Goal: Task Accomplishment & Management: Manage account settings

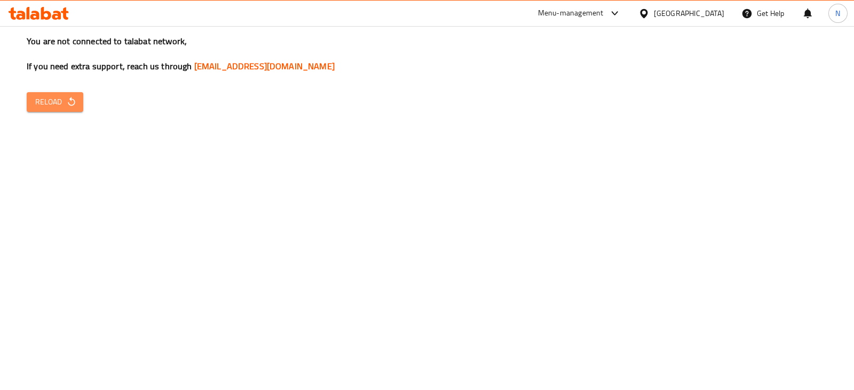
click at [67, 101] on icon "button" at bounding box center [71, 102] width 11 height 11
drag, startPoint x: 86, startPoint y: 111, endPoint x: 79, endPoint y: 109, distance: 7.9
click at [79, 109] on div "You are not connected to talabat network, If you need extra support, reach us t…" at bounding box center [427, 195] width 854 height 390
click at [79, 109] on button "Reload" at bounding box center [55, 102] width 57 height 20
click at [61, 89] on div "You are not connected to talabat network, If you need extra support, reach us t…" at bounding box center [427, 195] width 854 height 390
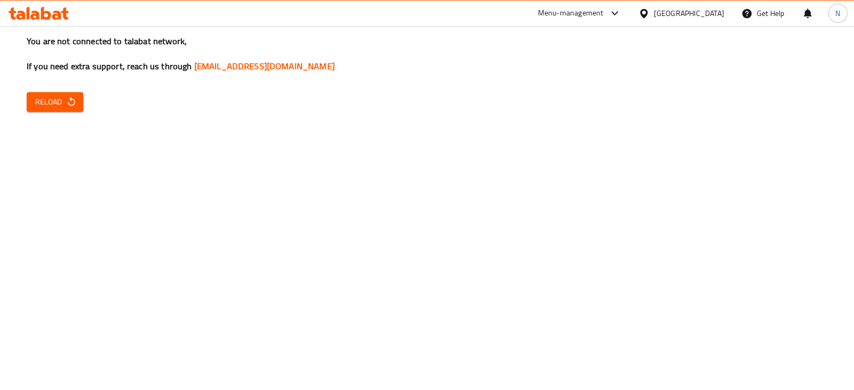
click at [526, 251] on div "You are not connected to talabat network, If you need extra support, reach us t…" at bounding box center [427, 195] width 854 height 390
click at [50, 108] on span "Reload" at bounding box center [54, 101] width 39 height 13
click at [464, 272] on div "You are not connected to talabat network, If you need extra support, reach us t…" at bounding box center [427, 195] width 854 height 390
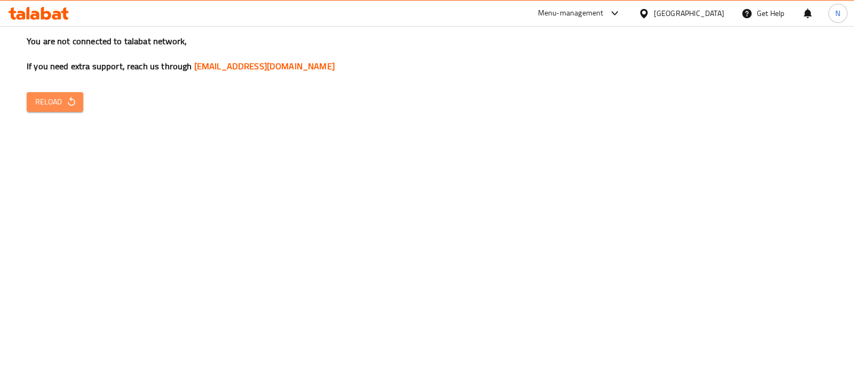
click at [66, 97] on icon "button" at bounding box center [71, 102] width 11 height 11
click at [62, 105] on span "Reload" at bounding box center [54, 101] width 39 height 13
click at [66, 111] on button "Reload" at bounding box center [55, 102] width 57 height 20
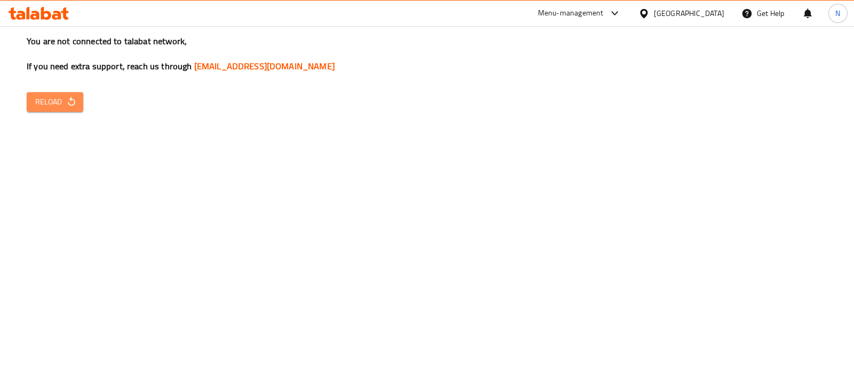
click at [66, 111] on button "Reload" at bounding box center [55, 102] width 57 height 20
click at [78, 103] on button "Reload" at bounding box center [55, 102] width 57 height 20
click at [32, 101] on button "Reload" at bounding box center [55, 102] width 57 height 20
click at [46, 94] on button "Reload" at bounding box center [55, 102] width 57 height 20
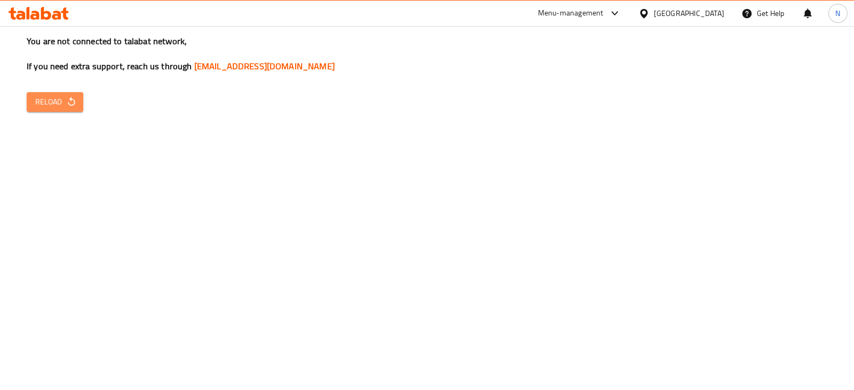
click at [61, 98] on span "Reload" at bounding box center [54, 101] width 39 height 13
click at [69, 98] on icon "button" at bounding box center [71, 102] width 11 height 11
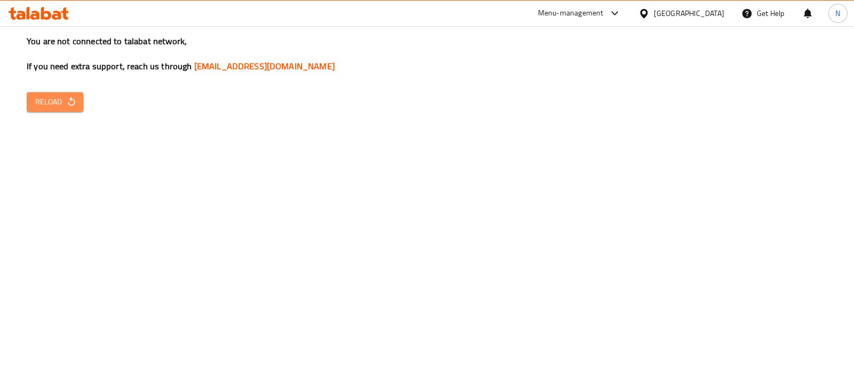
click at [69, 98] on icon "button" at bounding box center [71, 102] width 11 height 11
click at [60, 108] on span "Reload" at bounding box center [54, 101] width 39 height 13
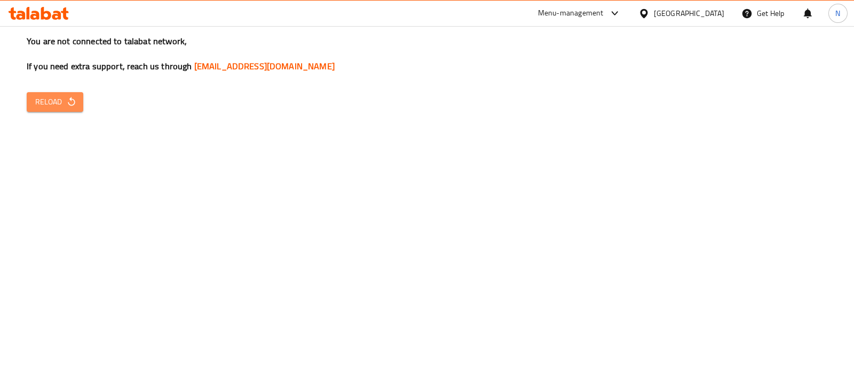
click at [60, 108] on span "Reload" at bounding box center [54, 101] width 39 height 13
drag, startPoint x: 70, startPoint y: 90, endPoint x: 73, endPoint y: 97, distance: 8.1
click at [73, 97] on div "You are not connected to talabat network, If you need extra support, reach us t…" at bounding box center [427, 195] width 854 height 390
click at [73, 97] on icon "button" at bounding box center [71, 102] width 11 height 11
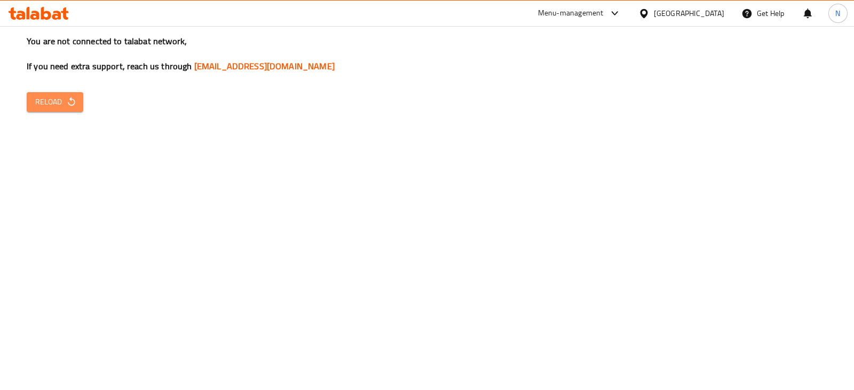
click at [60, 105] on span "Reload" at bounding box center [54, 101] width 39 height 13
click at [51, 101] on span "Reload" at bounding box center [54, 101] width 39 height 13
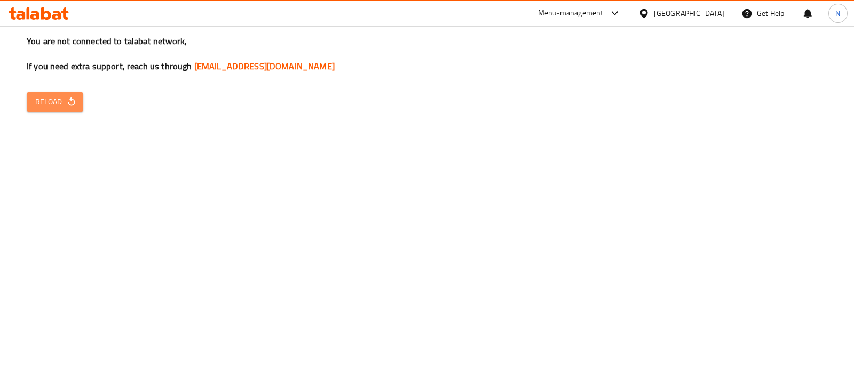
click at [51, 101] on span "Reload" at bounding box center [54, 101] width 39 height 13
drag, startPoint x: 492, startPoint y: 307, endPoint x: 617, endPoint y: 340, distance: 129.1
click at [492, 307] on div "You are not connected to talabat network, If you need extra support, reach us t…" at bounding box center [427, 195] width 854 height 390
click at [66, 103] on icon "button" at bounding box center [71, 102] width 11 height 11
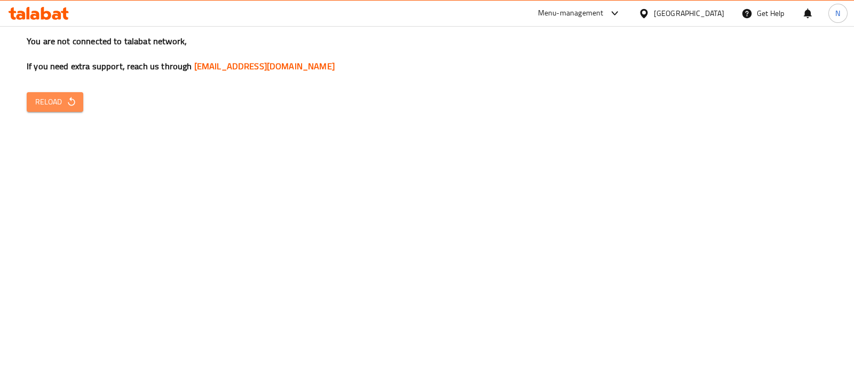
click at [41, 97] on span "Reload" at bounding box center [54, 101] width 39 height 13
click at [57, 110] on button "Reload" at bounding box center [55, 102] width 57 height 20
click at [59, 95] on span "Reload" at bounding box center [54, 101] width 39 height 13
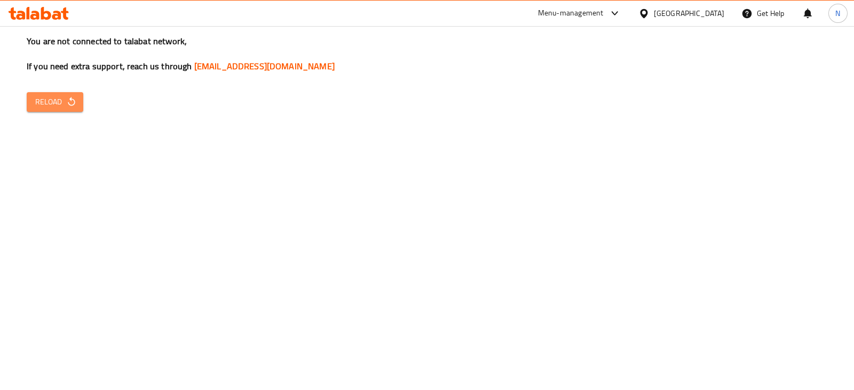
click at [59, 95] on span "Reload" at bounding box center [54, 101] width 39 height 13
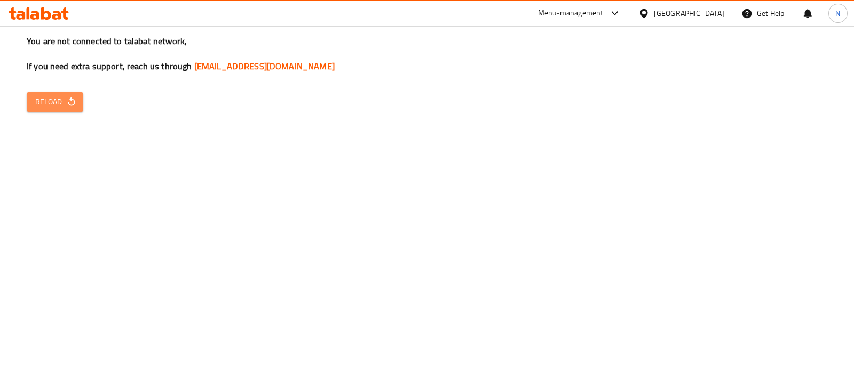
click at [68, 105] on icon "button" at bounding box center [71, 102] width 11 height 11
click at [54, 110] on button "Reload" at bounding box center [55, 102] width 57 height 20
click at [64, 97] on span "Reload" at bounding box center [54, 101] width 39 height 13
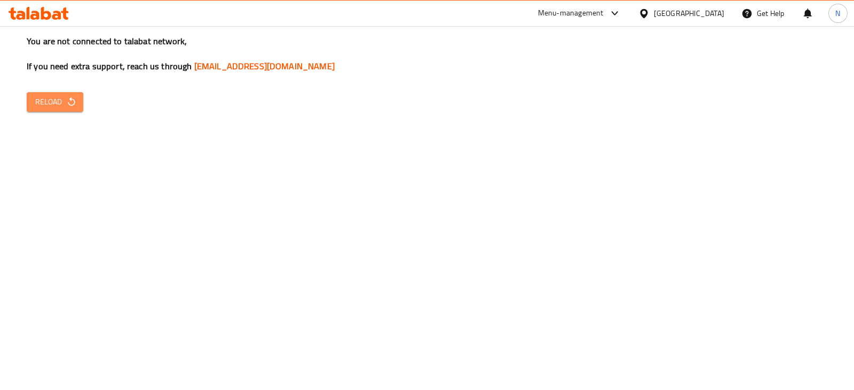
click at [47, 105] on span "Reload" at bounding box center [54, 101] width 39 height 13
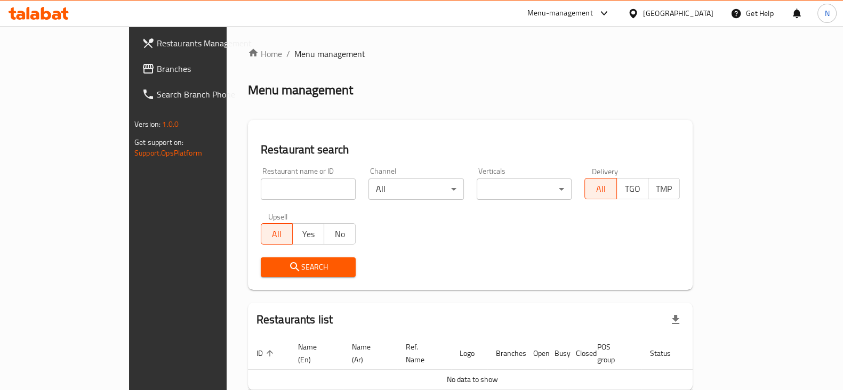
click at [264, 182] on input "search" at bounding box center [308, 189] width 95 height 21
click at [419, 293] on div "Home / Menu management Menu management Restaurant search Restaurant name or ID …" at bounding box center [470, 236] width 445 height 379
click at [261, 185] on input "search" at bounding box center [308, 189] width 95 height 21
click at [291, 147] on h2 "Restaurant search" at bounding box center [470, 150] width 419 height 16
click at [261, 199] on input "search" at bounding box center [308, 189] width 95 height 21
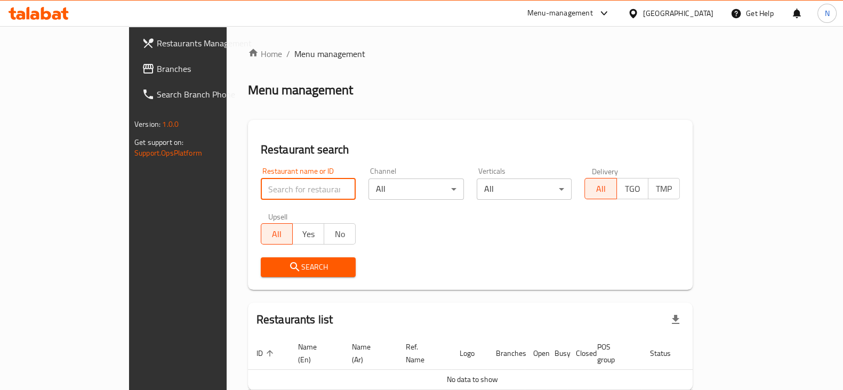
paste input "695406"
click at [298, 196] on input "search" at bounding box center [308, 189] width 95 height 21
type input "695406"
click button "Search" at bounding box center [308, 268] width 95 height 20
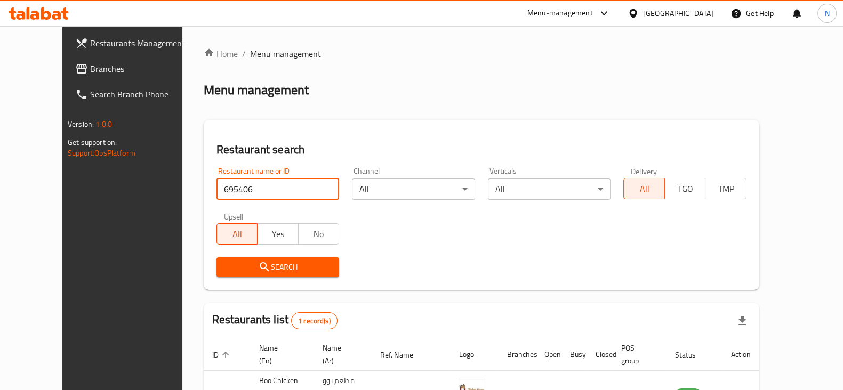
scroll to position [77, 0]
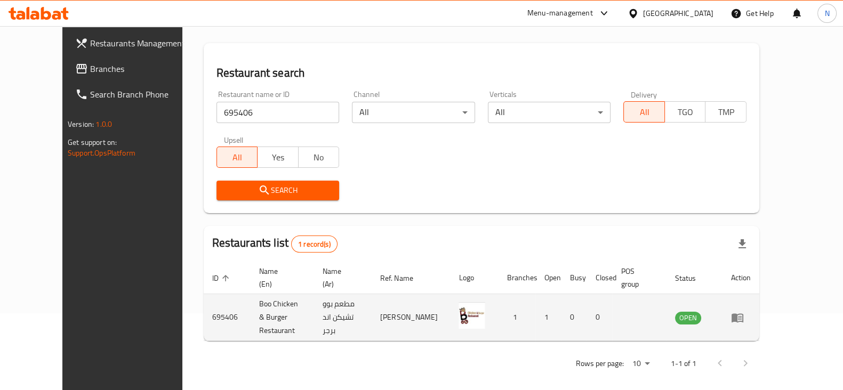
click at [760, 306] on td "enhanced table" at bounding box center [741, 317] width 37 height 47
click at [744, 312] on icon "enhanced table" at bounding box center [737, 318] width 13 height 13
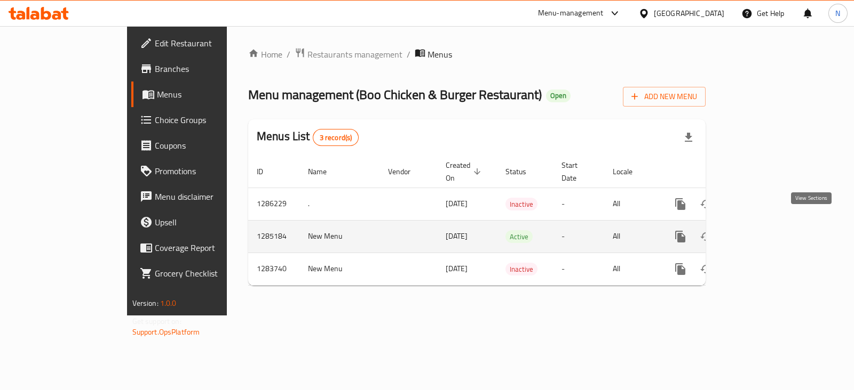
click at [770, 224] on link "enhanced table" at bounding box center [757, 237] width 26 height 26
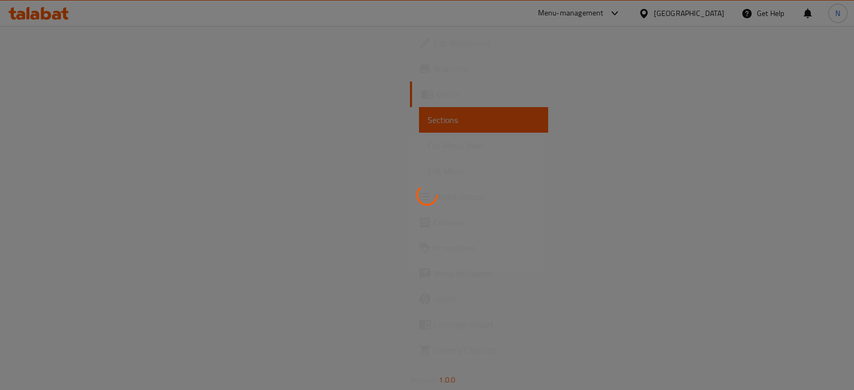
click at [820, 216] on div at bounding box center [427, 195] width 854 height 390
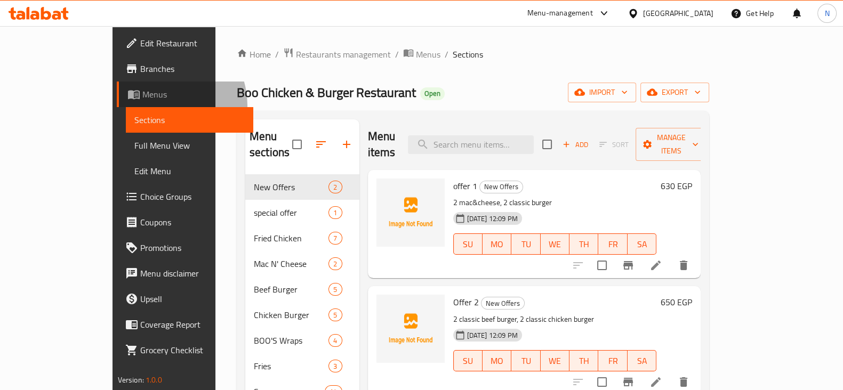
click at [117, 106] on link "Menus" at bounding box center [185, 95] width 137 height 26
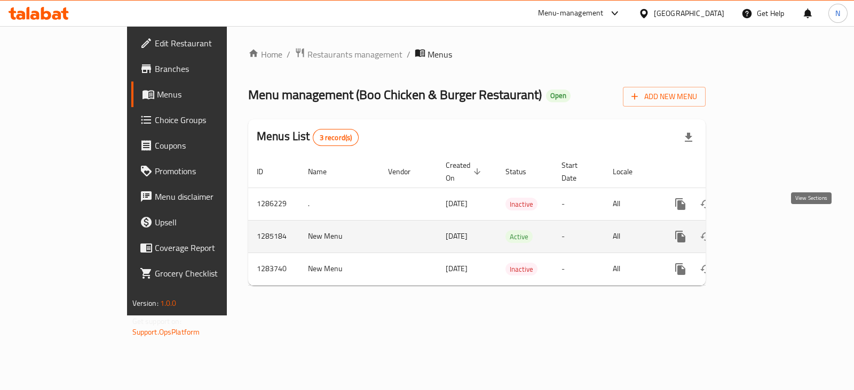
click at [763, 230] on icon "enhanced table" at bounding box center [757, 236] width 13 height 13
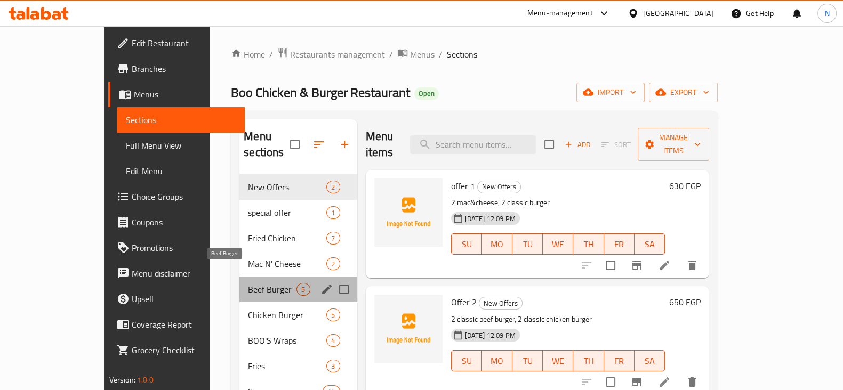
click at [248, 283] on span "Beef Burger" at bounding box center [272, 289] width 49 height 13
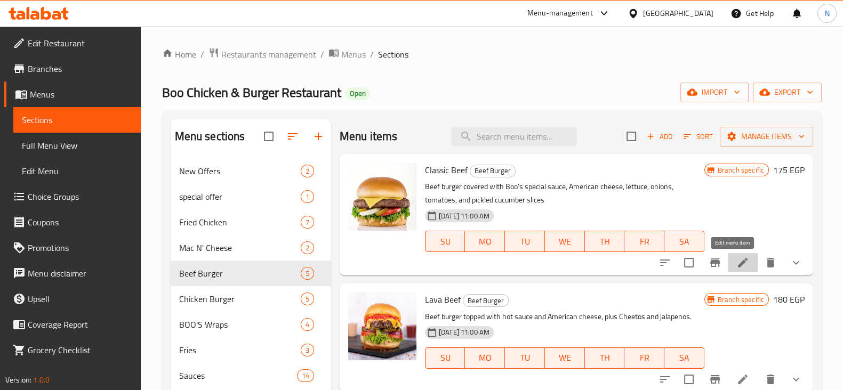
click at [738, 257] on icon at bounding box center [743, 263] width 13 height 13
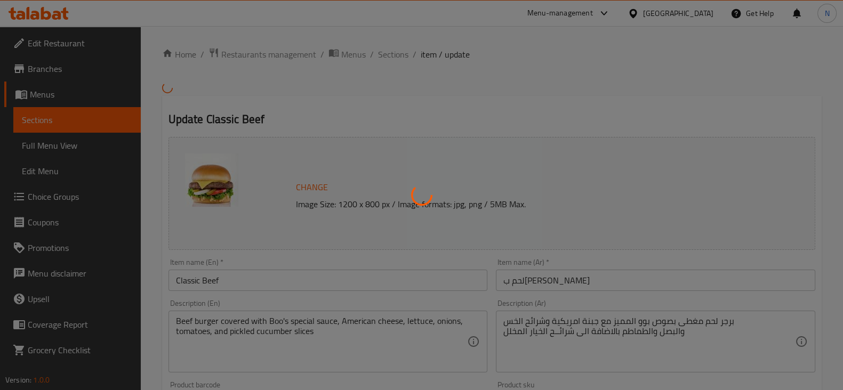
scroll to position [432, 0]
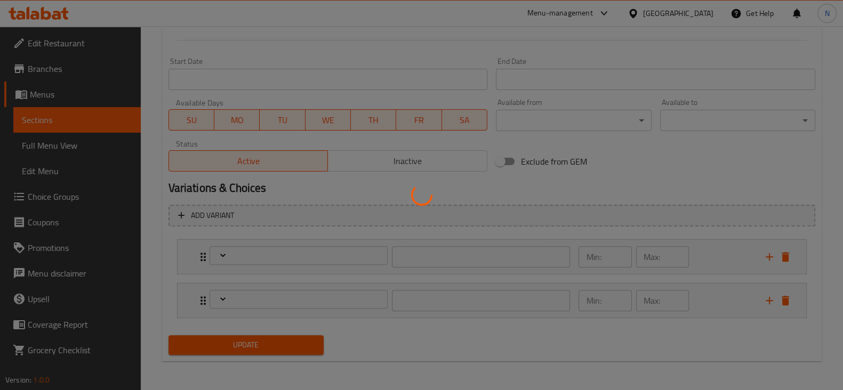
type input "اجعلها كومبو"
type input "0"
type input "اختيارك من الحجم"
type input "1"
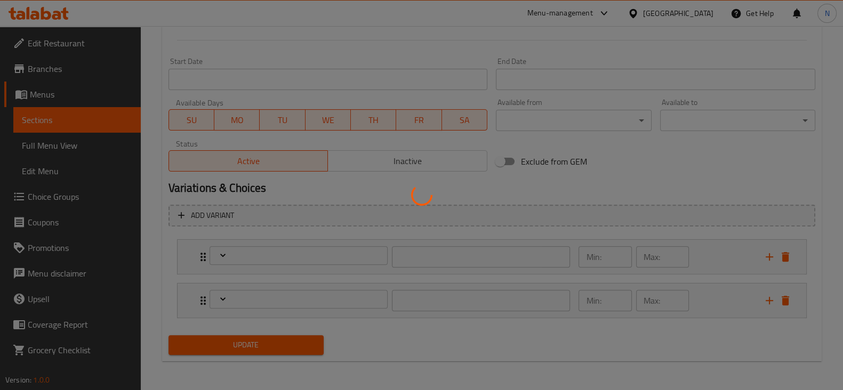
type input "1"
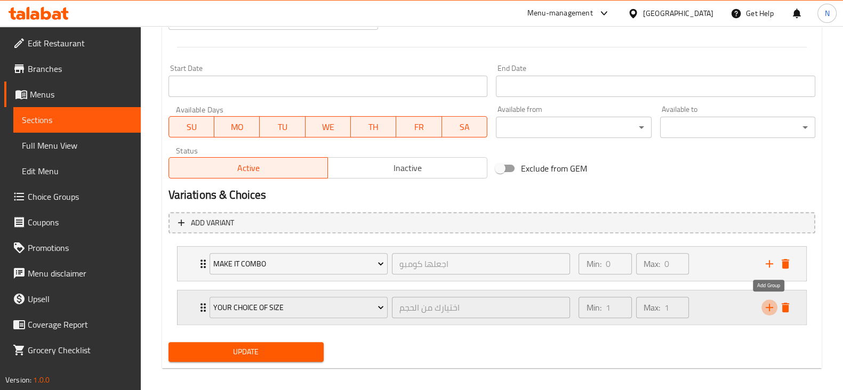
click at [771, 308] on icon "add" at bounding box center [769, 307] width 13 height 13
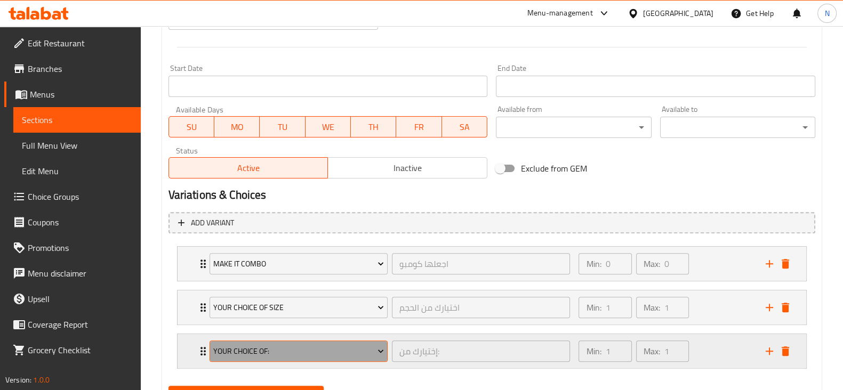
click at [358, 345] on span "Your Choice Of:" at bounding box center [298, 351] width 171 height 13
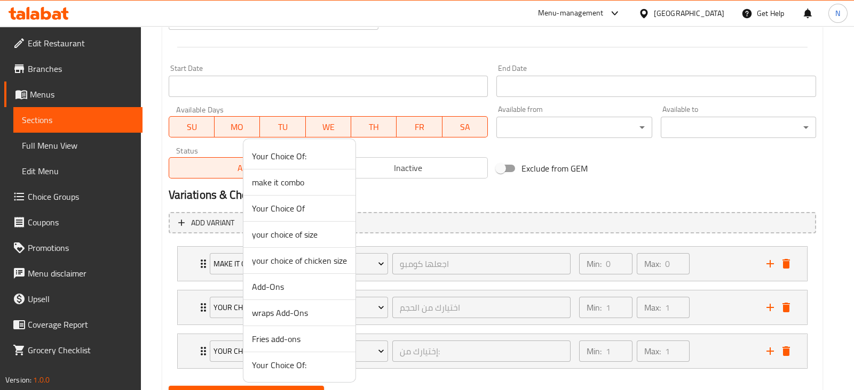
click at [280, 292] on span "Add-Ons" at bounding box center [299, 287] width 95 height 13
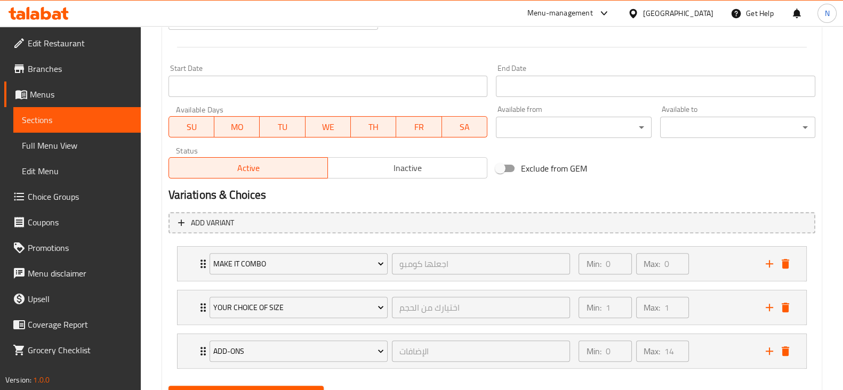
scroll to position [483, 0]
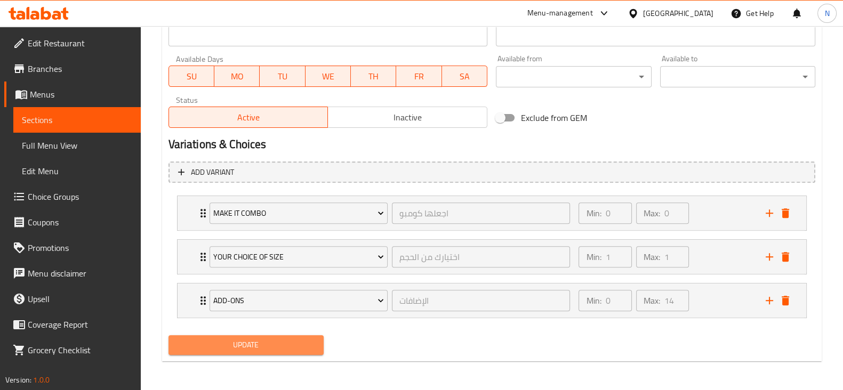
click at [270, 336] on button "Update" at bounding box center [246, 346] width 155 height 20
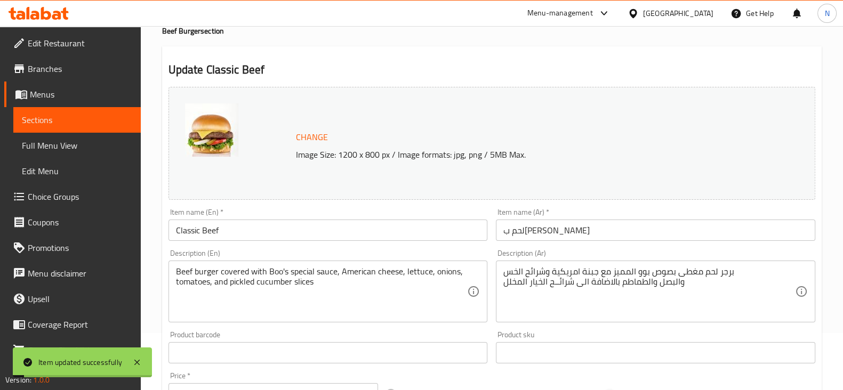
scroll to position [0, 0]
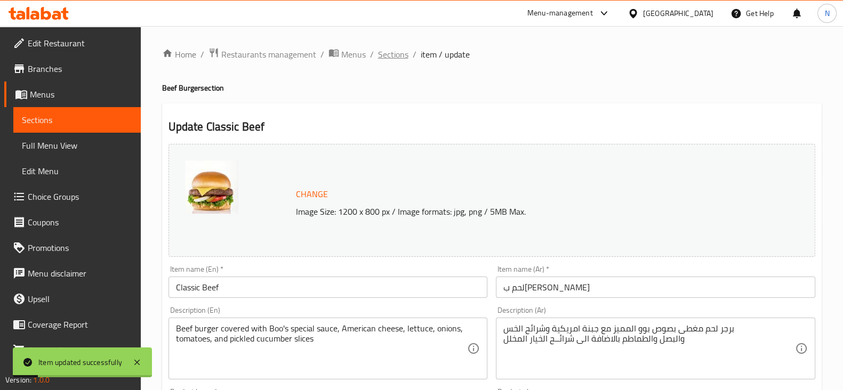
click at [391, 58] on span "Sections" at bounding box center [393, 54] width 30 height 13
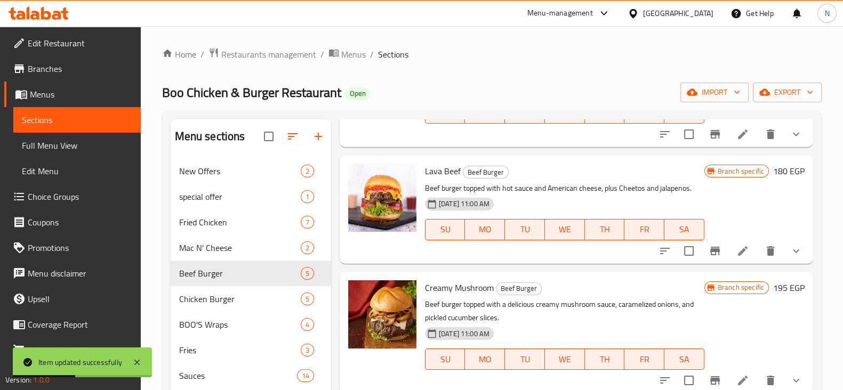
scroll to position [140, 0]
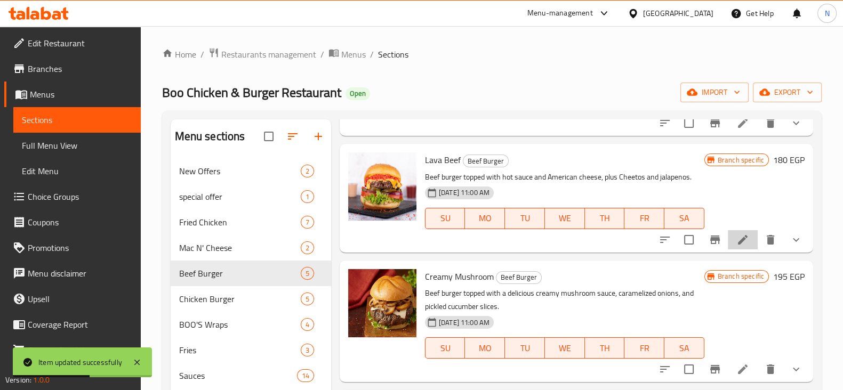
click at [737, 231] on li at bounding box center [743, 239] width 30 height 19
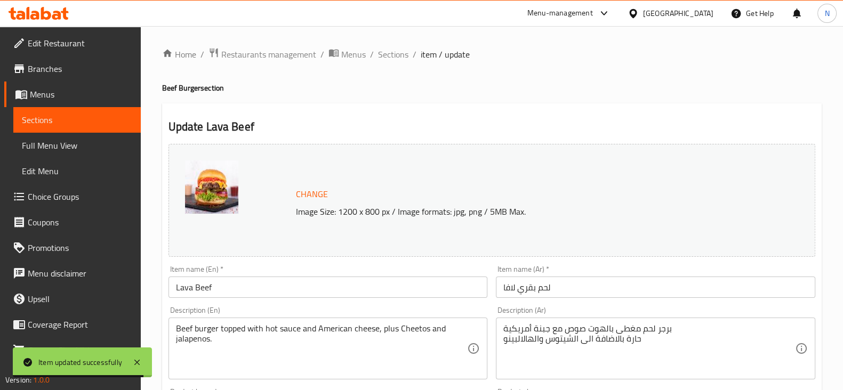
scroll to position [440, 0]
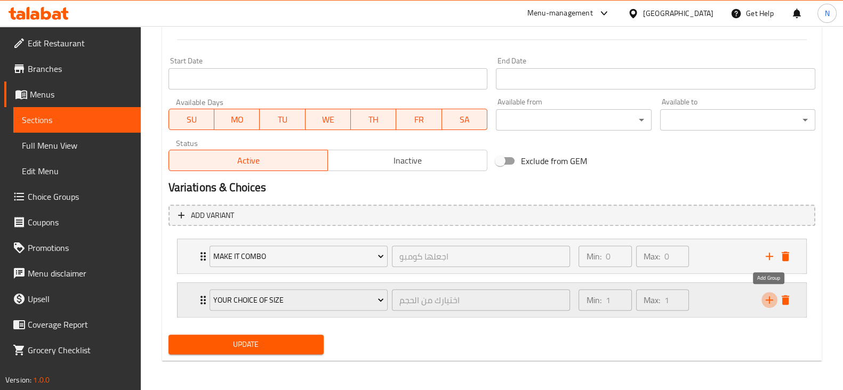
click at [769, 300] on icon "add" at bounding box center [769, 300] width 7 height 7
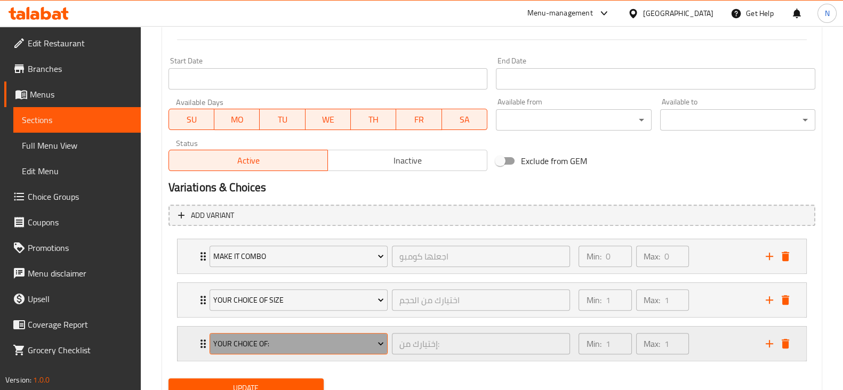
click at [305, 340] on span "Your Choice Of:" at bounding box center [298, 344] width 171 height 13
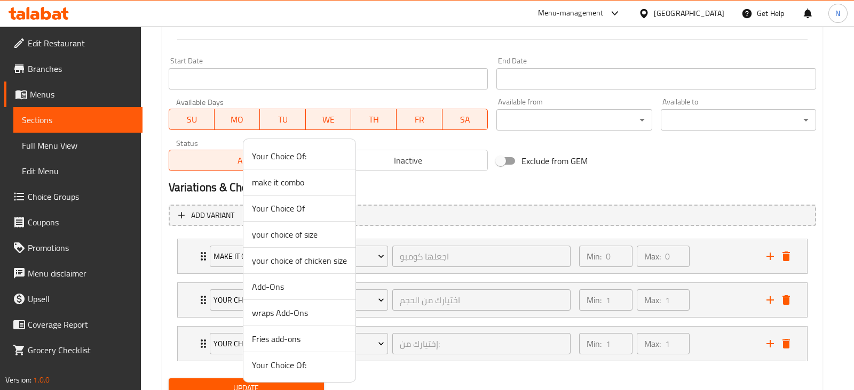
click at [294, 295] on li "Add-Ons" at bounding box center [299, 287] width 112 height 26
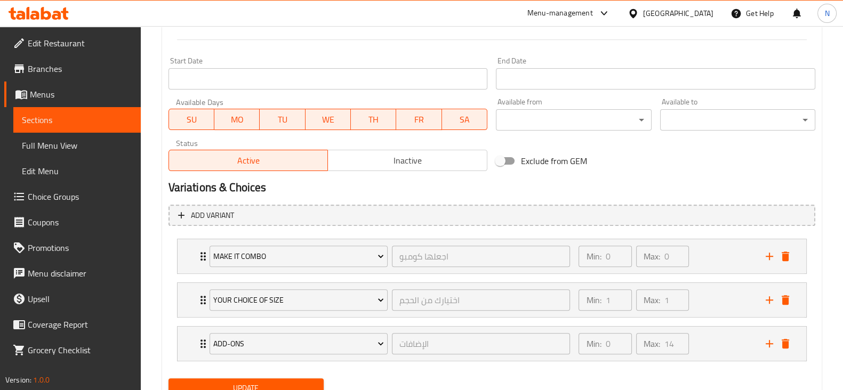
scroll to position [483, 0]
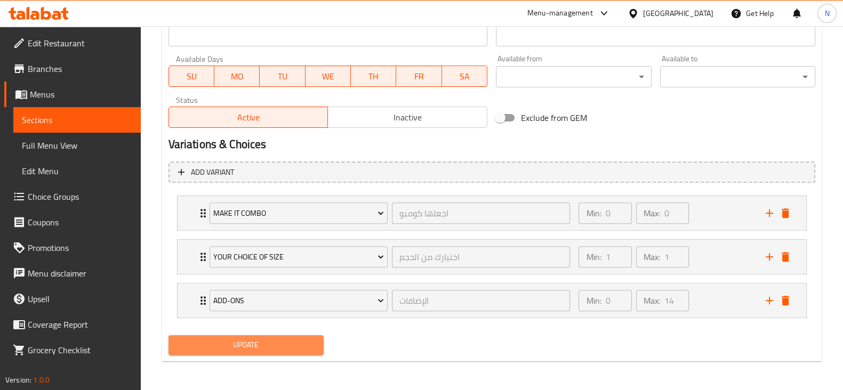
click at [292, 353] on button "Update" at bounding box center [246, 346] width 155 height 20
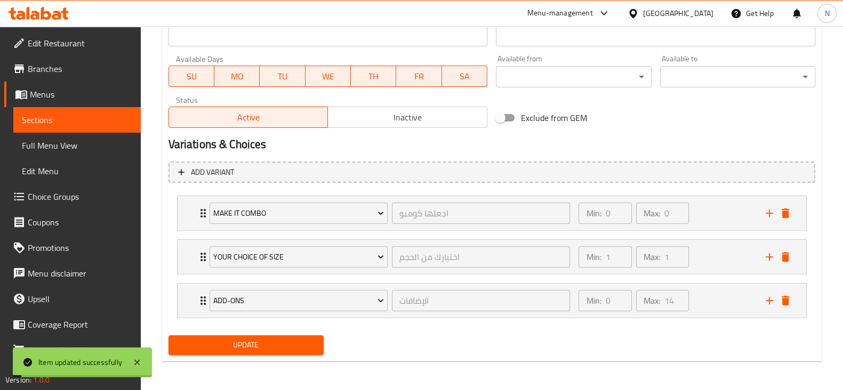
scroll to position [0, 0]
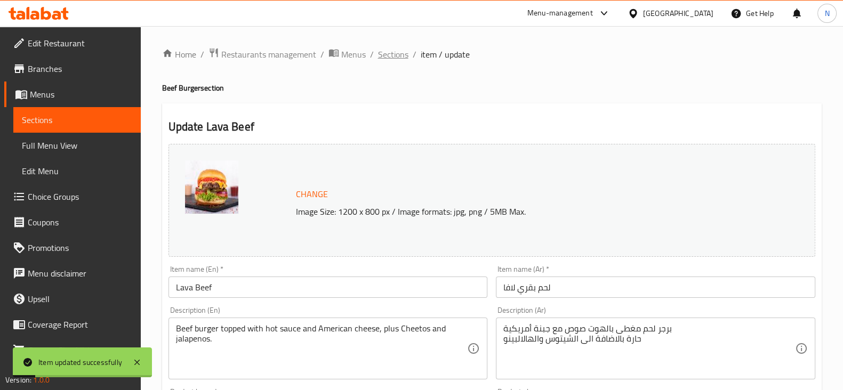
click at [386, 49] on span "Sections" at bounding box center [393, 54] width 30 height 13
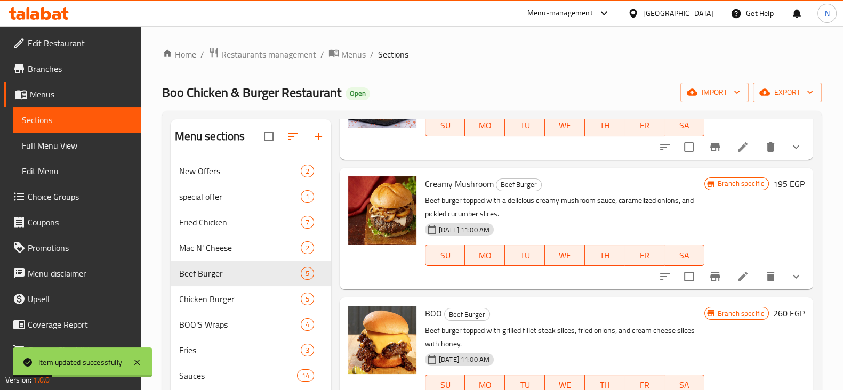
scroll to position [274, 0]
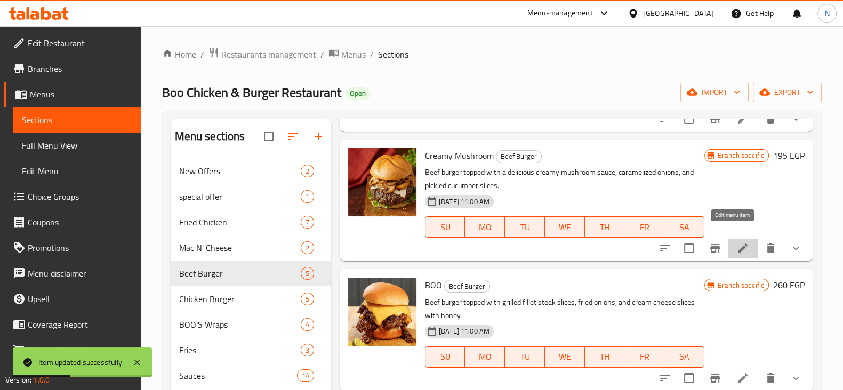
click at [738, 244] on icon at bounding box center [743, 249] width 10 height 10
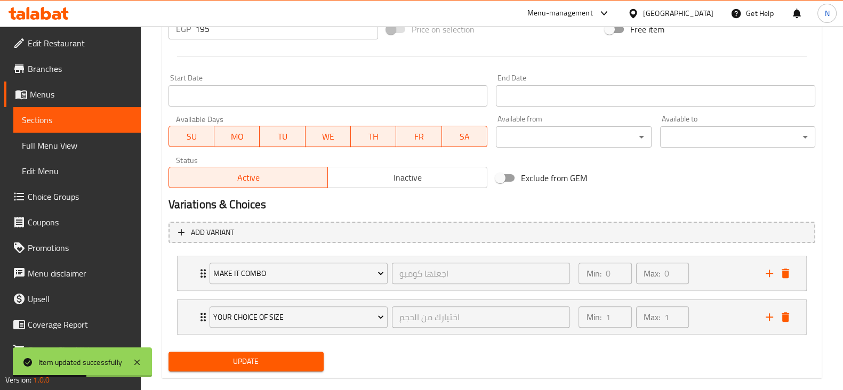
scroll to position [440, 0]
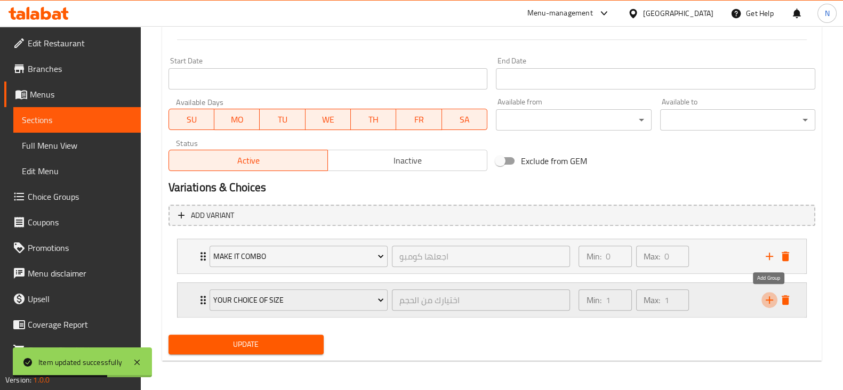
click at [768, 297] on icon "add" at bounding box center [769, 300] width 13 height 13
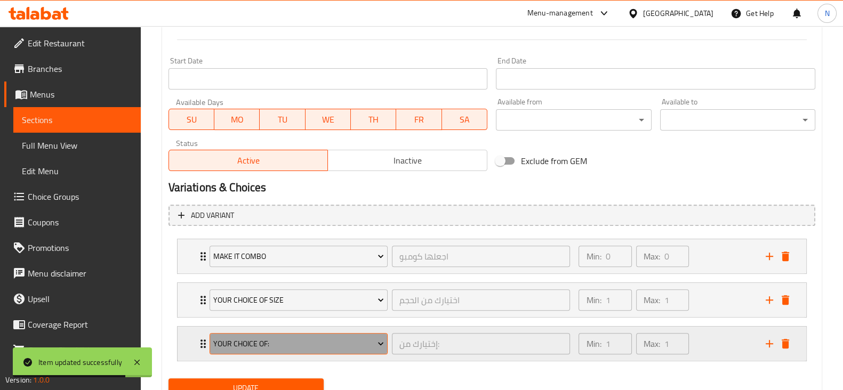
click at [374, 338] on span "Your Choice Of:" at bounding box center [298, 344] width 171 height 13
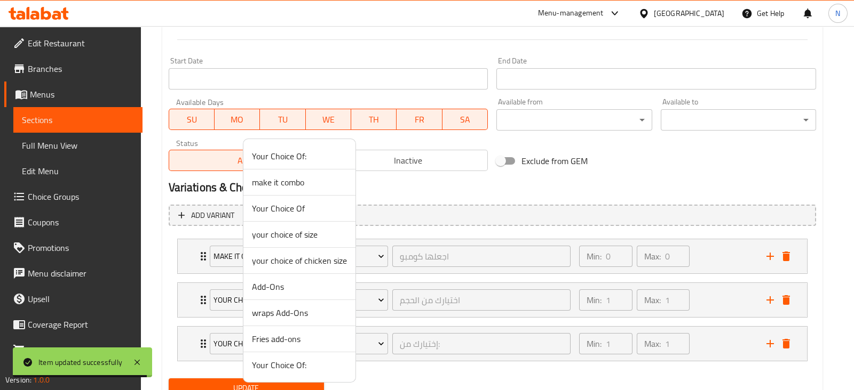
click at [291, 289] on span "Add-Ons" at bounding box center [299, 287] width 95 height 13
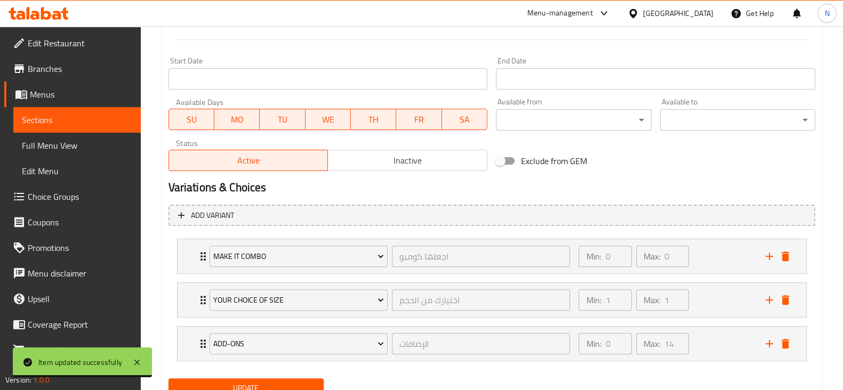
scroll to position [483, 0]
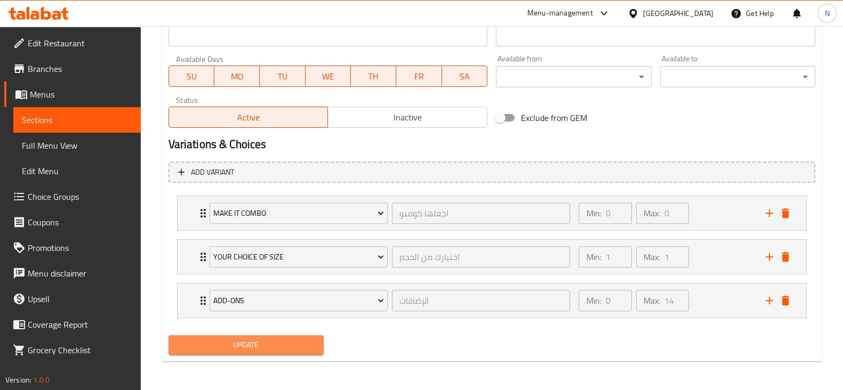
click at [283, 342] on span "Update" at bounding box center [246, 345] width 138 height 13
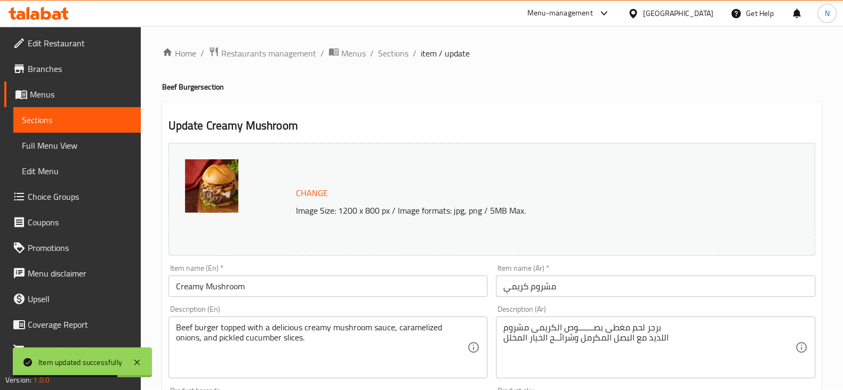
scroll to position [0, 0]
click at [378, 59] on span "Sections" at bounding box center [393, 54] width 30 height 13
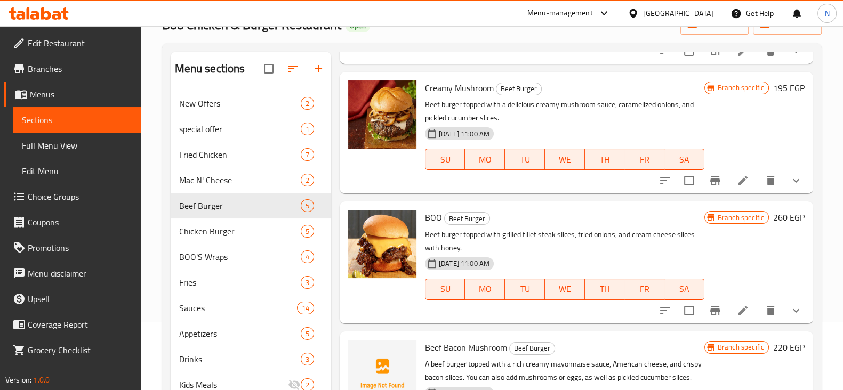
scroll to position [160, 0]
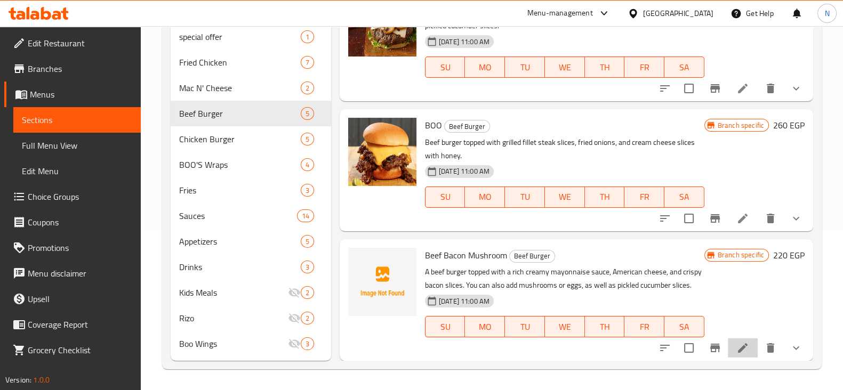
click at [734, 339] on li at bounding box center [743, 348] width 30 height 19
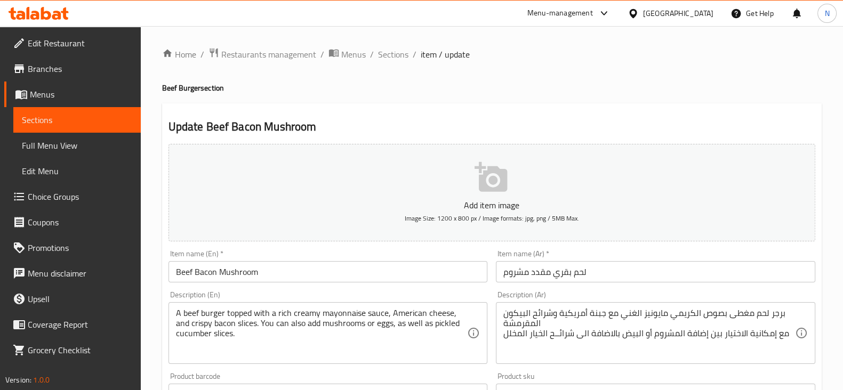
scroll to position [467, 0]
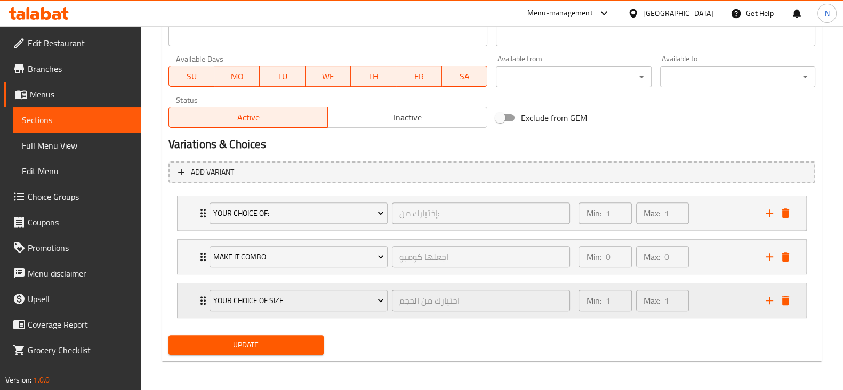
click at [760, 299] on div "your choice of size اختيارك من الحجم ​ Min: 1 ​ Max: 1 ​" at bounding box center [485, 301] width 561 height 30
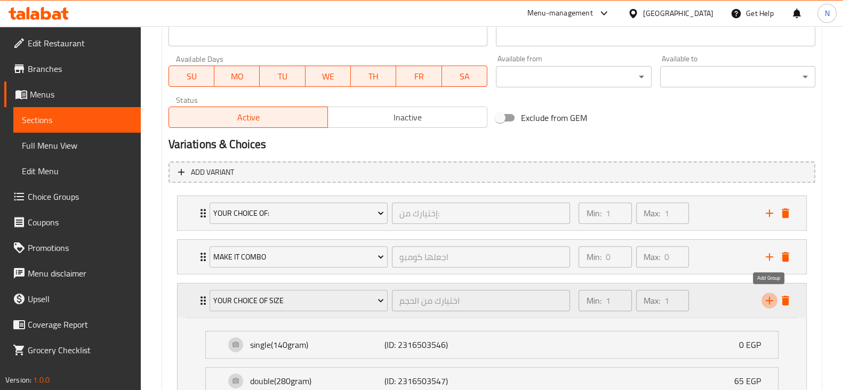
click at [770, 300] on icon "add" at bounding box center [769, 300] width 13 height 13
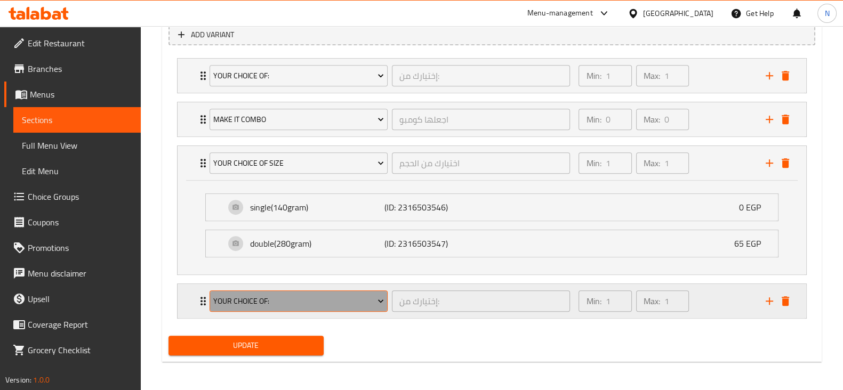
click at [305, 296] on span "Your Choice Of:" at bounding box center [298, 301] width 171 height 13
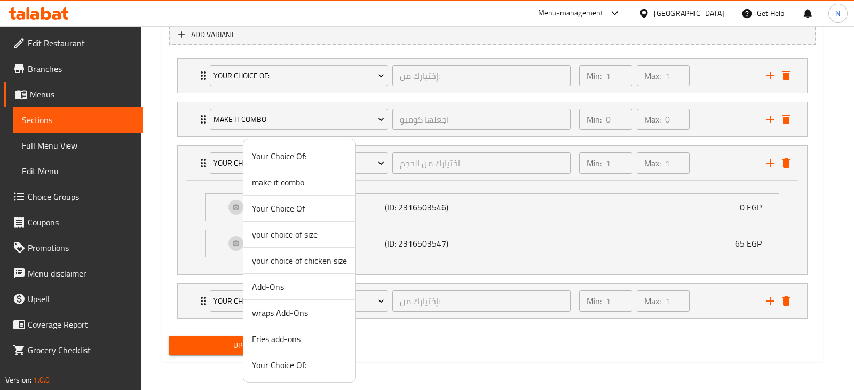
click at [283, 283] on span "Add-Ons" at bounding box center [299, 287] width 95 height 13
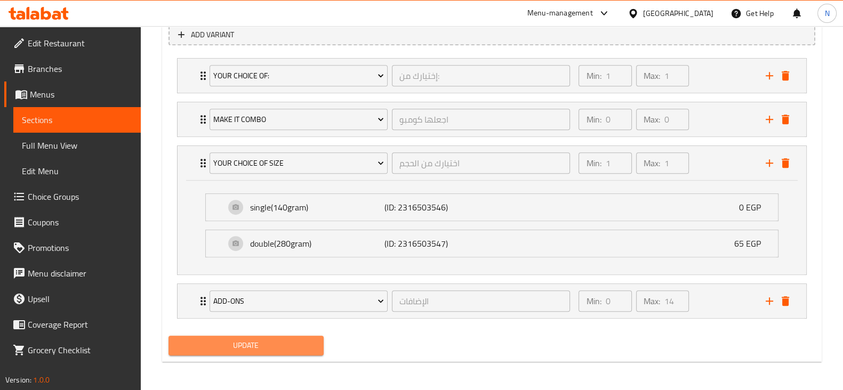
click at [262, 346] on span "Update" at bounding box center [246, 345] width 138 height 13
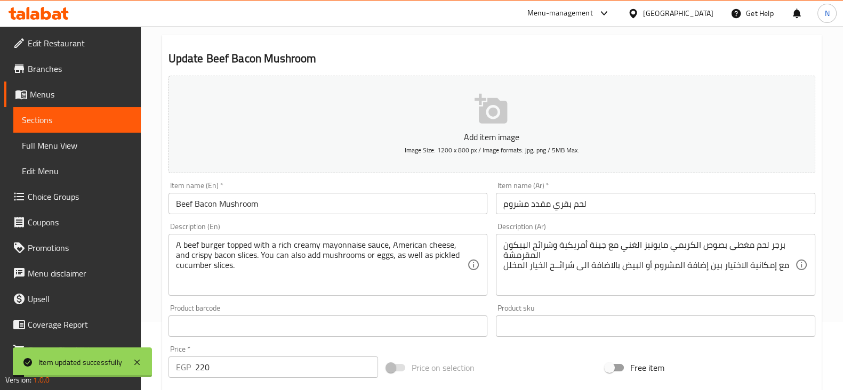
scroll to position [0, 0]
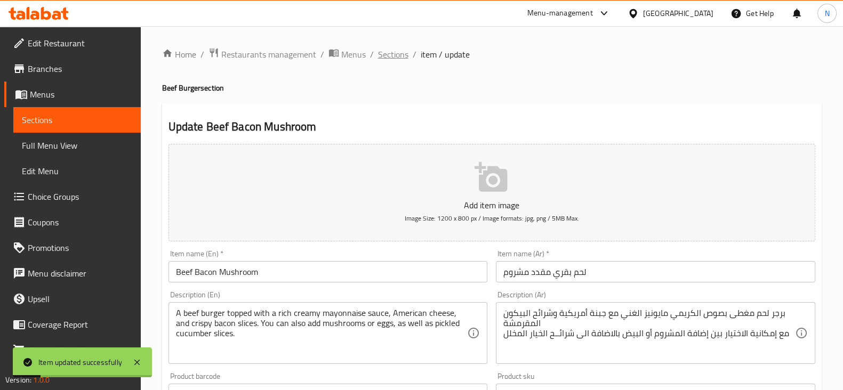
click at [392, 49] on span "Sections" at bounding box center [393, 54] width 30 height 13
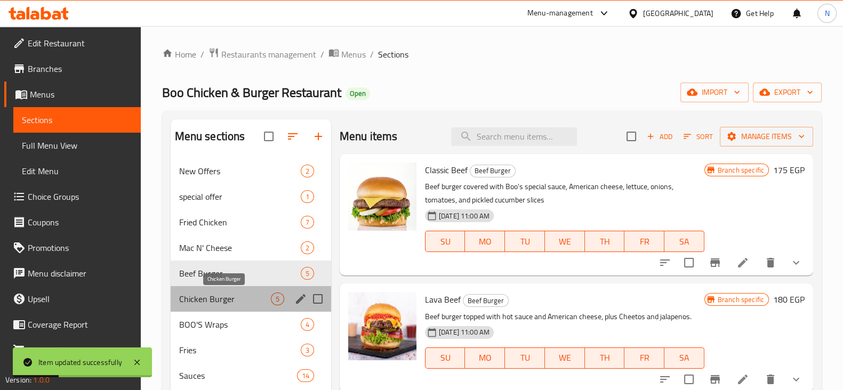
click at [236, 301] on span "Chicken Burger" at bounding box center [225, 299] width 92 height 13
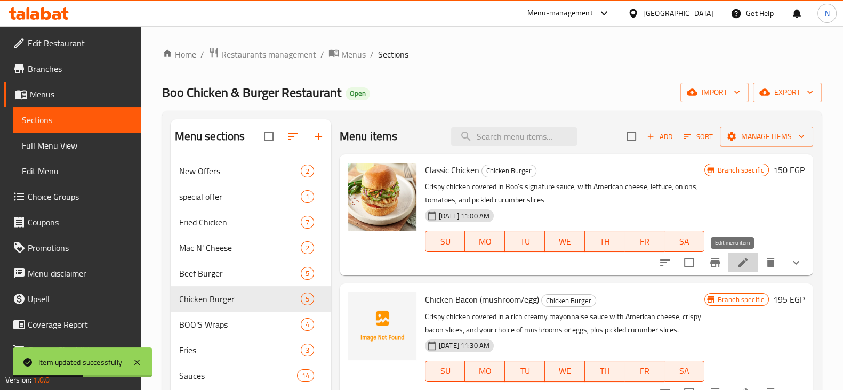
click at [737, 258] on icon at bounding box center [743, 263] width 13 height 13
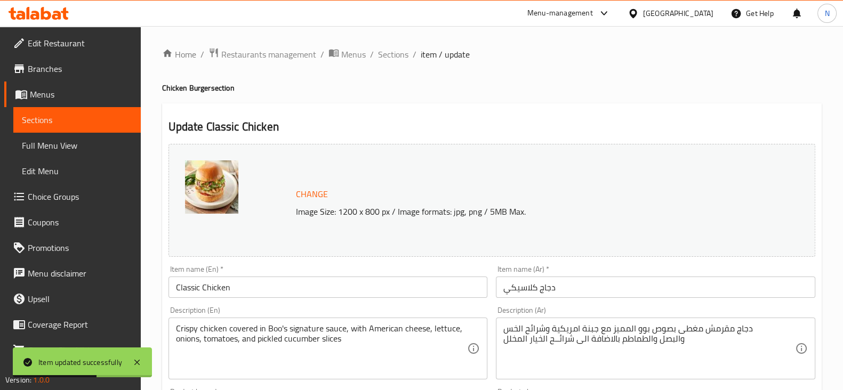
scroll to position [440, 0]
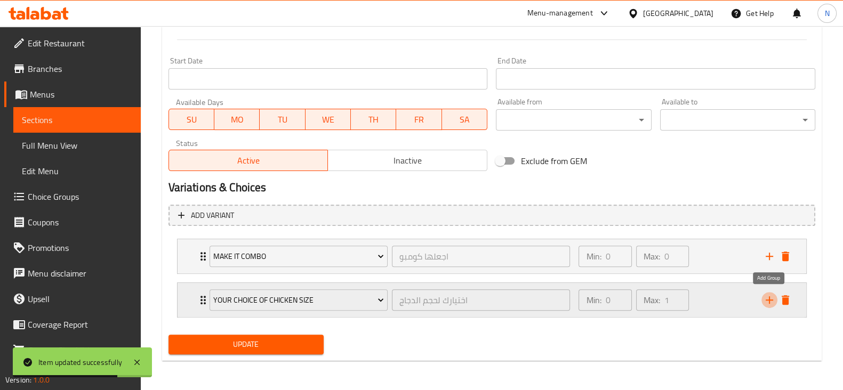
click at [767, 303] on icon "add" at bounding box center [769, 300] width 13 height 13
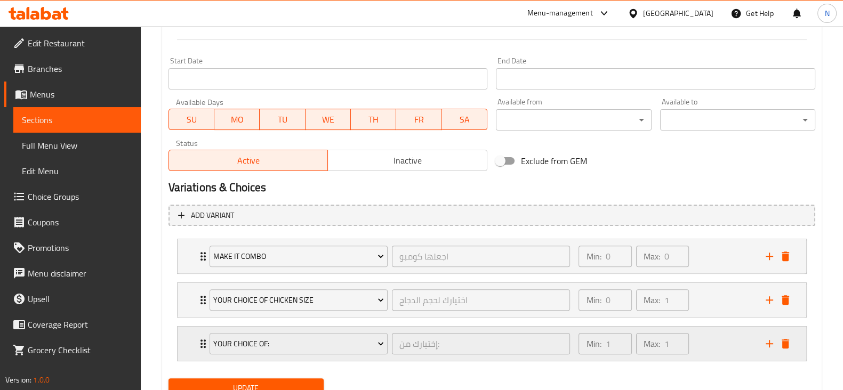
scroll to position [483, 0]
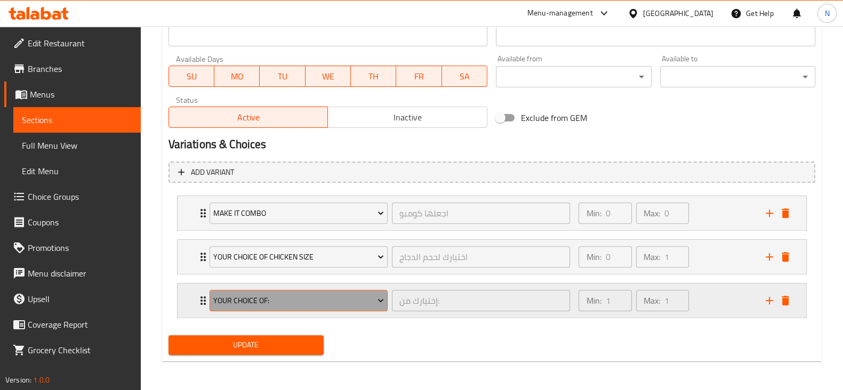
click at [336, 305] on span "Your Choice Of:" at bounding box center [298, 300] width 171 height 13
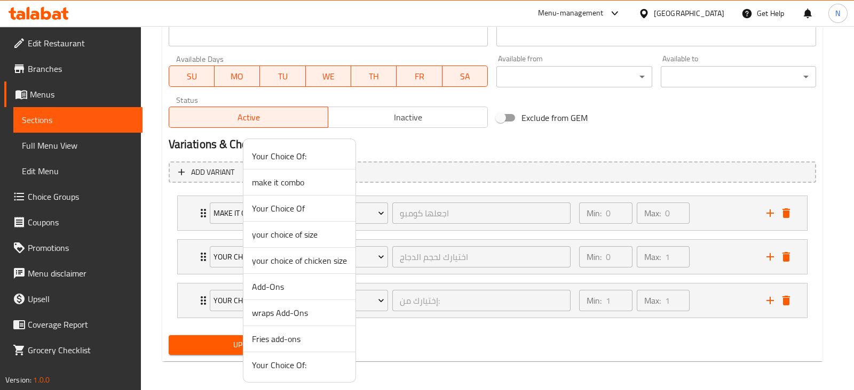
click at [290, 278] on li "Add-Ons" at bounding box center [299, 287] width 112 height 26
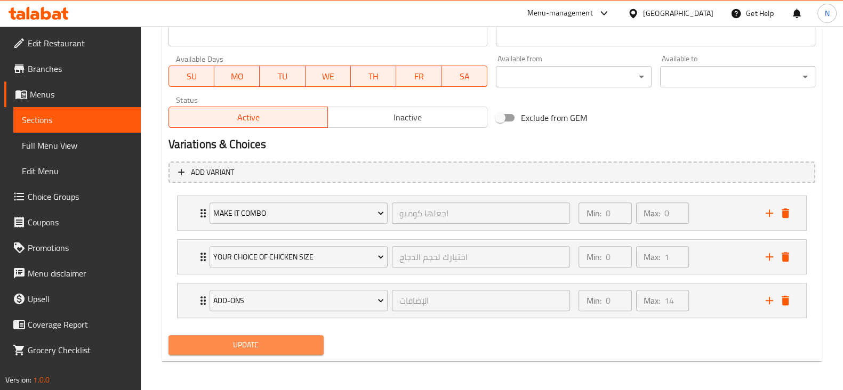
click at [275, 342] on span "Update" at bounding box center [246, 345] width 138 height 13
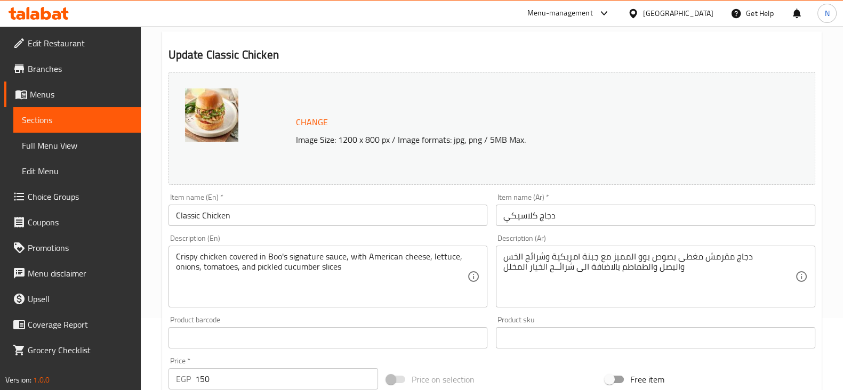
scroll to position [0, 0]
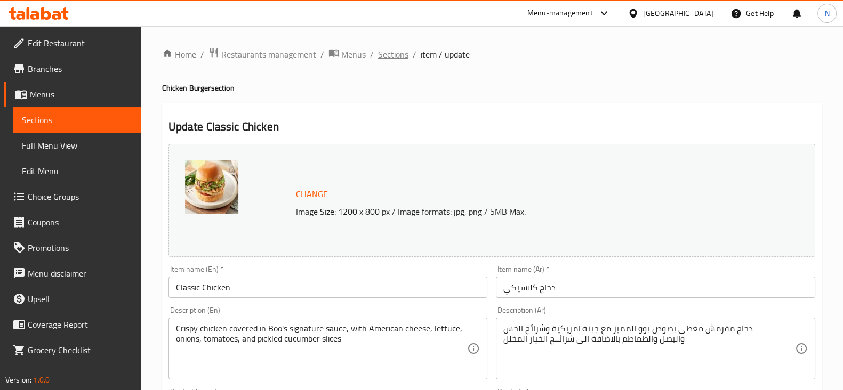
click at [397, 60] on span "Sections" at bounding box center [393, 54] width 30 height 13
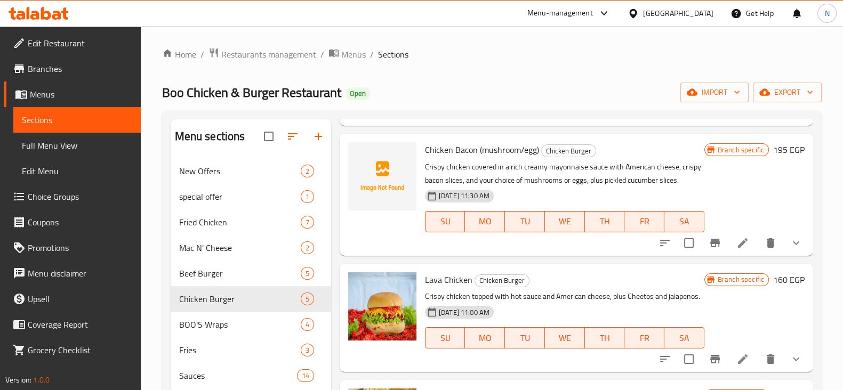
scroll to position [150, 0]
click at [741, 252] on li at bounding box center [743, 242] width 30 height 19
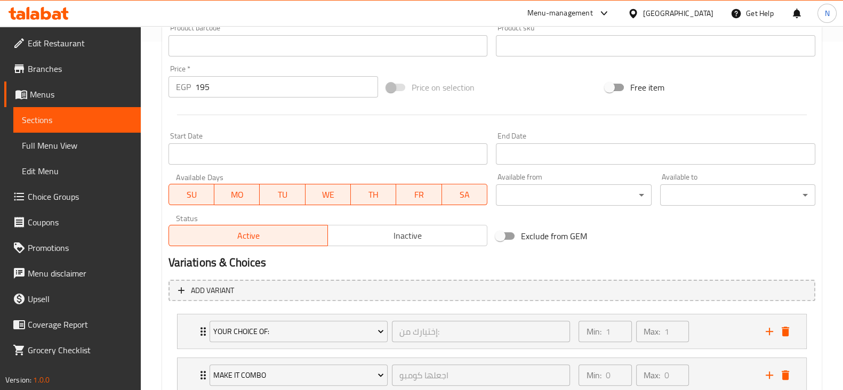
scroll to position [467, 0]
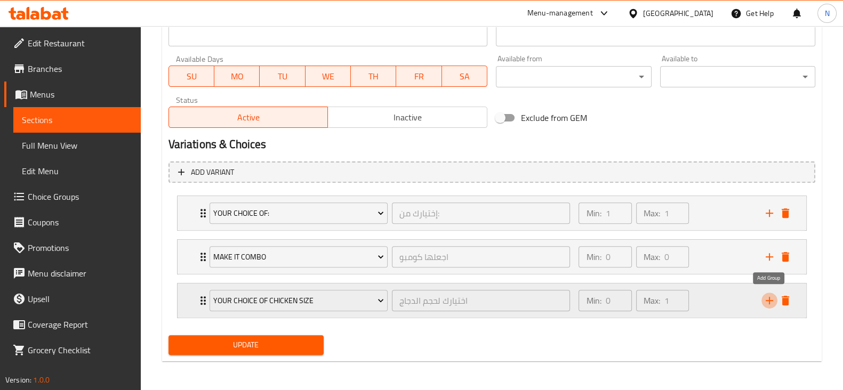
click at [767, 297] on icon "add" at bounding box center [769, 300] width 13 height 13
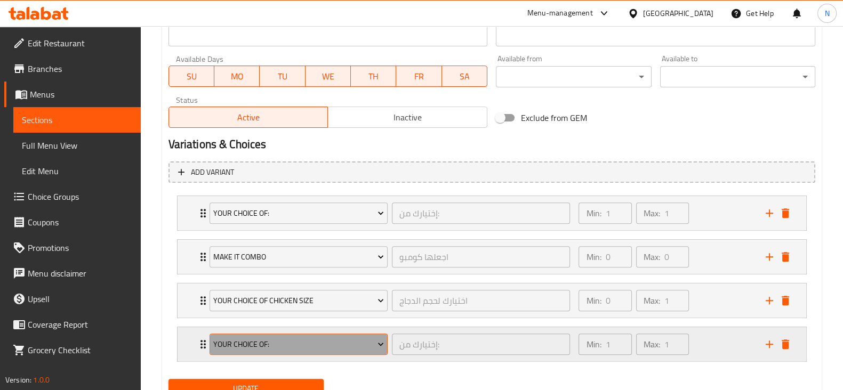
click at [328, 347] on span "Your Choice Of:" at bounding box center [298, 344] width 171 height 13
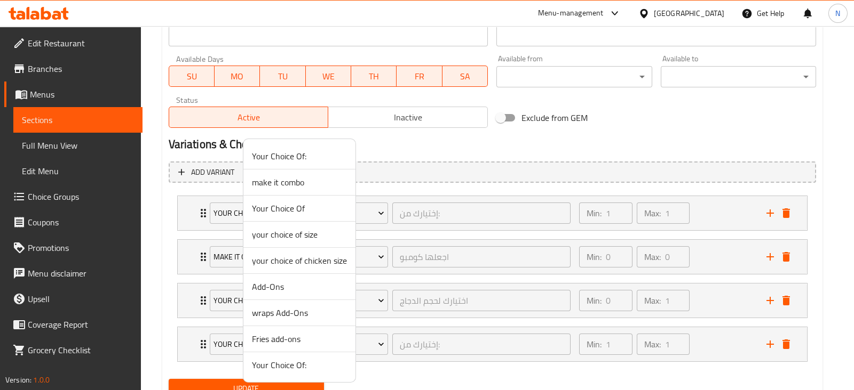
click at [285, 283] on span "Add-Ons" at bounding box center [299, 287] width 95 height 13
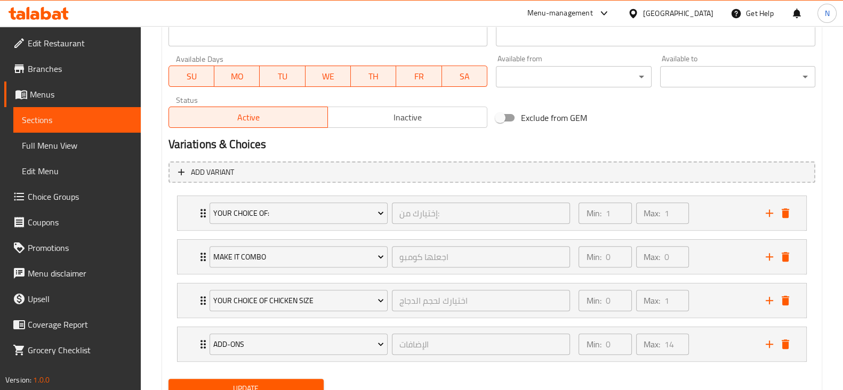
click at [272, 379] on button "Update" at bounding box center [246, 389] width 155 height 20
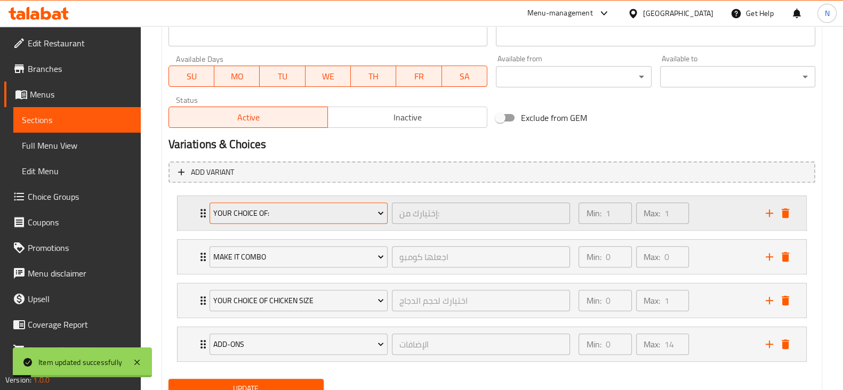
scroll to position [0, 0]
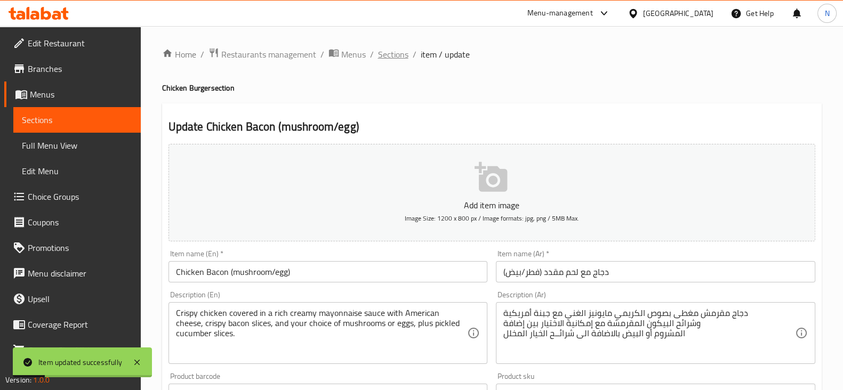
click at [392, 52] on span "Sections" at bounding box center [393, 54] width 30 height 13
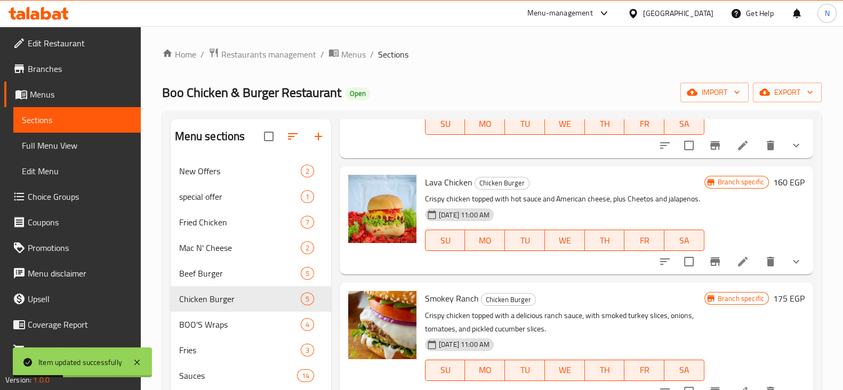
scroll to position [275, 0]
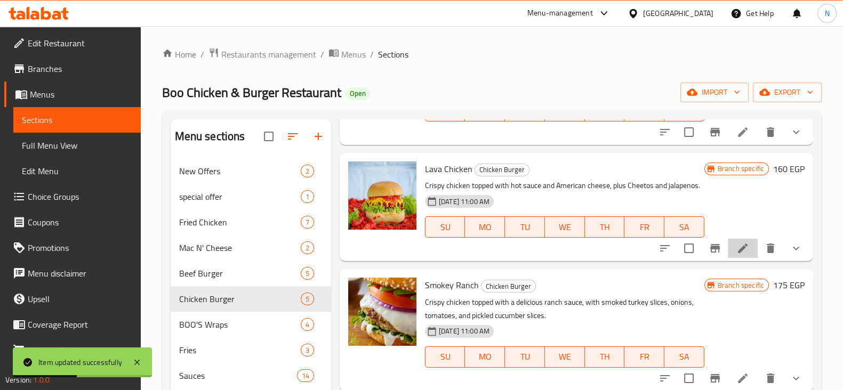
click at [728, 258] on li at bounding box center [743, 248] width 30 height 19
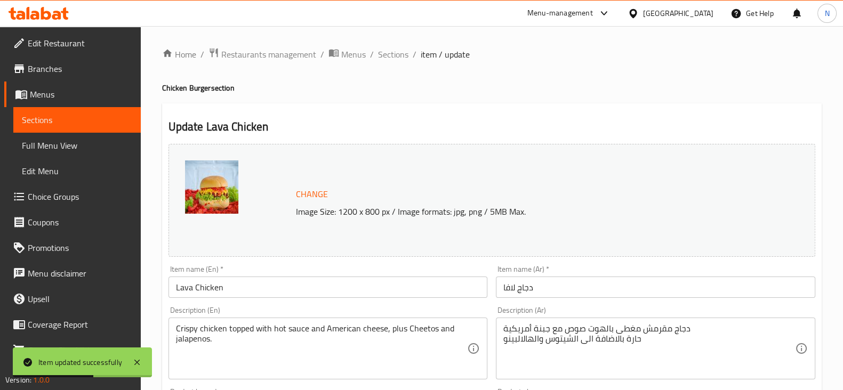
scroll to position [440, 0]
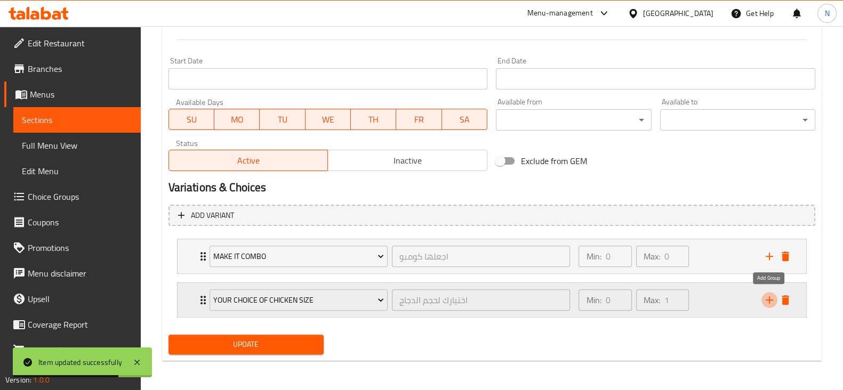
click at [768, 294] on icon "add" at bounding box center [769, 300] width 13 height 13
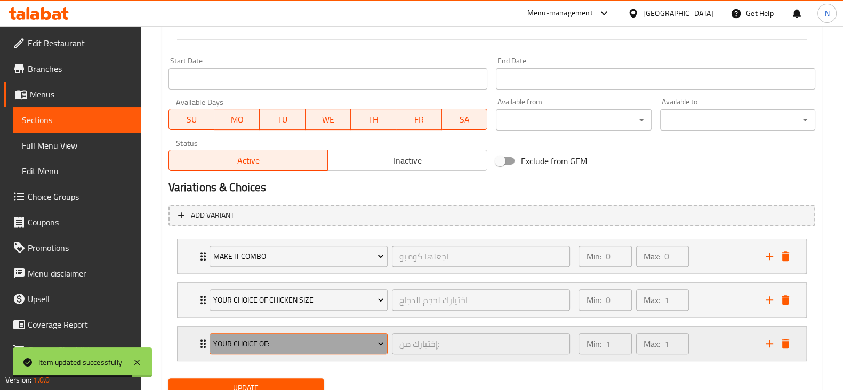
click at [352, 333] on button "Your Choice Of:" at bounding box center [299, 343] width 178 height 21
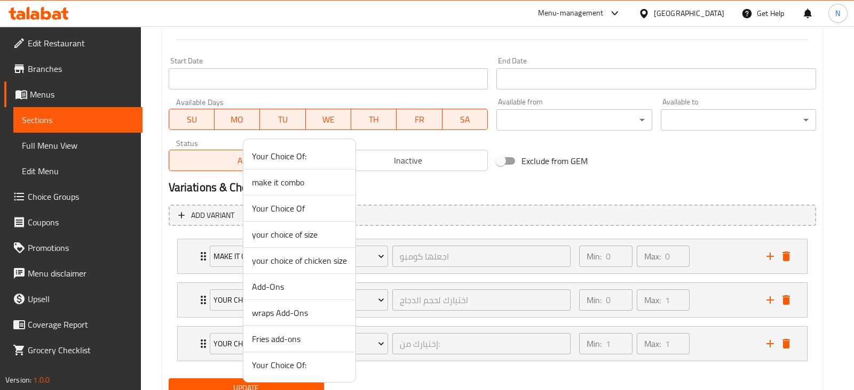
click at [292, 283] on span "Add-Ons" at bounding box center [299, 287] width 95 height 13
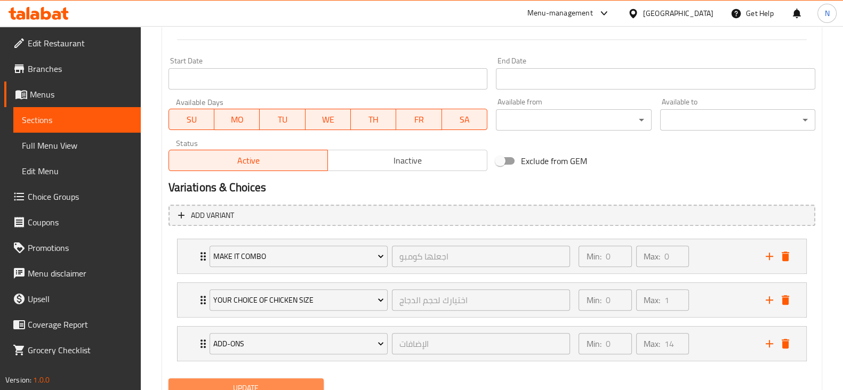
click at [295, 385] on span "Update" at bounding box center [246, 388] width 138 height 13
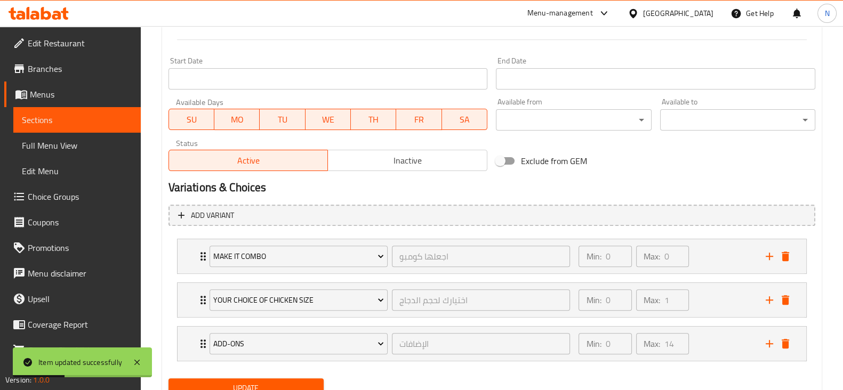
scroll to position [0, 0]
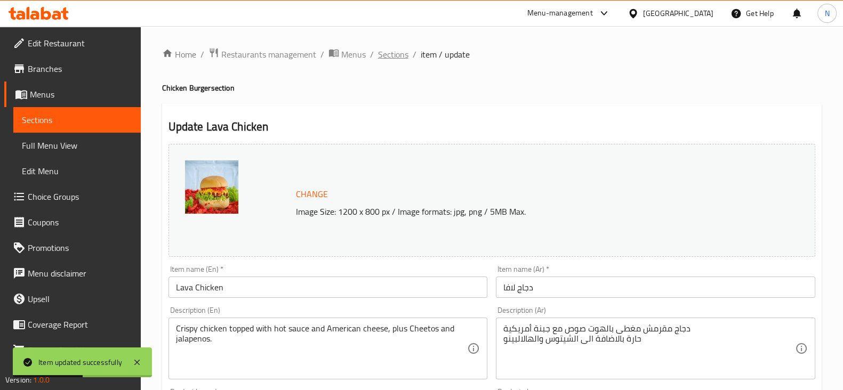
drag, startPoint x: 391, startPoint y: 65, endPoint x: 392, endPoint y: 60, distance: 5.4
click at [392, 60] on span "Sections" at bounding box center [393, 54] width 30 height 13
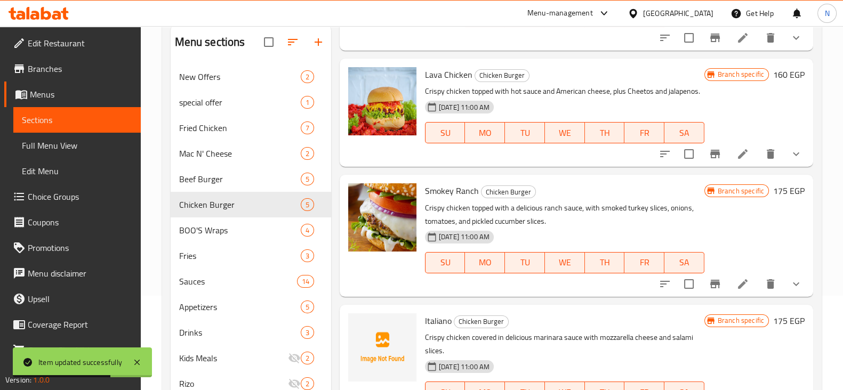
scroll to position [160, 0]
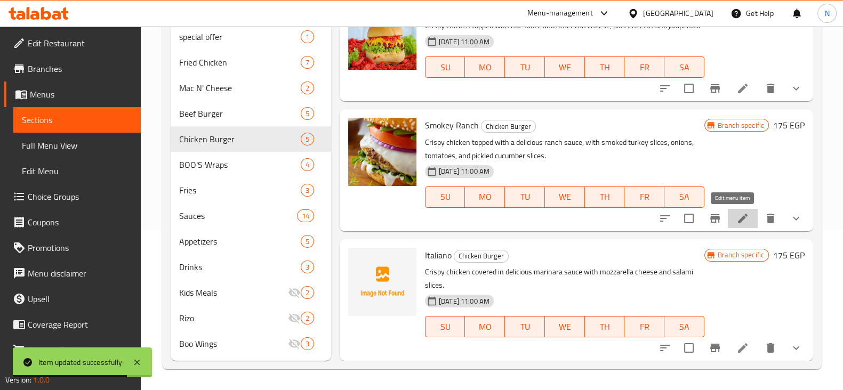
click at [738, 214] on icon at bounding box center [743, 219] width 10 height 10
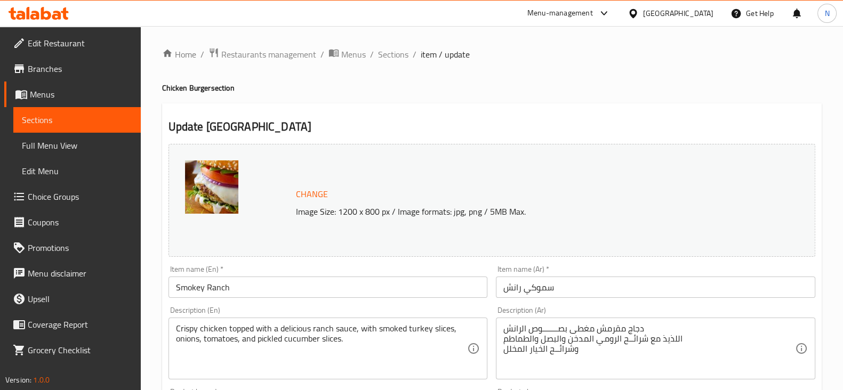
scroll to position [440, 0]
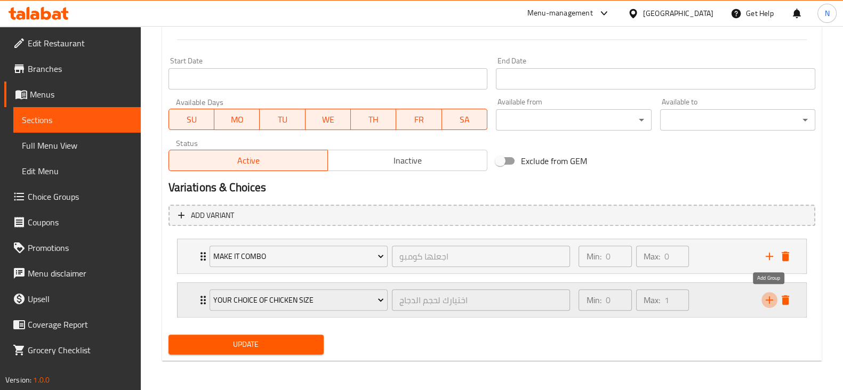
click at [768, 303] on icon "add" at bounding box center [769, 300] width 13 height 13
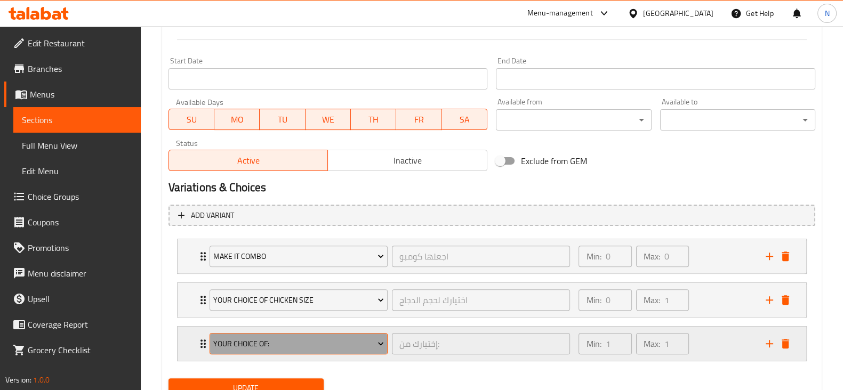
click at [297, 339] on span "Your Choice Of:" at bounding box center [298, 344] width 171 height 13
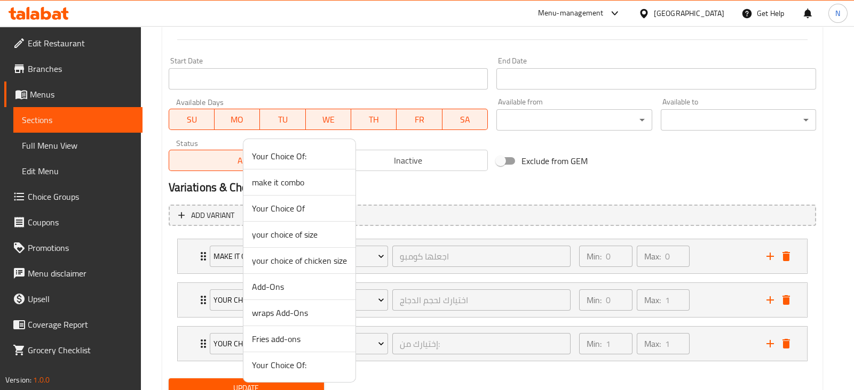
click at [290, 284] on span "Add-Ons" at bounding box center [299, 287] width 95 height 13
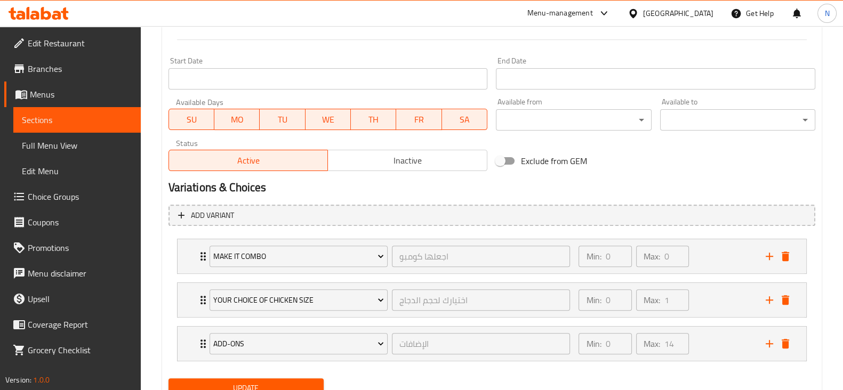
scroll to position [483, 0]
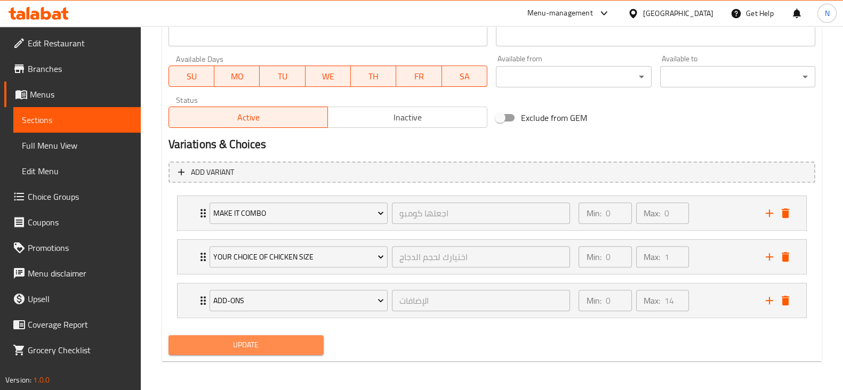
click at [284, 349] on span "Update" at bounding box center [246, 345] width 138 height 13
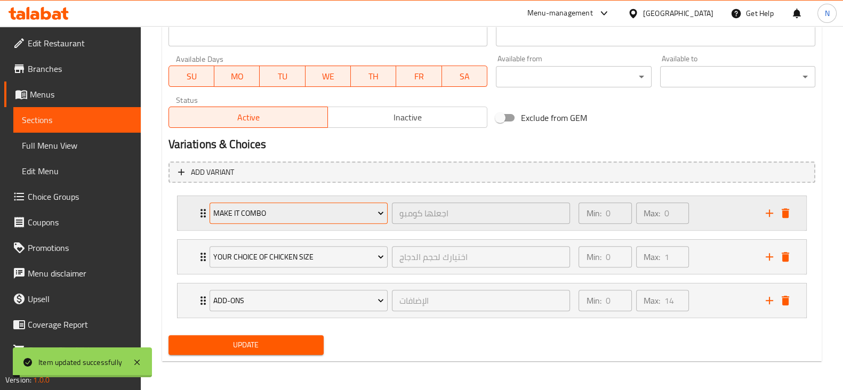
scroll to position [0, 0]
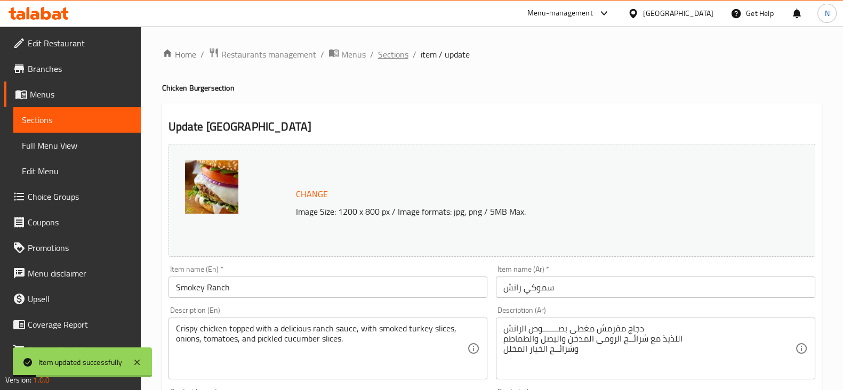
click at [390, 50] on span "Sections" at bounding box center [393, 54] width 30 height 13
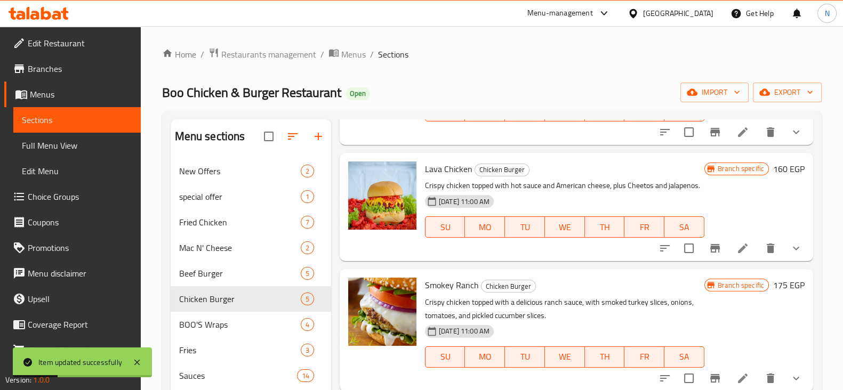
scroll to position [160, 0]
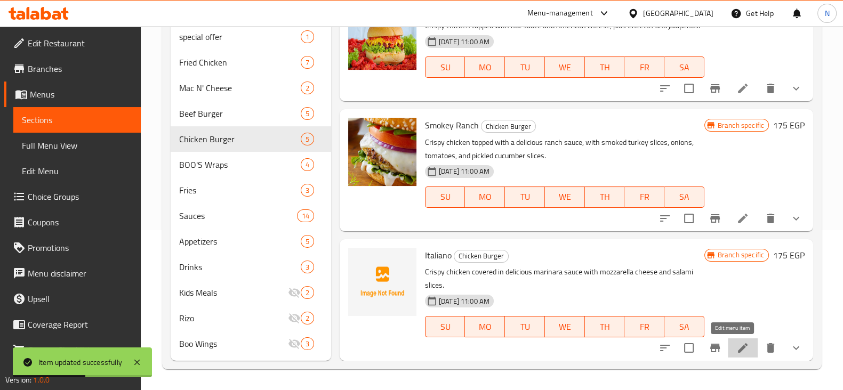
click at [738, 344] on icon at bounding box center [743, 349] width 10 height 10
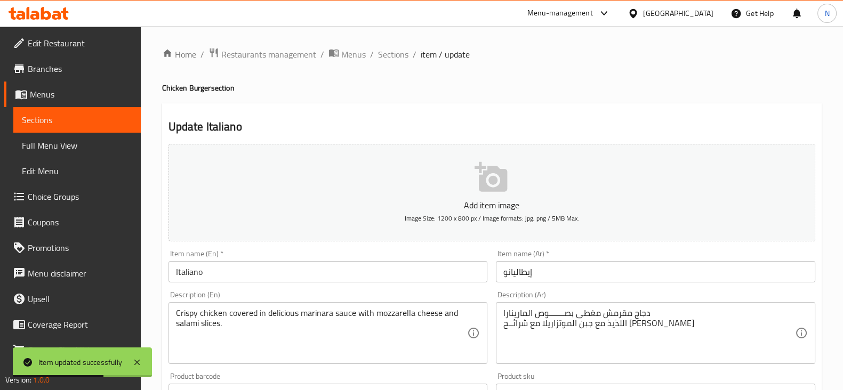
scroll to position [424, 0]
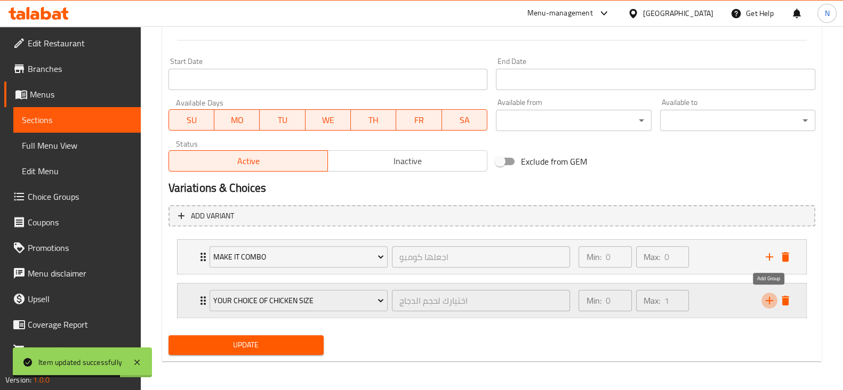
click at [767, 296] on icon "add" at bounding box center [769, 300] width 13 height 13
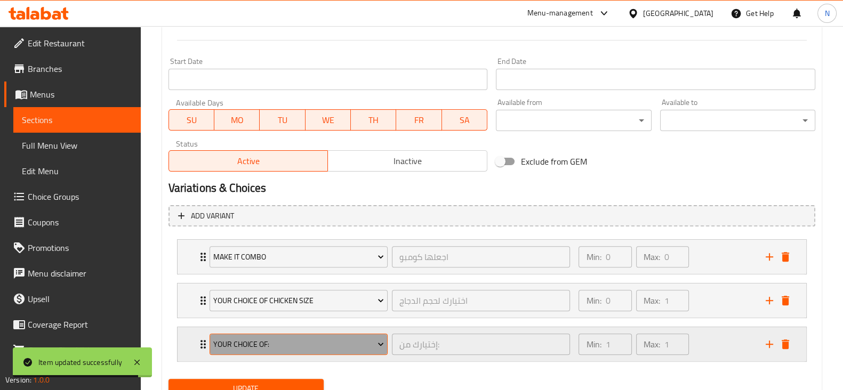
click at [331, 342] on span "Your Choice Of:" at bounding box center [298, 344] width 171 height 13
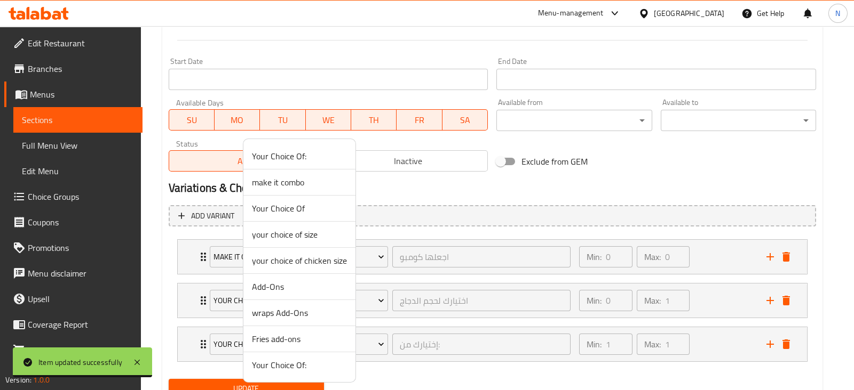
click at [285, 281] on span "Add-Ons" at bounding box center [299, 287] width 95 height 13
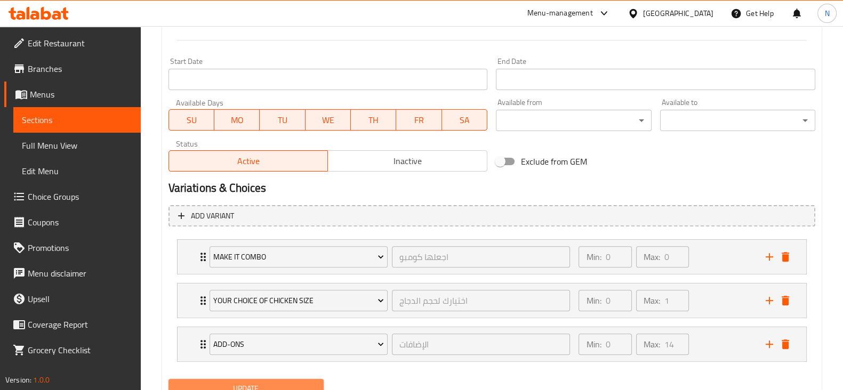
click at [281, 388] on span "Update" at bounding box center [246, 388] width 138 height 13
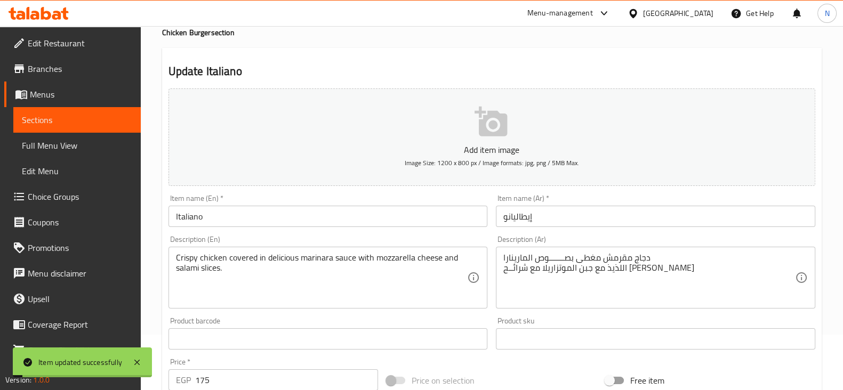
scroll to position [0, 0]
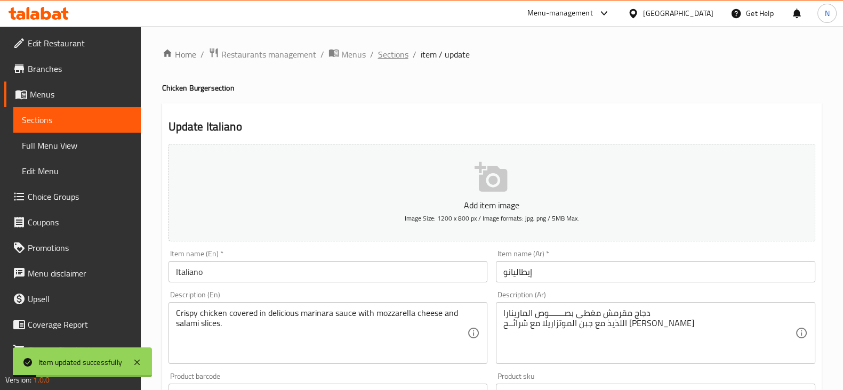
click at [393, 54] on span "Sections" at bounding box center [393, 54] width 30 height 13
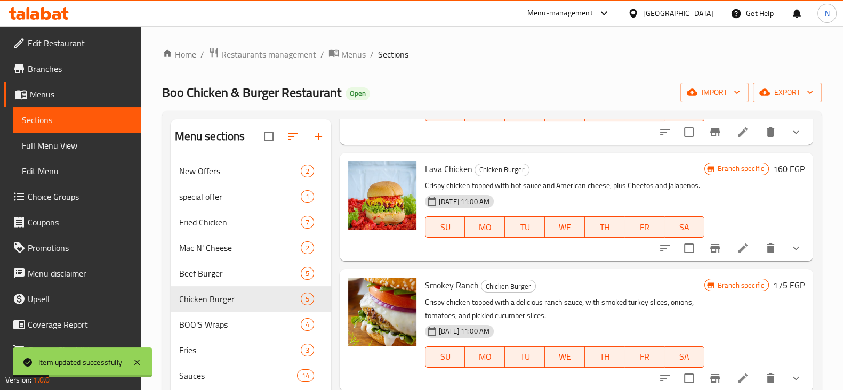
scroll to position [160, 0]
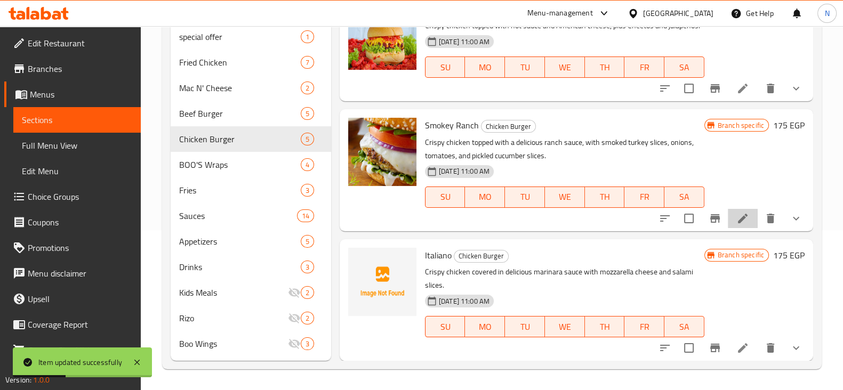
click at [741, 216] on li at bounding box center [743, 218] width 30 height 19
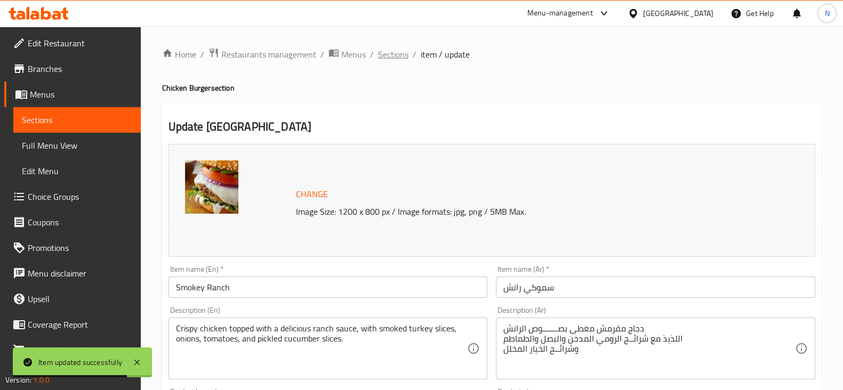
click at [389, 57] on span "Sections" at bounding box center [393, 54] width 30 height 13
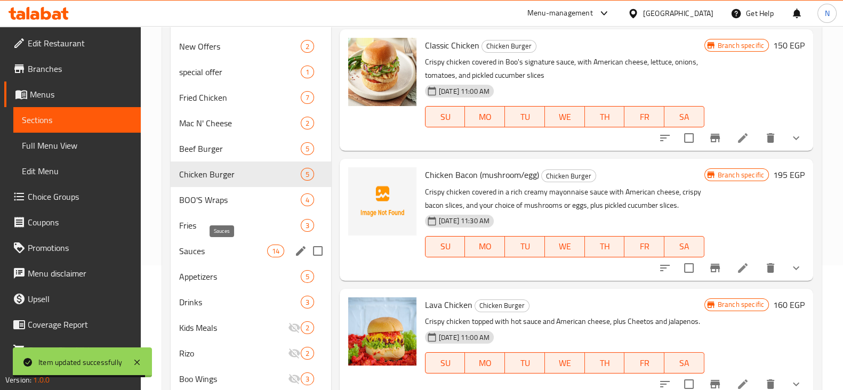
scroll to position [147, 0]
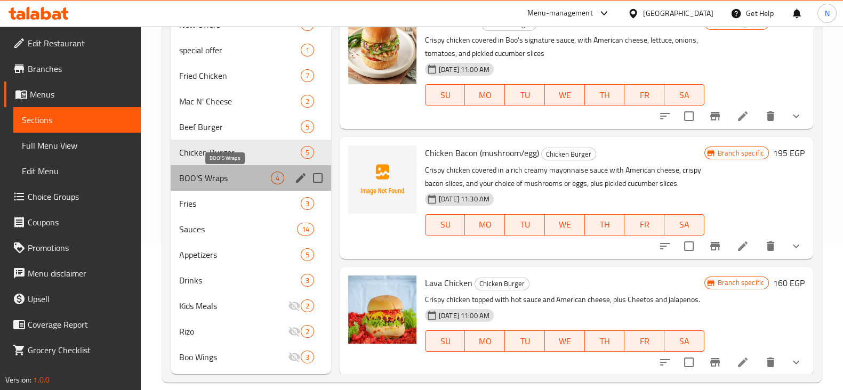
click at [222, 181] on span "BOO'S Wraps" at bounding box center [225, 178] width 92 height 13
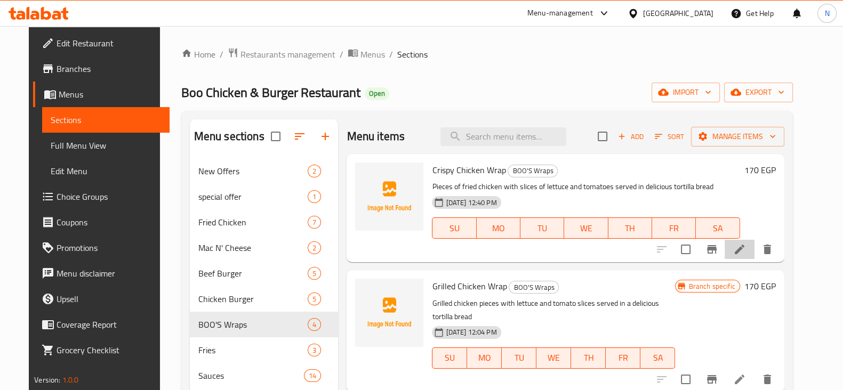
click at [755, 241] on li at bounding box center [740, 249] width 30 height 19
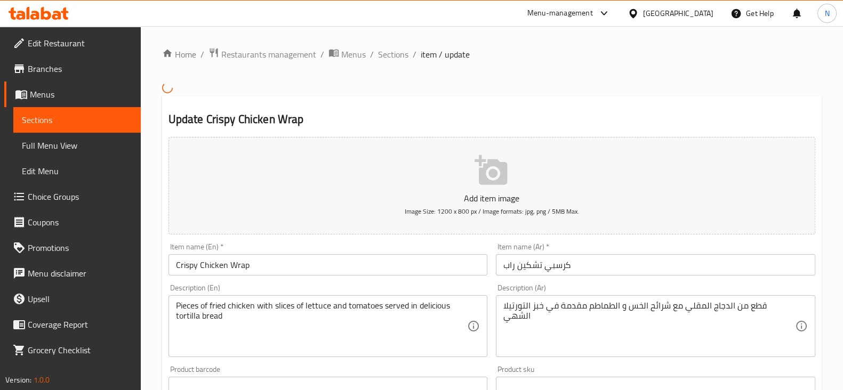
scroll to position [355, 0]
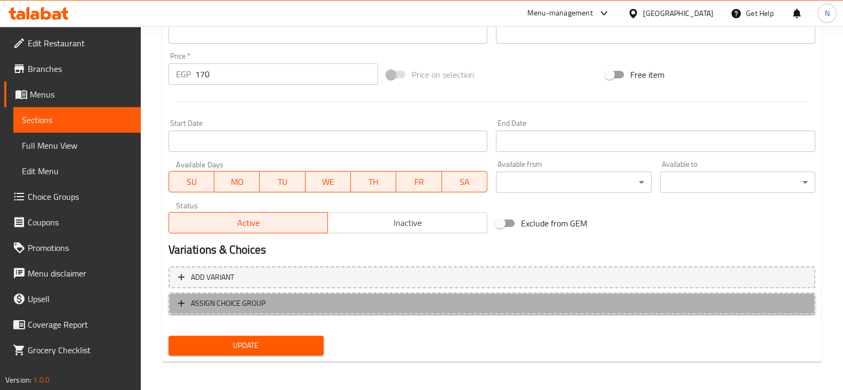
click at [539, 305] on span "ASSIGN CHOICE GROUP" at bounding box center [492, 303] width 628 height 13
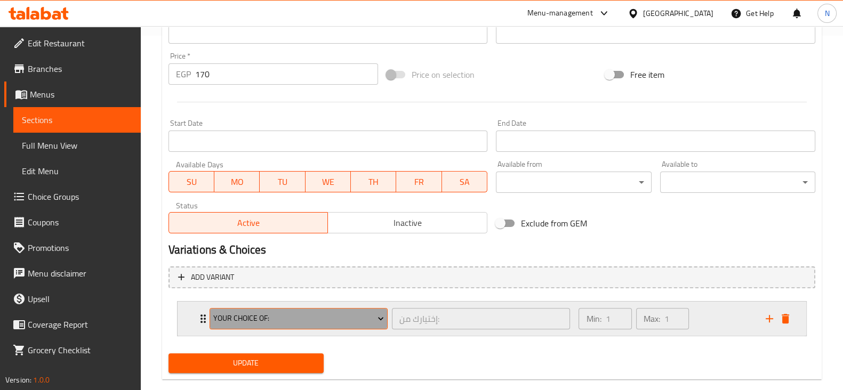
click at [301, 323] on span "Your Choice Of:" at bounding box center [298, 318] width 171 height 13
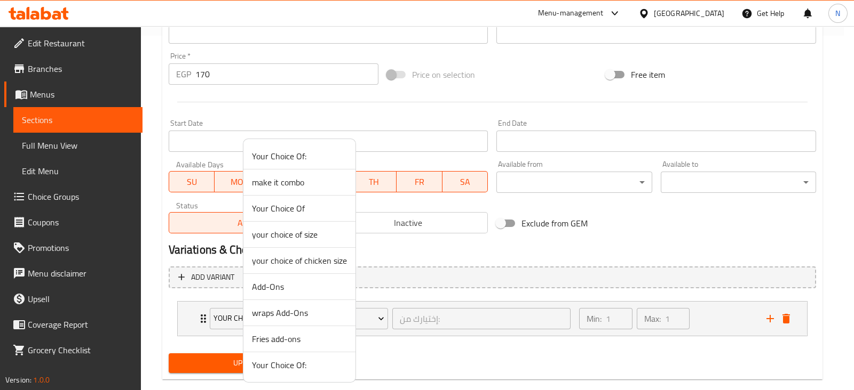
click at [315, 307] on span "wraps Add-Ons" at bounding box center [299, 313] width 95 height 13
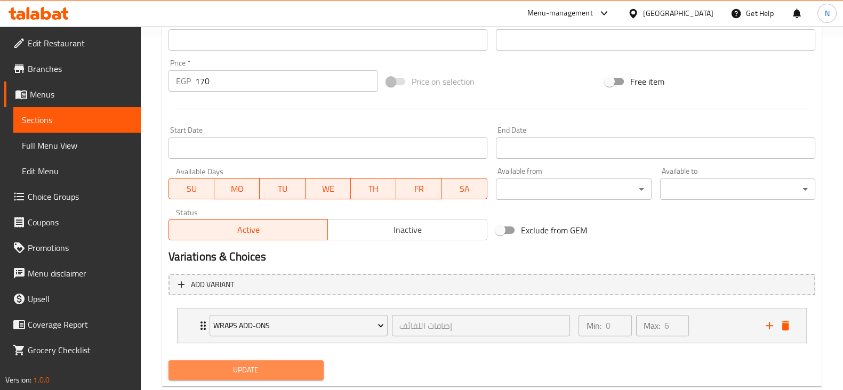
click at [299, 361] on button "Update" at bounding box center [246, 371] width 155 height 20
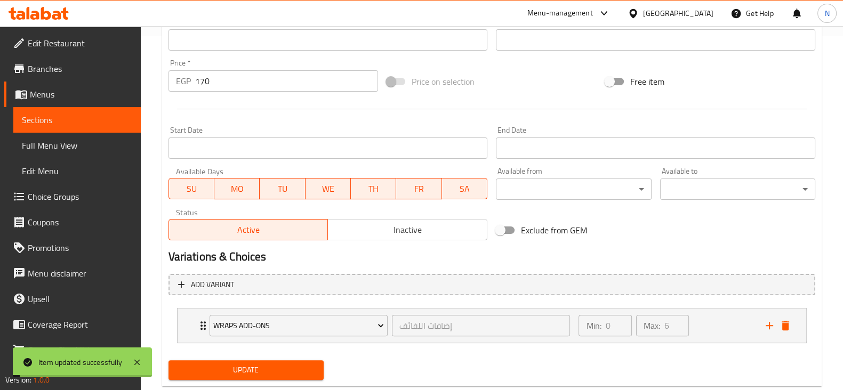
scroll to position [0, 0]
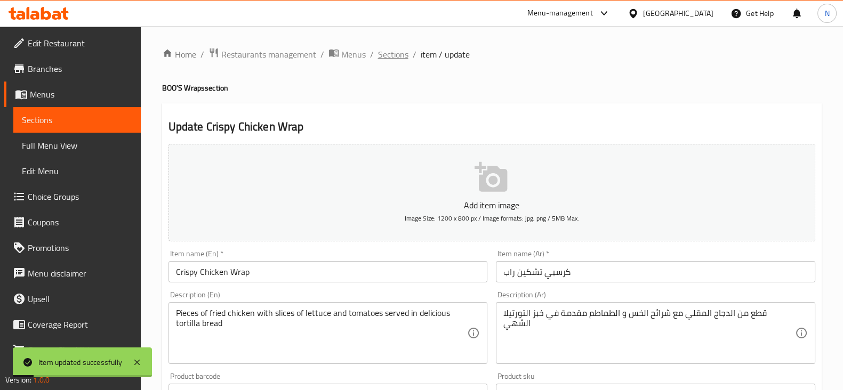
click at [390, 61] on span "Sections" at bounding box center [393, 54] width 30 height 13
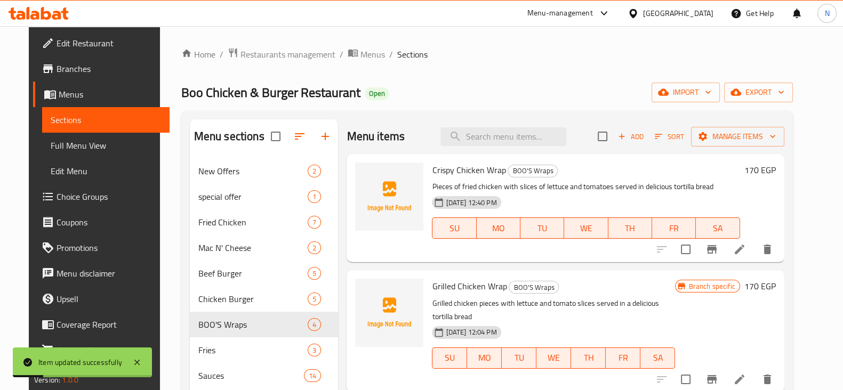
scroll to position [117, 0]
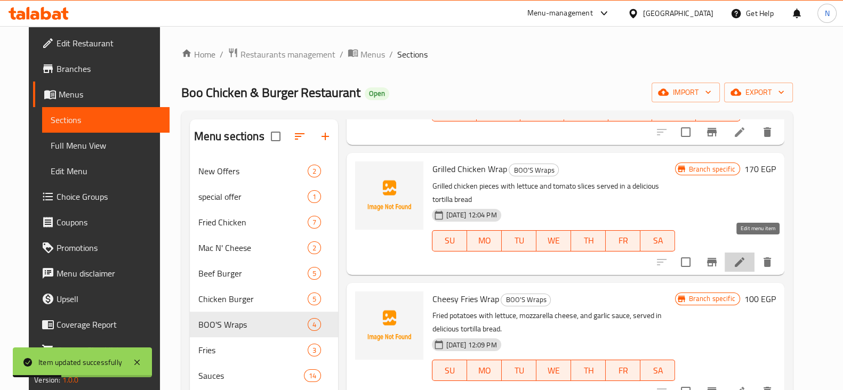
click at [746, 256] on icon at bounding box center [739, 262] width 13 height 13
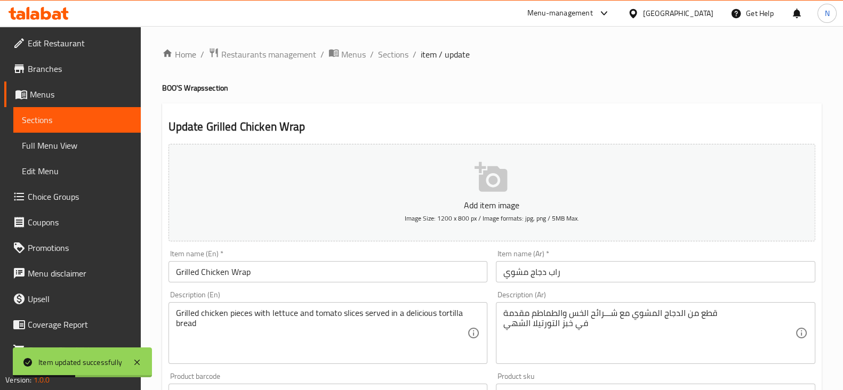
scroll to position [363, 0]
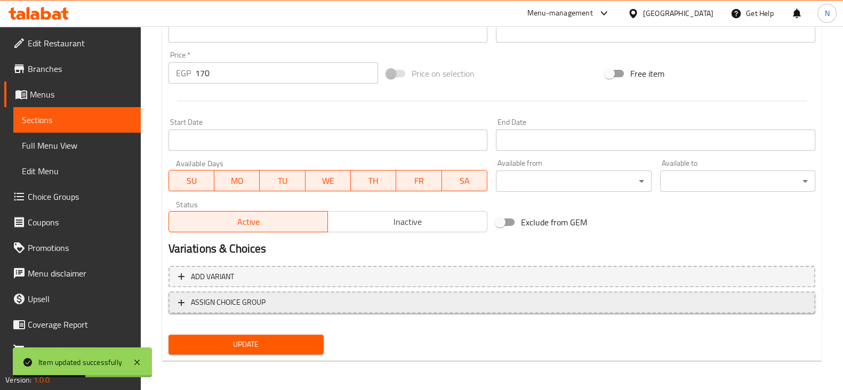
click at [266, 304] on span "ASSIGN CHOICE GROUP" at bounding box center [492, 302] width 628 height 13
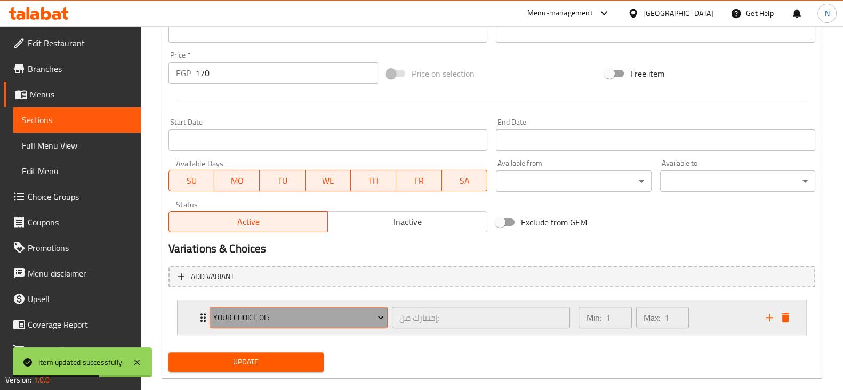
click at [266, 320] on span "Your Choice Of:" at bounding box center [298, 318] width 171 height 13
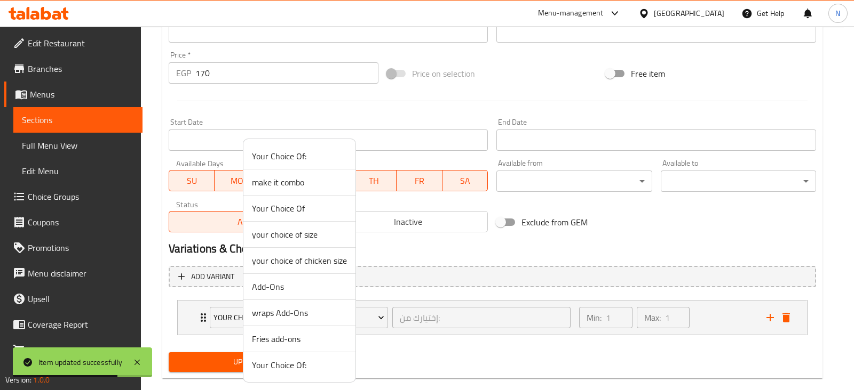
click at [286, 319] on span "wraps Add-Ons" at bounding box center [299, 313] width 95 height 13
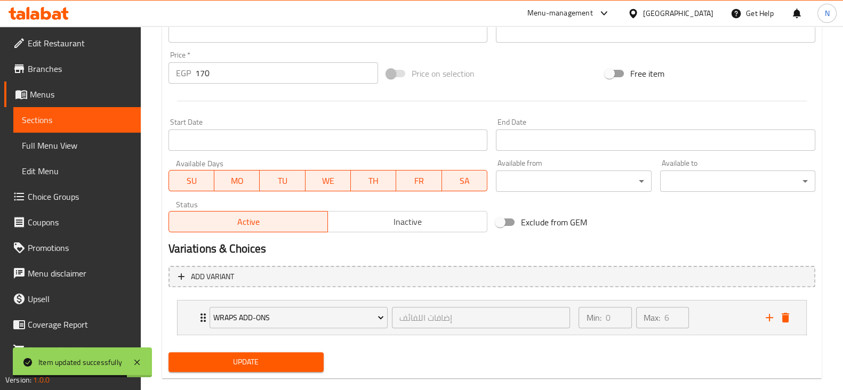
click at [283, 372] on div "Update" at bounding box center [246, 362] width 164 height 28
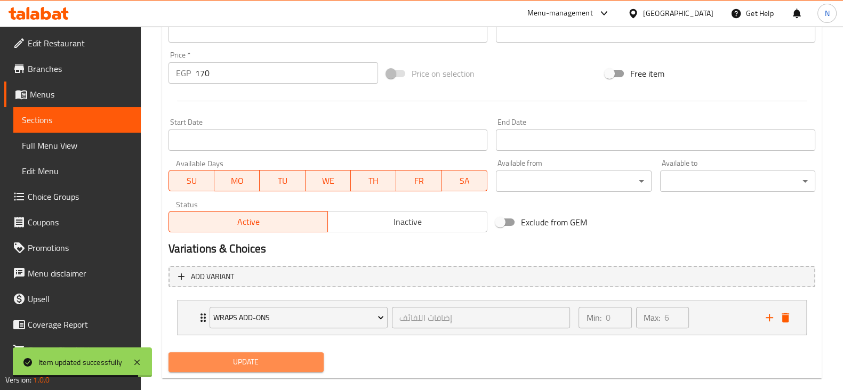
click at [286, 361] on span "Update" at bounding box center [246, 362] width 138 height 13
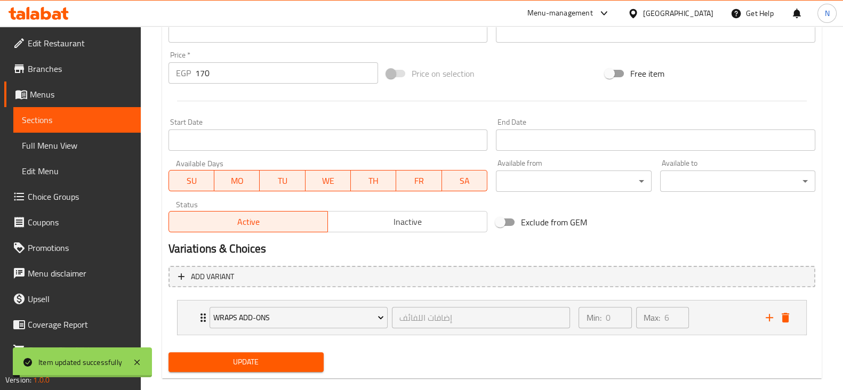
scroll to position [0, 0]
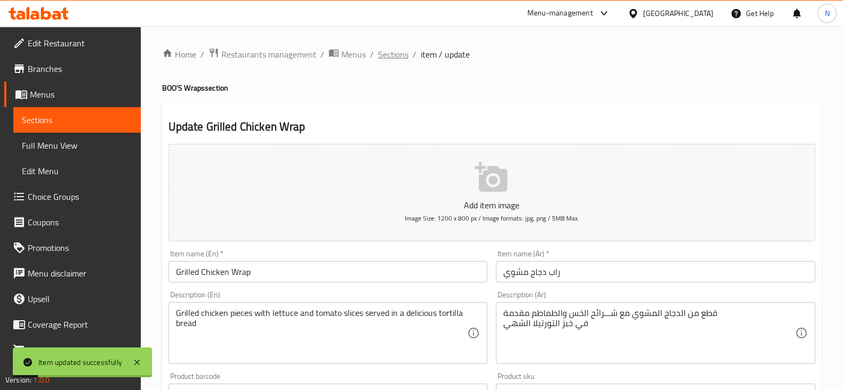
click at [389, 60] on span "Sections" at bounding box center [393, 54] width 30 height 13
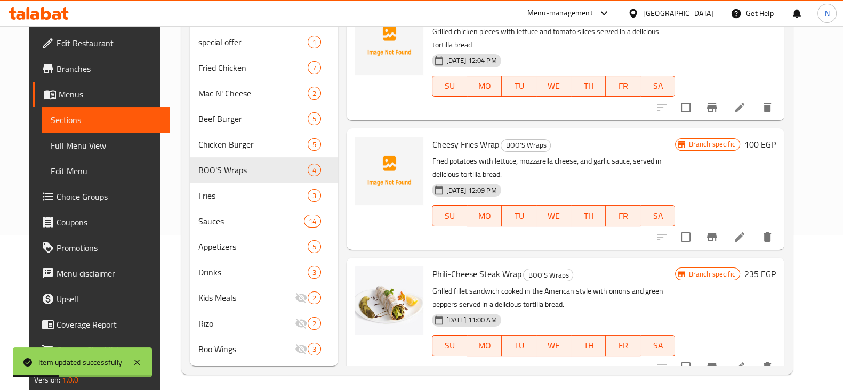
scroll to position [157, 0]
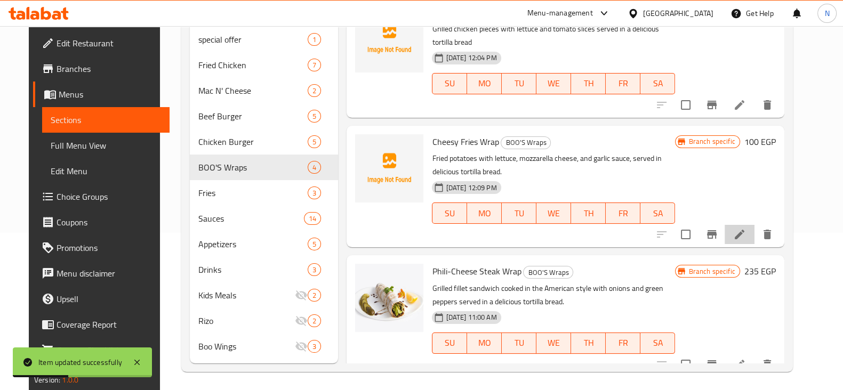
click at [750, 225] on li at bounding box center [740, 234] width 30 height 19
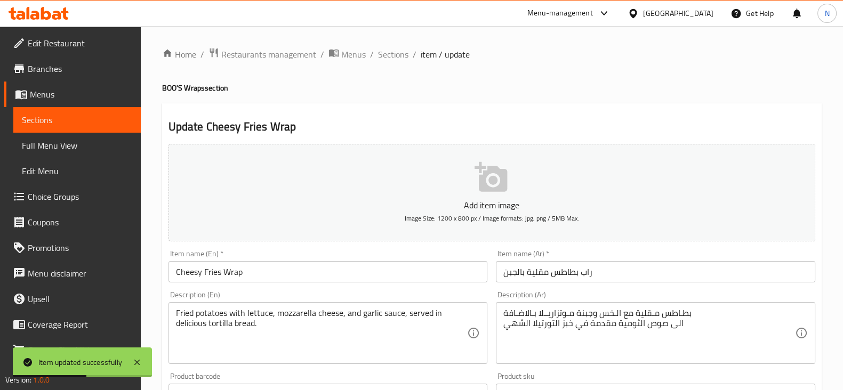
scroll to position [363, 0]
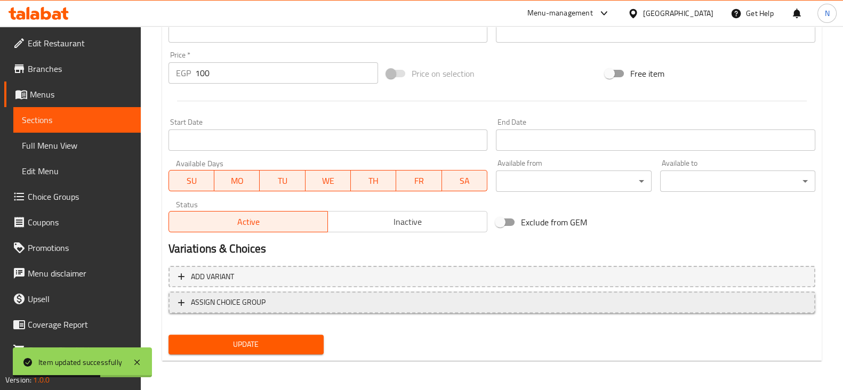
click at [355, 305] on span "ASSIGN CHOICE GROUP" at bounding box center [492, 302] width 628 height 13
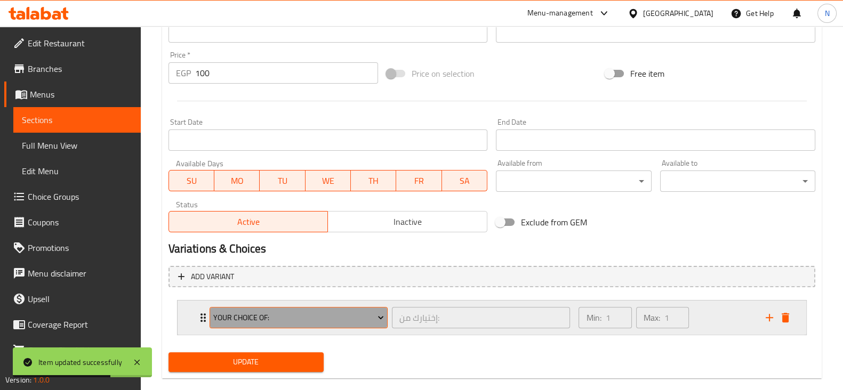
click at [316, 313] on span "Your Choice Of:" at bounding box center [298, 318] width 171 height 13
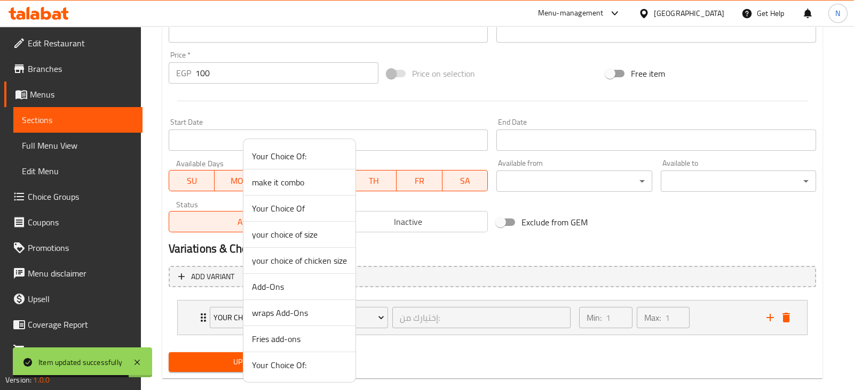
click at [293, 308] on span "wraps Add-Ons" at bounding box center [299, 313] width 95 height 13
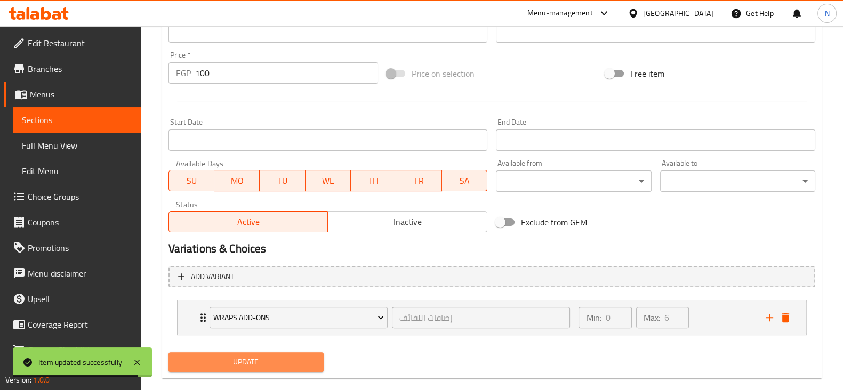
click at [285, 363] on span "Update" at bounding box center [246, 362] width 138 height 13
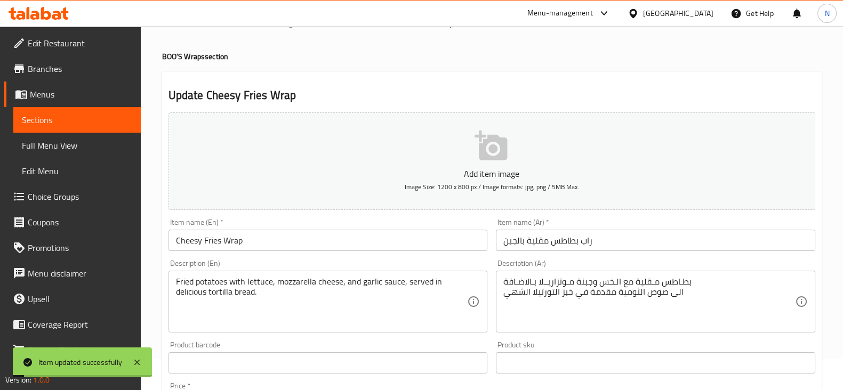
scroll to position [0, 0]
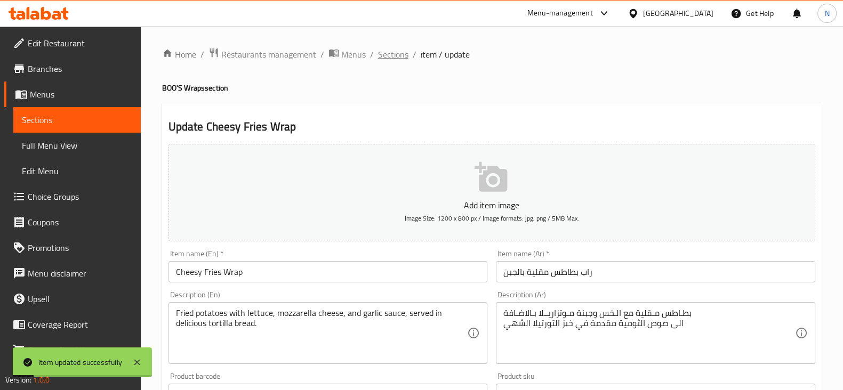
click at [379, 60] on span "Sections" at bounding box center [393, 54] width 30 height 13
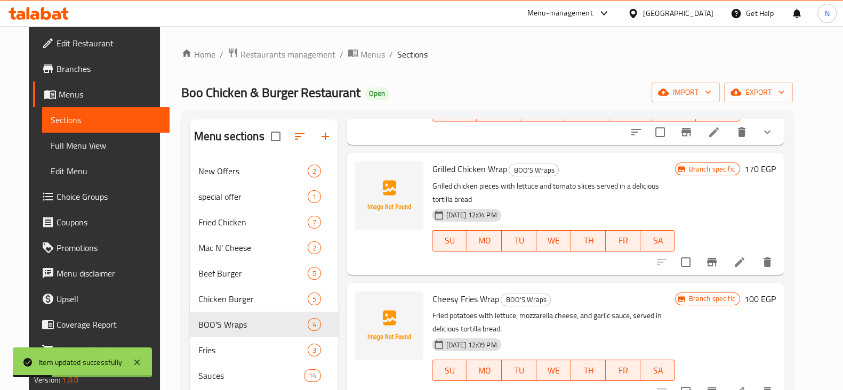
scroll to position [160, 0]
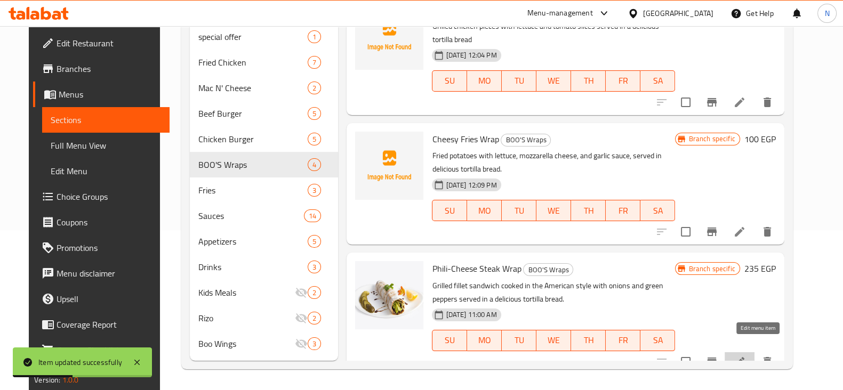
click at [745, 357] on icon at bounding box center [740, 362] width 10 height 10
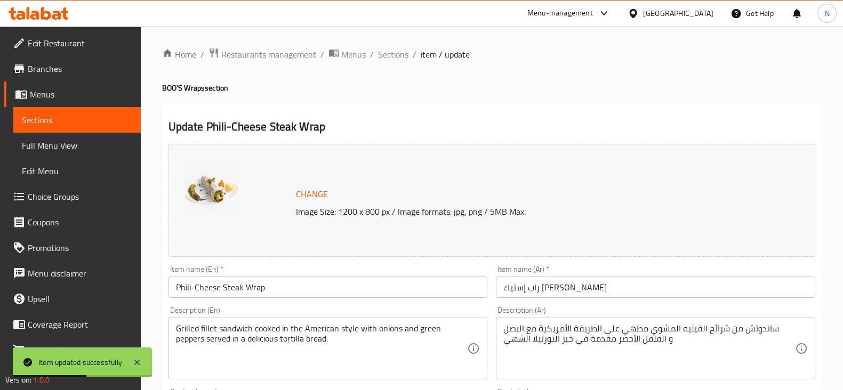
scroll to position [378, 0]
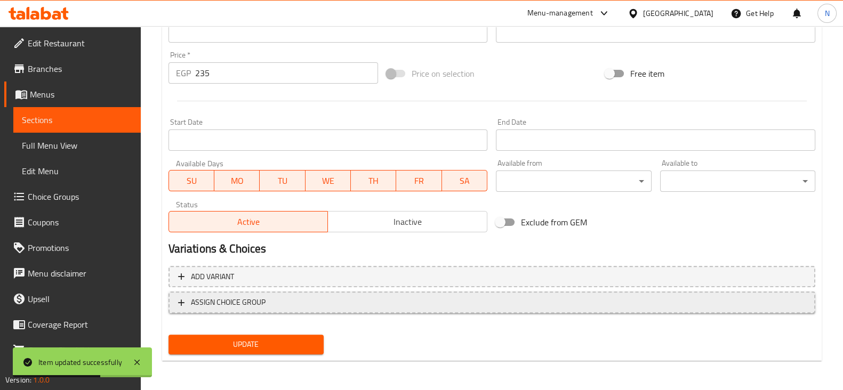
click at [342, 297] on span "ASSIGN CHOICE GROUP" at bounding box center [492, 302] width 628 height 13
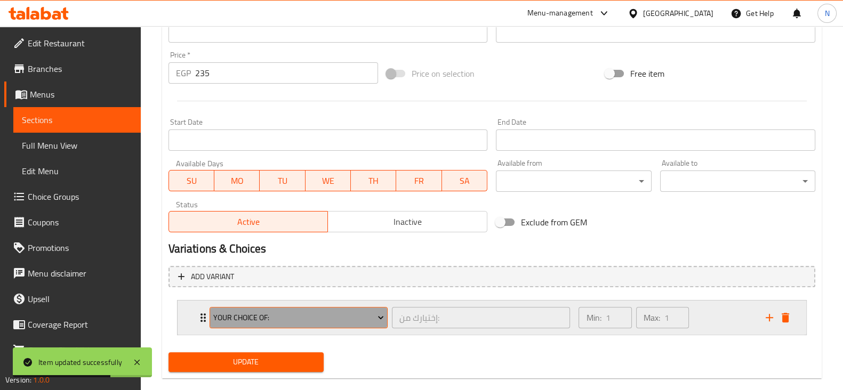
click at [298, 323] on span "Your Choice Of:" at bounding box center [298, 318] width 171 height 13
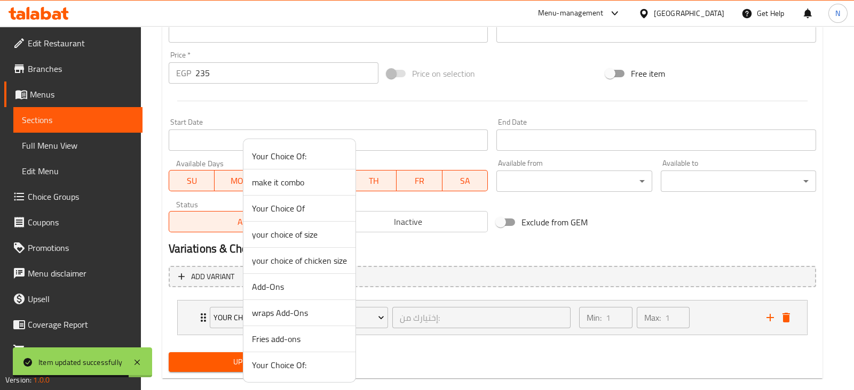
click at [280, 311] on span "wraps Add-Ons" at bounding box center [299, 313] width 95 height 13
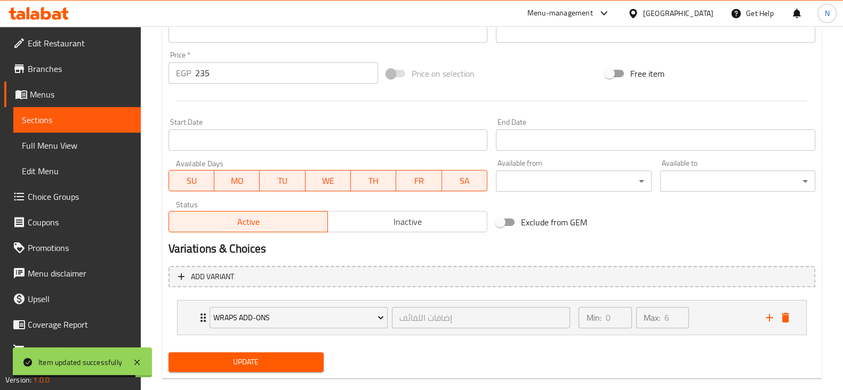
click at [266, 365] on span "Update" at bounding box center [246, 362] width 138 height 13
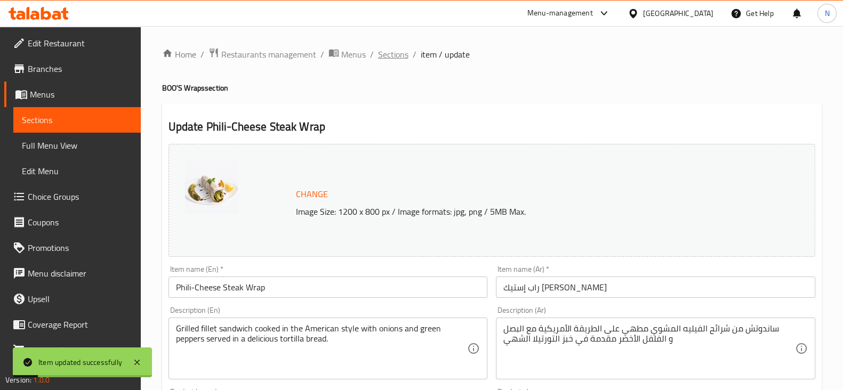
click at [389, 54] on span "Sections" at bounding box center [393, 54] width 30 height 13
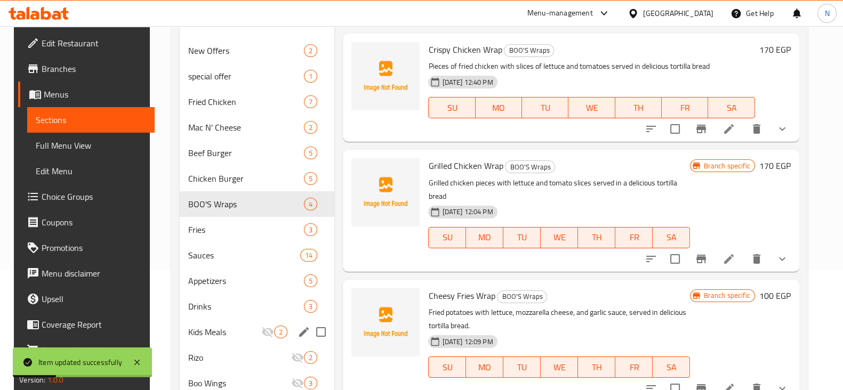
scroll to position [121, 0]
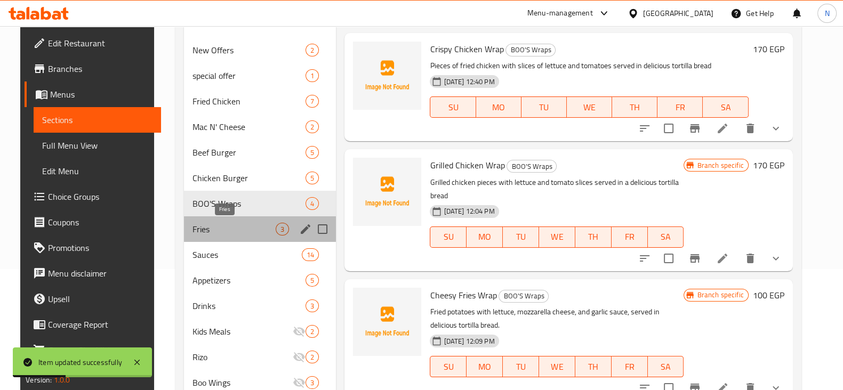
click at [213, 227] on span "Fries" at bounding box center [234, 229] width 83 height 13
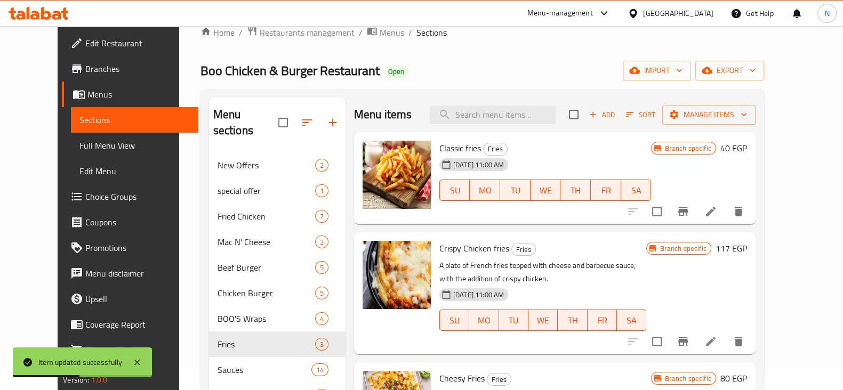
scroll to position [21, 0]
click at [717, 213] on icon at bounding box center [711, 212] width 13 height 13
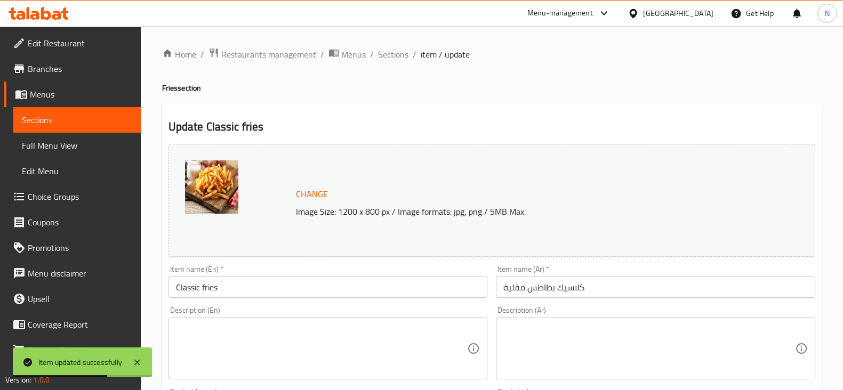
scroll to position [378, 0]
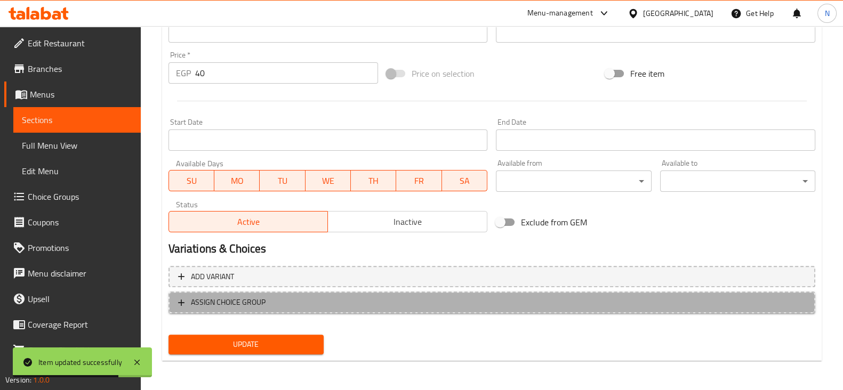
click at [364, 305] on span "ASSIGN CHOICE GROUP" at bounding box center [492, 302] width 628 height 13
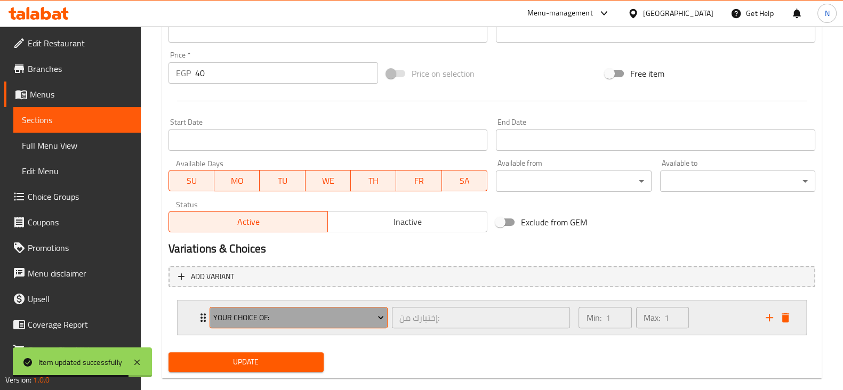
click at [342, 314] on span "Your Choice Of:" at bounding box center [298, 318] width 171 height 13
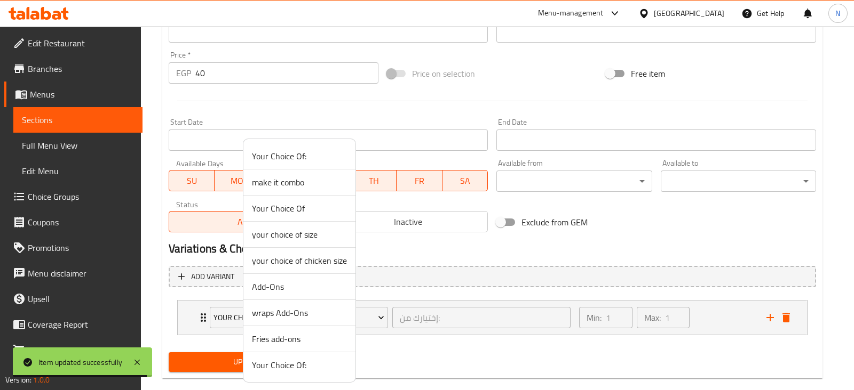
click at [295, 345] on span "Fries add-ons" at bounding box center [299, 339] width 95 height 13
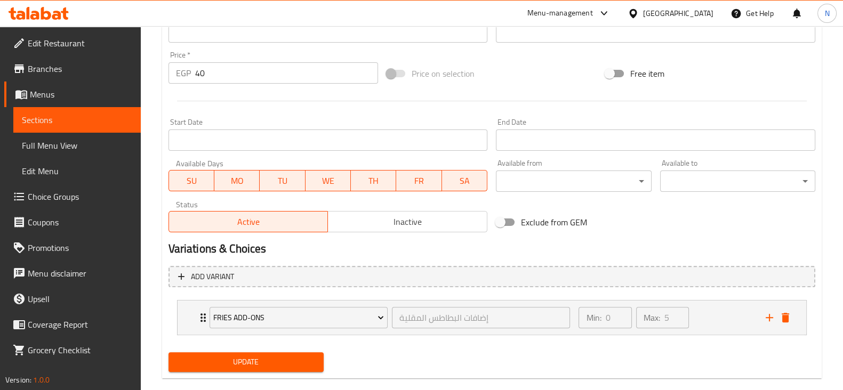
drag, startPoint x: 291, startPoint y: 349, endPoint x: 292, endPoint y: 356, distance: 7.0
click at [292, 356] on div "Update" at bounding box center [246, 362] width 164 height 28
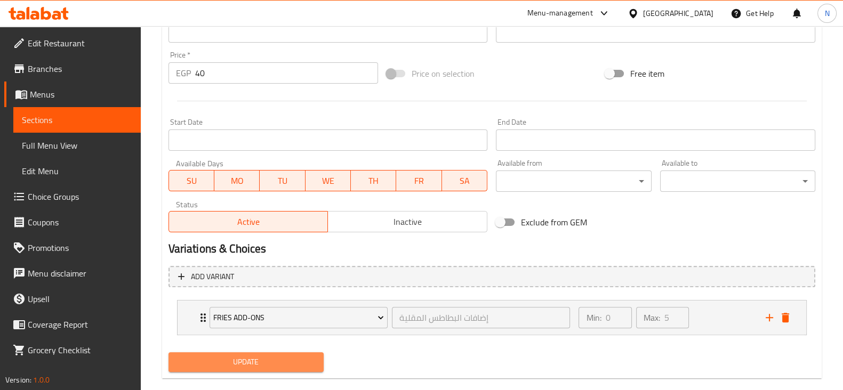
click at [292, 356] on span "Update" at bounding box center [246, 362] width 138 height 13
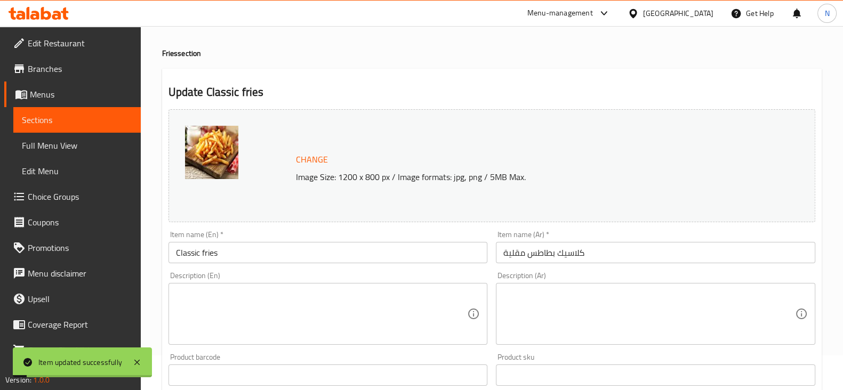
scroll to position [13, 0]
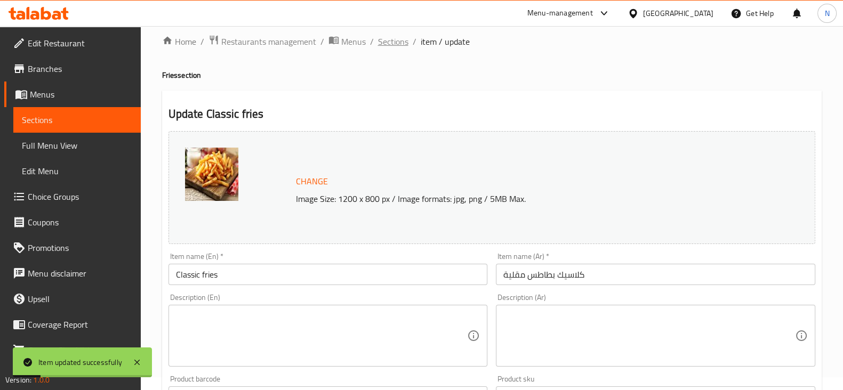
click at [386, 43] on span "Sections" at bounding box center [393, 41] width 30 height 13
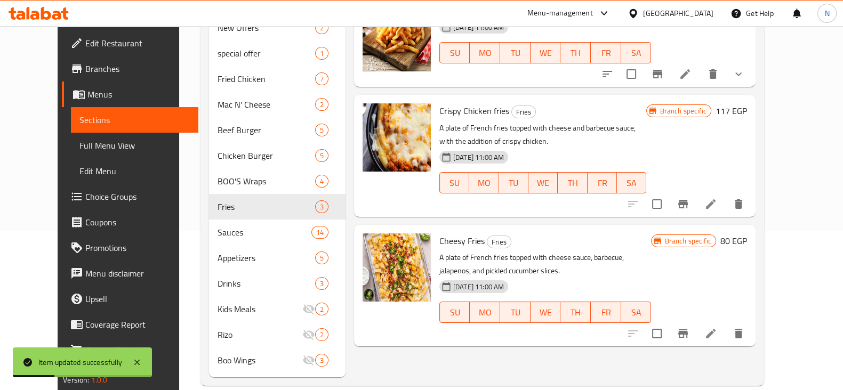
scroll to position [160, 0]
click at [726, 210] on li at bounding box center [711, 203] width 30 height 19
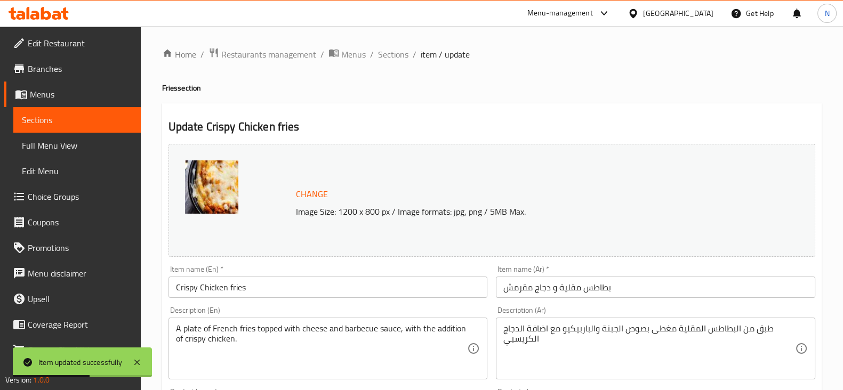
scroll to position [378, 0]
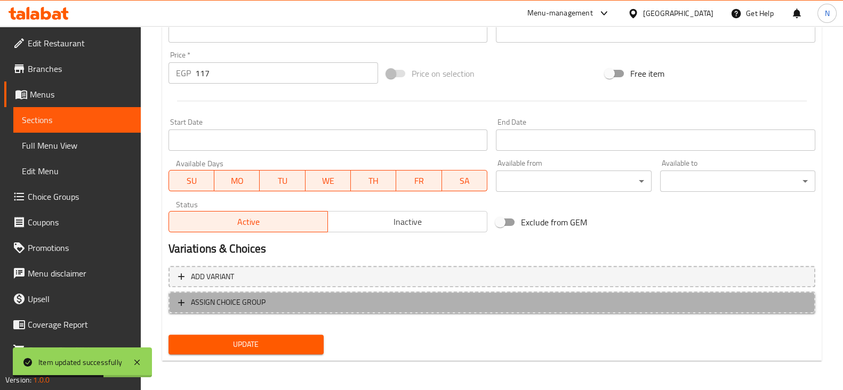
click at [299, 296] on span "ASSIGN CHOICE GROUP" at bounding box center [492, 302] width 628 height 13
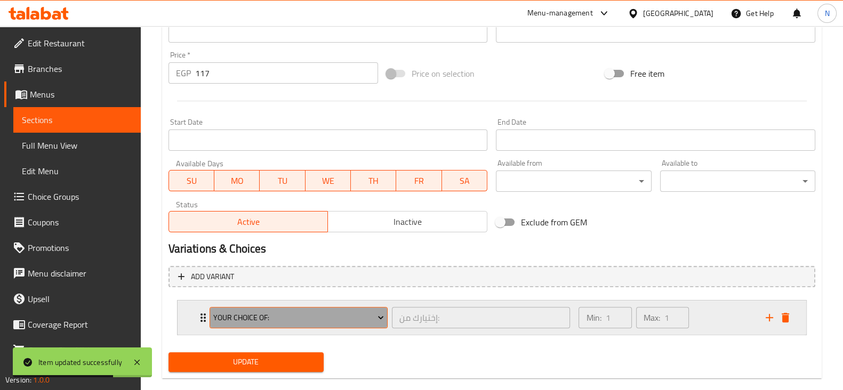
click at [288, 321] on span "Your Choice Of:" at bounding box center [298, 318] width 171 height 13
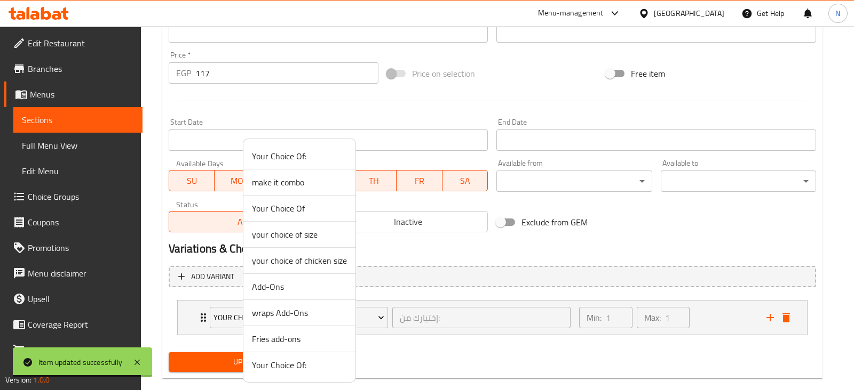
click at [284, 348] on li "Fries add-ons" at bounding box center [299, 339] width 112 height 26
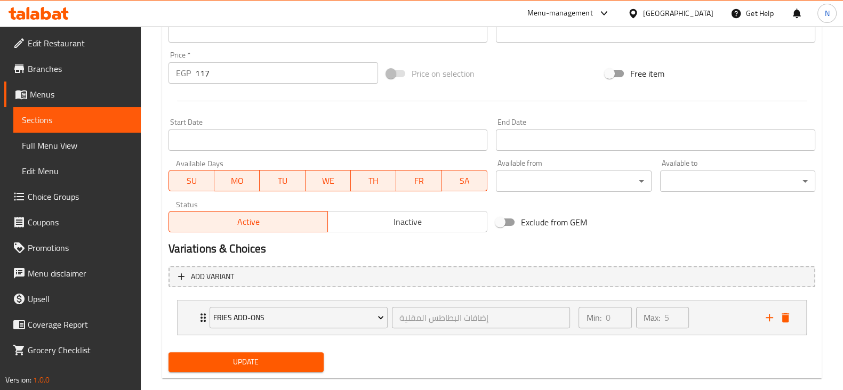
click at [278, 372] on div "Update" at bounding box center [246, 362] width 164 height 28
click at [285, 351] on div "Update" at bounding box center [246, 362] width 164 height 28
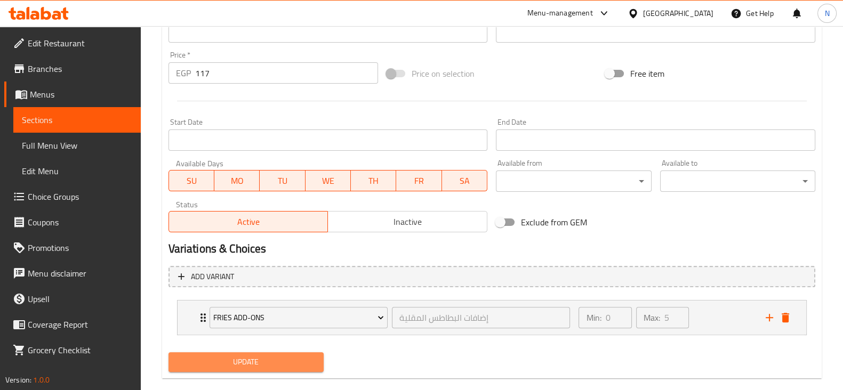
click at [256, 357] on span "Update" at bounding box center [246, 362] width 138 height 13
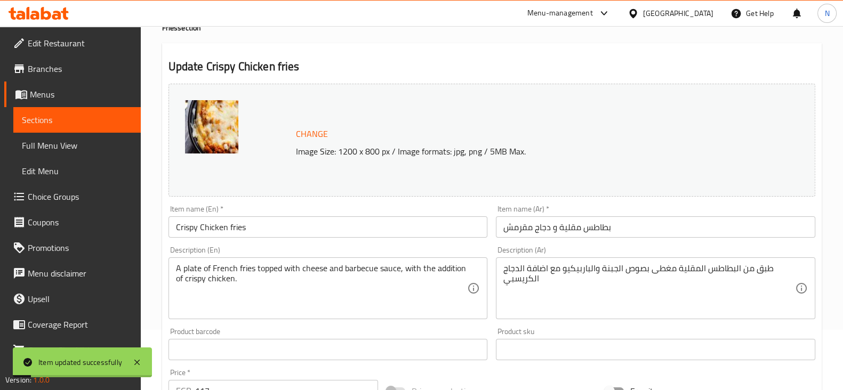
scroll to position [0, 0]
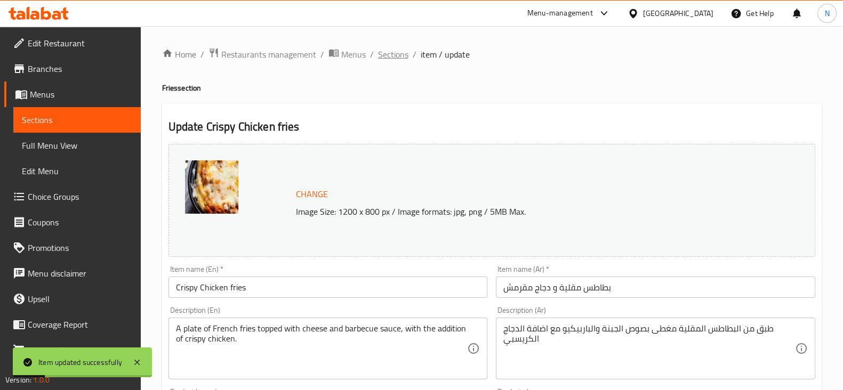
click at [392, 52] on span "Sections" at bounding box center [393, 54] width 30 height 13
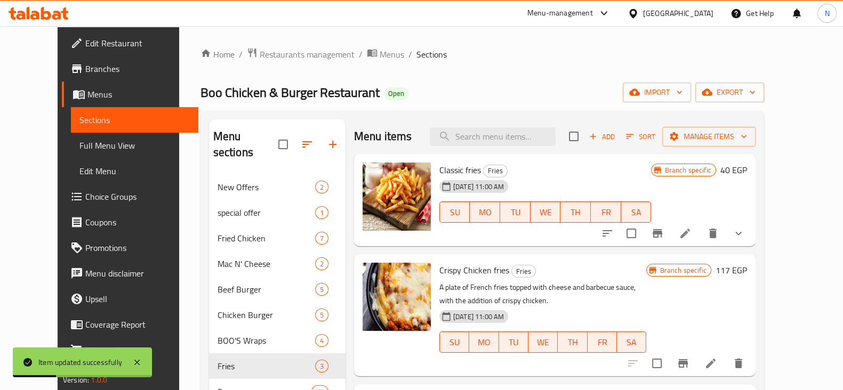
scroll to position [160, 0]
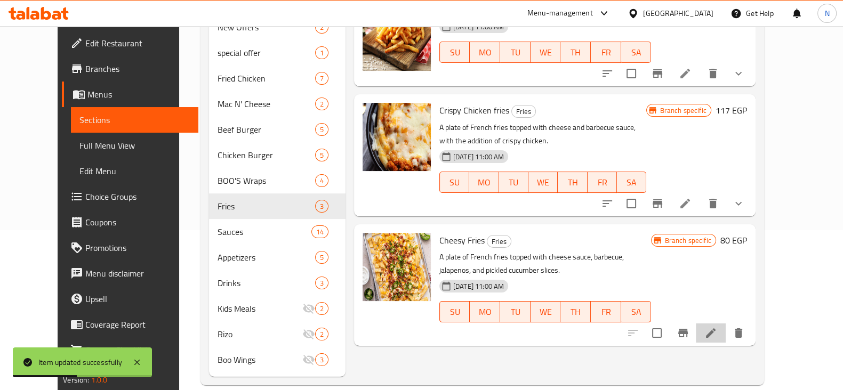
click at [726, 331] on li at bounding box center [711, 333] width 30 height 19
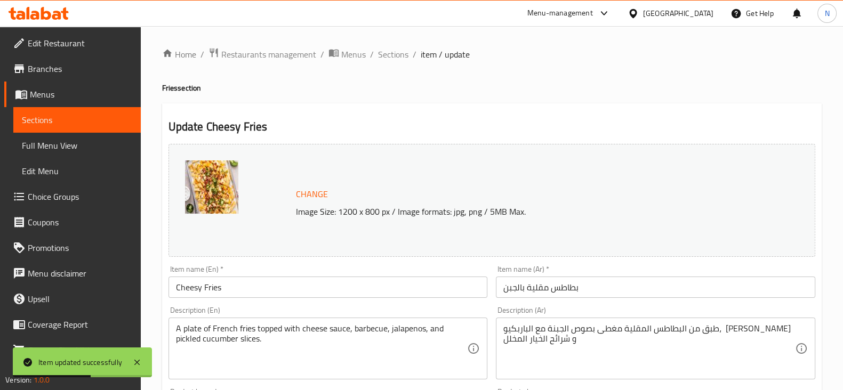
scroll to position [378, 0]
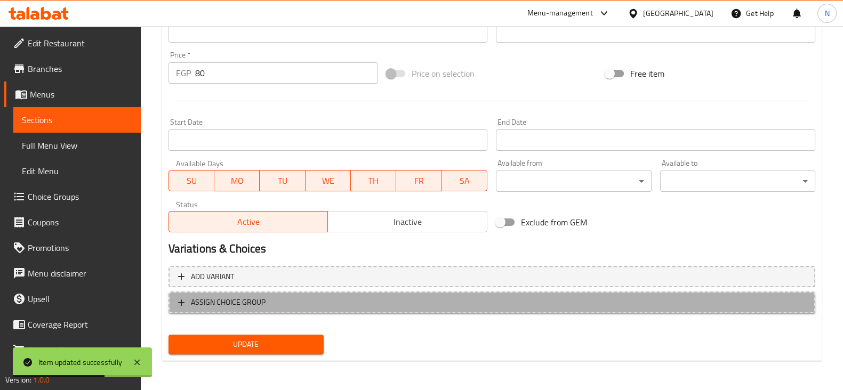
click at [322, 300] on span "ASSIGN CHOICE GROUP" at bounding box center [492, 302] width 628 height 13
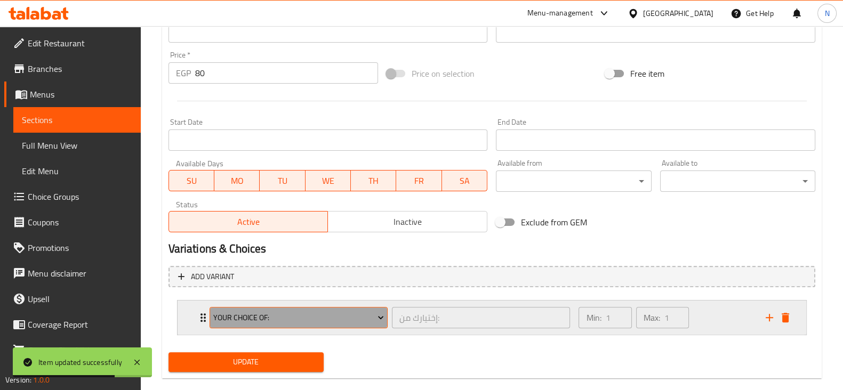
click at [293, 316] on span "Your Choice Of:" at bounding box center [298, 318] width 171 height 13
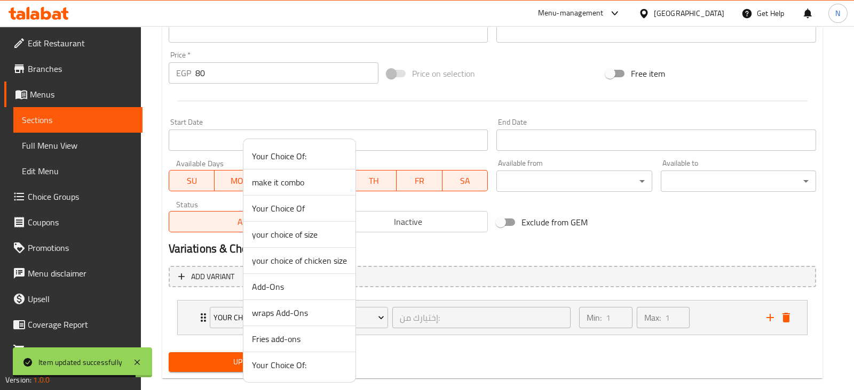
click at [272, 336] on span "Fries add-ons" at bounding box center [299, 339] width 95 height 13
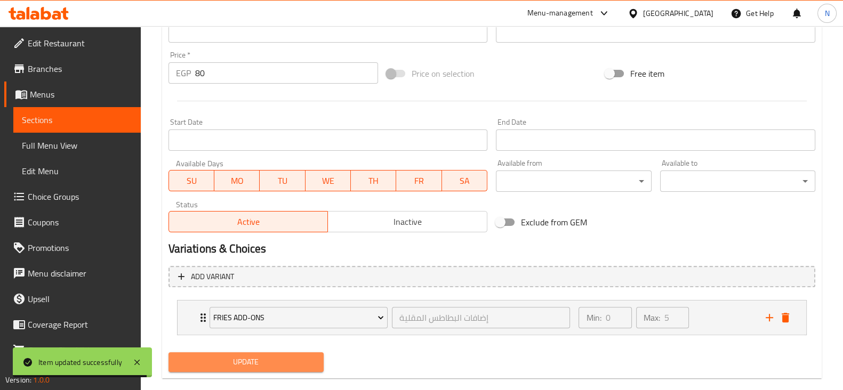
click at [271, 360] on span "Update" at bounding box center [246, 362] width 138 height 13
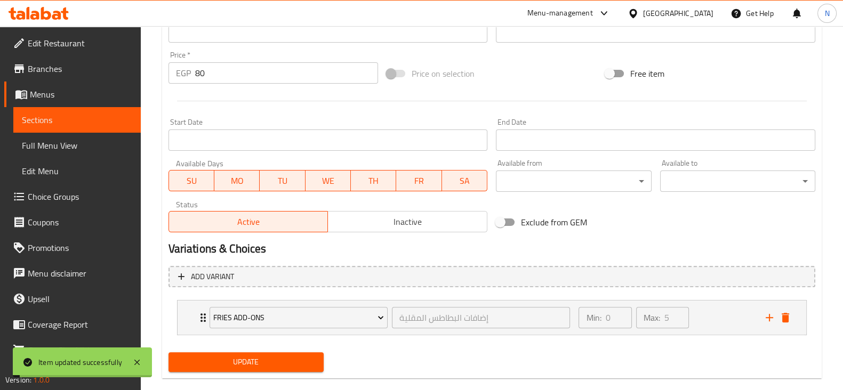
scroll to position [0, 0]
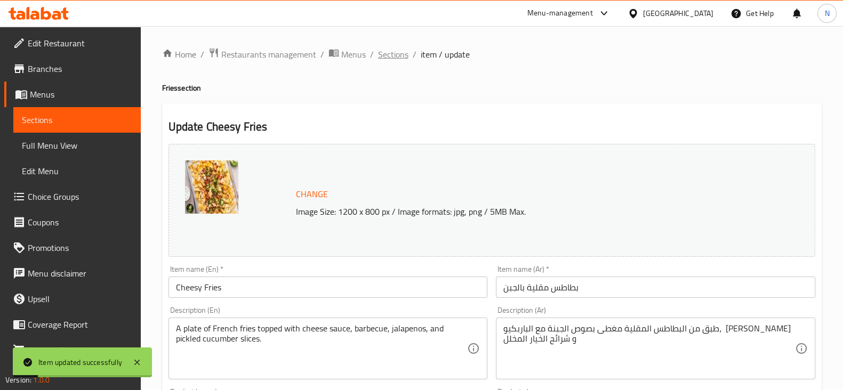
click at [386, 61] on span "Sections" at bounding box center [393, 54] width 30 height 13
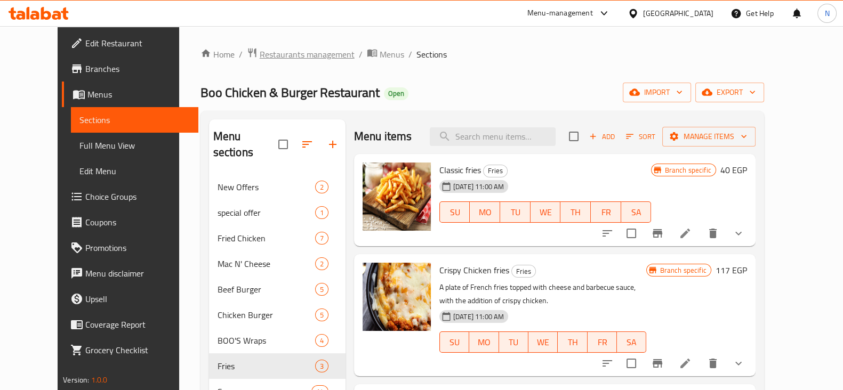
click at [277, 53] on span "Restaurants management" at bounding box center [307, 54] width 95 height 13
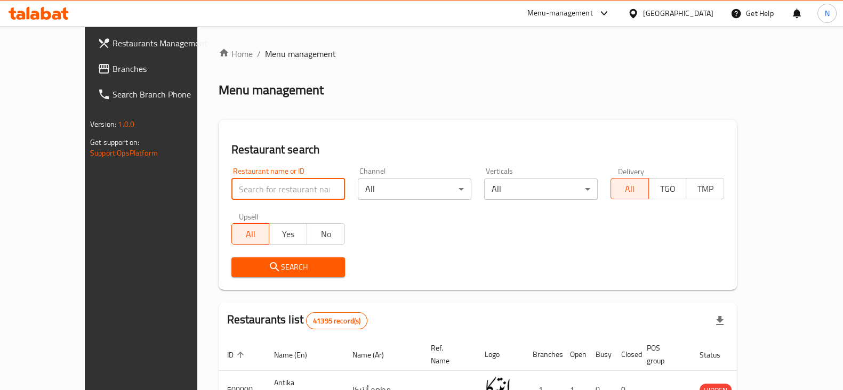
click at [232, 184] on input "search" at bounding box center [289, 189] width 114 height 21
paste input "644586"
type input "644586"
click button "Search" at bounding box center [289, 268] width 114 height 20
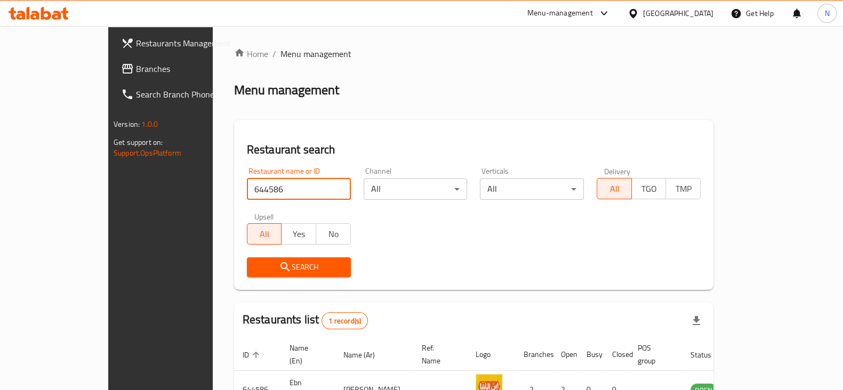
scroll to position [64, 0]
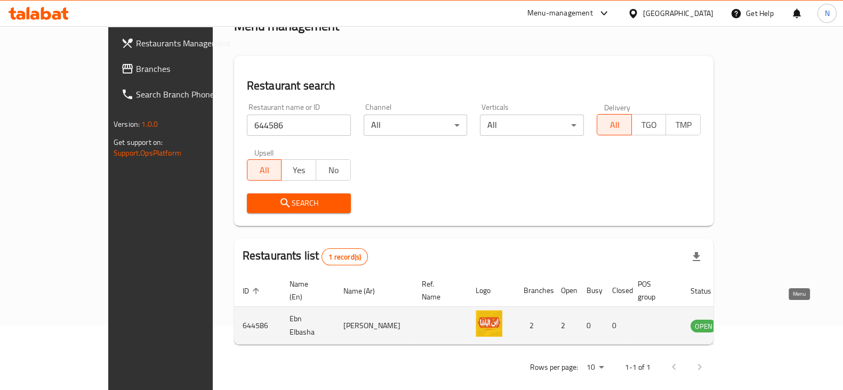
click at [760, 320] on icon "enhanced table" at bounding box center [753, 326] width 13 height 13
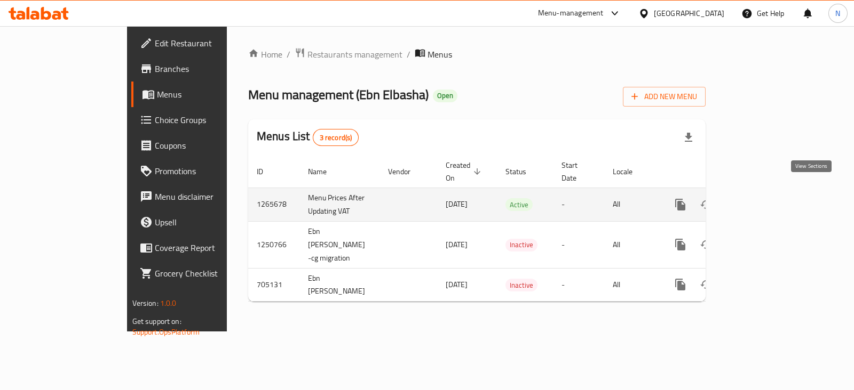
click at [763, 198] on icon "enhanced table" at bounding box center [757, 204] width 13 height 13
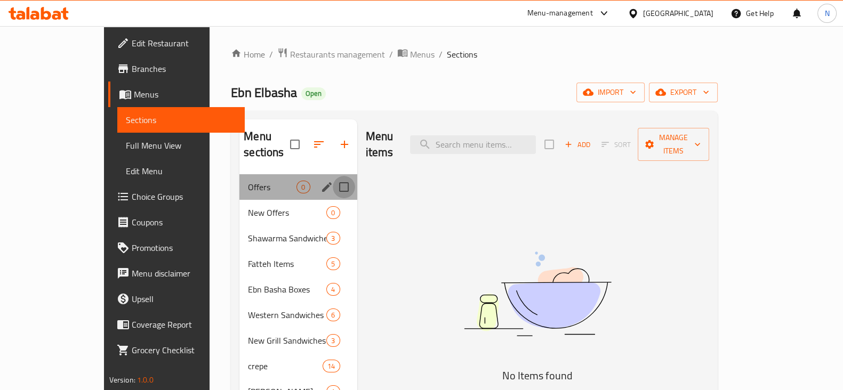
click at [333, 176] on input "Menu sections" at bounding box center [344, 187] width 22 height 22
checkbox input "true"
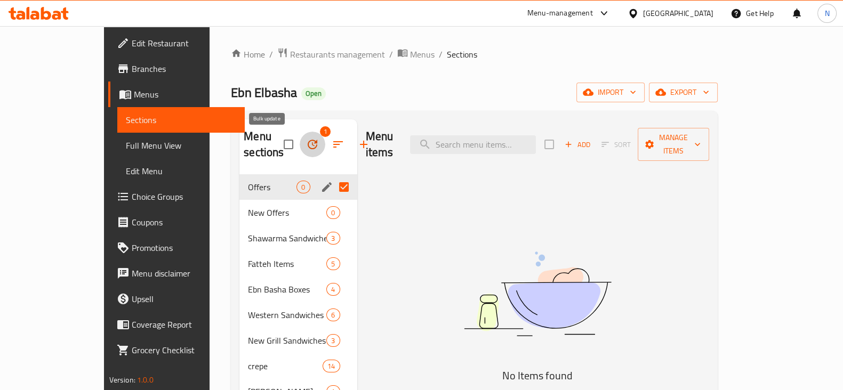
click at [306, 143] on icon "button" at bounding box center [312, 144] width 13 height 13
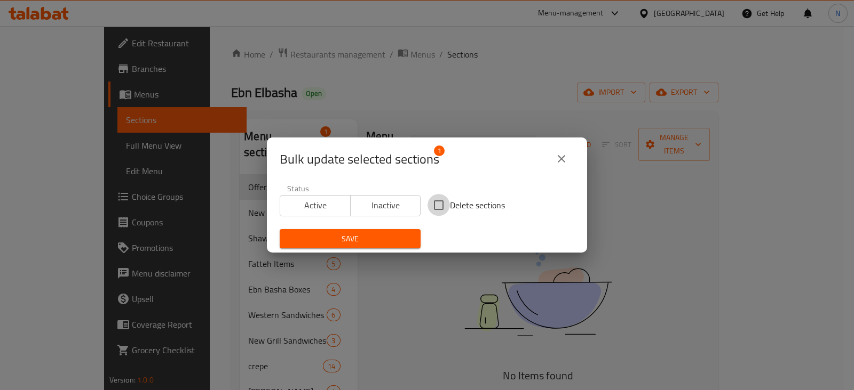
click at [430, 212] on input "Delete sections" at bounding box center [438, 205] width 22 height 22
checkbox input "true"
click at [395, 233] on div "Save" at bounding box center [350, 239] width 154 height 33
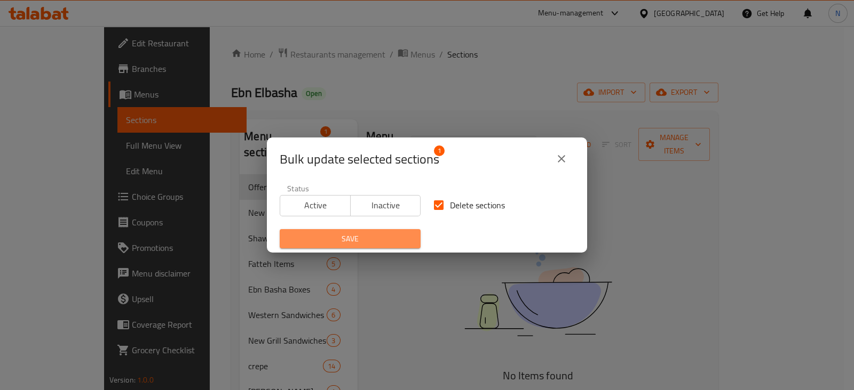
click at [395, 233] on span "Save" at bounding box center [350, 239] width 124 height 13
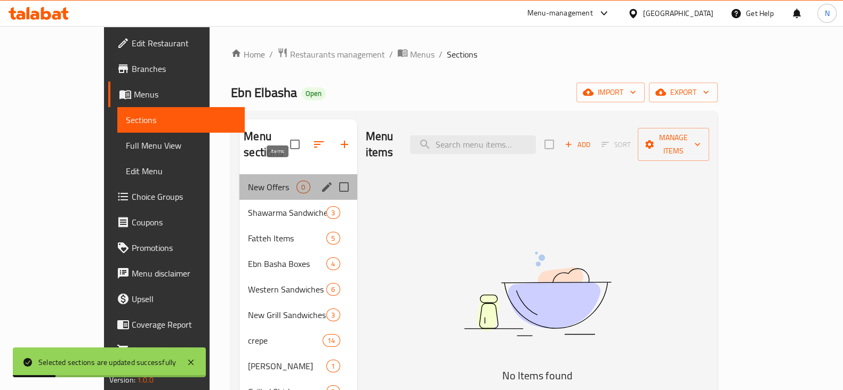
click at [297, 182] on span "0" at bounding box center [303, 187] width 12 height 10
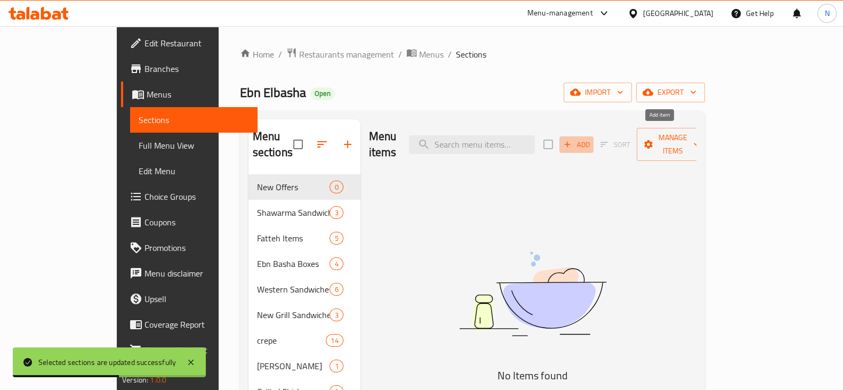
click at [591, 139] on span "Add" at bounding box center [576, 145] width 29 height 12
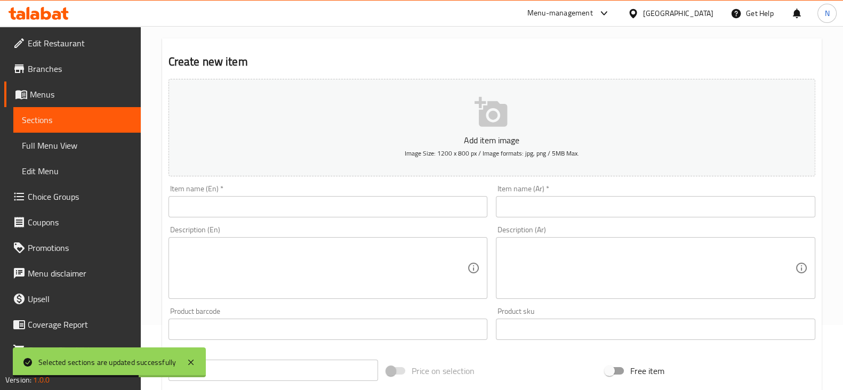
scroll to position [70, 0]
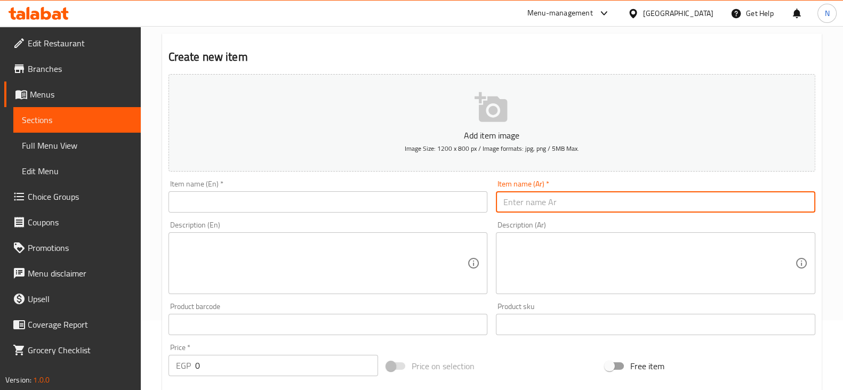
click at [569, 193] on input "text" at bounding box center [656, 202] width 320 height 21
paste input "الفهمان"
type input "الفهمان"
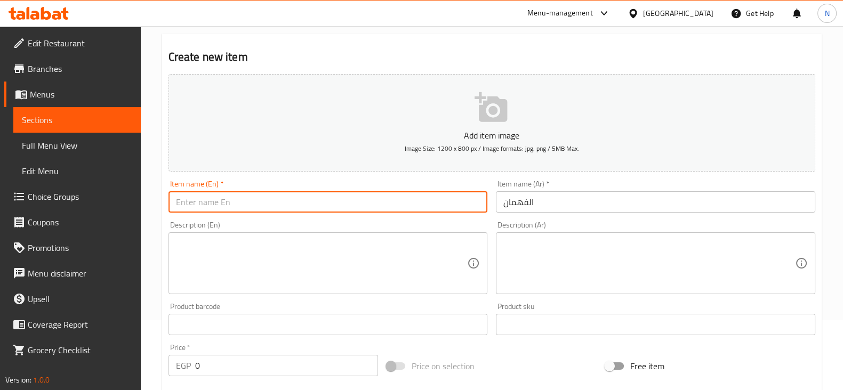
click at [416, 201] on input "text" at bounding box center [329, 202] width 320 height 21
type input "El Fahman Offer"
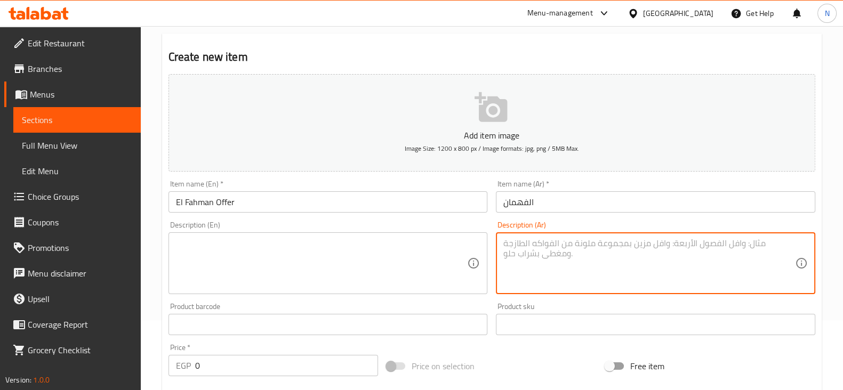
click at [609, 252] on textarea at bounding box center [650, 263] width 292 height 51
paste textarea "2قطعة بروست+ارز وبطاطس وكولسلو+ثومية"
type textarea "2قطعة بروست+ارز وبطاطس وكولسلو+ثومية"
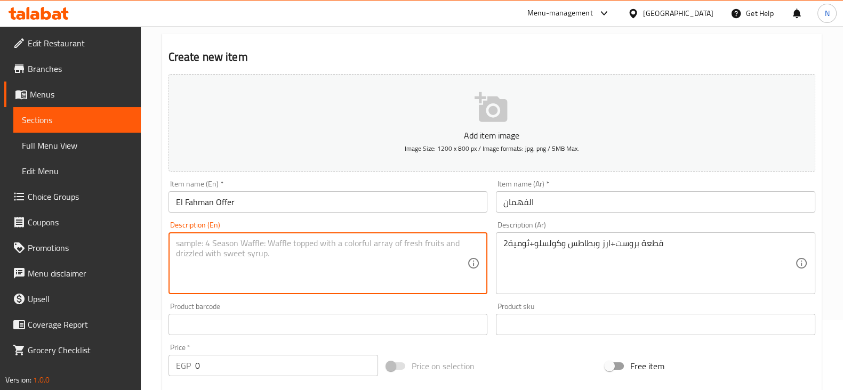
click at [374, 257] on textarea at bounding box center [322, 263] width 292 height 51
paste textarea "2 pieces of broast + rice, potatoes, coleslaw + garlic dip"
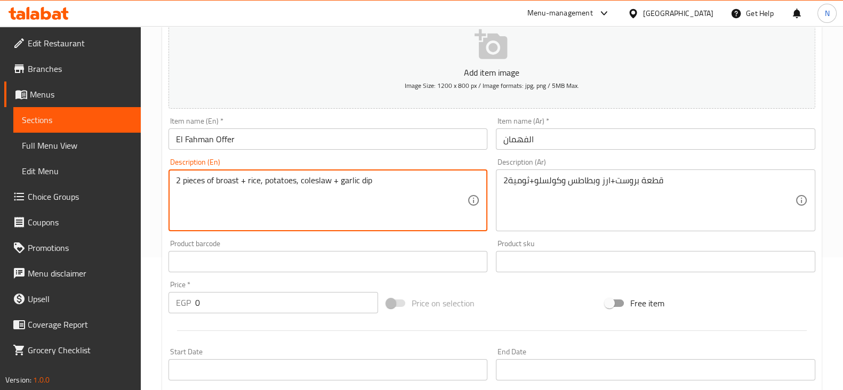
scroll to position [140, 0]
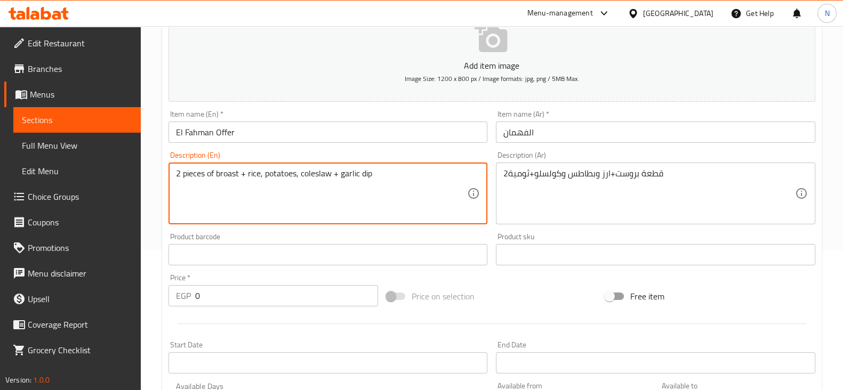
type textarea "2 pieces of broast + rice, potatoes, coleslaw + garlic dip"
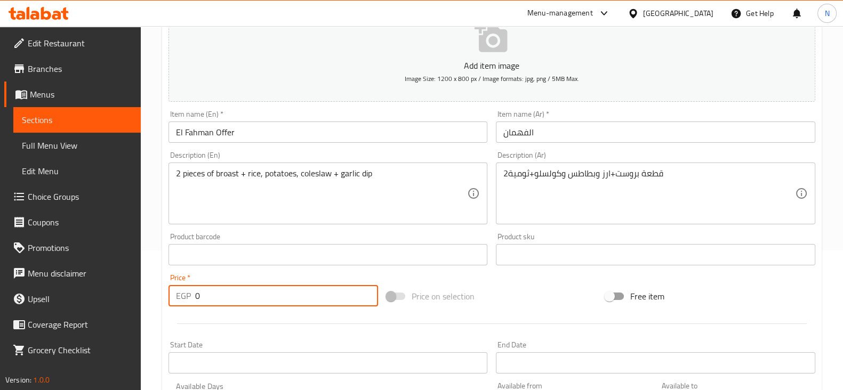
click at [251, 293] on input "0" at bounding box center [287, 295] width 184 height 21
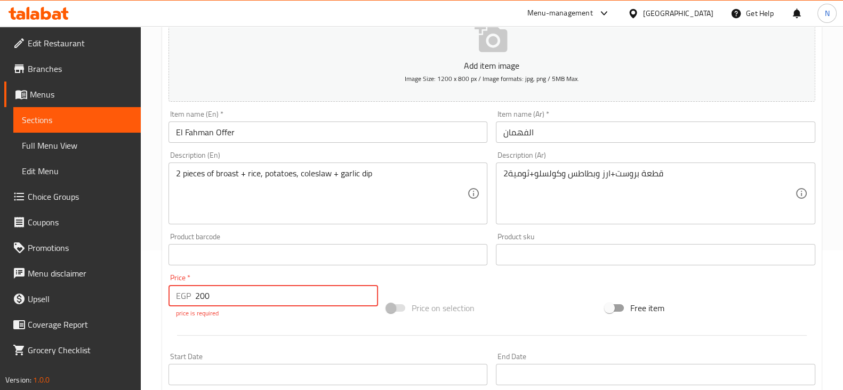
type input "200"
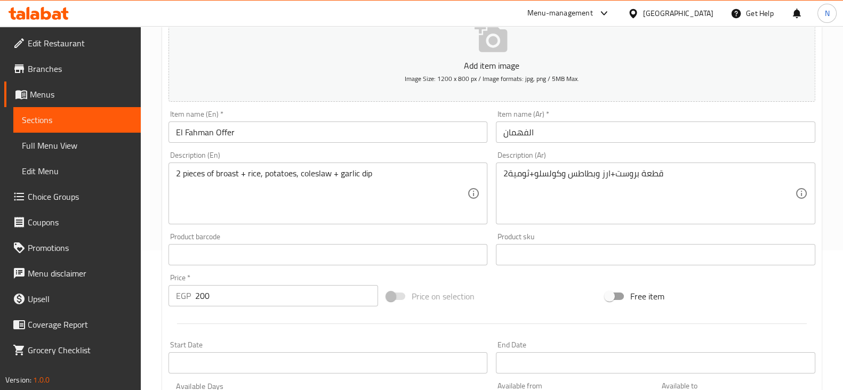
scroll to position [363, 0]
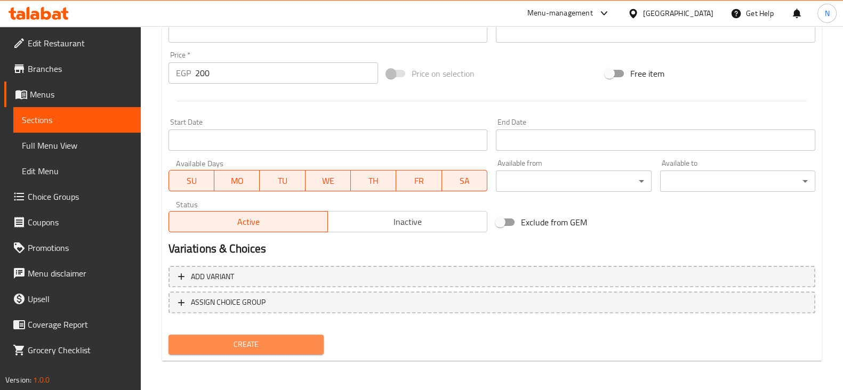
click at [277, 346] on span "Create" at bounding box center [246, 344] width 138 height 13
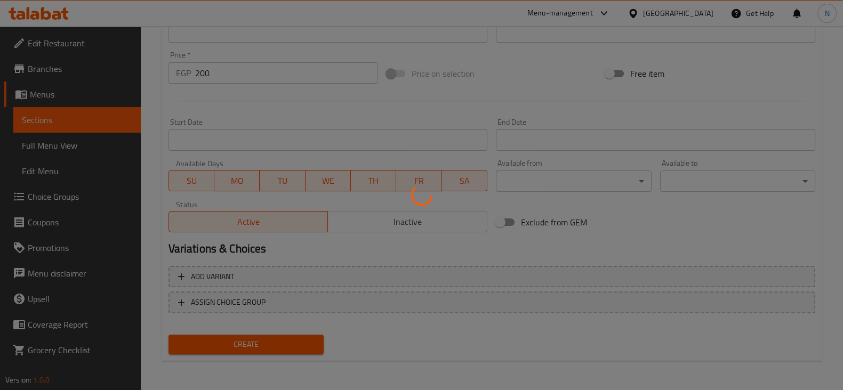
type input "0"
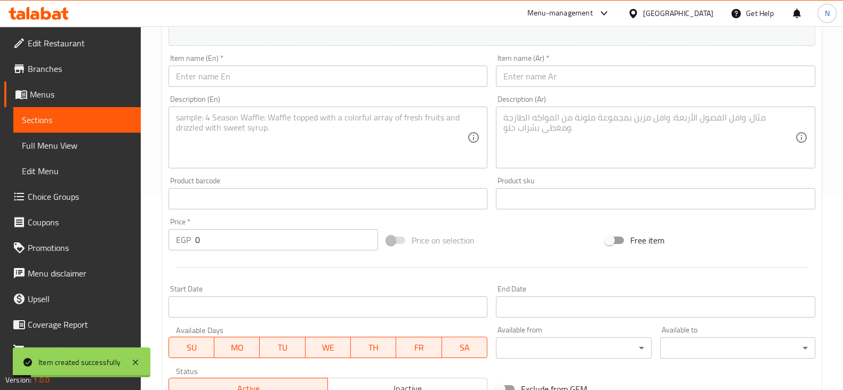
scroll to position [171, 0]
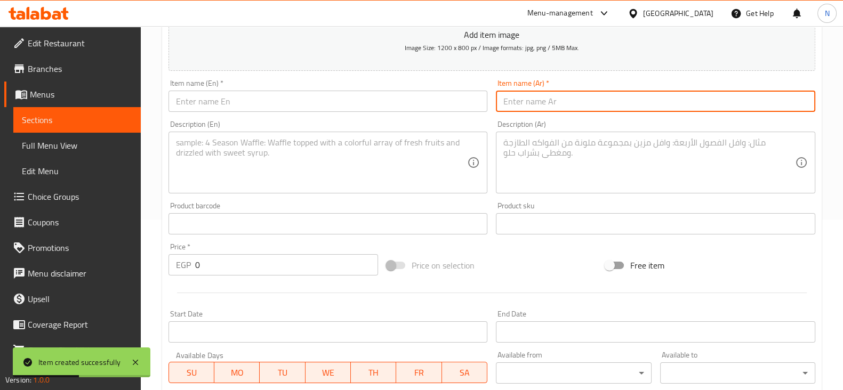
paste input "الدحيح"
click at [600, 106] on input "text" at bounding box center [656, 101] width 320 height 21
type input "الدحيح"
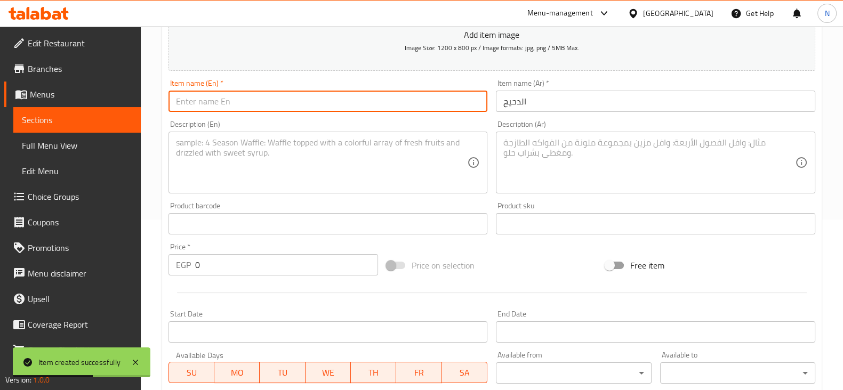
click at [424, 102] on input "text" at bounding box center [329, 101] width 320 height 21
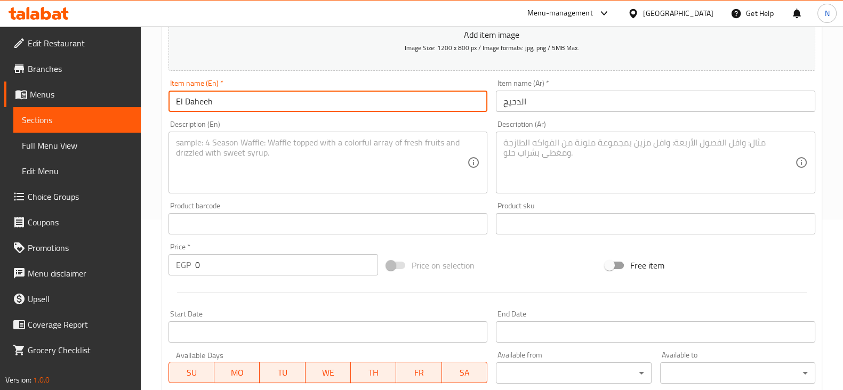
type input "El Daheeh"
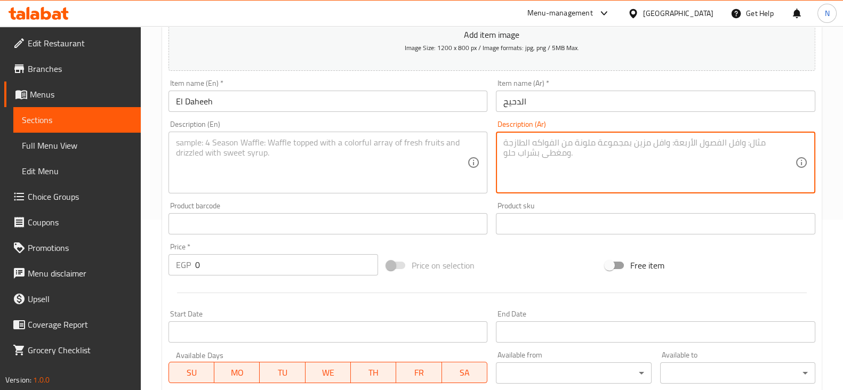
click at [587, 170] on textarea at bounding box center [650, 163] width 292 height 51
paste textarea "3قطع كرسبى+ارز وبطاطس وكولسلو+ثومية"
type textarea "3قطع كرسبى+ارز وبطاطس وكولسلو+ثومية"
paste textarea "3 pieces of crispy + rice, potatoes, coleslaw + garlic dip"
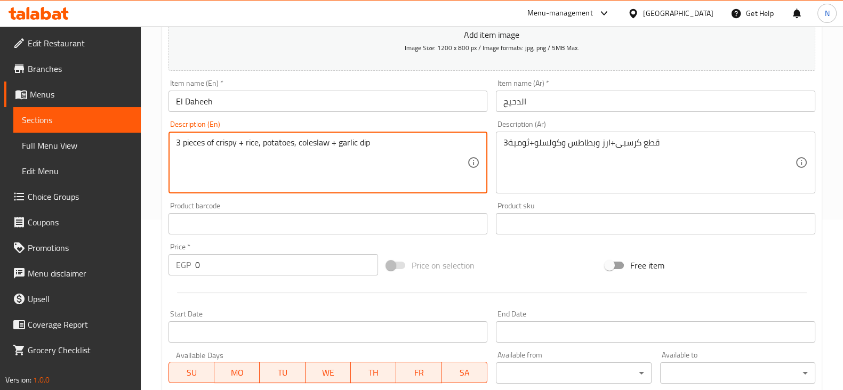
type textarea "3 pieces of crispy + rice, potatoes, coleslaw + garlic dip"
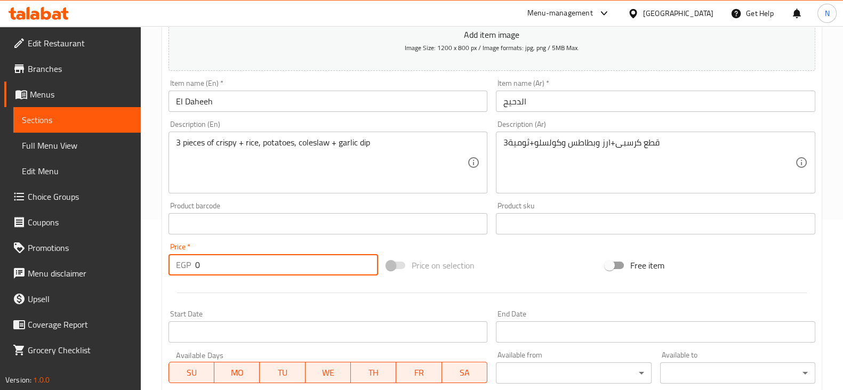
click at [285, 275] on input "0" at bounding box center [287, 264] width 184 height 21
type input "190"
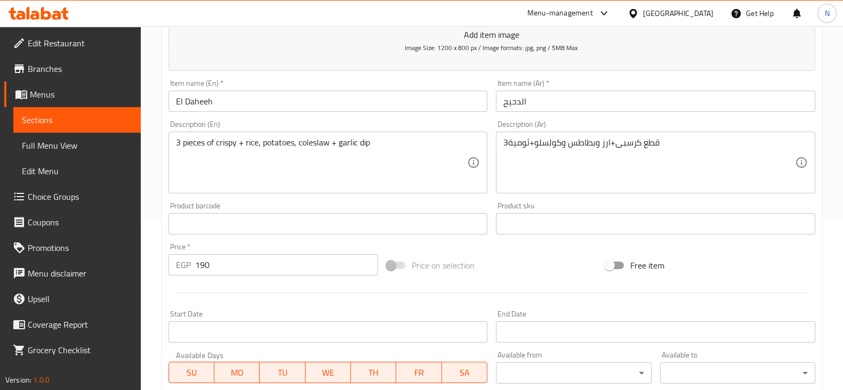
click at [527, 246] on div "Add item image Image Size: 1200 x 800 px / Image formats: jpg, png / 5MB Max. I…" at bounding box center [492, 199] width 656 height 460
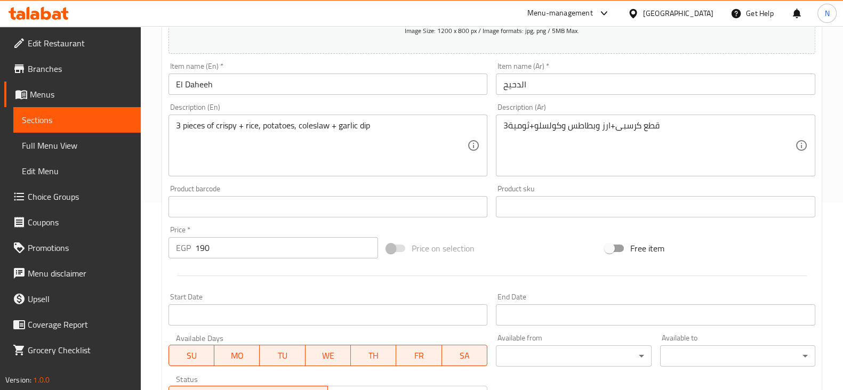
scroll to position [363, 0]
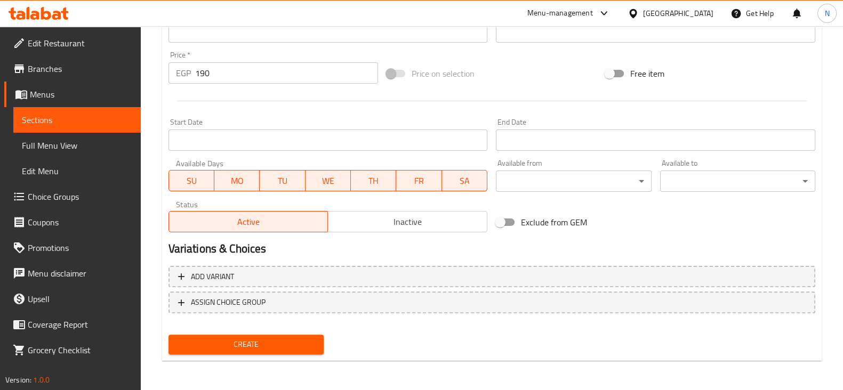
click at [296, 351] on button "Create" at bounding box center [246, 345] width 155 height 20
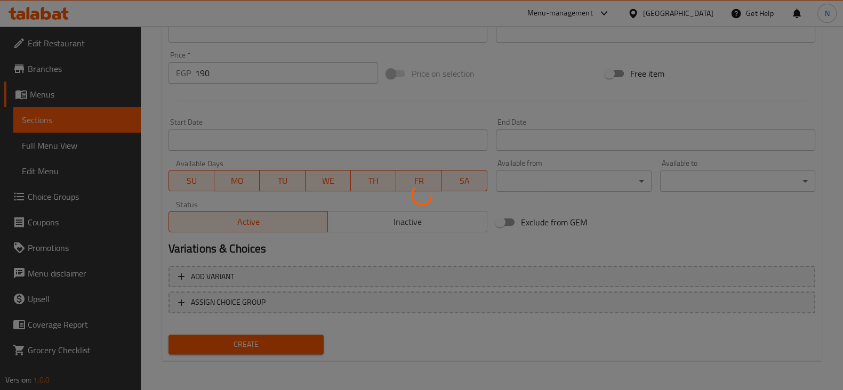
type input "0"
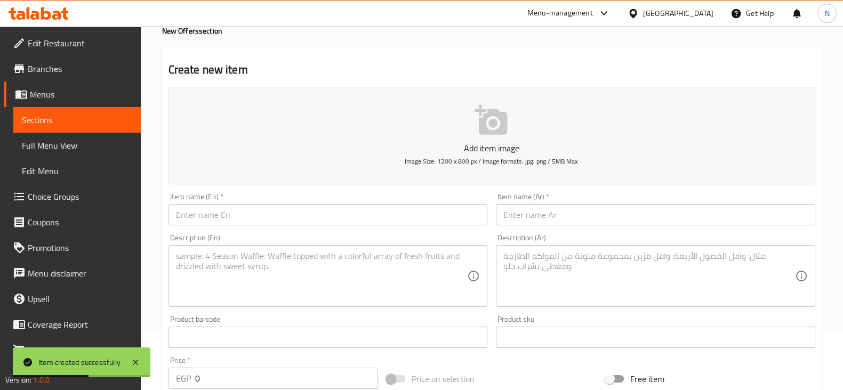
scroll to position [0, 0]
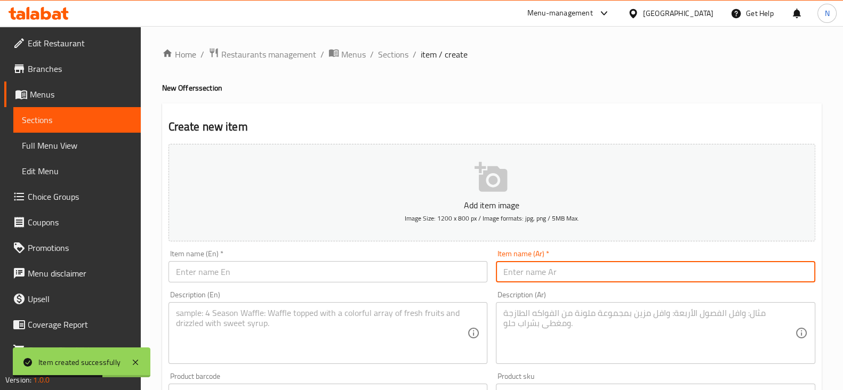
click at [548, 269] on input "text" at bounding box center [656, 271] width 320 height 21
paste input "الفالح"
type input "الفالح"
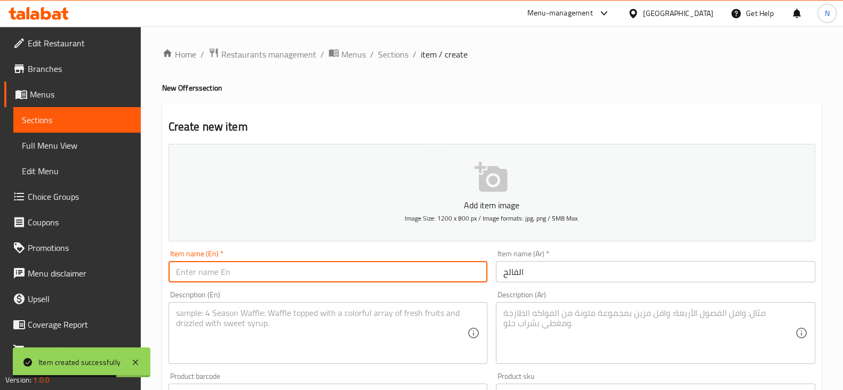
click at [388, 280] on input "text" at bounding box center [329, 271] width 320 height 21
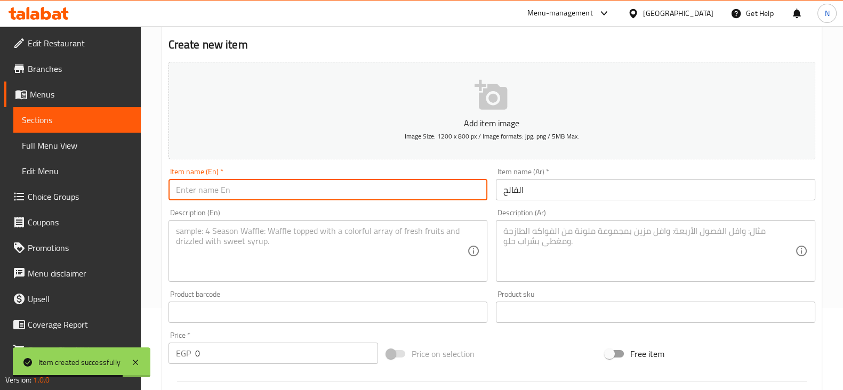
scroll to position [84, 0]
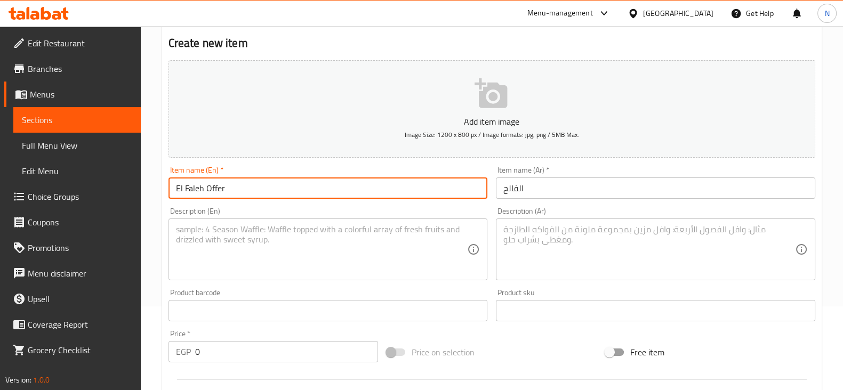
type input "El Faleh Offer"
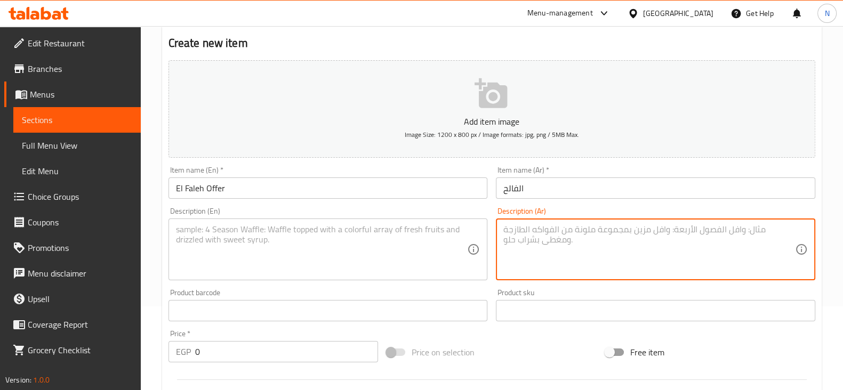
click at [537, 251] on textarea at bounding box center [650, 250] width 292 height 51
paste textarea "فتة شاورما وسط"
paste textarea "1 فتة كرسبي صغير"
paste textarea "باكت بطاطس"
type textarea "فتة شاورما وسط 1 فتة كرسبي صغير باكت بطاطس"
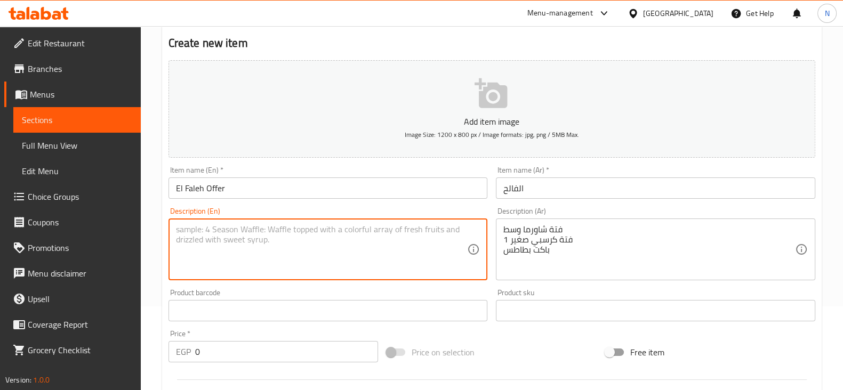
click at [405, 248] on textarea at bounding box center [322, 250] width 292 height 51
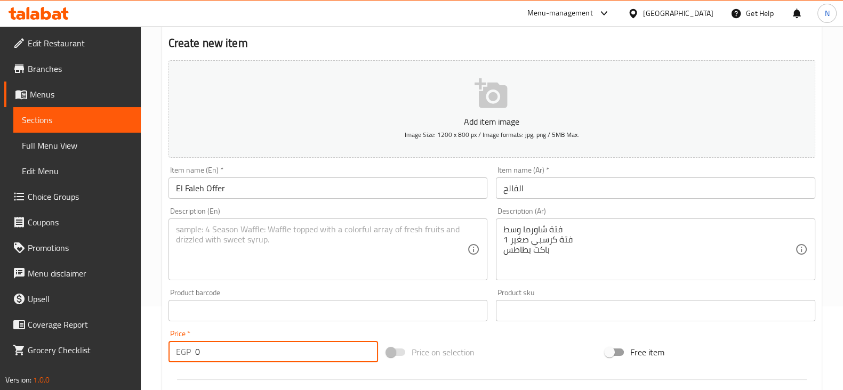
click at [301, 343] on input "0" at bounding box center [287, 351] width 184 height 21
type input "300"
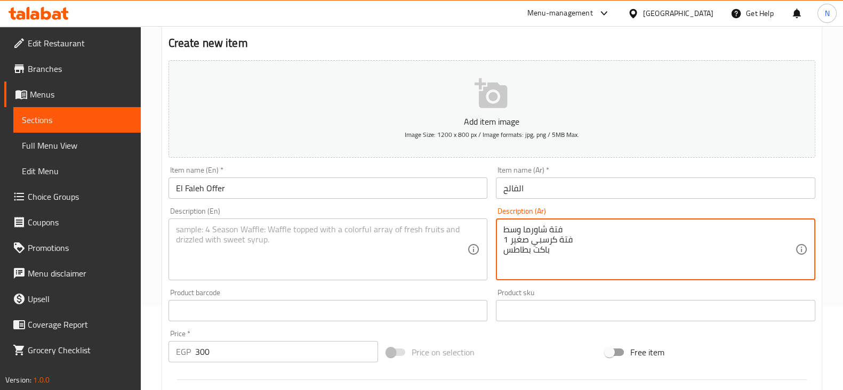
click at [564, 228] on textarea "فتة شاورما وسط 1 فتة كرسبي صغير باكت بطاطس" at bounding box center [650, 250] width 292 height 51
click at [586, 229] on textarea "فتة شاورما وسط 1 فتة كرسبي صغير باكت بطاطس" at bounding box center [650, 250] width 292 height 51
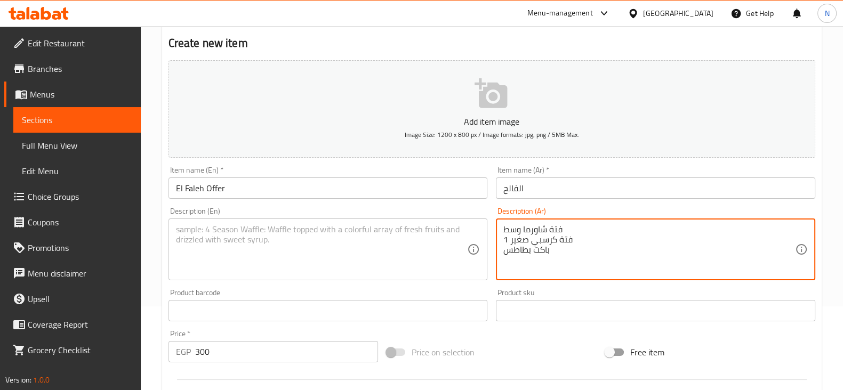
drag, startPoint x: 573, startPoint y: 230, endPoint x: 594, endPoint y: 255, distance: 31.8
click at [594, 255] on textarea "فتة شاورما وسط 1 فتة كرسبي صغير باكت بطاطس" at bounding box center [650, 250] width 292 height 51
click at [514, 247] on textarea "فتة شاورما وسط 1 فتة كرسبي صغير باكت بطاطس" at bounding box center [650, 250] width 292 height 51
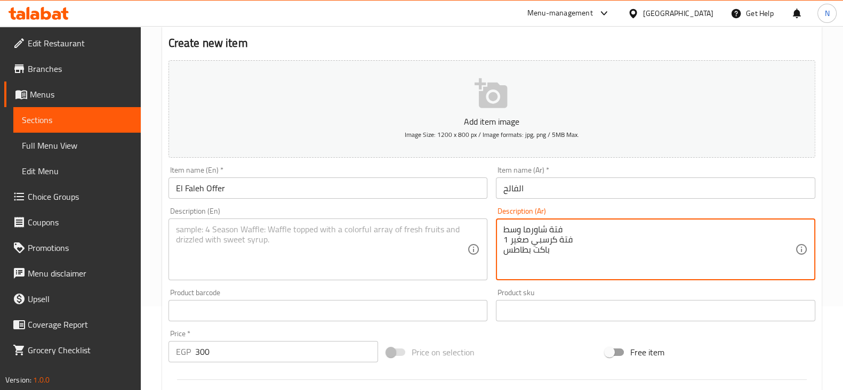
click at [514, 247] on textarea "فتة شاورما وسط 1 فتة كرسبي صغير باكت بطاطس" at bounding box center [650, 250] width 292 height 51
drag, startPoint x: 513, startPoint y: 248, endPoint x: 516, endPoint y: 230, distance: 17.4
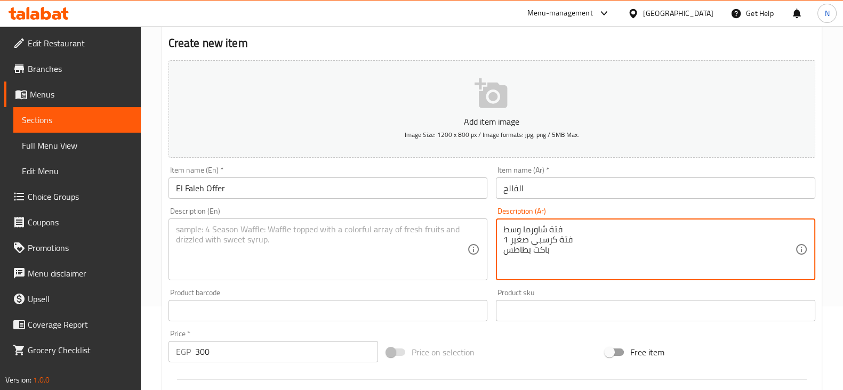
click at [516, 230] on textarea "فتة شاورما وسط 1 فتة كرسبي صغير باكت بطاطس" at bounding box center [650, 250] width 292 height 51
click at [547, 250] on textarea "فتة شاورما وسط 1 فتة كرسبي صغير باكت بطاطس" at bounding box center [650, 250] width 292 height 51
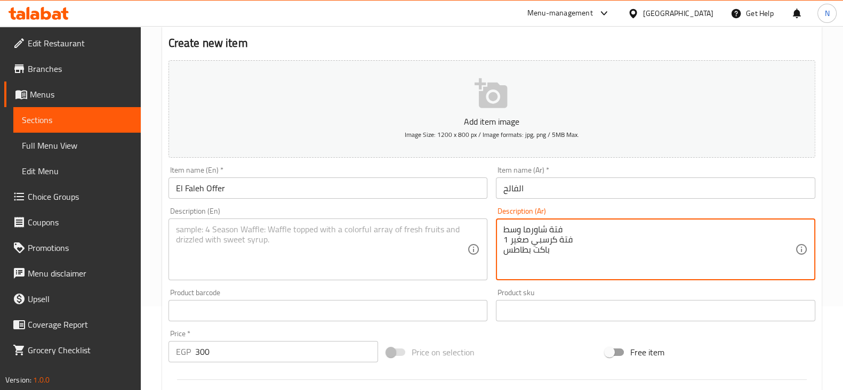
click at [547, 250] on textarea "فتة شاورما وسط 1 فتة كرسبي صغير باكت بطاطس" at bounding box center [650, 250] width 292 height 51
click at [585, 256] on textarea "فتة شاورما وسط 1 فتة كرسبي صغير باكت بطاطس" at bounding box center [650, 250] width 292 height 51
click at [530, 246] on textarea "فتة شاورما وسط 1 فتة كرسبي صغير باكت بطاطس" at bounding box center [650, 250] width 292 height 51
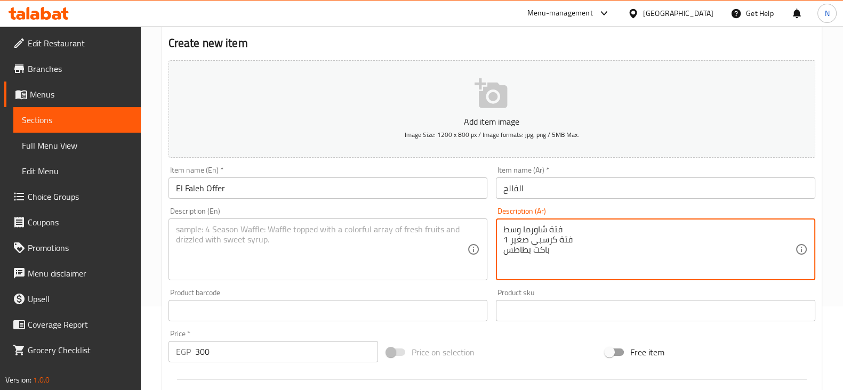
click at [530, 246] on textarea "فتة شاورما وسط 1 فتة كرسبي صغير باكت بطاطس" at bounding box center [650, 250] width 292 height 51
drag, startPoint x: 530, startPoint y: 246, endPoint x: 529, endPoint y: 240, distance: 7.1
click at [529, 240] on textarea "فتة شاورما وسط 1 فتة كرسبي صغير باكت بطاطس" at bounding box center [650, 250] width 292 height 51
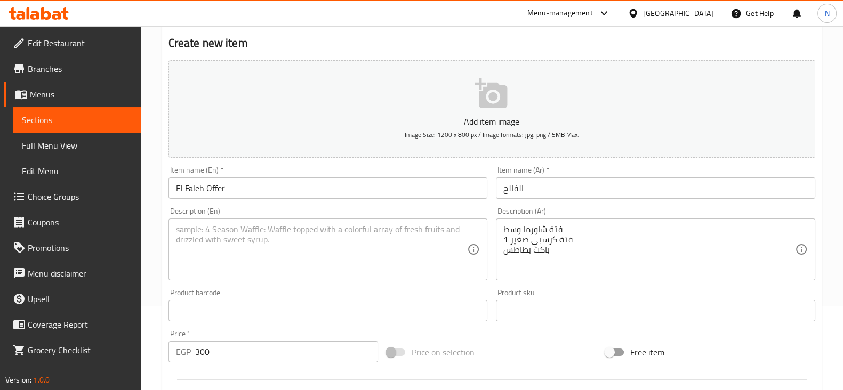
click at [528, 222] on div "فتة شاورما وسط 1 فتة كرسبي صغير باكت بطاطس Description (Ar)" at bounding box center [656, 250] width 320 height 62
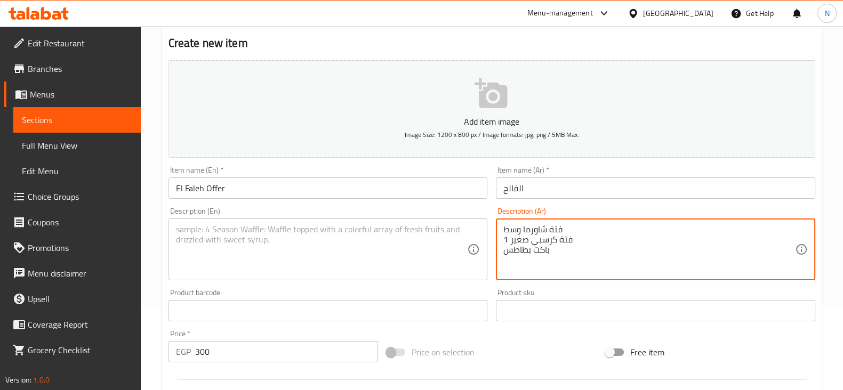
click at [532, 229] on textarea "فتة شاورما وسط 1 فتة كرسبي صغير باكت بطاطس" at bounding box center [650, 250] width 292 height 51
drag, startPoint x: 556, startPoint y: 252, endPoint x: 486, endPoint y: 211, distance: 80.8
click at [486, 211] on div "Add item image Image Size: 1200 x 800 px / Image formats: jpg, png / 5MB Max. I…" at bounding box center [492, 286] width 656 height 460
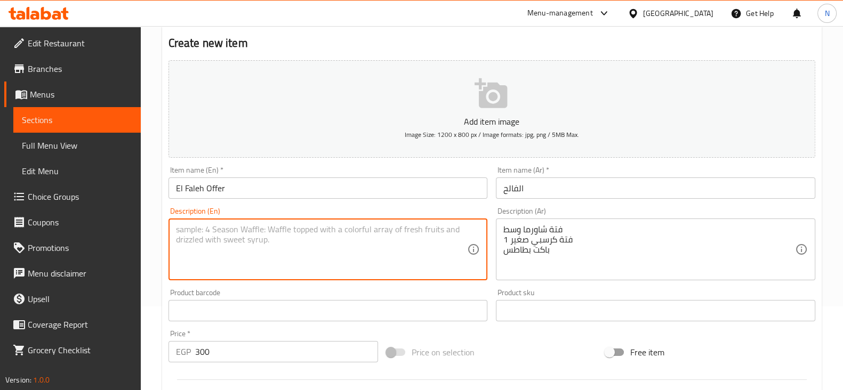
paste textarea "Medium shawarma fatteh 1 small crispy fatteh 1 packet of potatoes"
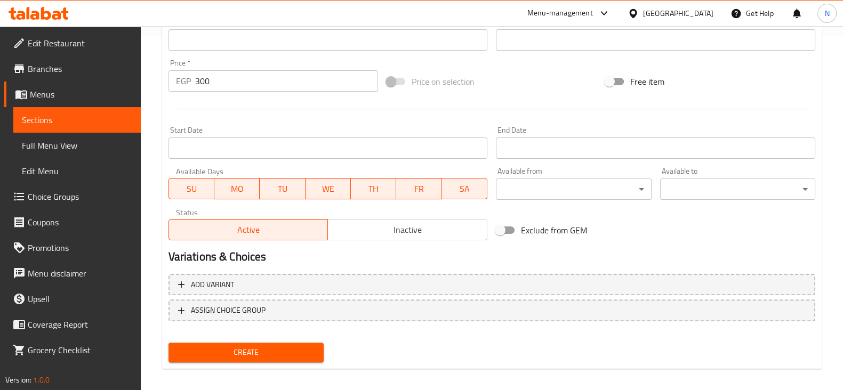
scroll to position [363, 0]
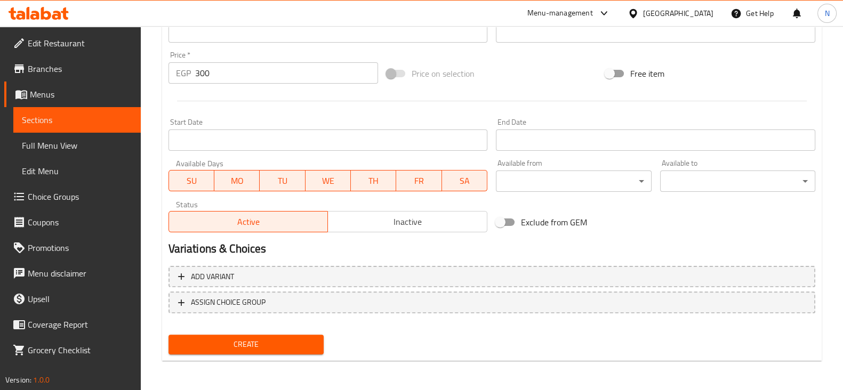
type textarea "Medium shawarma fatteh 1 small crispy fatteh 1 packet of potatoes"
drag, startPoint x: 275, startPoint y: 357, endPoint x: 283, endPoint y: 348, distance: 12.8
click at [283, 348] on div "Create" at bounding box center [246, 345] width 164 height 28
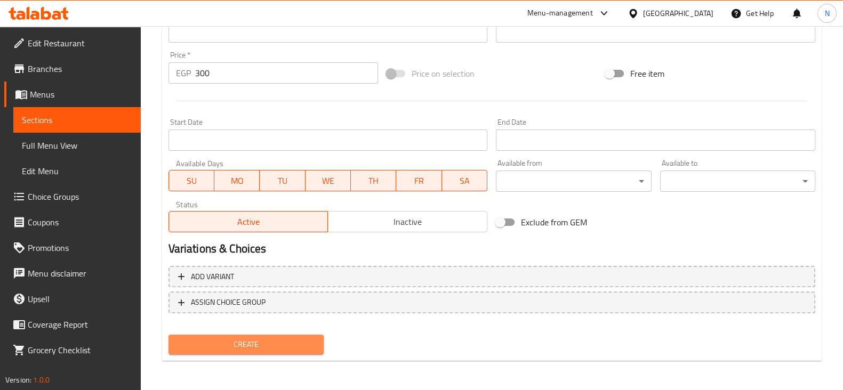
click at [283, 348] on span "Create" at bounding box center [246, 344] width 138 height 13
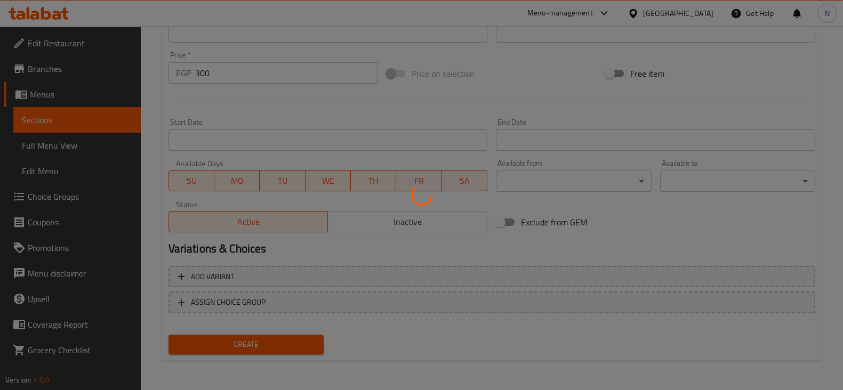
type input "0"
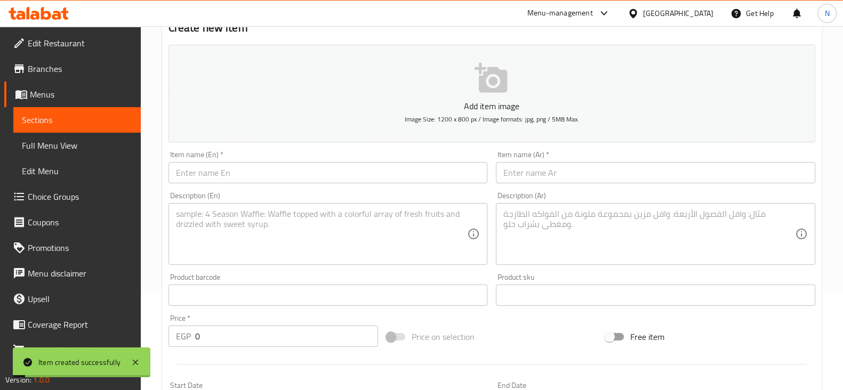
scroll to position [0, 0]
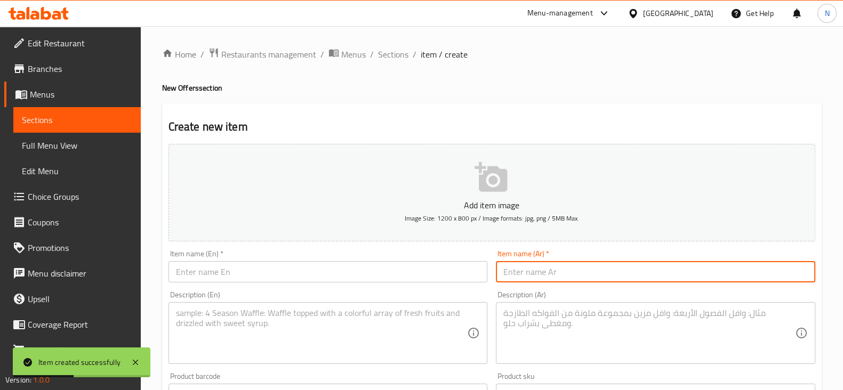
paste input "عرض السقوطة"
click at [596, 262] on input "عرض السقوطة" at bounding box center [656, 271] width 320 height 21
type input "عرض السقوطة"
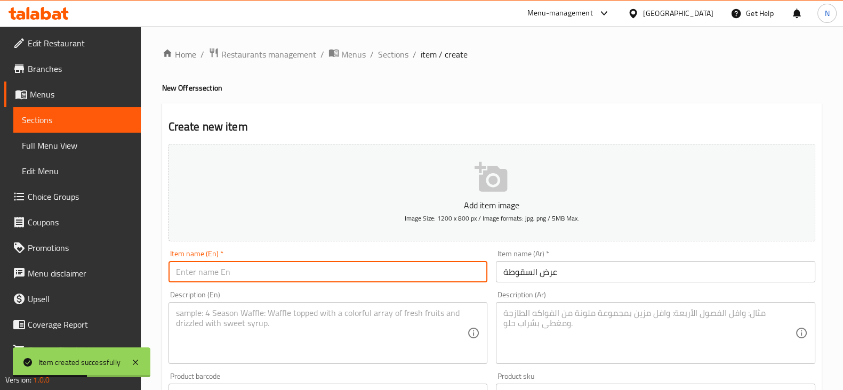
click at [399, 264] on input "text" at bounding box center [329, 271] width 320 height 21
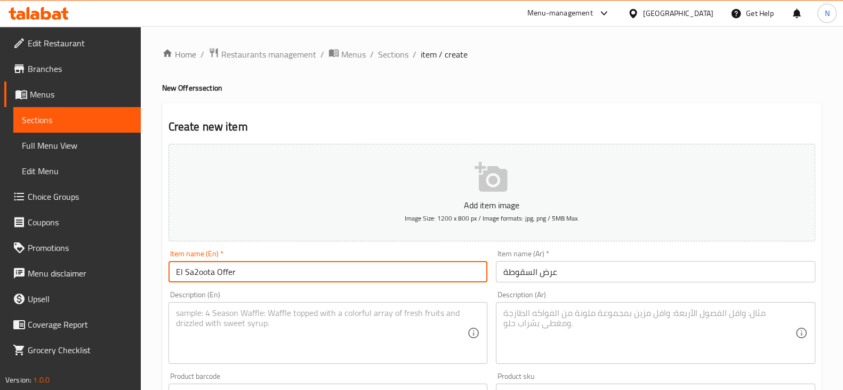
type input "El Sa2oota Offer"
paste textarea "1 ساندوتش شاورما"
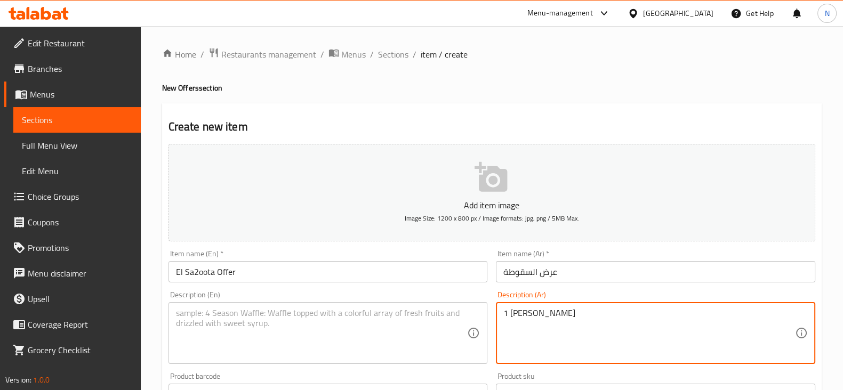
paste textarea "1 ساندوتش كرسبي"
drag, startPoint x: 573, startPoint y: 326, endPoint x: 500, endPoint y: 314, distance: 74.7
click at [500, 314] on div "1 ساندوتش شاورما 1 ساندوتش كرسبي Description (Ar)" at bounding box center [656, 333] width 320 height 62
type textarea "1 ساندوتش شاورما 1 ساندوتش كرسبي"
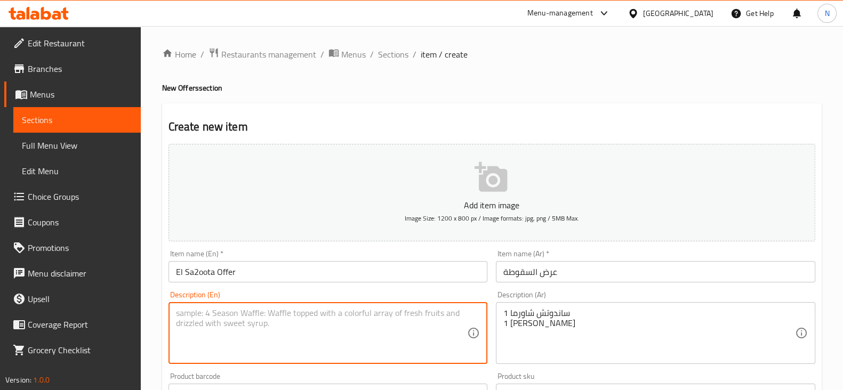
click at [373, 317] on textarea at bounding box center [322, 333] width 292 height 51
paste textarea "1 shawarma sandwich 1 crispy sandwich"
type textarea "1 shawarma sandwich 1 crispy sandwich"
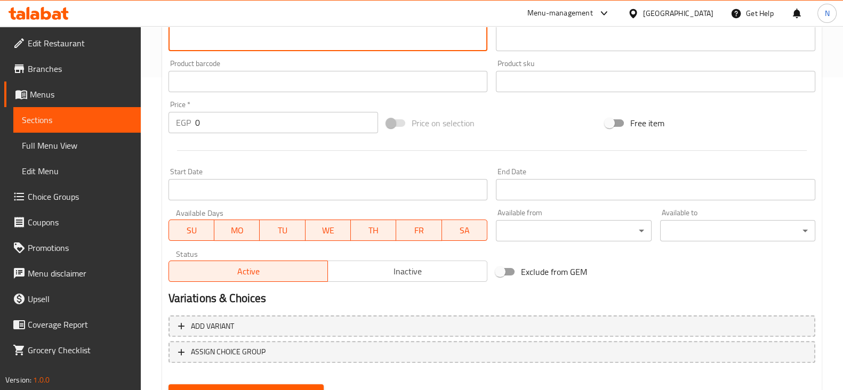
scroll to position [337, 0]
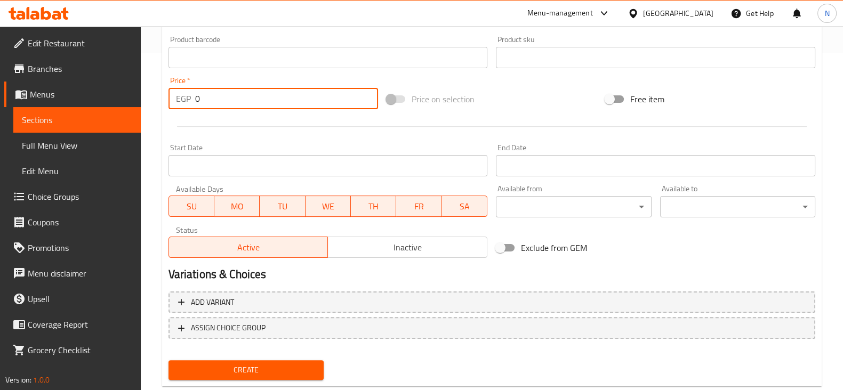
click at [301, 99] on input "0" at bounding box center [287, 98] width 184 height 21
type input "200"
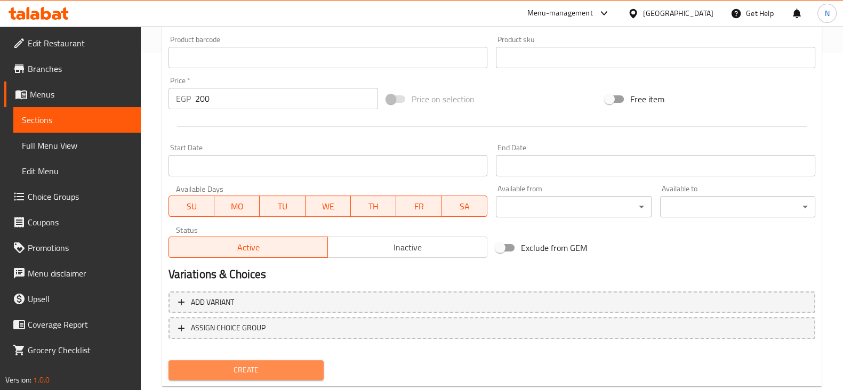
click at [272, 361] on button "Create" at bounding box center [246, 371] width 155 height 20
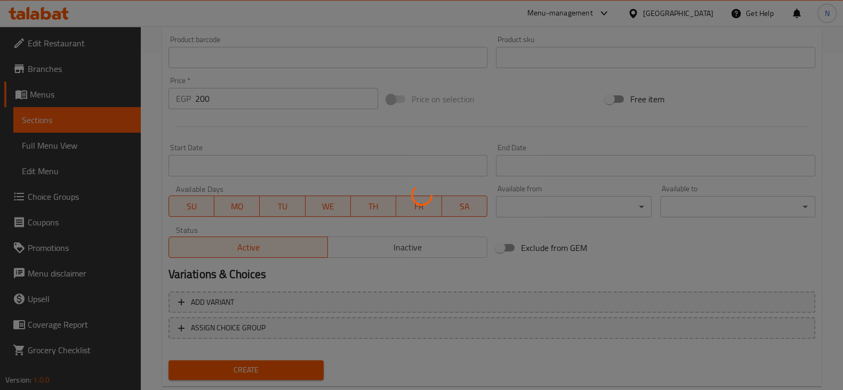
type input "0"
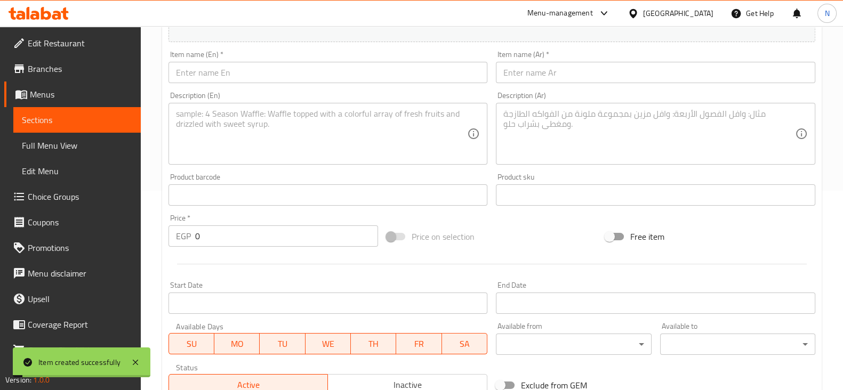
scroll to position [198, 0]
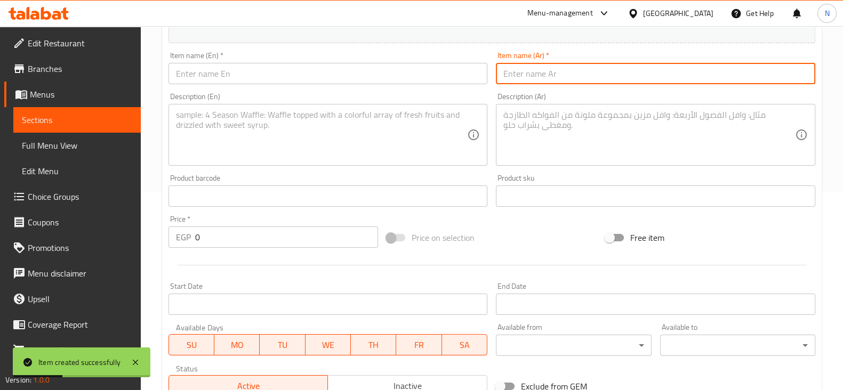
paste input "الفهلوى"
click at [600, 78] on input "الفهلوى" at bounding box center [656, 73] width 320 height 21
type input "الفهلوى"
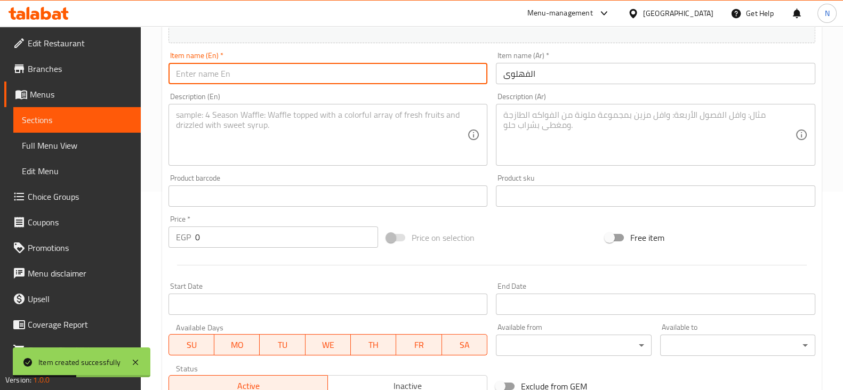
click at [403, 73] on input "text" at bounding box center [329, 73] width 320 height 21
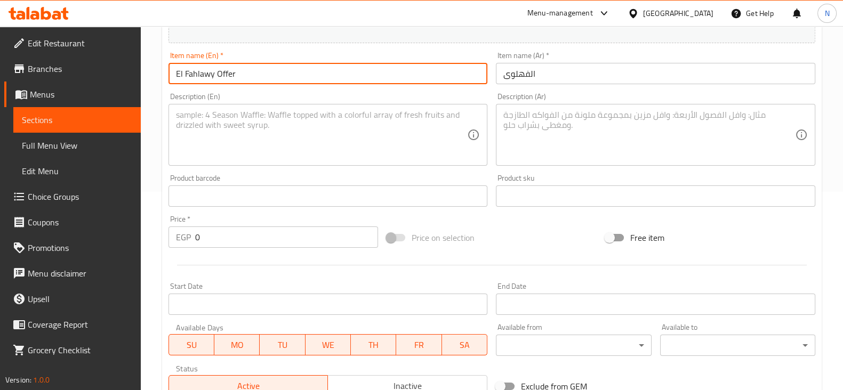
type input "El Fahlawy Offer"
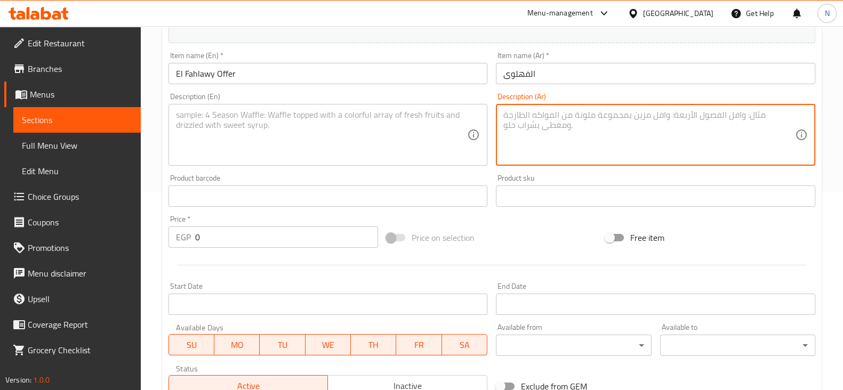
click at [602, 145] on textarea at bounding box center [650, 135] width 292 height 51
paste textarea "فتة شاورما وسط"
paste textarea "باكت بطاطس 100 جرام"
paste textarea "كانز"
drag, startPoint x: 523, startPoint y: 136, endPoint x: 499, endPoint y: 110, distance: 35.9
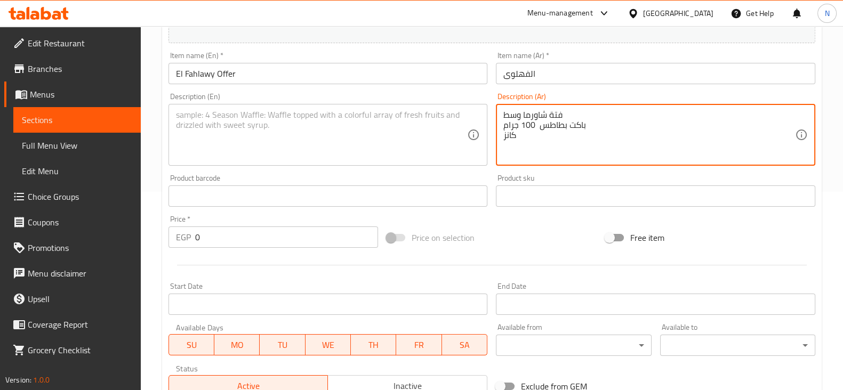
click at [499, 110] on div "فتة شاورما وسط باكت بطاطس 100 جرام كانز Description (Ar)" at bounding box center [656, 135] width 320 height 62
type textarea "فتة شاورما وسط باكت بطاطس 100 جرام كانز"
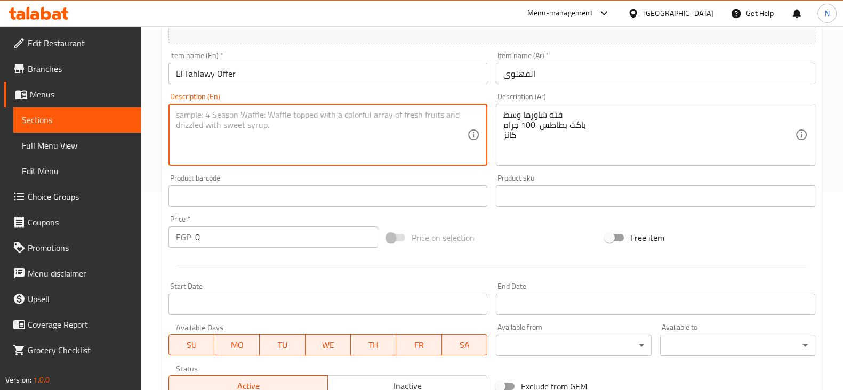
click at [282, 117] on textarea at bounding box center [322, 135] width 292 height 51
paste textarea "Medium Shawarma Fatteh 100g Potato Wedges Can"
type textarea "Medium Shawarma Fatteh 100g Potato Wedges Can"
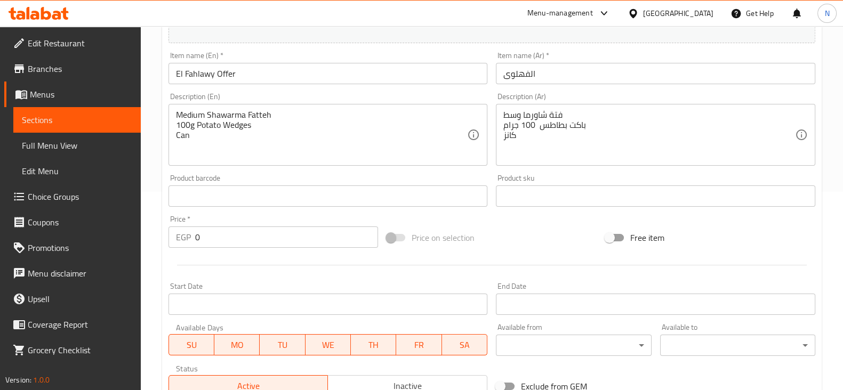
click at [258, 246] on div "Price   * EGP 0 Price *" at bounding box center [273, 231] width 219 height 41
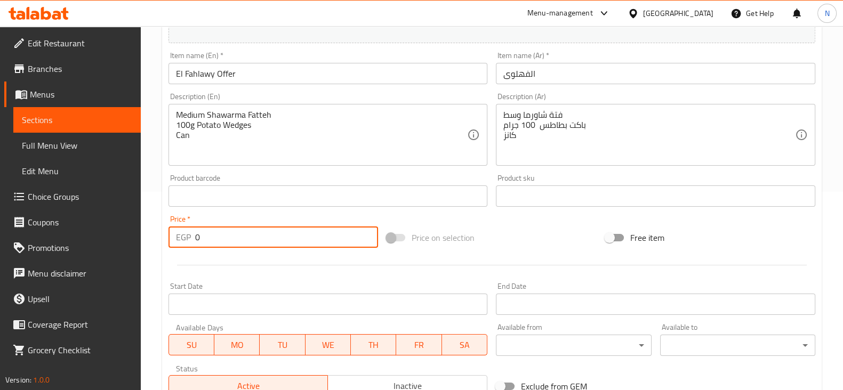
click at [258, 246] on input "0" at bounding box center [287, 237] width 184 height 21
type input "250"
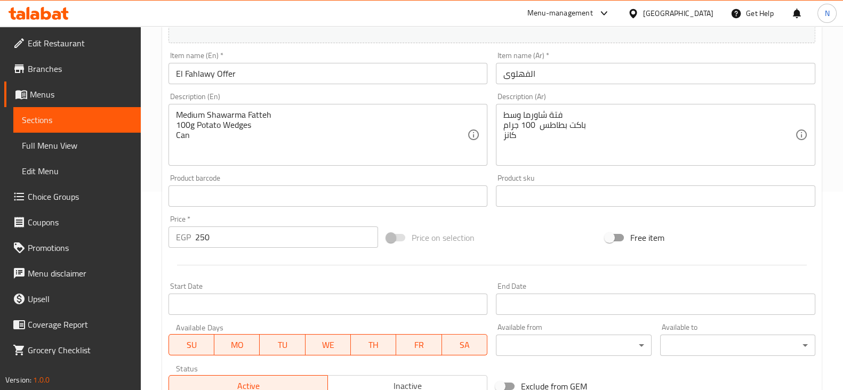
click at [528, 213] on div "Add item image Image Size: 1200 x 800 px / Image formats: jpg, png / 5MB Max. I…" at bounding box center [492, 171] width 656 height 460
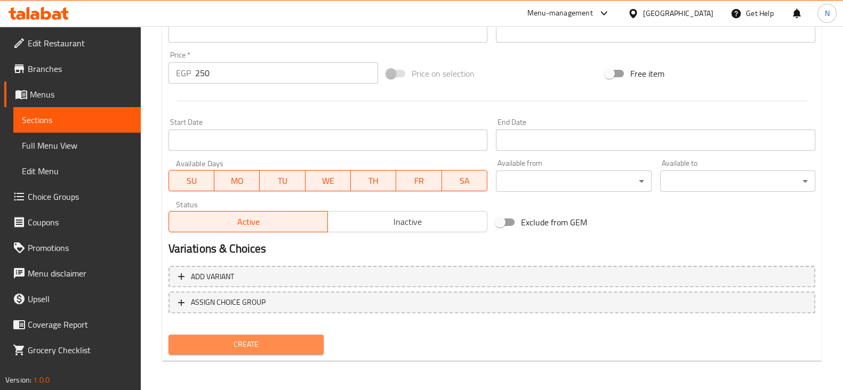
click at [285, 341] on span "Create" at bounding box center [246, 344] width 138 height 13
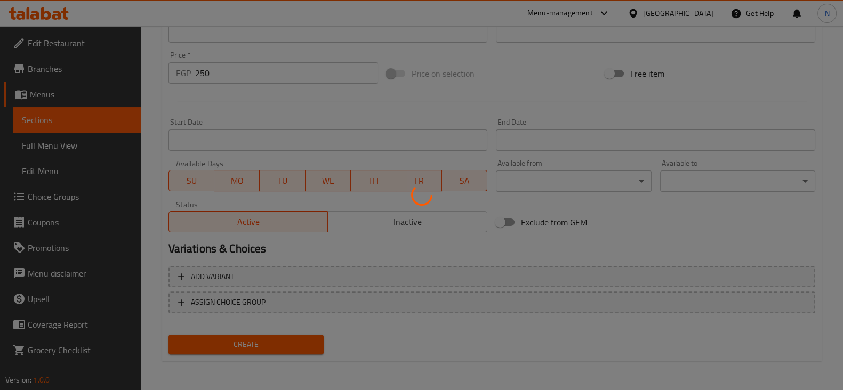
type input "0"
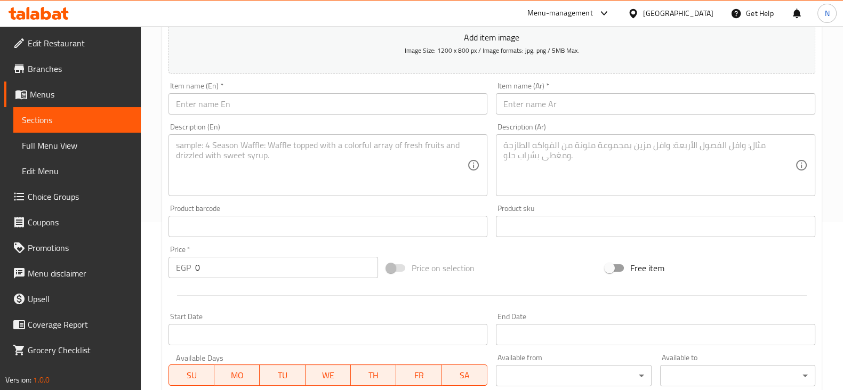
scroll to position [160, 0]
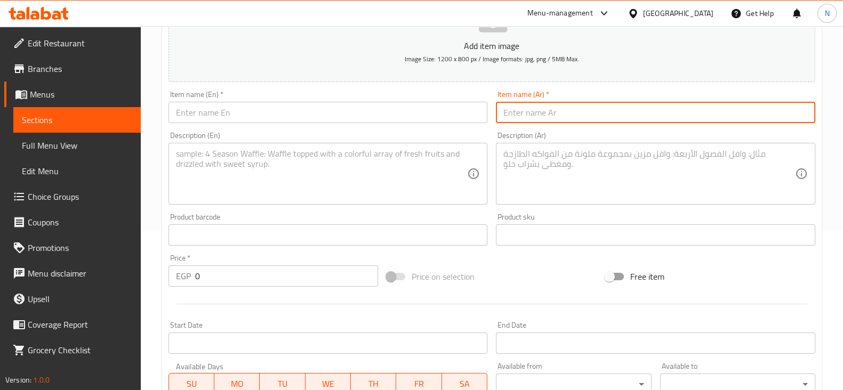
paste input "النعنشة"
click at [547, 112] on input "text" at bounding box center [656, 112] width 320 height 21
type input "النعنشة"
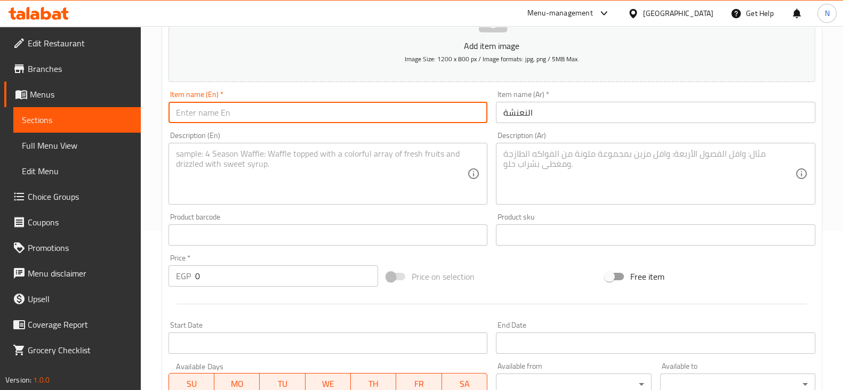
click at [389, 115] on input "text" at bounding box center [329, 112] width 320 height 21
drag, startPoint x: 186, startPoint y: 113, endPoint x: 192, endPoint y: 113, distance: 6.4
click at [192, 113] on input "El n3nsha Offer" at bounding box center [329, 112] width 320 height 21
click at [189, 113] on input "El n3nsha Offer" at bounding box center [329, 112] width 320 height 21
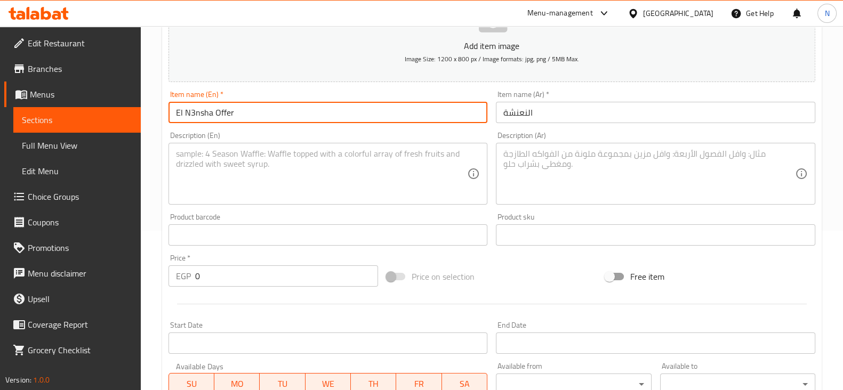
type input "El N3nsha Offer"
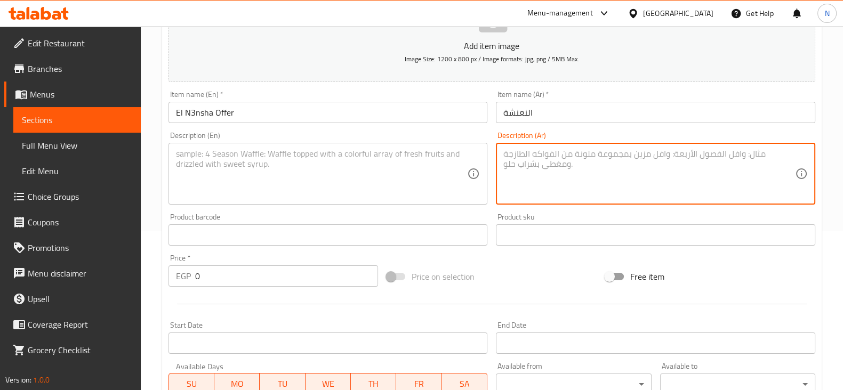
click at [600, 186] on textarea at bounding box center [650, 174] width 292 height 51
paste textarea "2 ورك مشوي"
paste textarea "250 جرام ارز"
paste textarea "50 بطاطس وثومية"
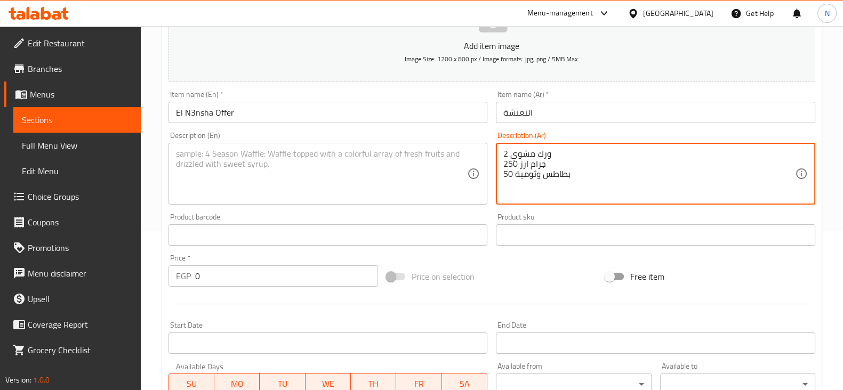
drag, startPoint x: 585, startPoint y: 174, endPoint x: 487, endPoint y: 149, distance: 101.8
click at [487, 149] on div "Add item image Image Size: 1200 x 800 px / Image formats: jpg, png / 5MB Max. I…" at bounding box center [492, 210] width 656 height 460
type textarea "2 ورك مشوي 250 جرام ارز 50 بطاطس وثومية"
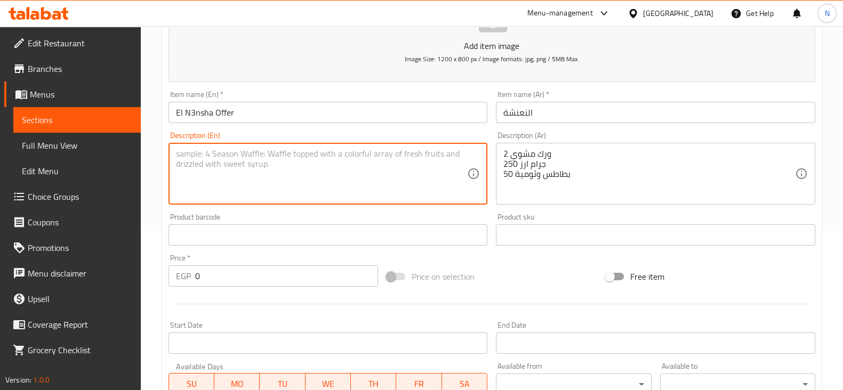
click at [365, 184] on textarea at bounding box center [322, 174] width 292 height 51
paste textarea "2 grilled thighs 250 grams of rice 50 grams of potatoes and garlic sauce"
type textarea "2 grilled thighs 250 grams of rice 50 grams of potatoes and garlic sauce"
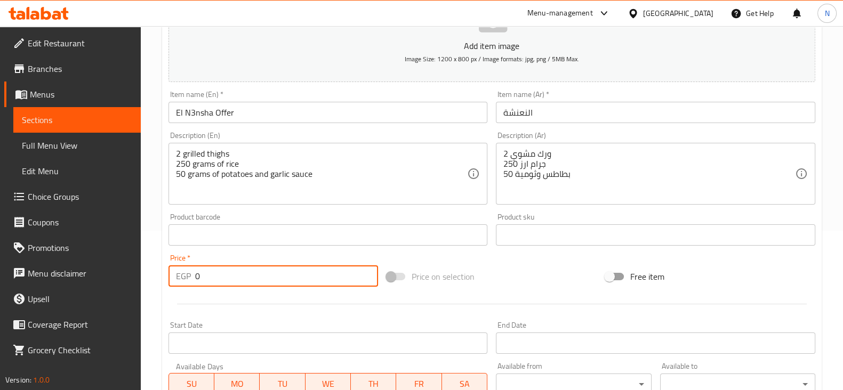
click at [291, 275] on input "0" at bounding box center [287, 276] width 184 height 21
type input "300"
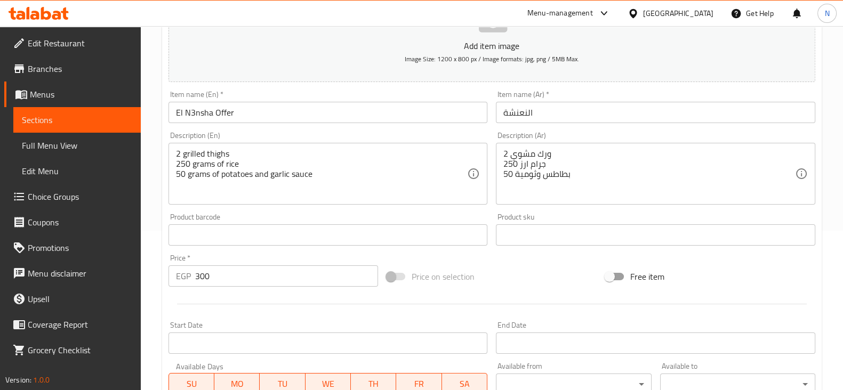
click at [548, 273] on div "Price on selection" at bounding box center [491, 276] width 219 height 29
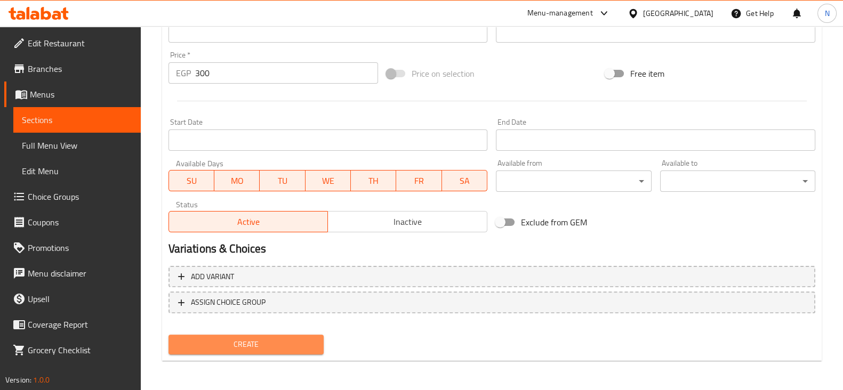
click at [248, 350] on span "Create" at bounding box center [246, 344] width 138 height 13
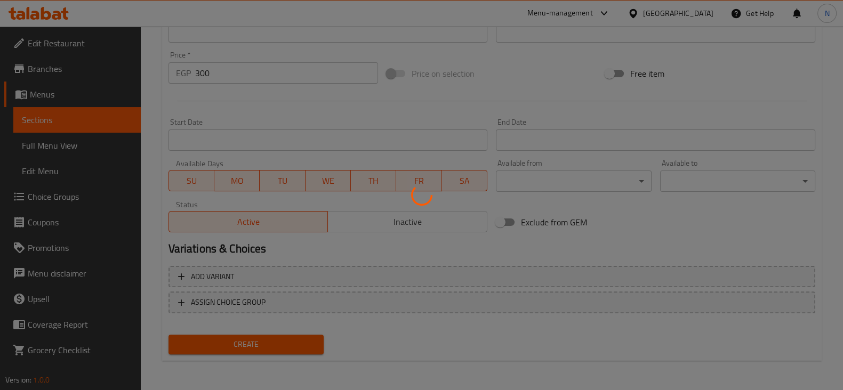
type input "0"
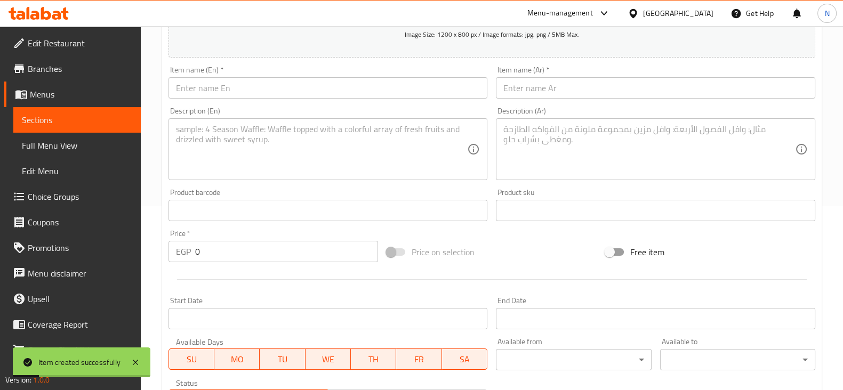
scroll to position [184, 0]
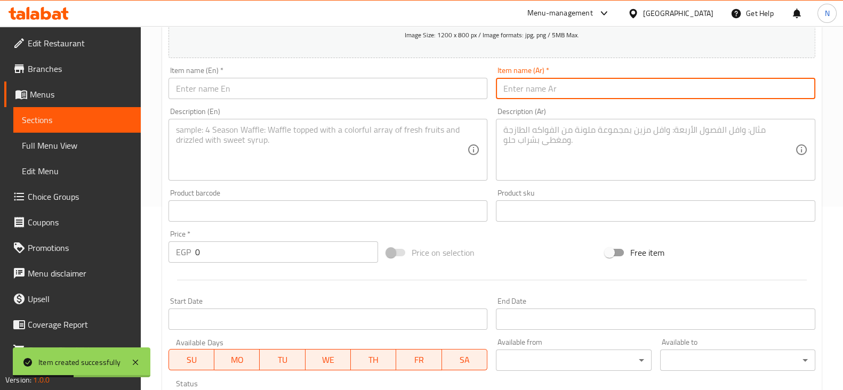
paste input "القرمشة"
click at [569, 92] on input "القرمشة" at bounding box center [656, 88] width 320 height 21
type input "القرمشة"
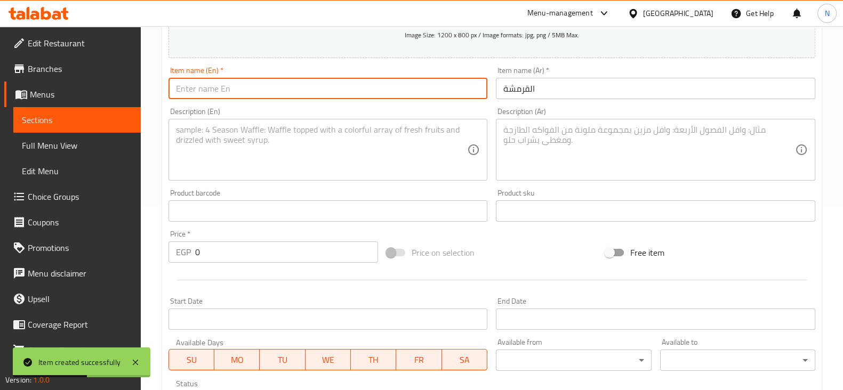
click at [393, 92] on input "text" at bounding box center [329, 88] width 320 height 21
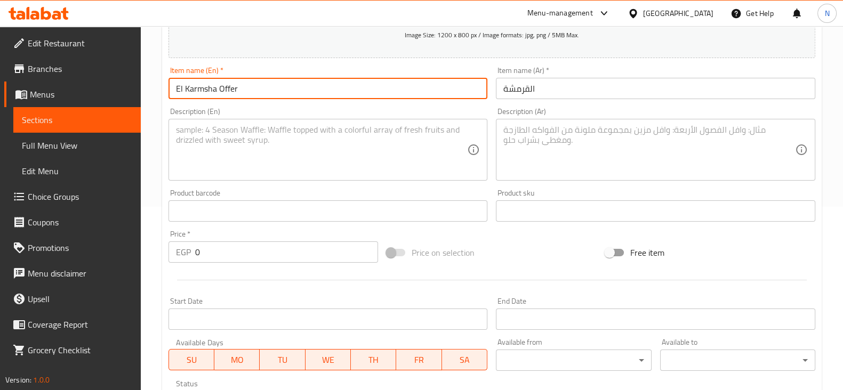
type input "El Karmsha Offer"
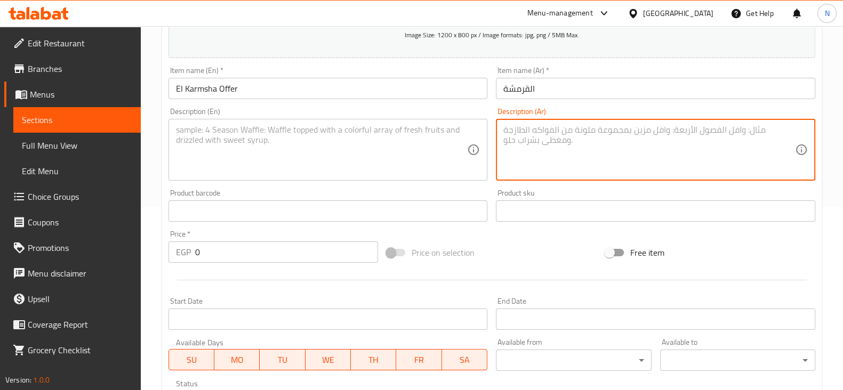
click at [563, 149] on textarea at bounding box center [650, 150] width 292 height 51
paste textarea "ربع فرخة صدر + 2 قطعة كرسبي"
paste textarea "250 جرام ارز"
paste textarea "50 بطاطس وثومية"
drag, startPoint x: 576, startPoint y: 150, endPoint x: 496, endPoint y: 153, distance: 80.1
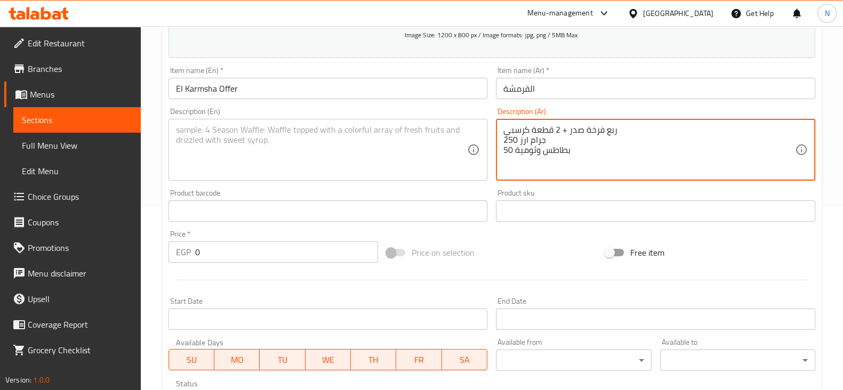
click at [496, 153] on div "ربع فرخة صدر + 2 قطعة كرسبي 250 جرام ارز 50 بطاطس وثومية Description (Ar)" at bounding box center [656, 150] width 320 height 62
click at [610, 156] on textarea "ربع فرخة صدر + 2 قطعة كرسبي 250 جرام ارز 50 بطاطس وثومية" at bounding box center [650, 150] width 292 height 51
drag, startPoint x: 512, startPoint y: 150, endPoint x: 501, endPoint y: 147, distance: 11.1
click at [501, 147] on div "ربع فرخة صدر + 2 قطعة كرسبي 250 جرام ارز 50 بطاطس وثومية Description (Ar)" at bounding box center [656, 150] width 320 height 62
drag, startPoint x: 573, startPoint y: 147, endPoint x: 496, endPoint y: 123, distance: 81.0
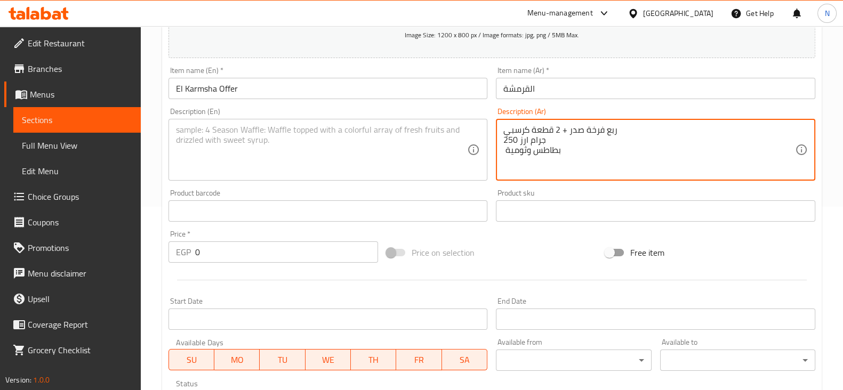
click at [496, 123] on div "ربع فرخة صدر + 2 قطعة كرسبي 250 جرام ارز بطاطس وثومية Description (Ar)" at bounding box center [656, 150] width 320 height 62
type textarea "ربع فرخة صدر + 2 قطعة كرسبي 250 جرام ارز بطاطس وثومية"
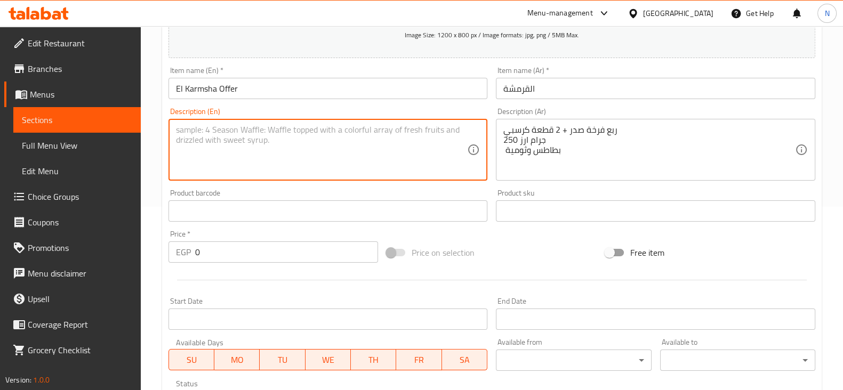
paste textarea "Quarter chicken breast + 2 crispy pieces 250 grams of rice Potatoes and garlic …"
type textarea "Quarter chicken breast + 2 crispy pieces 250 grams of rice Potatoes and garlic …"
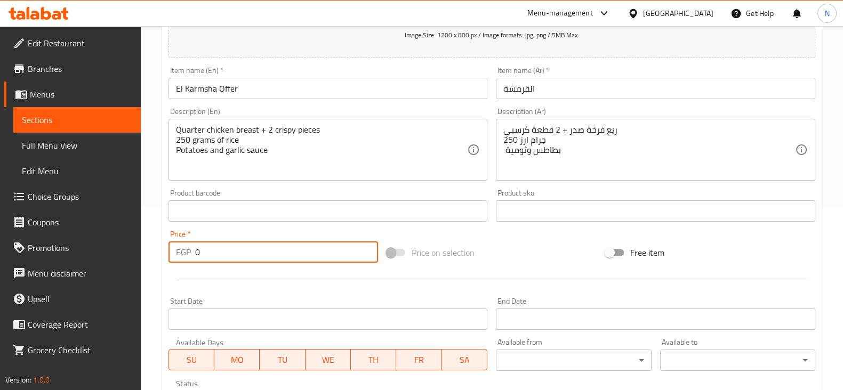
click at [281, 248] on input "0" at bounding box center [287, 252] width 184 height 21
type input "250"
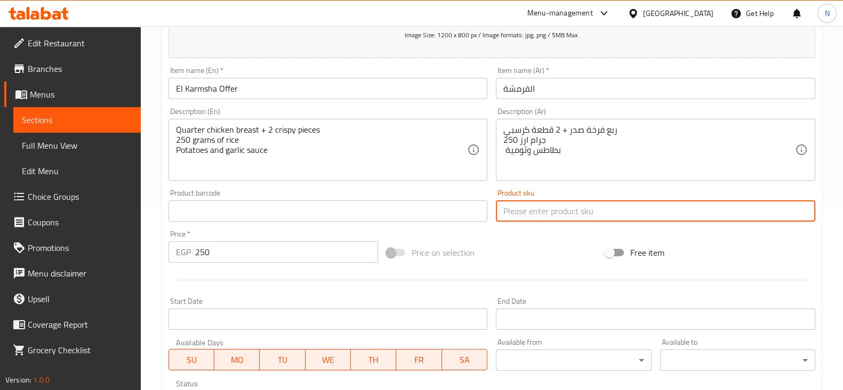
click at [528, 216] on input "text" at bounding box center [656, 211] width 320 height 21
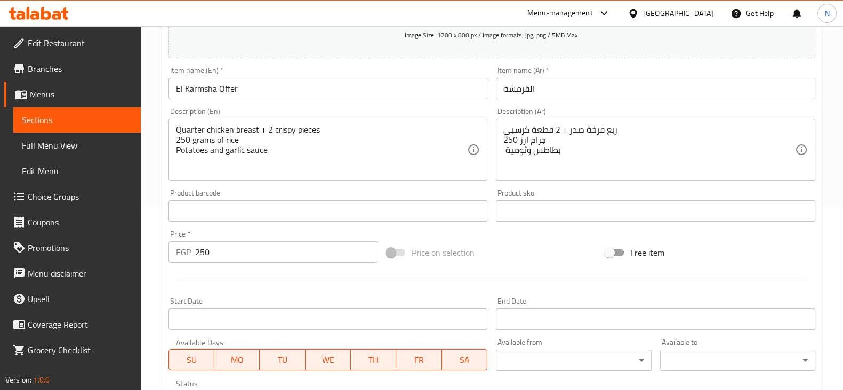
click at [515, 252] on div "Price on selection" at bounding box center [491, 252] width 219 height 29
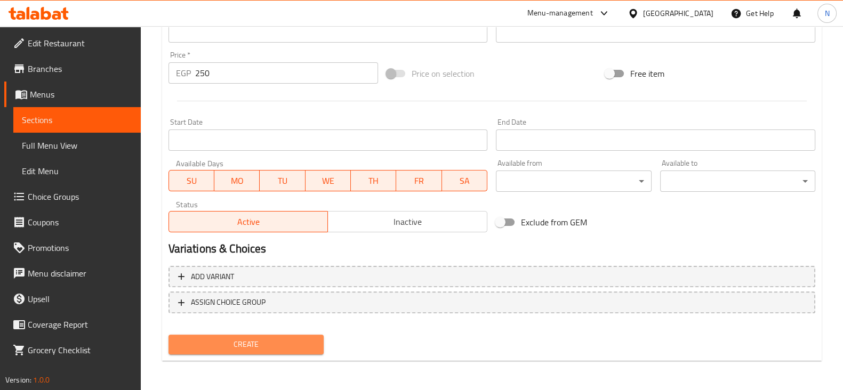
click at [273, 349] on span "Create" at bounding box center [246, 344] width 138 height 13
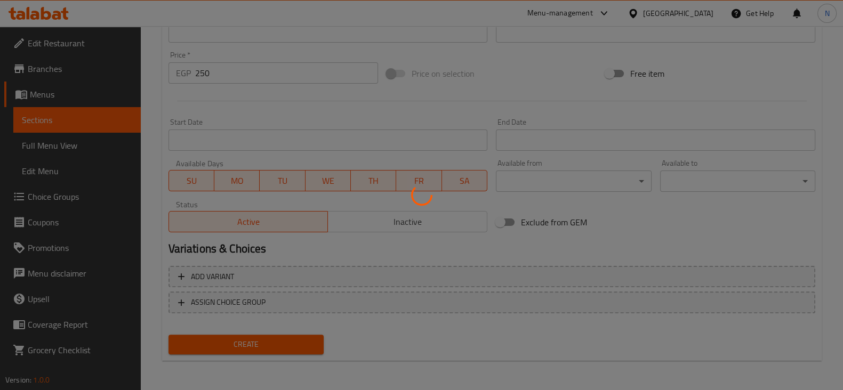
type input "0"
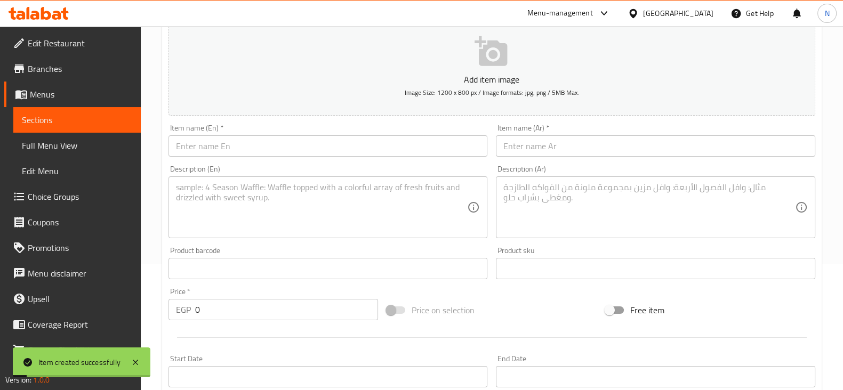
scroll to position [123, 0]
click at [603, 145] on input "text" at bounding box center [656, 148] width 320 height 21
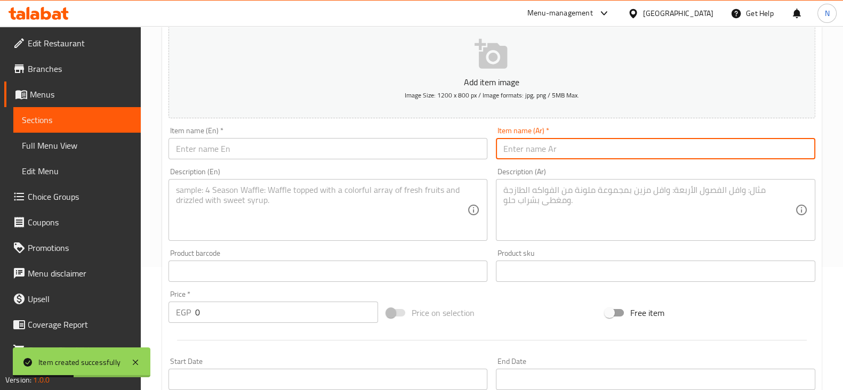
paste input "الفرفشة"
type input "الفرفشة"
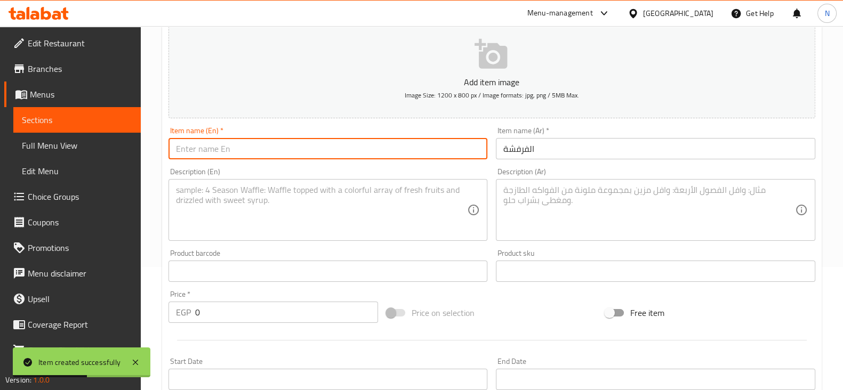
click at [400, 145] on input "text" at bounding box center [329, 148] width 320 height 21
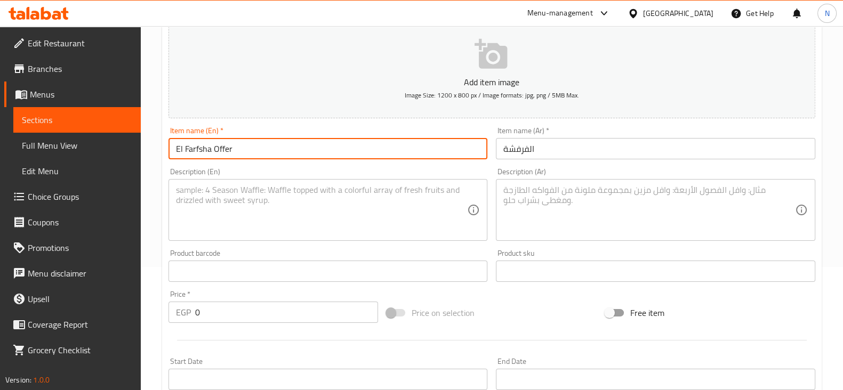
type input "El Farfsha Offer"
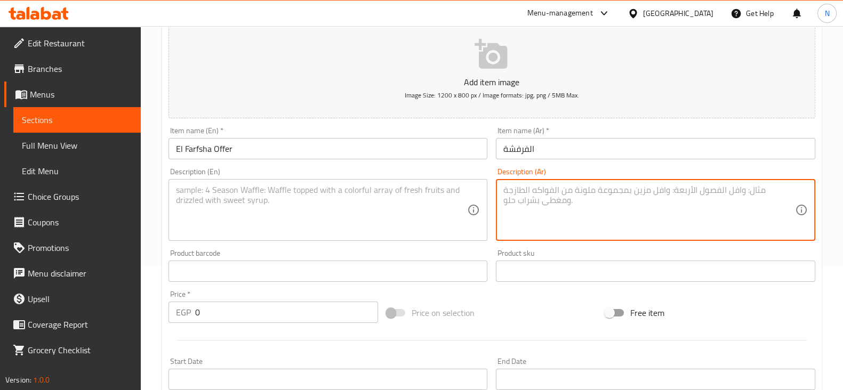
click at [577, 197] on textarea at bounding box center [650, 210] width 292 height 51
paste textarea "ربع فرخة + 2 قطعة شيش"
paste textarea "200 جرام ارز"
paste textarea "بطاطس وثومية"
drag, startPoint x: 542, startPoint y: 215, endPoint x: 496, endPoint y: 182, distance: 56.2
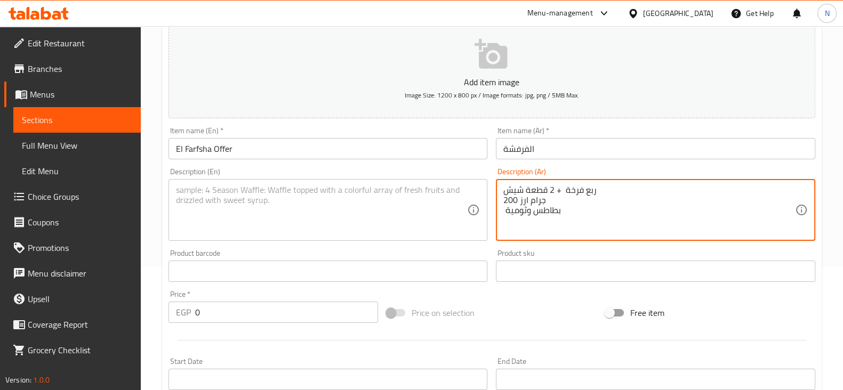
click at [496, 182] on div "ربع فرخة + 2 قطعة شيش 200 جرام ارز بطاطس وثومية Description (Ar)" at bounding box center [656, 210] width 320 height 62
type textarea "ربع فرخة + 2 قطعة شيش 200 جرام ارز بطاطس وثومية"
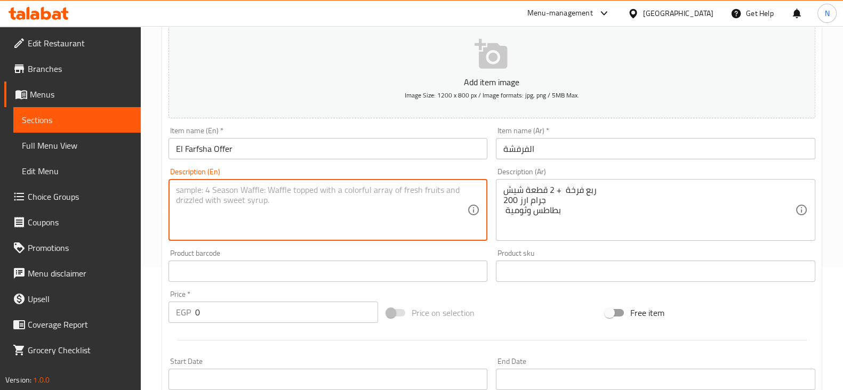
click at [398, 198] on textarea at bounding box center [322, 210] width 292 height 51
paste textarea "Quarter chicken + 2 pieces of shish kebab 200 grams of rice Potatoes and garlic…"
type textarea "Quarter chicken + 2 pieces of shish kebab 200 grams of rice Potatoes and garlic…"
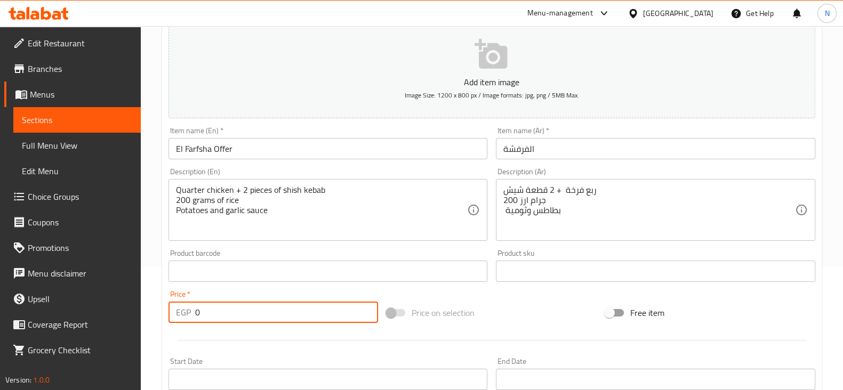
click at [278, 318] on input "0" at bounding box center [287, 312] width 184 height 21
type input "220"
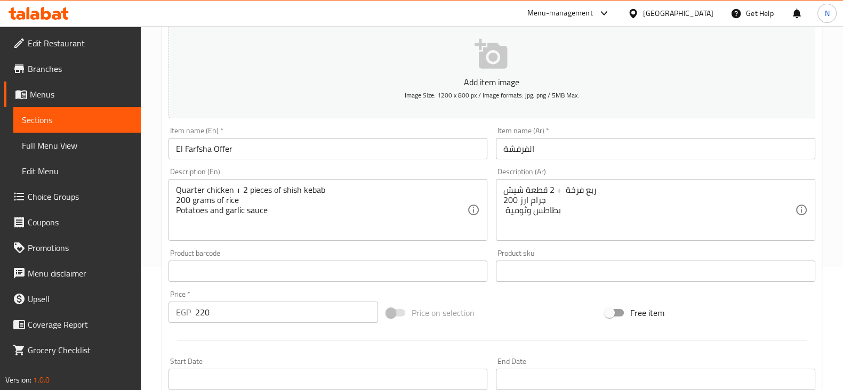
click at [523, 320] on div "Price on selection" at bounding box center [491, 313] width 219 height 29
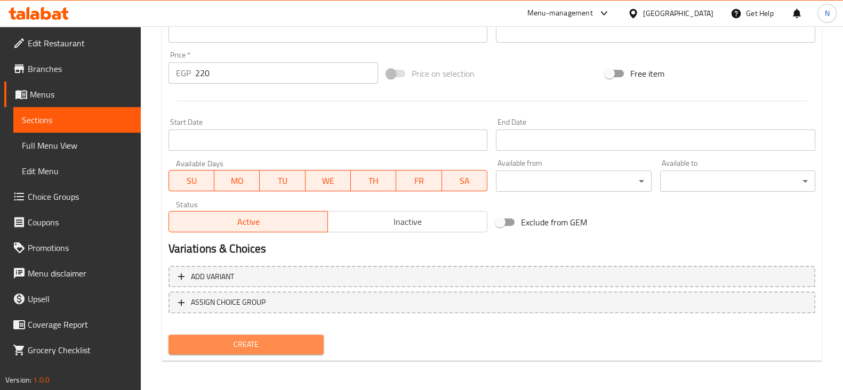
click at [280, 341] on span "Create" at bounding box center [246, 344] width 138 height 13
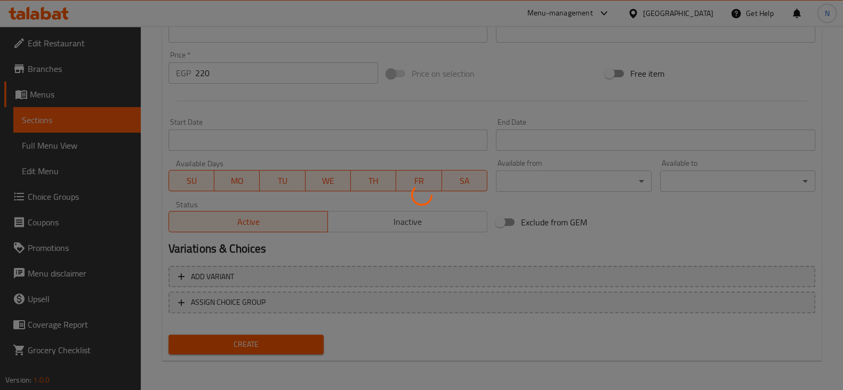
type input "0"
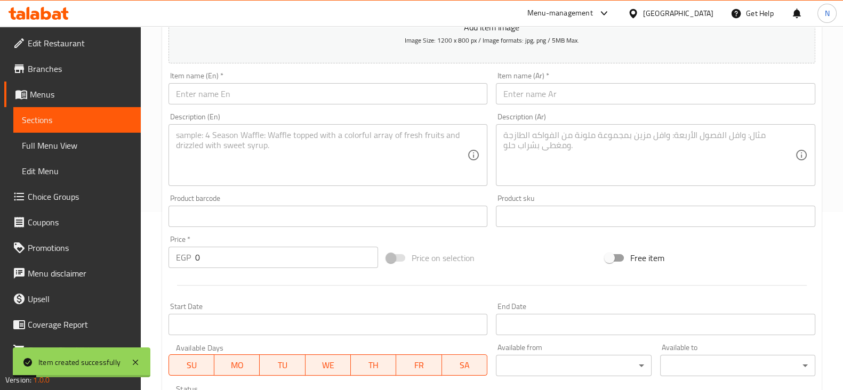
scroll to position [174, 0]
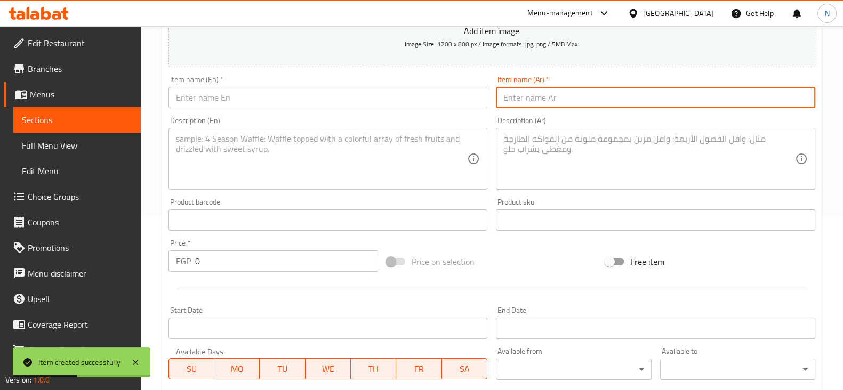
click at [609, 91] on input "text" at bounding box center [656, 97] width 320 height 21
paste input "الداندشة"
type input "الداندشة"
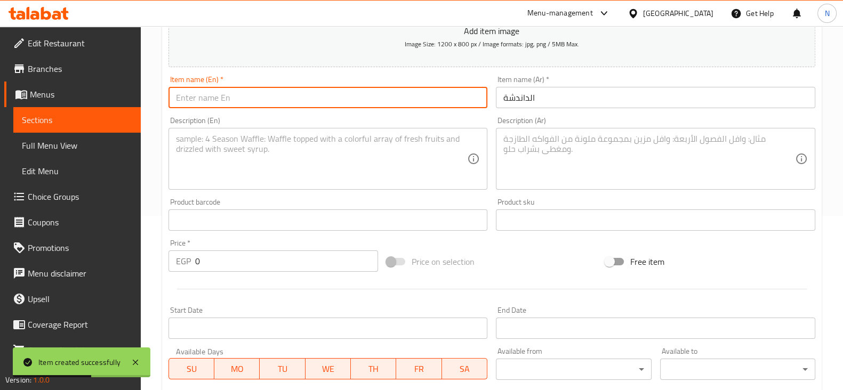
click at [404, 98] on input "text" at bounding box center [329, 97] width 320 height 21
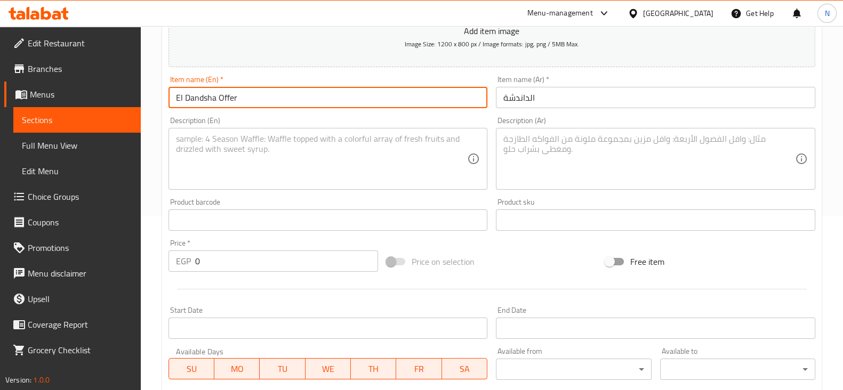
type input "El Dandsha Offer"
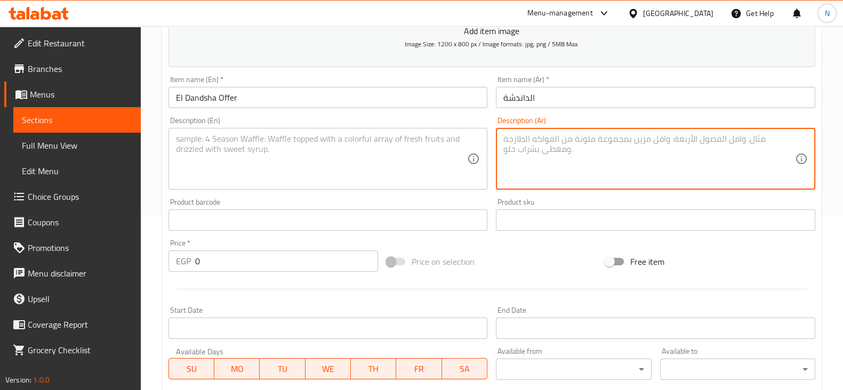
click at [578, 148] on textarea at bounding box center [650, 159] width 292 height 51
paste textarea "4قطع شيش+2صوبع كفته لحم"
paste textarea "250 جرام ارز"
drag, startPoint x: 523, startPoint y: 153, endPoint x: 551, endPoint y: 152, distance: 27.8
click at [551, 152] on textarea "4قطع شيش+2صوبع كفته لحم 250 جرام ارز" at bounding box center [650, 159] width 292 height 51
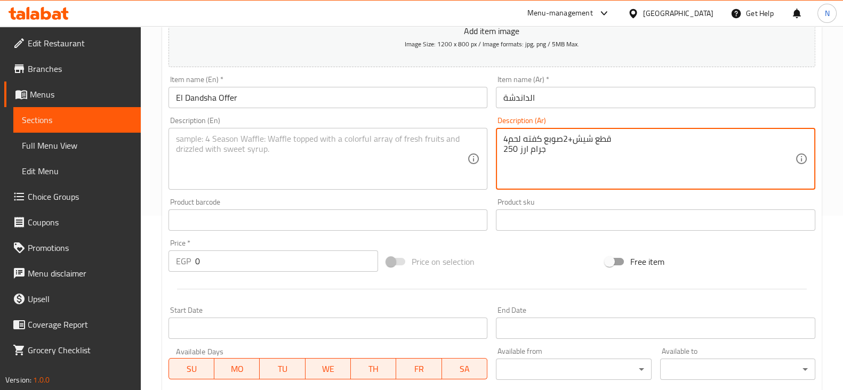
click at [551, 152] on textarea "4قطع شيش+2صوبع كفته لحم 250 جرام ارز" at bounding box center [650, 159] width 292 height 51
paste textarea "0 بطاطس وثومية"
drag, startPoint x: 508, startPoint y: 156, endPoint x: 503, endPoint y: 156, distance: 5.9
click at [503, 156] on div "4قطع شيش+2صوبع كفته لحم 250 جرام ارز 0 بطاطس وثومية Description (Ar)" at bounding box center [656, 159] width 320 height 62
drag, startPoint x: 583, startPoint y: 163, endPoint x: 499, endPoint y: 133, distance: 89.4
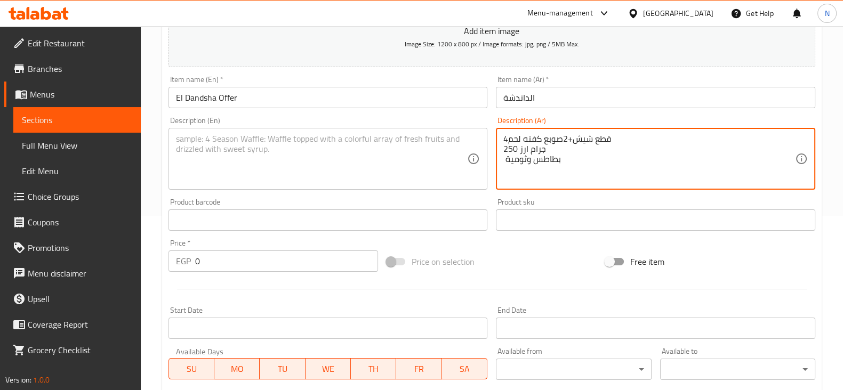
click at [499, 133] on div "4قطع شيش+2صوبع كفته لحم 250 جرام ارز بطاطس وثومية Description (Ar)" at bounding box center [656, 159] width 320 height 62
type textarea "4قطع شيش+2صوبع كفته لحم 250 جرام ارز بطاطس وثومية"
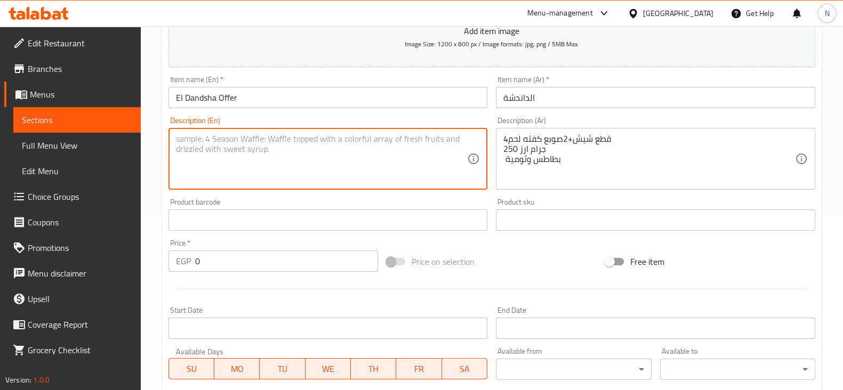
paste textarea "4 pieces of shish kebab + 2 kofta meat fingers 250 grams of rice Potatoes and g…"
type textarea "4 pieces of shish kebab + 2 kofta meat fingers 250 grams of rice Potatoes and g…"
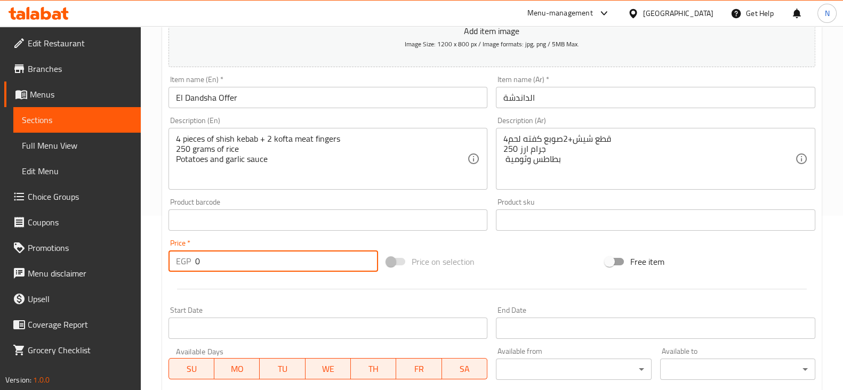
click at [275, 269] on input "0" at bounding box center [287, 261] width 184 height 21
type input "290"
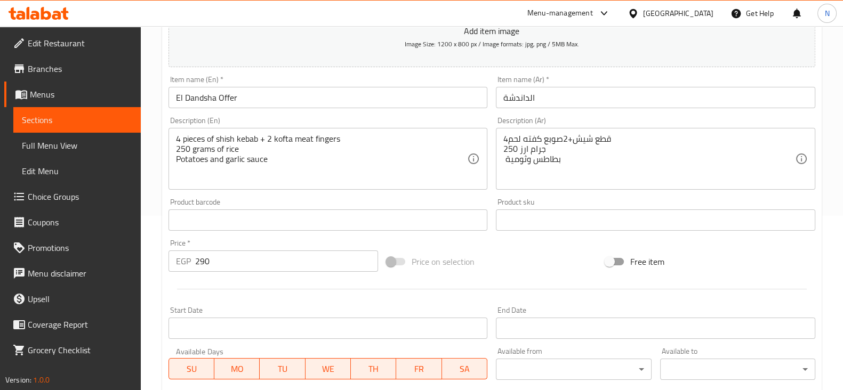
click at [543, 276] on div at bounding box center [492, 289] width 656 height 26
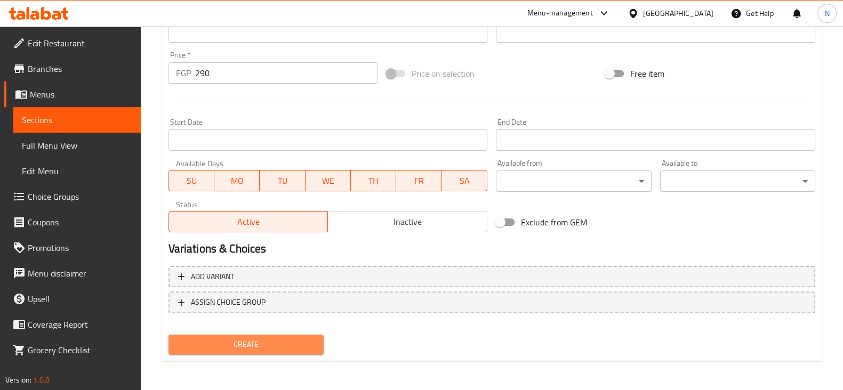
click at [282, 349] on span "Create" at bounding box center [246, 344] width 138 height 13
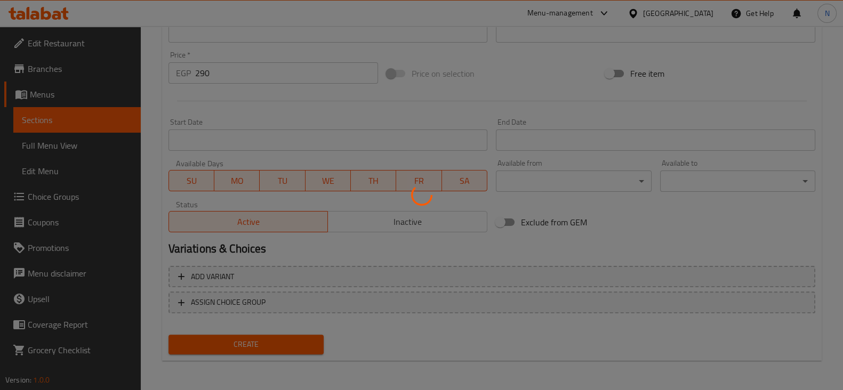
type input "0"
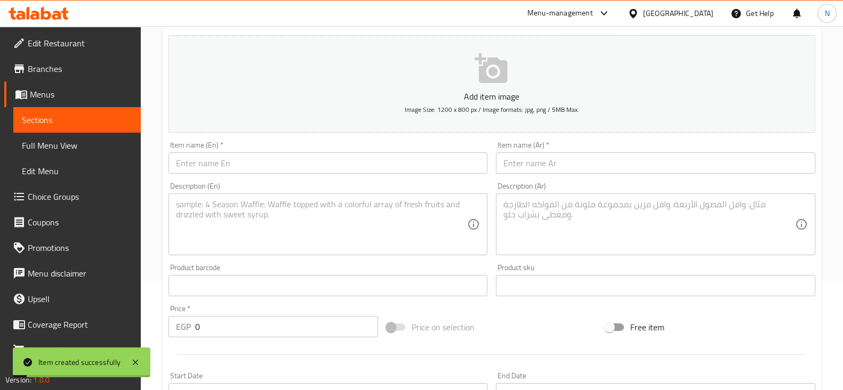
scroll to position [108, 0]
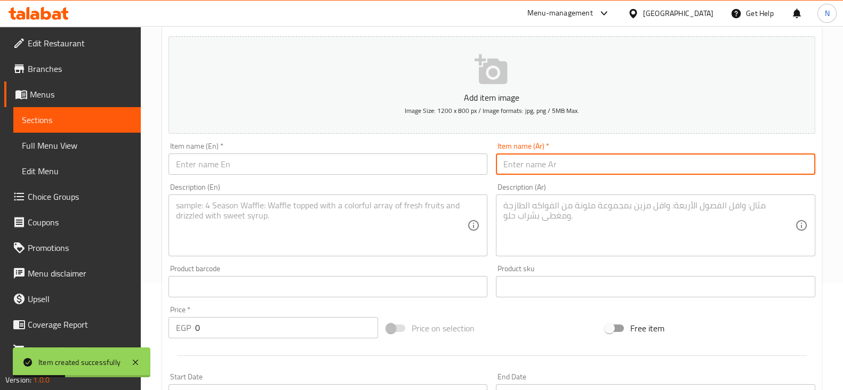
paste input "القطوطة ميكس"
click at [569, 157] on input "text" at bounding box center [656, 164] width 320 height 21
type input "القطوطة ميكس"
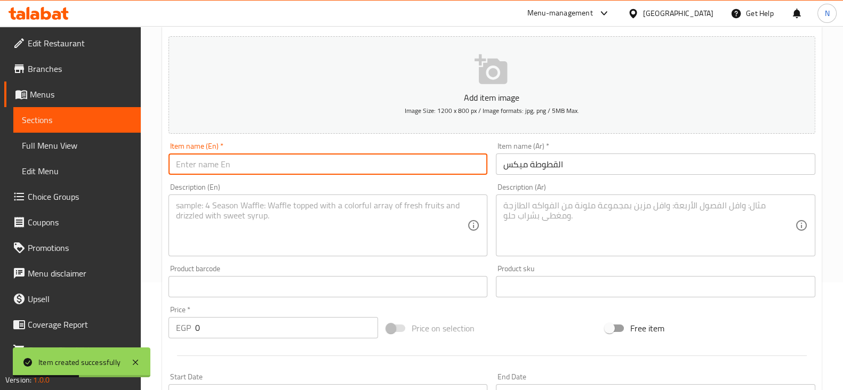
click at [393, 167] on input "text" at bounding box center [329, 164] width 320 height 21
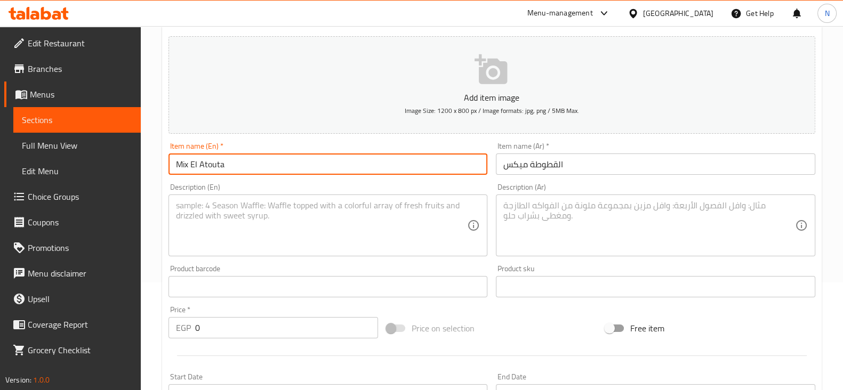
type input "Mix El Atouta"
click at [579, 203] on textarea at bounding box center [650, 226] width 292 height 51
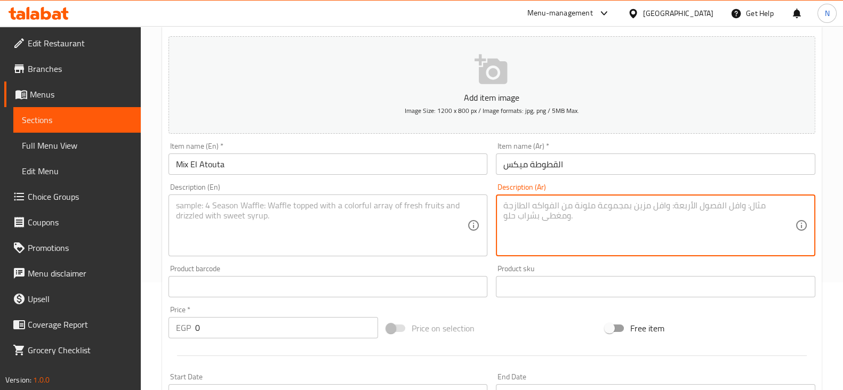
paste textarea "4 فتات"
paste textarea "1شيش رانش"
paste textarea "1كرسبى صوص شيدر"
paste textarea "1فاهيتا باربيكيو"
paste textarea "1شاورما دجاج ثومية"
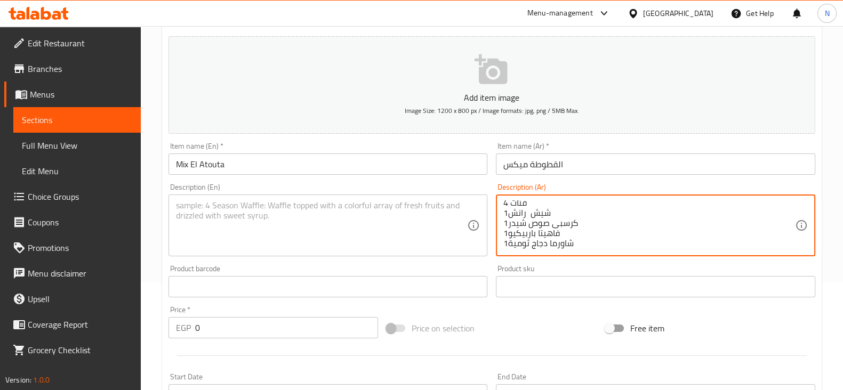
scroll to position [0, 0]
drag, startPoint x: 581, startPoint y: 245, endPoint x: 497, endPoint y: 189, distance: 101.2
click at [497, 189] on div "Description (Ar) 4 فتات 1شيش رانش 1كرسبى صوص شيدر 1فاهيتا باربيكيو 1شاورما دجاج…" at bounding box center [656, 220] width 320 height 73
type textarea "4 فتات 1شيش رانش 1كرسبى صوص شيدر 1فاهيتا باربيكيو 1شاورما دجاج ثومية"
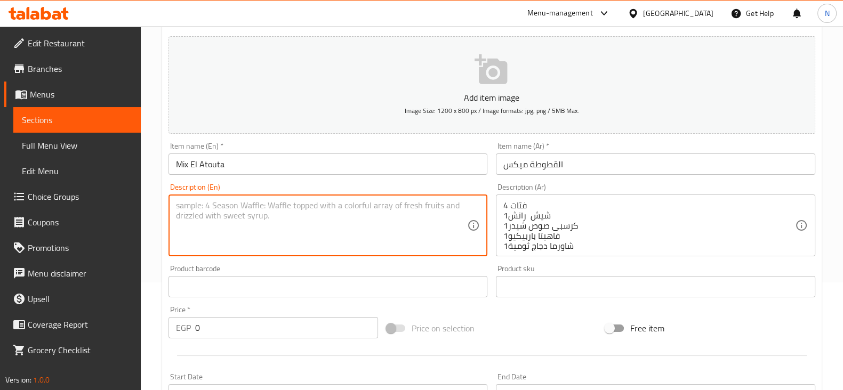
click at [389, 217] on textarea at bounding box center [322, 226] width 292 height 51
paste textarea "4 crumbs 1 shish ranch 1 crispy cheddar sauce 1 BBQ fajita 1 chicken shawarma w…"
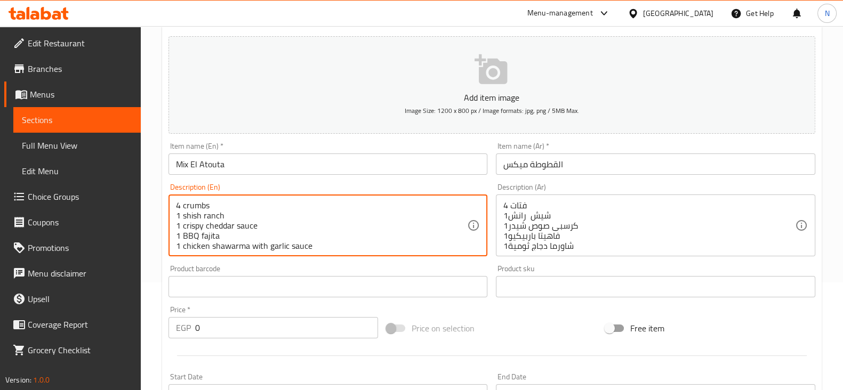
scroll to position [3, 0]
type textarea "4 crumbs 1 shish ranch 1 crispy cheddar sauce 1 BBQ fajita 1 chicken shawarma w…"
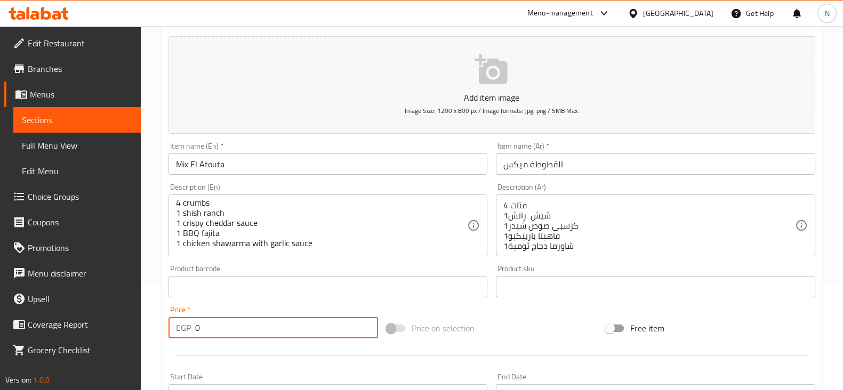
click at [264, 326] on input "0" at bounding box center [287, 327] width 184 height 21
type input "400"
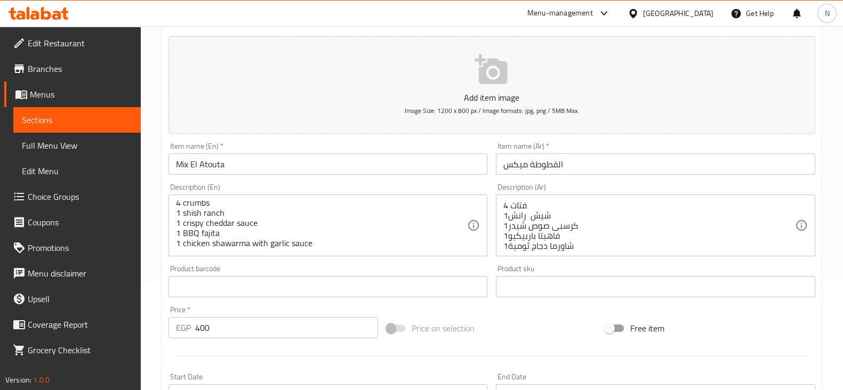
click at [278, 353] on div at bounding box center [492, 356] width 656 height 26
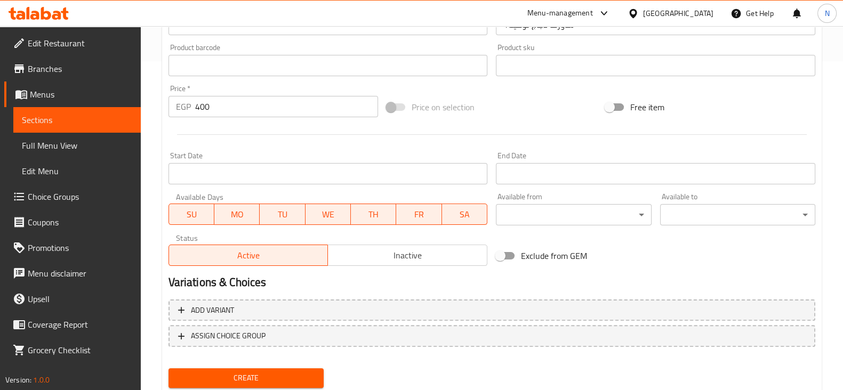
scroll to position [363, 0]
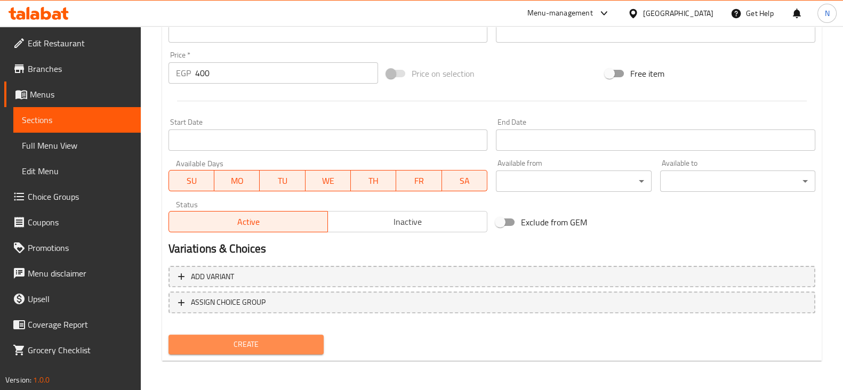
click at [275, 347] on span "Create" at bounding box center [246, 344] width 138 height 13
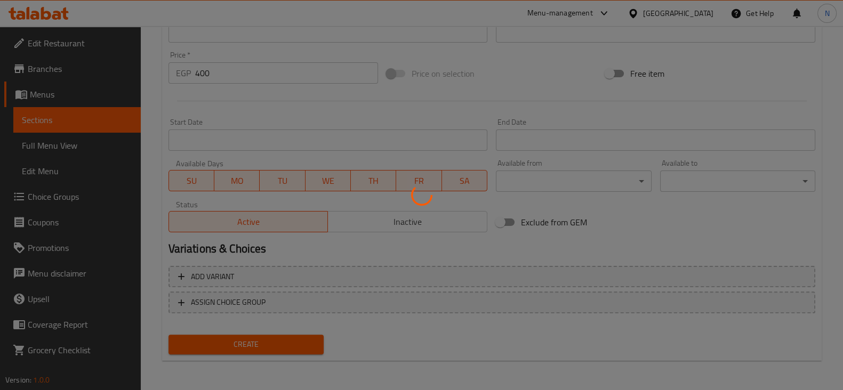
type input "0"
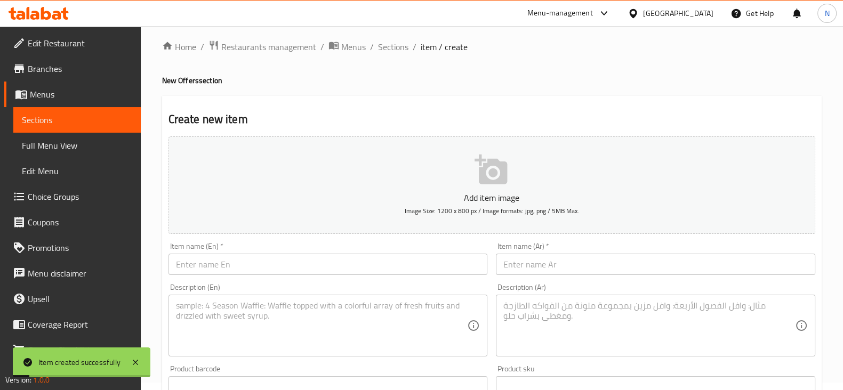
scroll to position [0, 0]
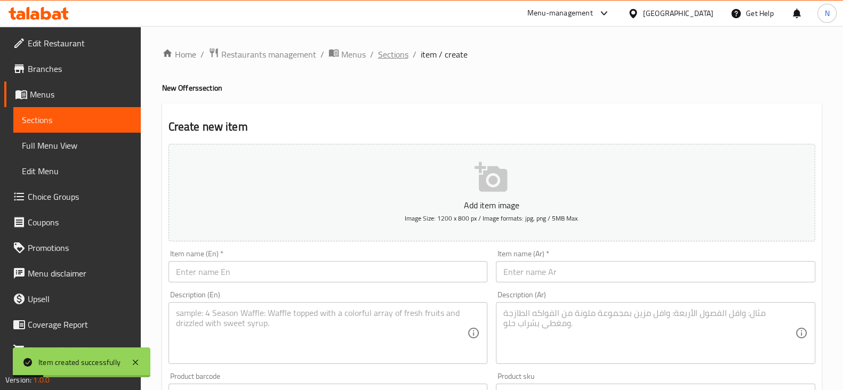
click at [395, 51] on span "Sections" at bounding box center [393, 54] width 30 height 13
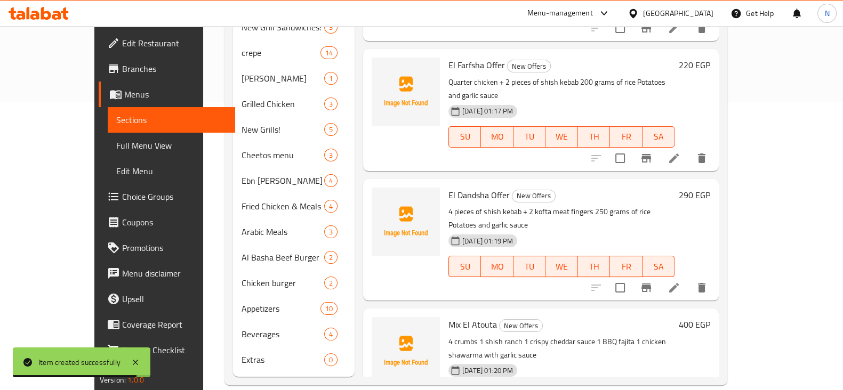
scroll to position [661, 0]
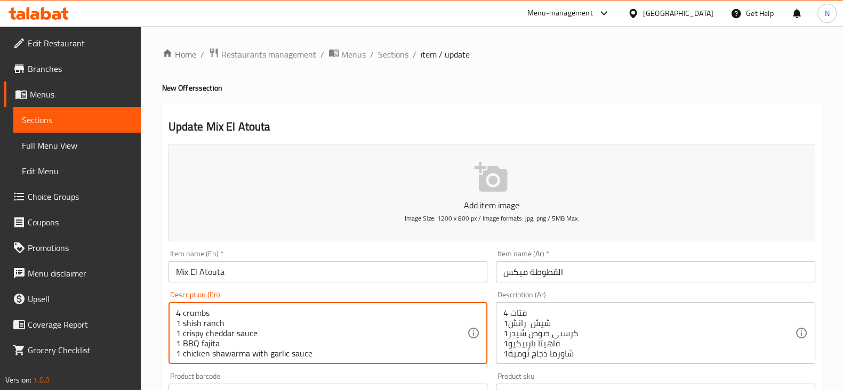
drag, startPoint x: 208, startPoint y: 313, endPoint x: 182, endPoint y: 309, distance: 26.0
type textarea "4 Fatteh 1 shish ranch 1 crispy cheddar sauce 1 BBQ fajita 1 chicken shawarma w…"
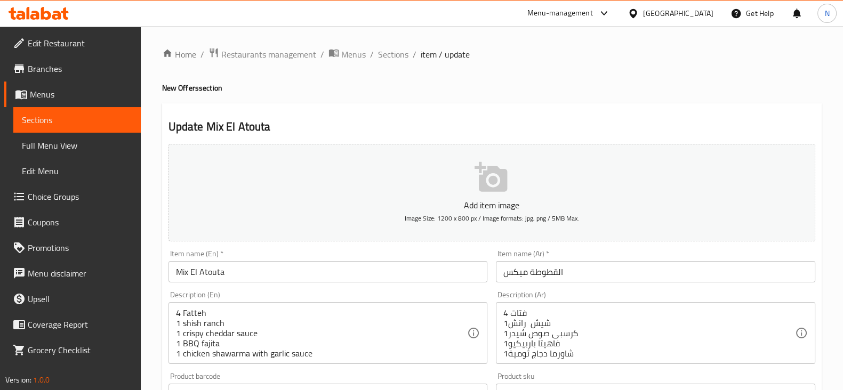
click at [309, 296] on div "Description (En) 4 Fatteh 1 shish ranch 1 crispy cheddar sauce 1 BBQ fajita 1 c…" at bounding box center [329, 327] width 320 height 73
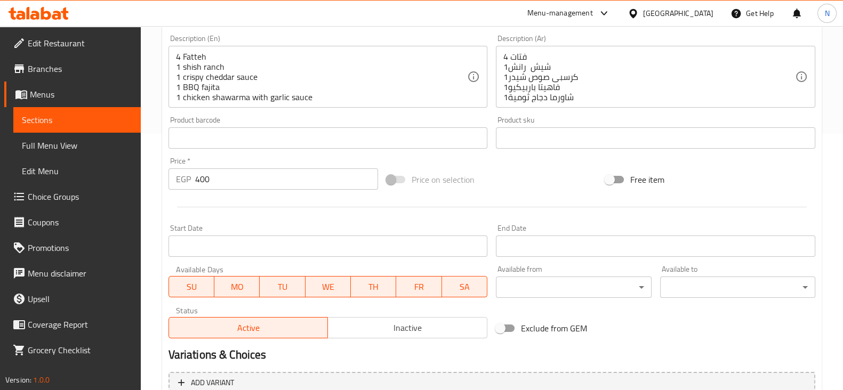
scroll to position [363, 0]
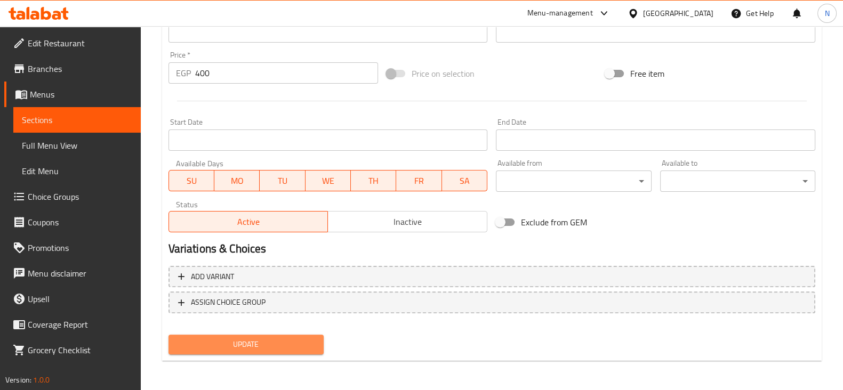
click at [294, 348] on span "Update" at bounding box center [246, 344] width 138 height 13
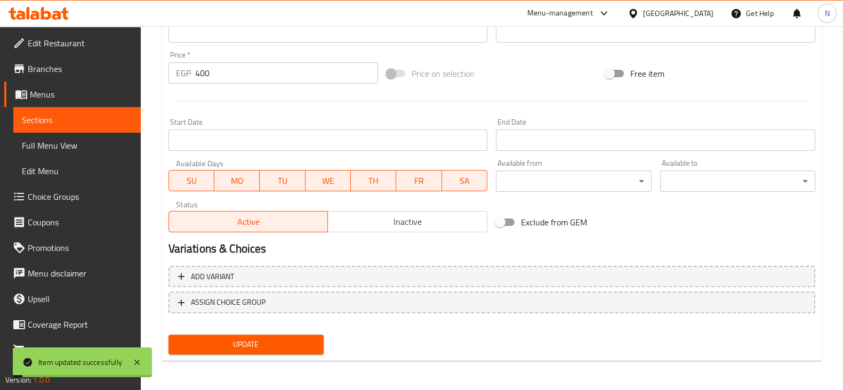
scroll to position [0, 0]
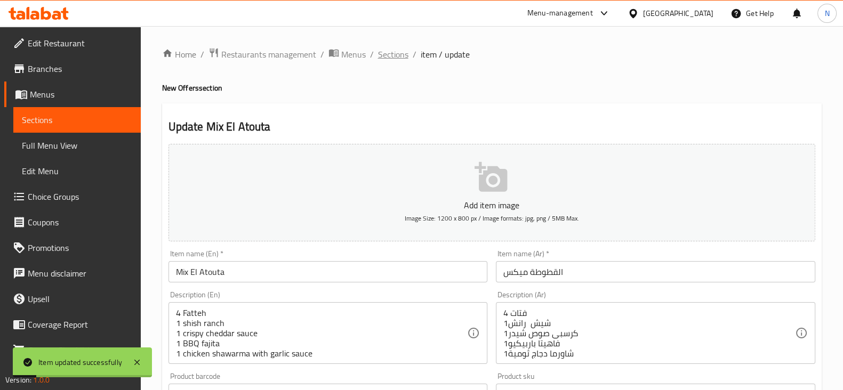
click at [382, 52] on span "Sections" at bounding box center [393, 54] width 30 height 13
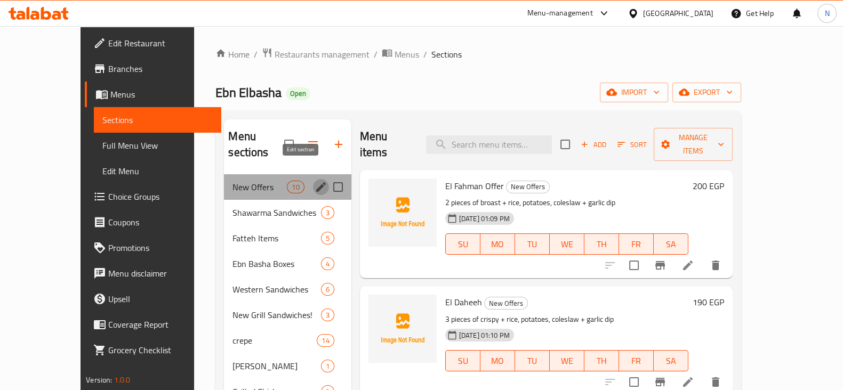
click at [316, 182] on icon "edit" at bounding box center [321, 187] width 10 height 10
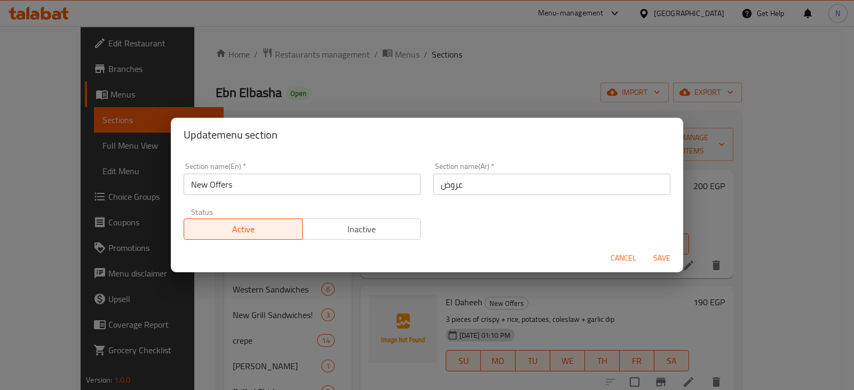
click at [613, 256] on span "Cancel" at bounding box center [623, 258] width 26 height 13
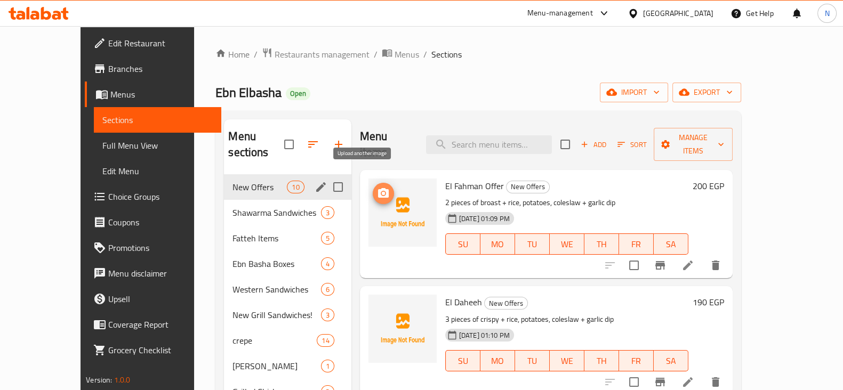
click at [378, 188] on icon "upload picture" at bounding box center [383, 193] width 11 height 10
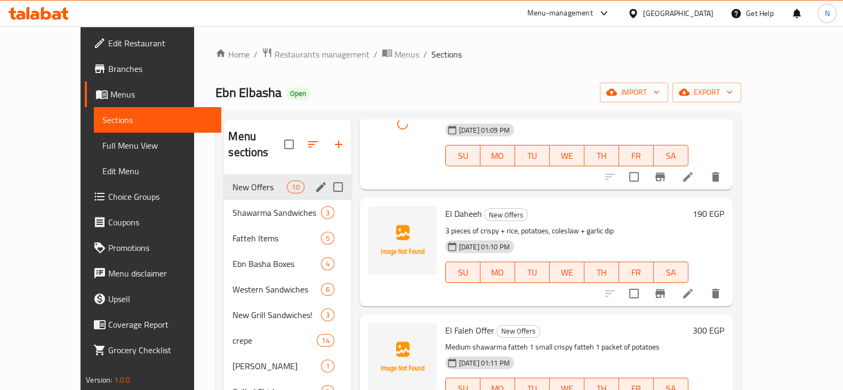
scroll to position [89, 0]
click at [378, 216] on icon "upload picture" at bounding box center [383, 221] width 11 height 10
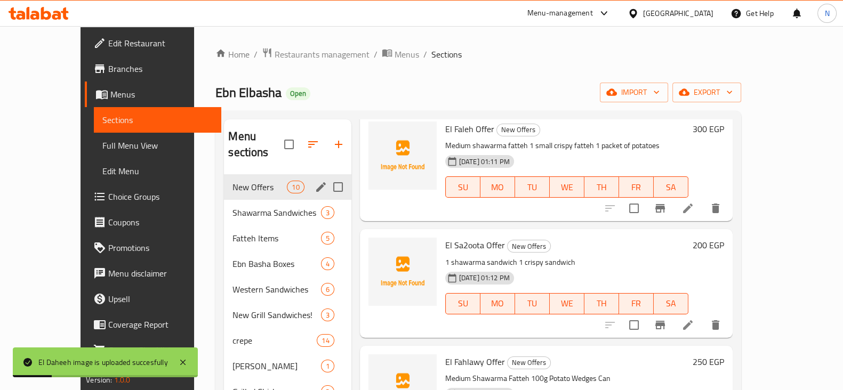
scroll to position [270, 0]
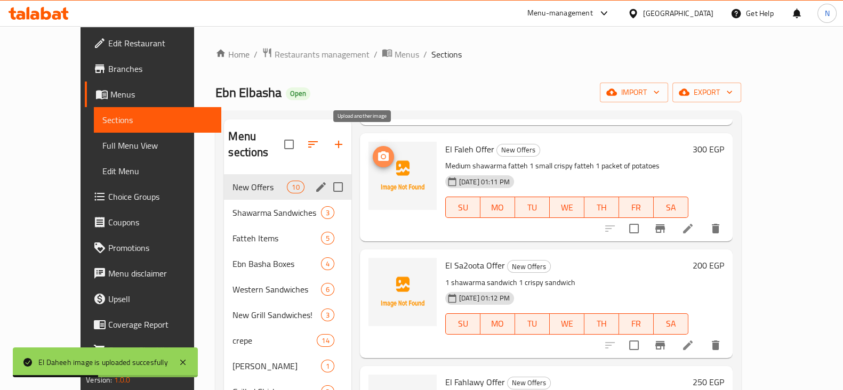
click at [373, 148] on button "upload picture" at bounding box center [383, 156] width 21 height 21
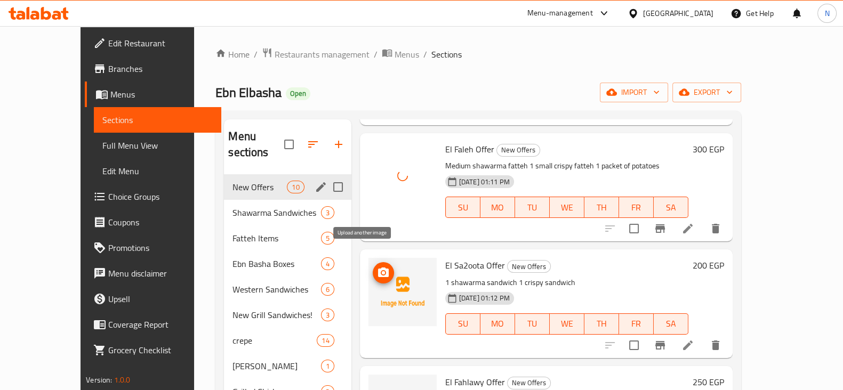
click at [377, 267] on icon "upload picture" at bounding box center [383, 273] width 13 height 13
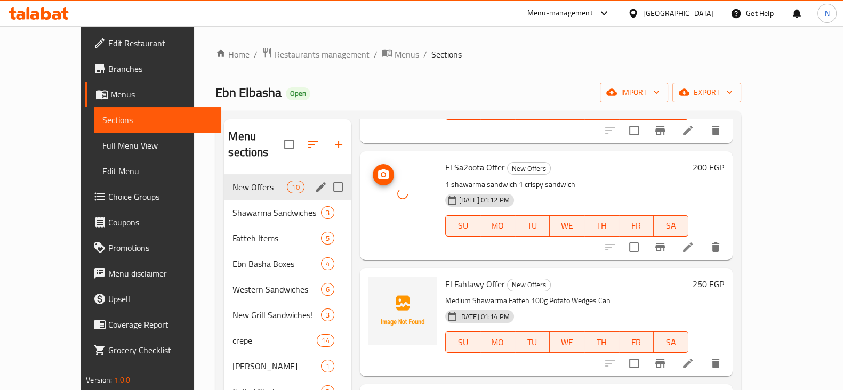
scroll to position [378, 0]
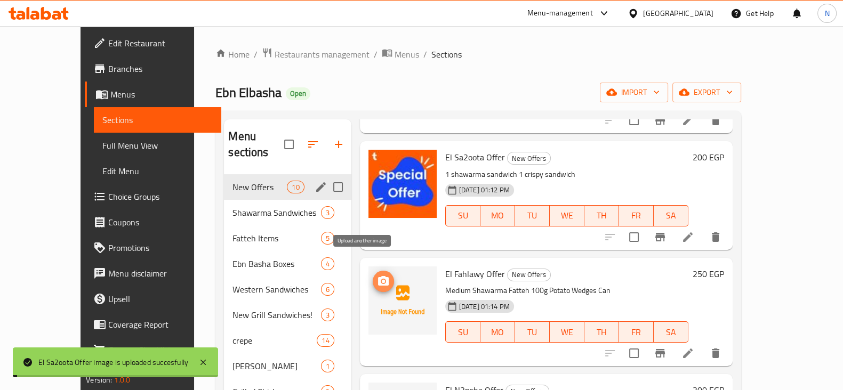
click at [377, 275] on icon "upload picture" at bounding box center [383, 281] width 13 height 13
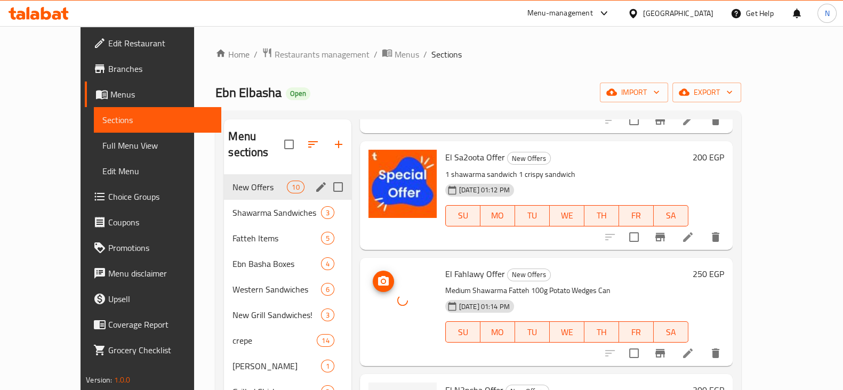
scroll to position [597, 0]
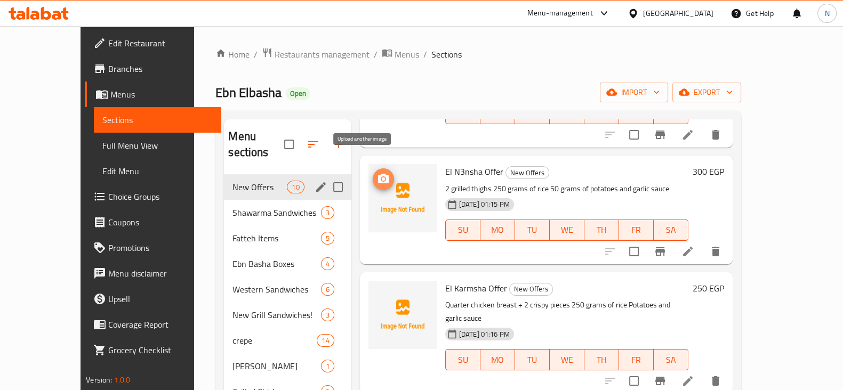
click at [378, 174] on icon "upload picture" at bounding box center [383, 179] width 11 height 10
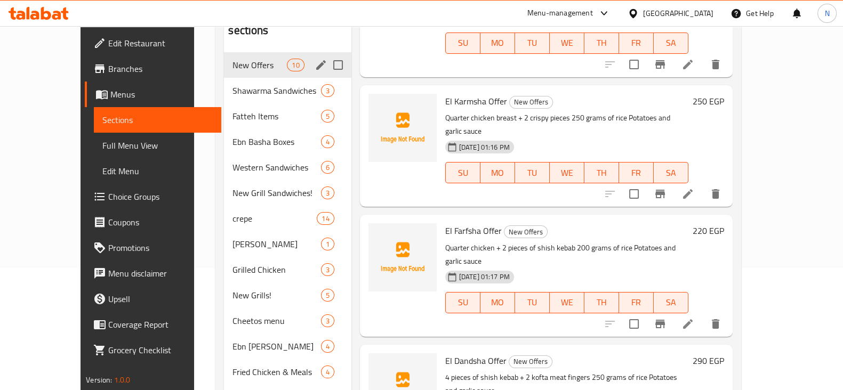
scroll to position [147, 0]
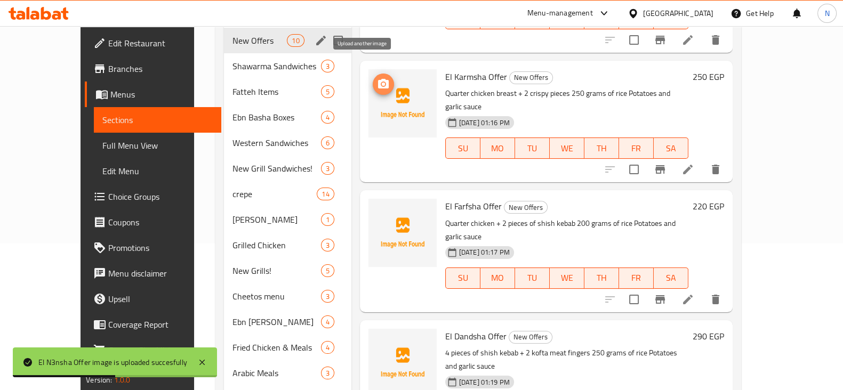
click at [377, 78] on icon "upload picture" at bounding box center [383, 84] width 13 height 13
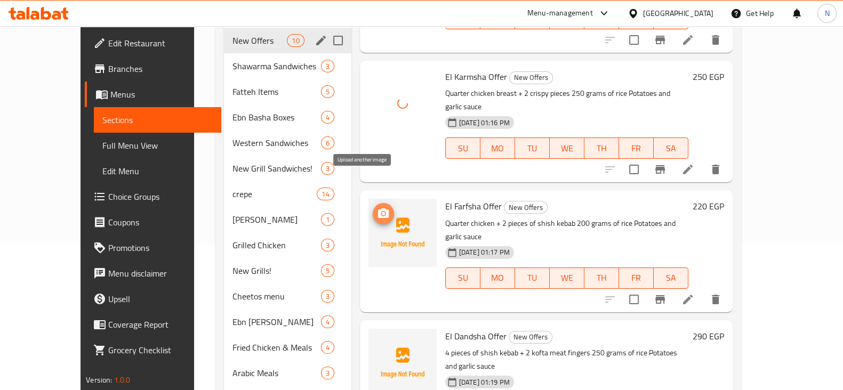
click at [377, 208] on icon "upload picture" at bounding box center [383, 214] width 13 height 13
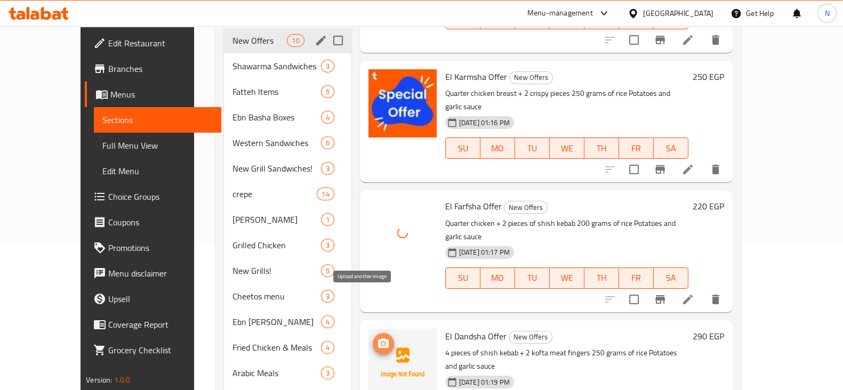
click at [377, 338] on icon "upload picture" at bounding box center [383, 344] width 13 height 13
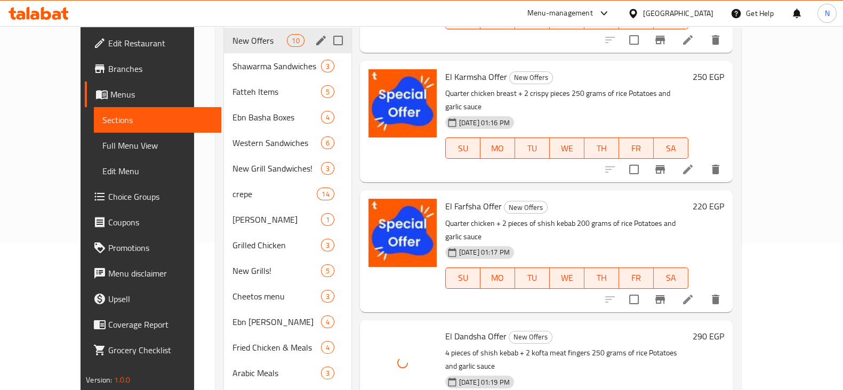
scroll to position [288, 0]
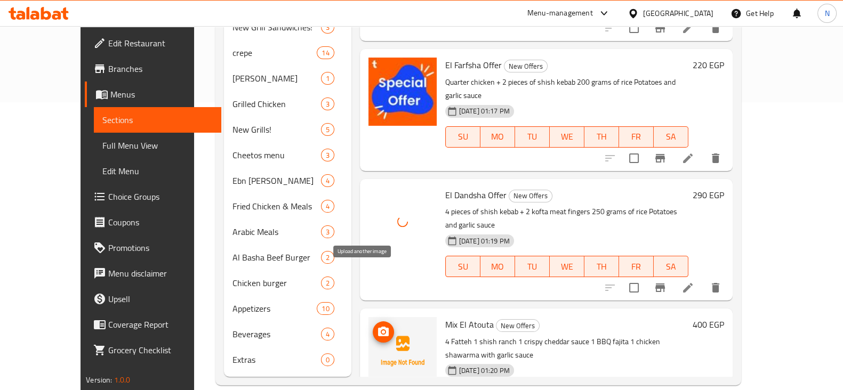
click at [377, 326] on icon "upload picture" at bounding box center [383, 332] width 13 height 13
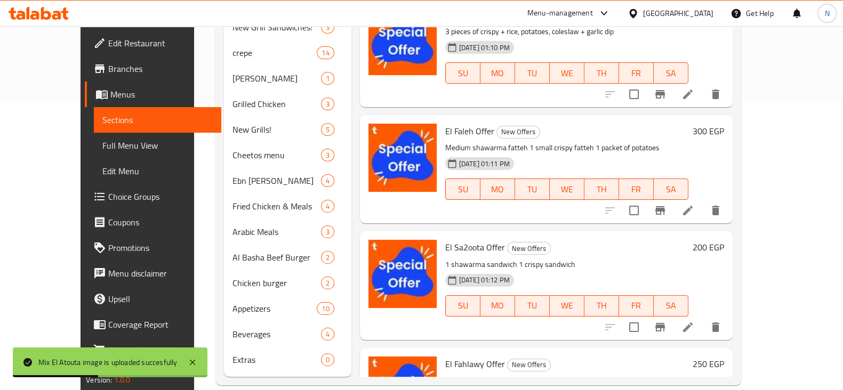
scroll to position [0, 0]
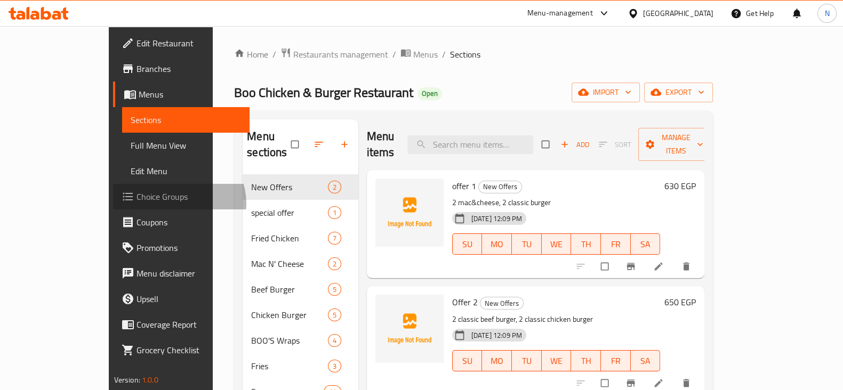
click at [137, 203] on span "Choice Groups" at bounding box center [189, 196] width 105 height 13
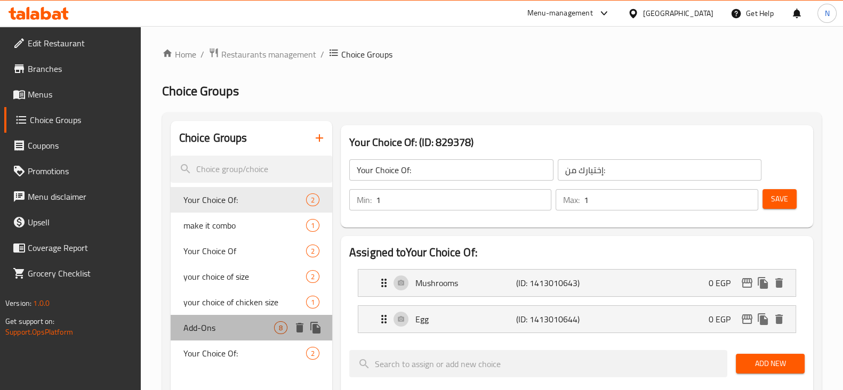
click at [227, 332] on span "Add-Ons" at bounding box center [229, 328] width 91 height 13
type input "Add-Ons"
type input "الإضافات"
type input "0"
type input "14"
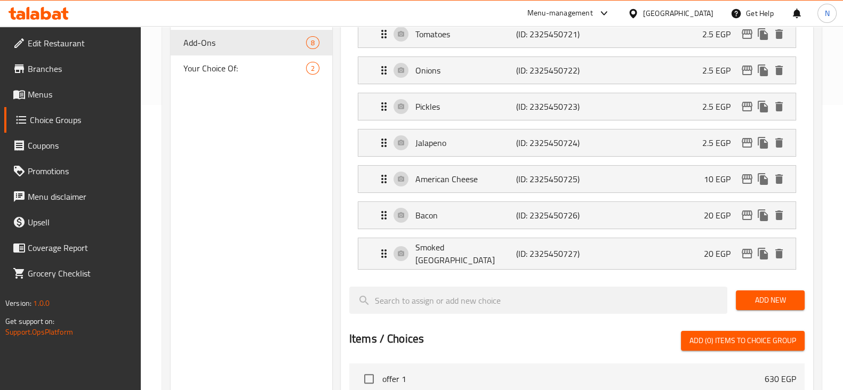
scroll to position [293, 0]
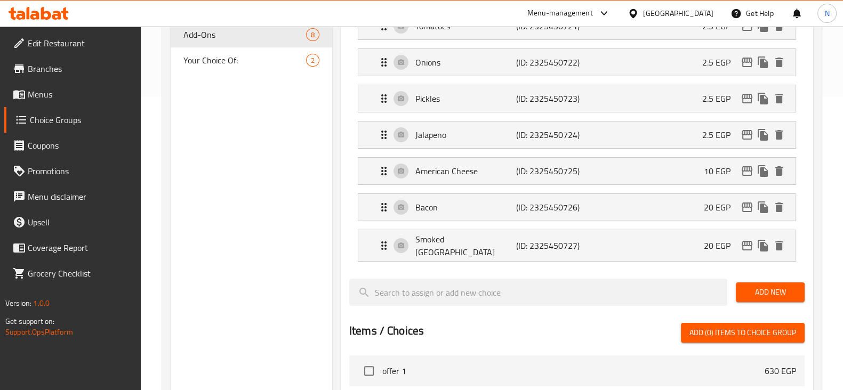
click at [774, 286] on span "Add New" at bounding box center [771, 292] width 52 height 13
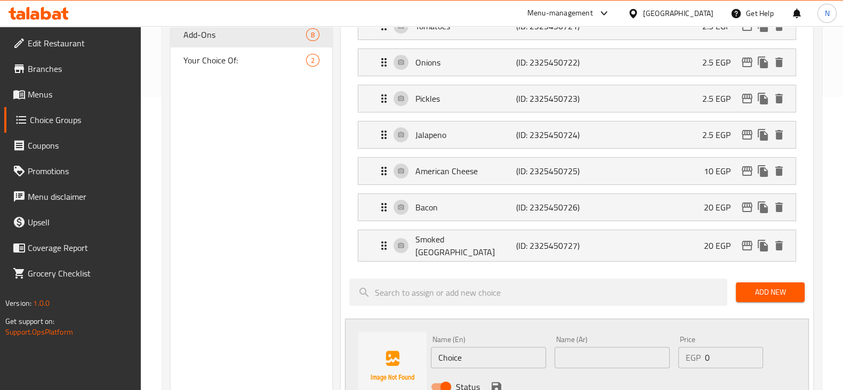
click at [467, 359] on input "Choice" at bounding box center [488, 357] width 115 height 21
paste input "Salami"
type input "Salami"
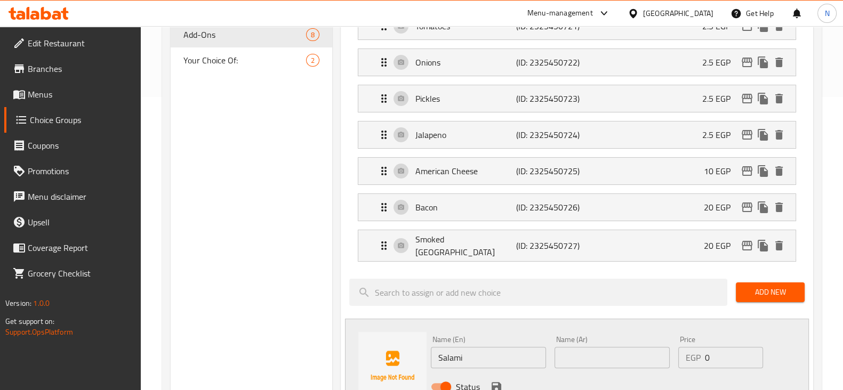
click at [584, 362] on div "Name (Ar) Name (Ar)" at bounding box center [613, 352] width 124 height 41
click at [584, 362] on input "text" at bounding box center [612, 357] width 115 height 21
paste input "سلامي"
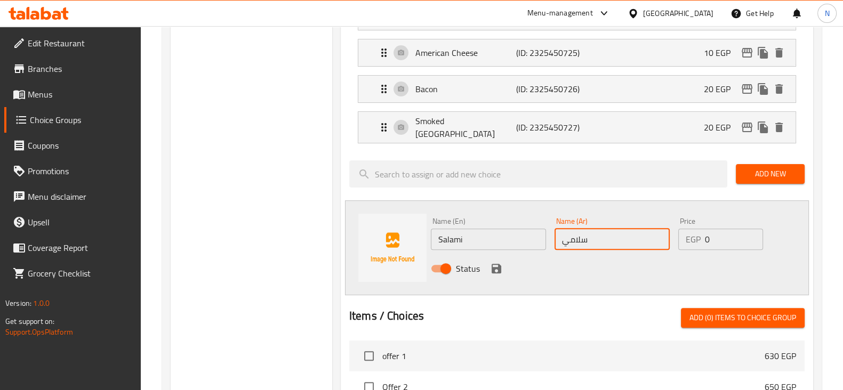
scroll to position [413, 0]
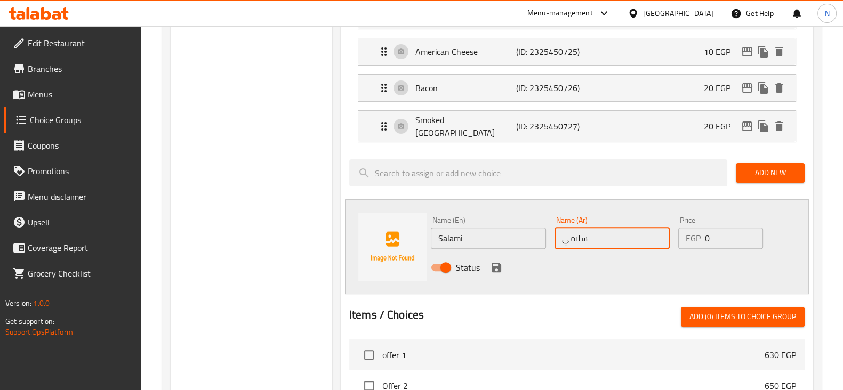
type input "سلامي"
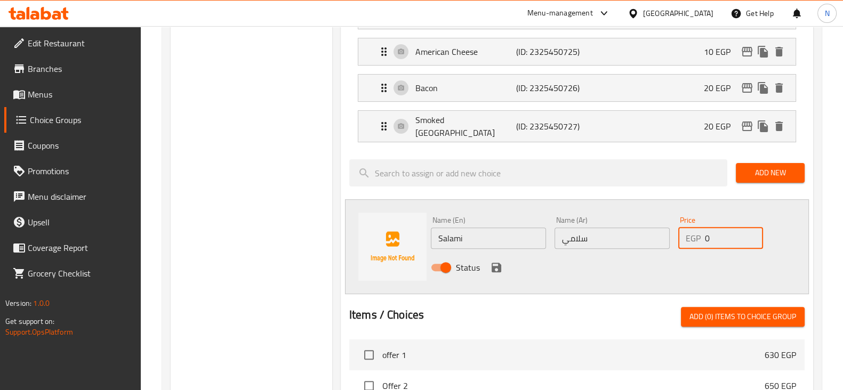
click at [724, 228] on input "0" at bounding box center [734, 238] width 58 height 21
type input "20"
click at [495, 263] on icon "save" at bounding box center [497, 268] width 10 height 10
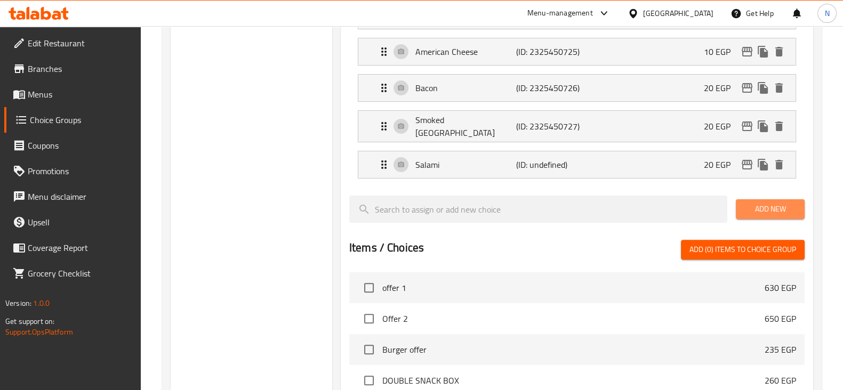
click at [747, 206] on span "Add New" at bounding box center [771, 209] width 52 height 13
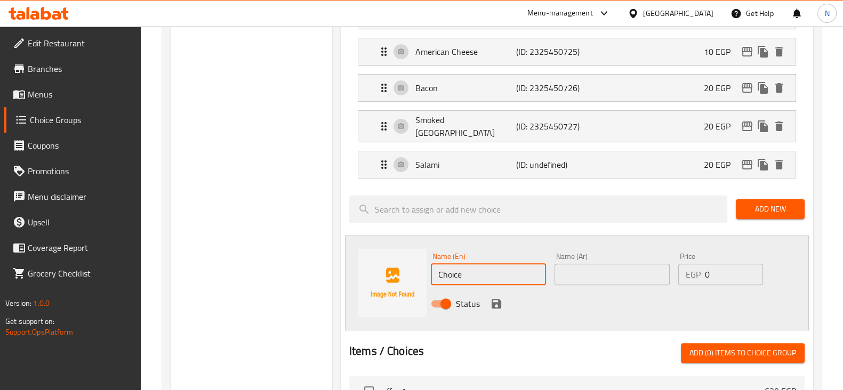
click at [467, 264] on input "Choice" at bounding box center [488, 274] width 115 height 21
paste input "Mushroom"
type input "Mushroom"
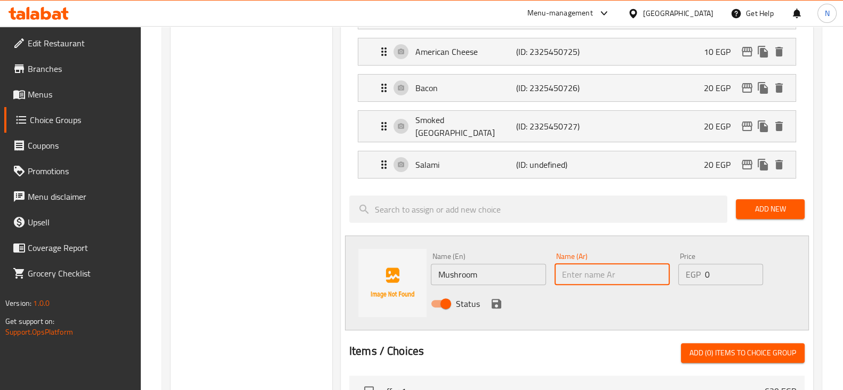
click at [612, 278] on input "text" at bounding box center [612, 274] width 115 height 21
type input "ماشروم"
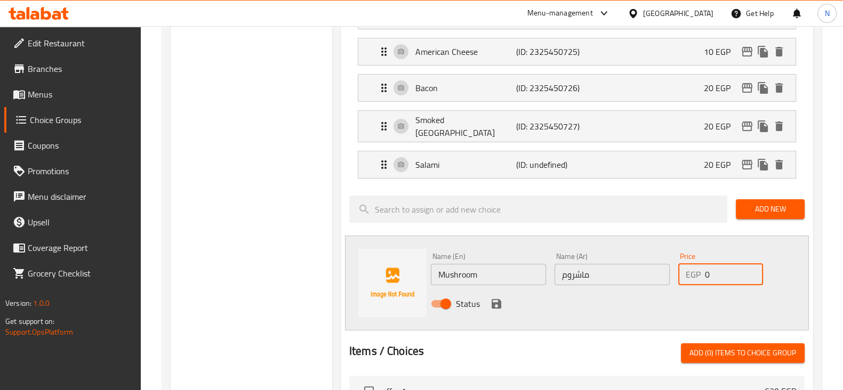
click at [737, 265] on input "0" at bounding box center [734, 274] width 58 height 21
type input "20"
click at [494, 299] on icon "save" at bounding box center [497, 304] width 10 height 10
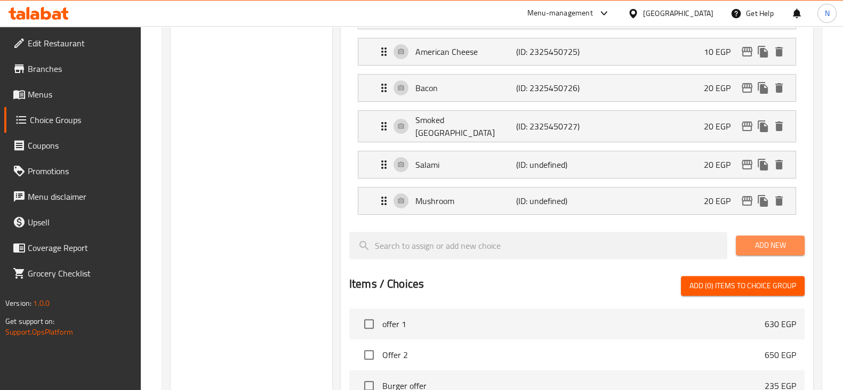
click at [755, 241] on span "Add New" at bounding box center [771, 245] width 52 height 13
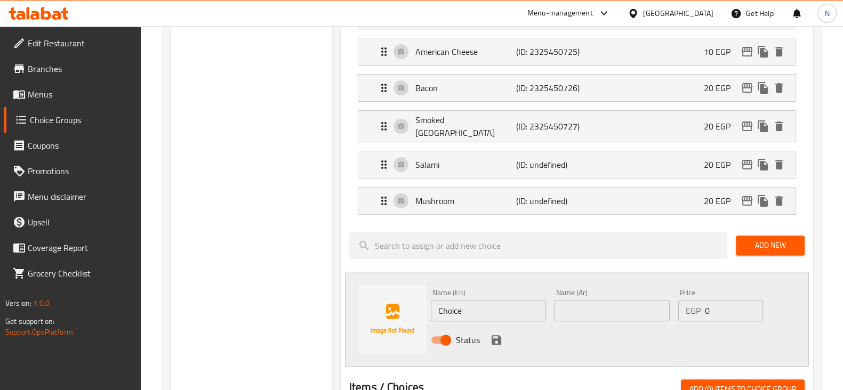
click at [465, 305] on input "Choice" at bounding box center [488, 310] width 115 height 21
paste input "Onion Rings"
type input "Onion Rings"
drag, startPoint x: 609, startPoint y: 320, endPoint x: 612, endPoint y: 308, distance: 12.0
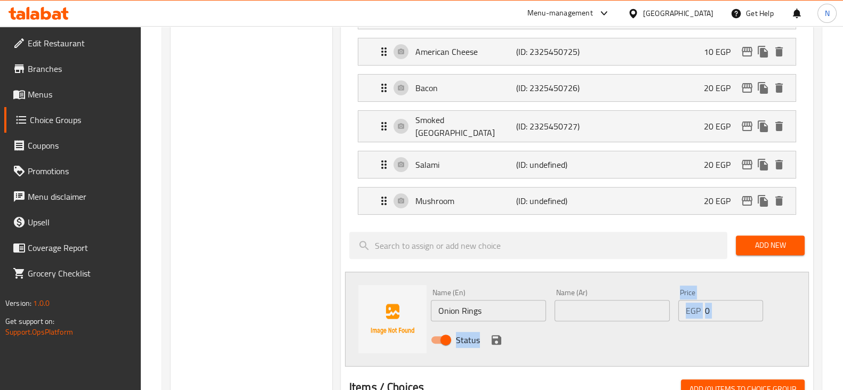
click at [612, 308] on div "Name (En) Onion Rings Name (En) Name (Ar) Name (Ar) Price EGP 0 Price Status" at bounding box center [613, 320] width 372 height 70
click at [612, 308] on input "text" at bounding box center [612, 310] width 115 height 21
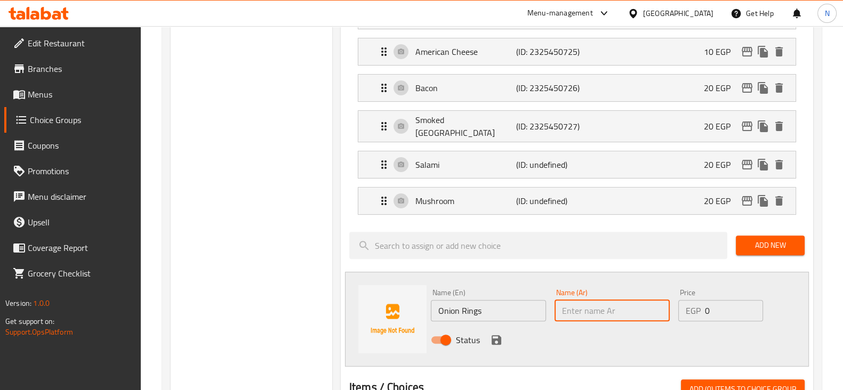
paste input "حلقات البصل"
type input "حلقات البصل"
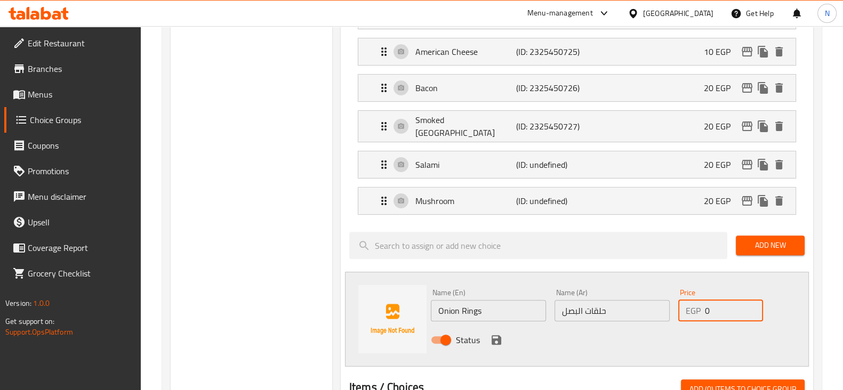
click at [738, 304] on input "0" at bounding box center [734, 310] width 58 height 21
type input "20"
click at [493, 336] on icon "save" at bounding box center [497, 341] width 10 height 10
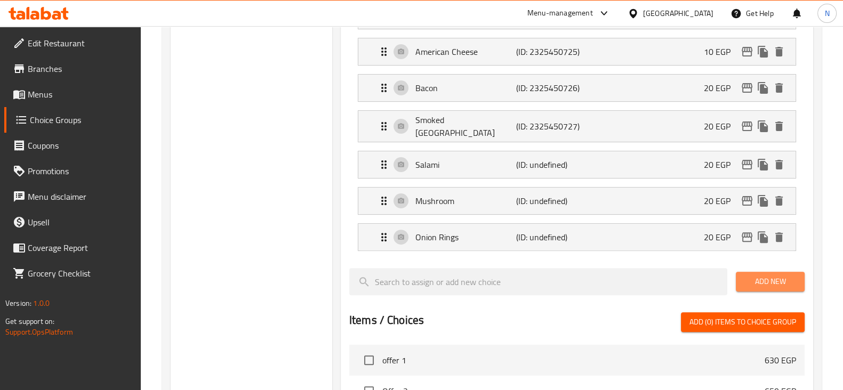
click at [769, 275] on span "Add New" at bounding box center [771, 281] width 52 height 13
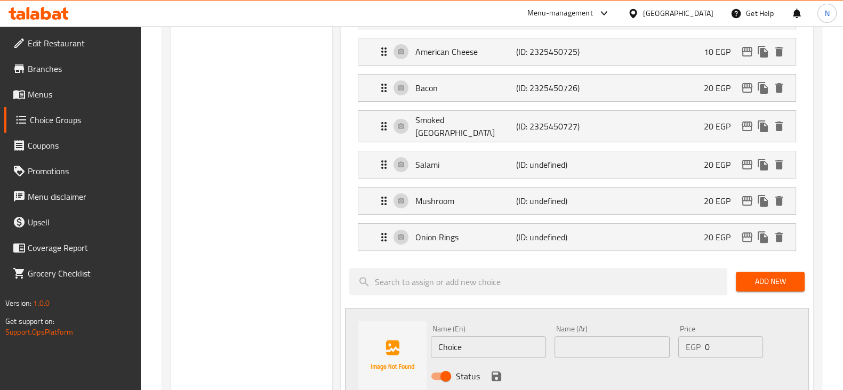
click at [485, 337] on input "Choice" at bounding box center [488, 347] width 115 height 21
paste input "Mozzarella Sticks"
type input "Mozzarella Sticks"
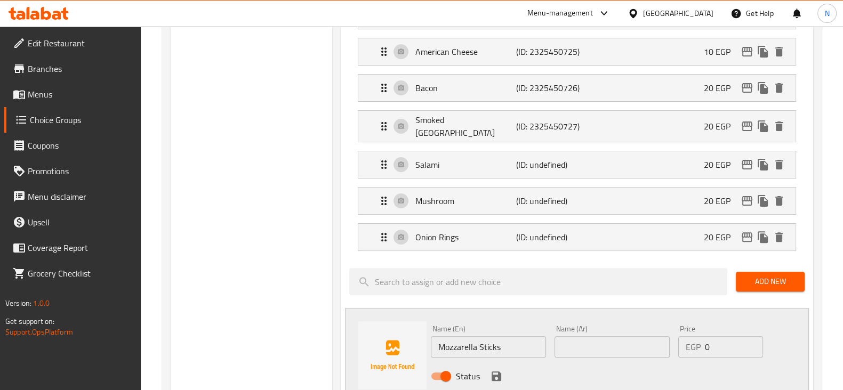
drag, startPoint x: 620, startPoint y: 328, endPoint x: 616, endPoint y: 335, distance: 7.9
click at [616, 335] on div "Name (Ar) Name (Ar)" at bounding box center [612, 341] width 115 height 33
click at [616, 337] on input "text" at bounding box center [612, 347] width 115 height 21
paste input "أصابع الموزاريلا"
type input "أصابع الموزاريلا"
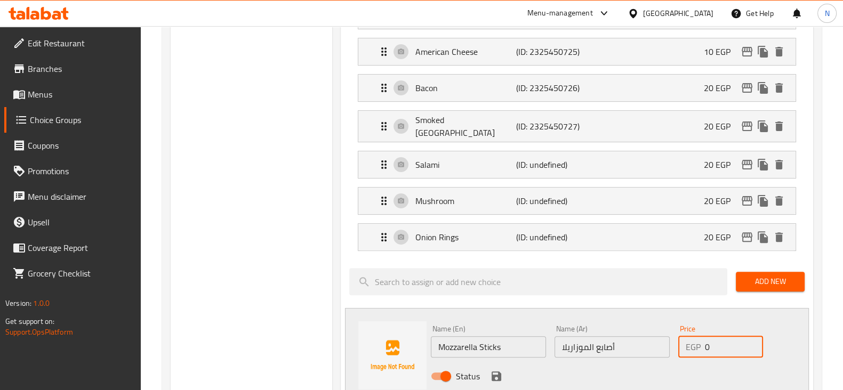
click at [723, 342] on input "0" at bounding box center [734, 347] width 58 height 21
type input "15"
click at [496, 363] on div "Status" at bounding box center [613, 376] width 372 height 29
click at [496, 370] on icon "save" at bounding box center [496, 376] width 13 height 13
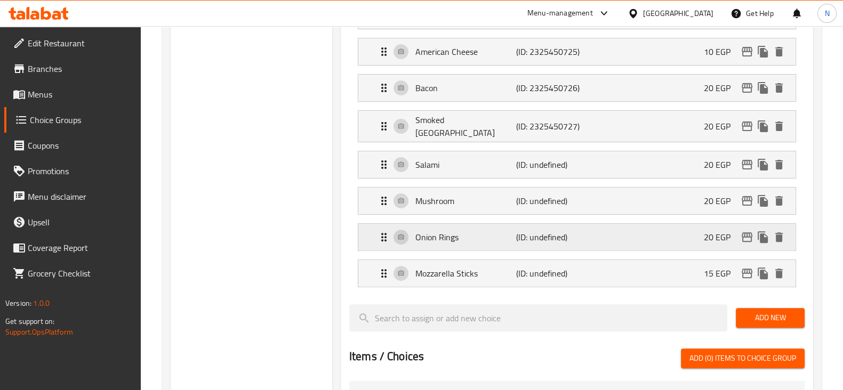
click at [690, 229] on div "Onion Rings (ID: undefined) 20 EGP" at bounding box center [580, 237] width 405 height 27
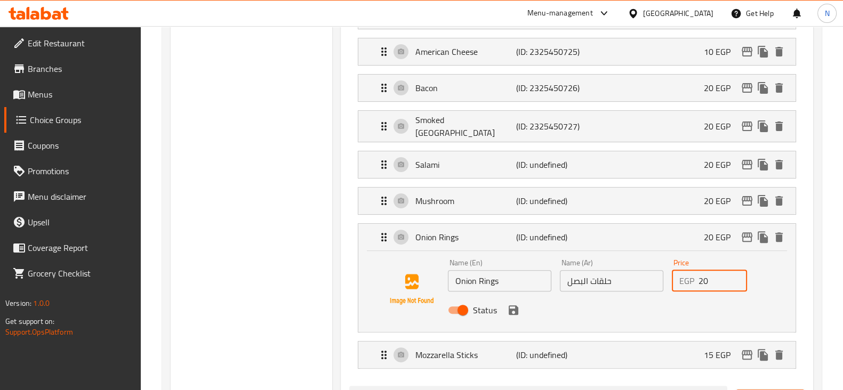
click at [715, 275] on input "20" at bounding box center [723, 280] width 49 height 21
type input "2"
click at [516, 311] on div "Status" at bounding box center [612, 310] width 336 height 29
click at [515, 308] on icon "save" at bounding box center [514, 311] width 10 height 10
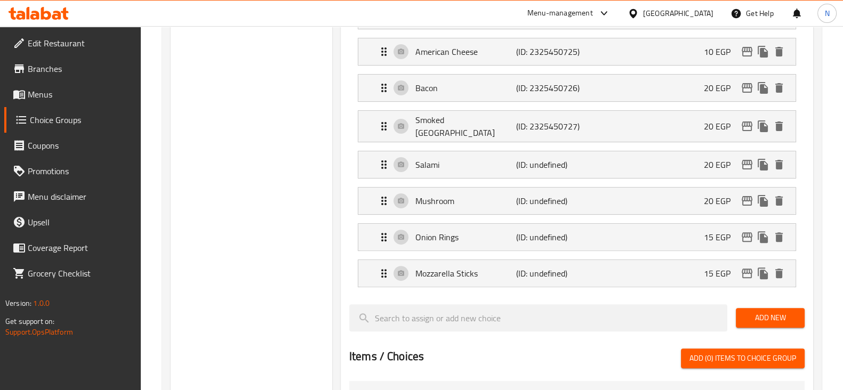
type input "15"
click at [790, 318] on button "Add New" at bounding box center [770, 318] width 69 height 20
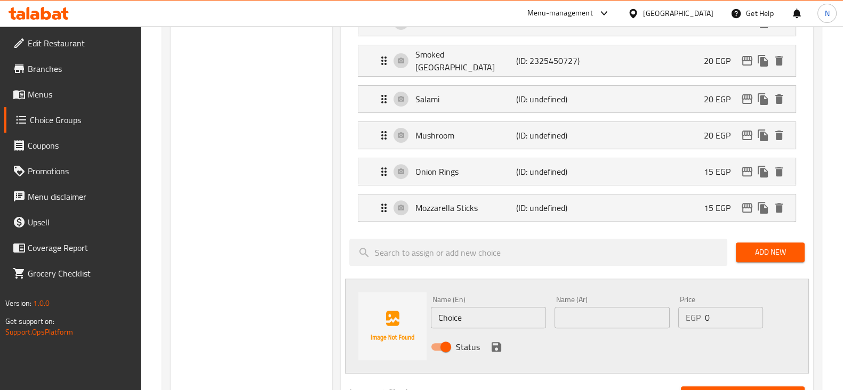
scroll to position [480, 0]
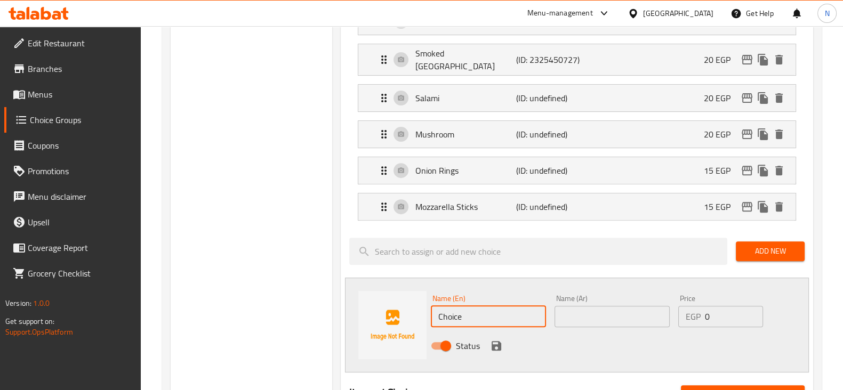
click at [454, 308] on input "Choice" at bounding box center [488, 316] width 115 height 21
paste input "reamy Chees"
type input "Creamy Cheese"
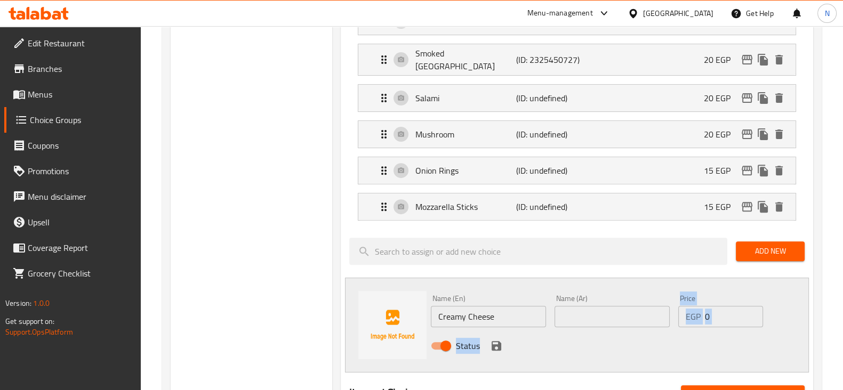
drag, startPoint x: 575, startPoint y: 325, endPoint x: 582, endPoint y: 310, distance: 16.2
click at [582, 310] on div "Name (En) Creamy Cheese Name (En) Name (Ar) Name (Ar) Price EGP 0 Price Status" at bounding box center [613, 326] width 372 height 70
click at [582, 310] on input "text" at bounding box center [612, 316] width 115 height 21
paste input "جبنة كريمية"
type input "جبنة كريمية"
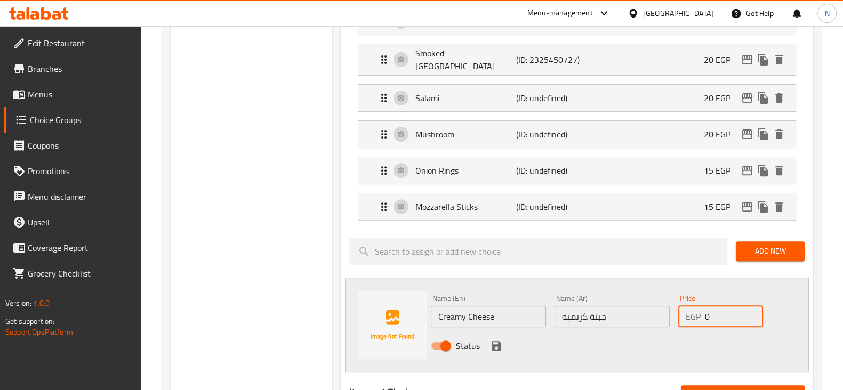
click at [722, 309] on input "0" at bounding box center [734, 316] width 58 height 21
type input "15"
click at [494, 345] on icon "save" at bounding box center [496, 346] width 13 height 13
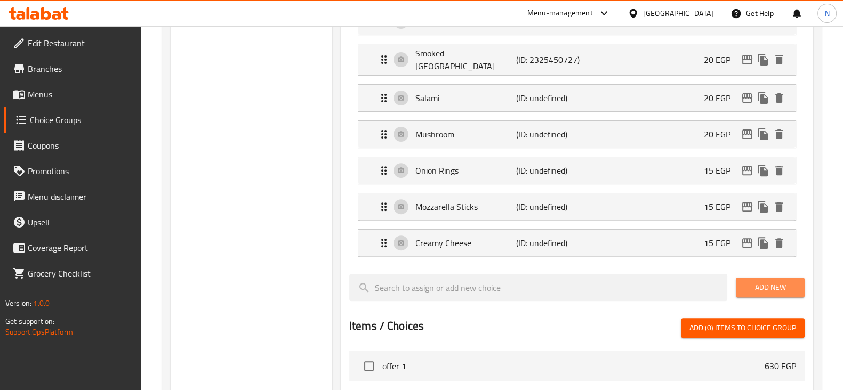
click at [756, 281] on span "Add New" at bounding box center [771, 287] width 52 height 13
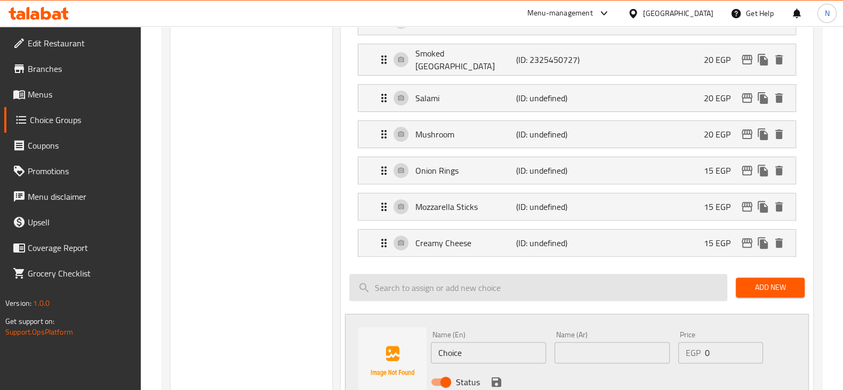
scroll to position [530, 0]
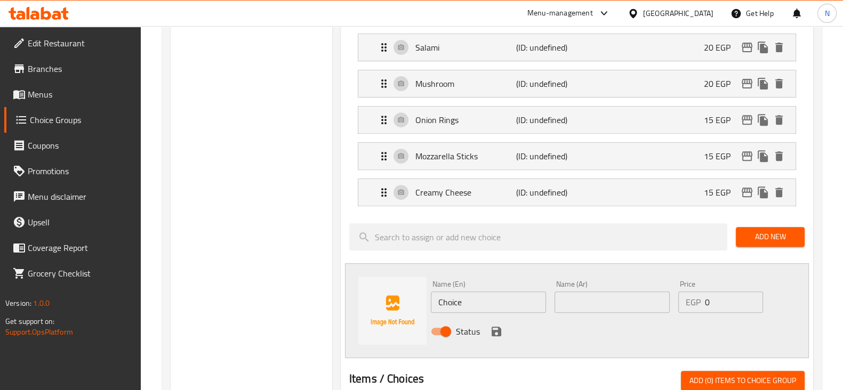
click at [488, 292] on input "Choice" at bounding box center [488, 302] width 115 height 21
paste input "eetos"
type input "Cheetos"
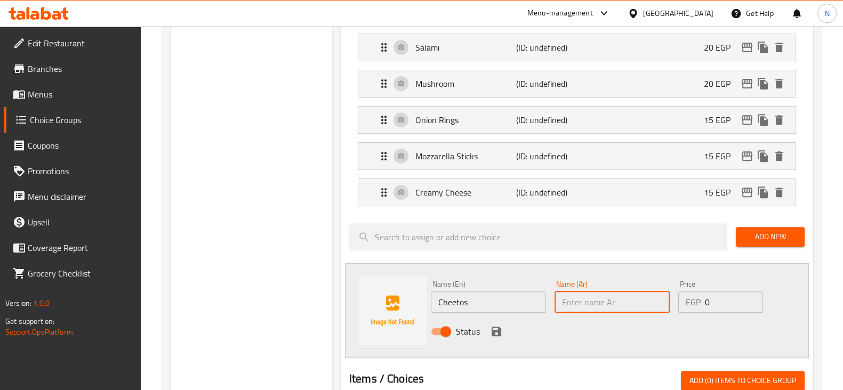
click at [601, 293] on input "text" at bounding box center [612, 302] width 115 height 21
paste input "شيتوس"
type input "شيتوس"
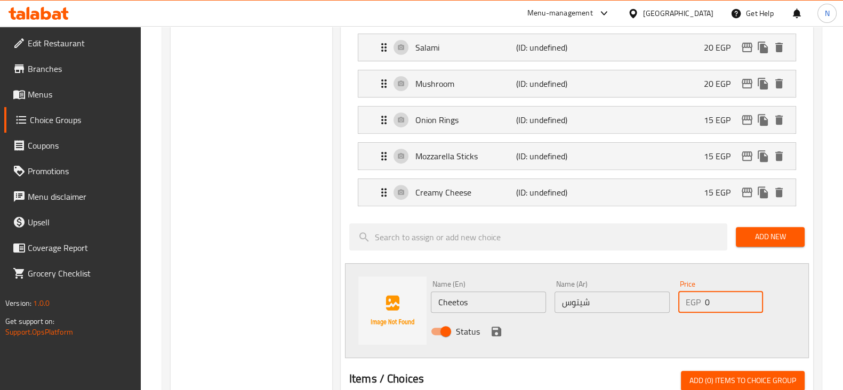
click at [725, 293] on input "0" at bounding box center [734, 302] width 58 height 21
type input "10"
click at [495, 328] on icon "save" at bounding box center [496, 331] width 13 height 13
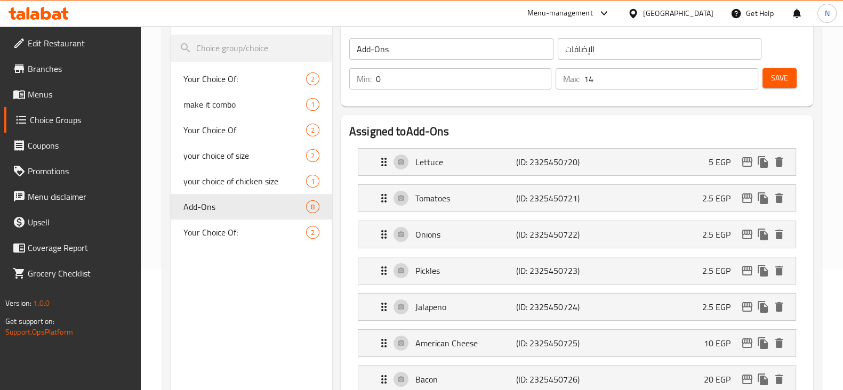
scroll to position [121, 0]
click at [784, 80] on span "Save" at bounding box center [779, 78] width 17 height 13
click at [320, 202] on icon "duplicate" at bounding box center [315, 207] width 13 height 13
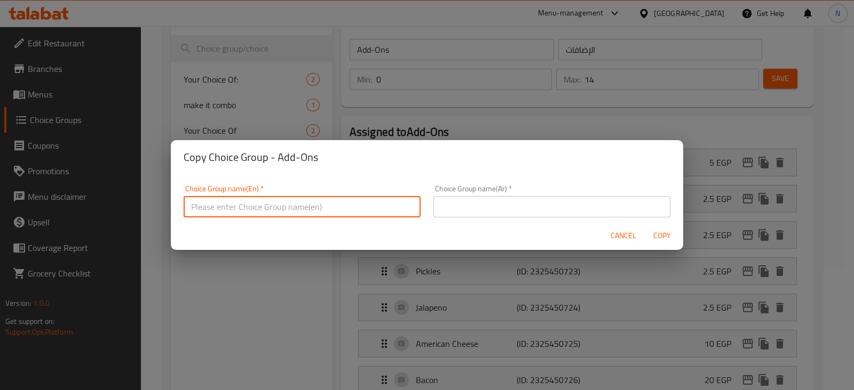
click at [316, 205] on input "text" at bounding box center [302, 206] width 237 height 21
type input "ش"
click at [316, 205] on input "text" at bounding box center [302, 206] width 237 height 21
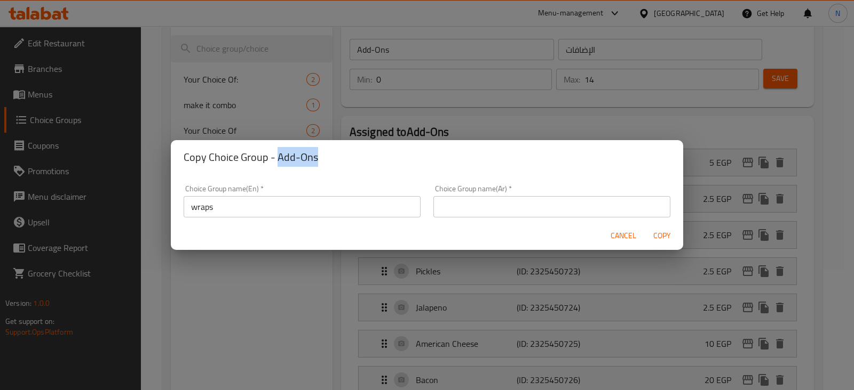
drag, startPoint x: 322, startPoint y: 157, endPoint x: 279, endPoint y: 154, distance: 43.3
click at [279, 154] on h2 "Copy Choice Group - Add-Ons" at bounding box center [427, 157] width 487 height 17
copy h2 "Add-Ons"
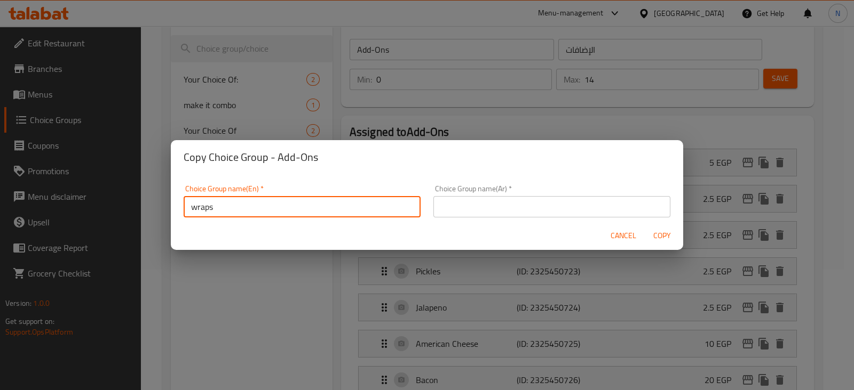
click at [275, 213] on input "wraps" at bounding box center [302, 206] width 237 height 21
paste input "Add-Ons"
drag, startPoint x: 264, startPoint y: 211, endPoint x: 176, endPoint y: 203, distance: 88.4
click at [176, 203] on div "Choice Group name(En)   * wraps Add-Ons Choice Group name(En) * Choice Group na…" at bounding box center [427, 197] width 512 height 47
type input "wraps Add-Ons"
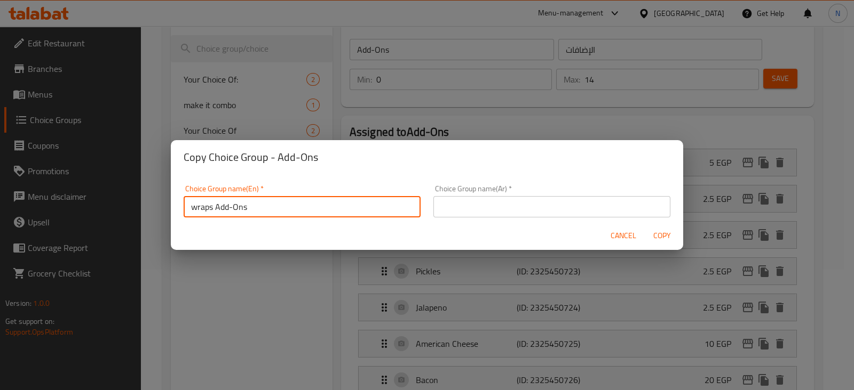
paste input "إضافات اللفائف"
click at [460, 211] on input "إضافات اللفائف" at bounding box center [551, 206] width 237 height 21
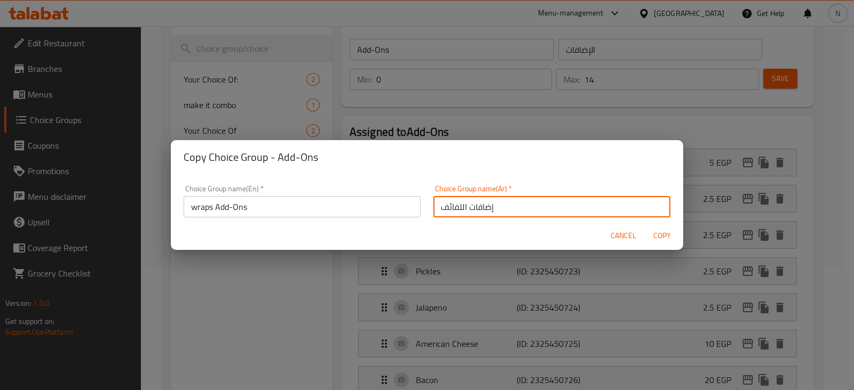
type input "إضافات اللفائف"
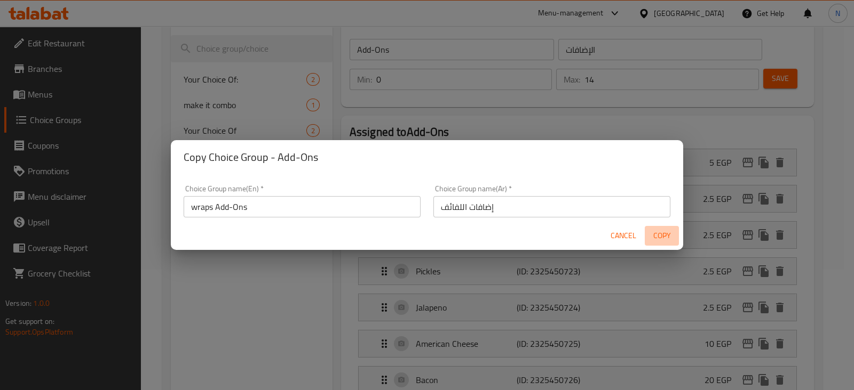
click at [659, 236] on span "Copy" at bounding box center [662, 235] width 26 height 13
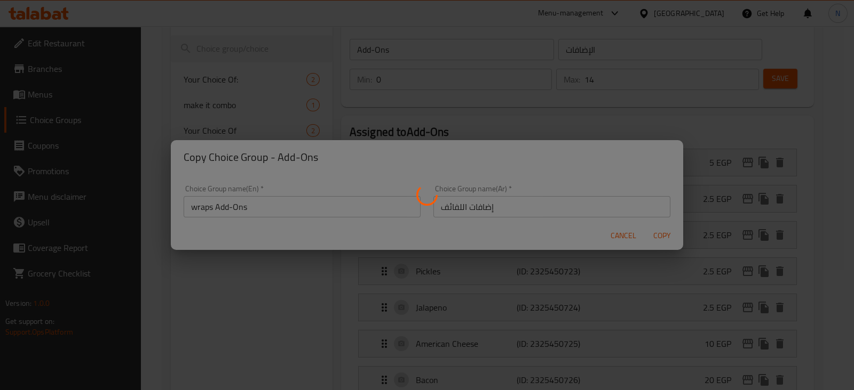
type input "wraps Add-Ons"
type input "إضافات اللفائف"
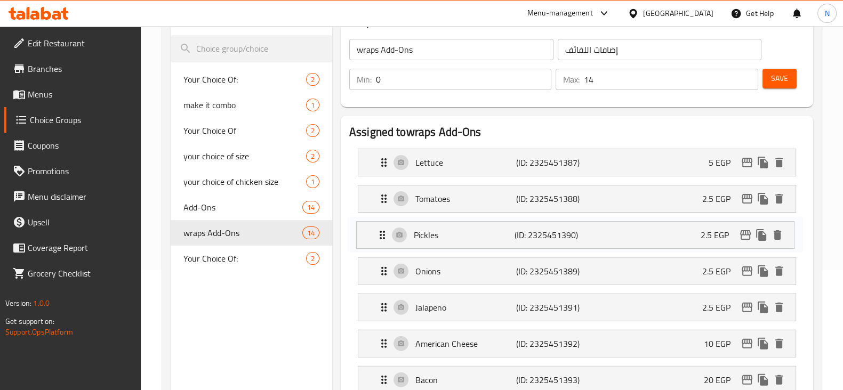
drag, startPoint x: 452, startPoint y: 268, endPoint x: 450, endPoint y: 228, distance: 40.0
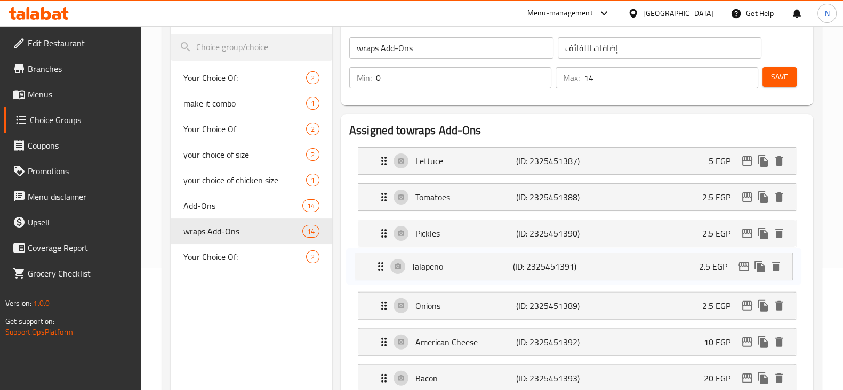
drag, startPoint x: 446, startPoint y: 307, endPoint x: 442, endPoint y: 265, distance: 42.3
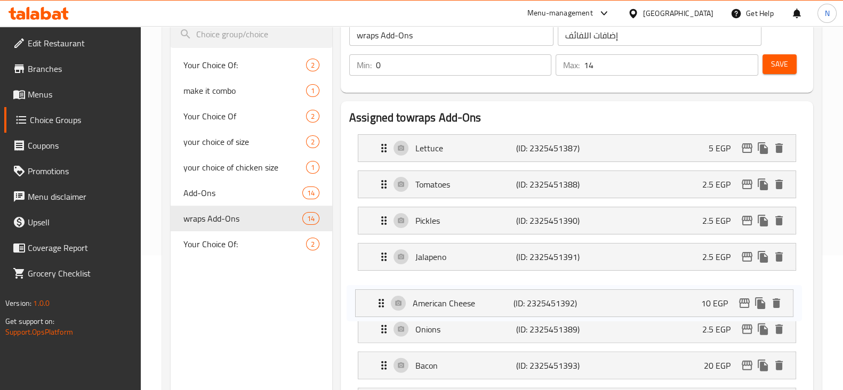
drag, startPoint x: 450, startPoint y: 342, endPoint x: 445, endPoint y: 294, distance: 48.2
click at [445, 294] on nav "Lettuce (ID: 2325451387) 5 EGP Name (En) Lettuce Name (En) Name (Ar) خَسّ Name …" at bounding box center [577, 386] width 456 height 521
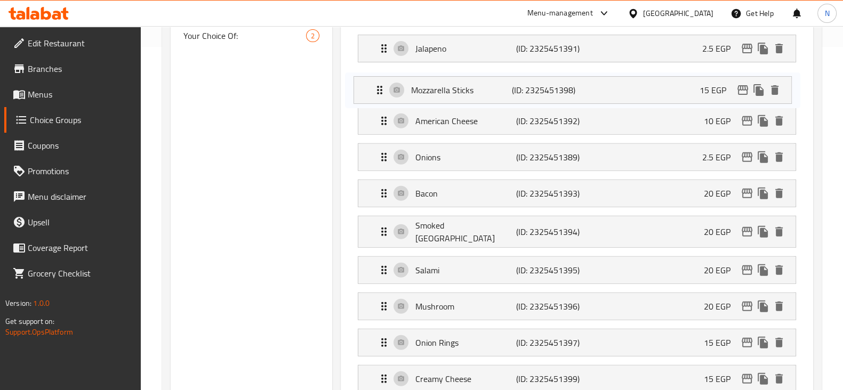
scroll to position [339, 0]
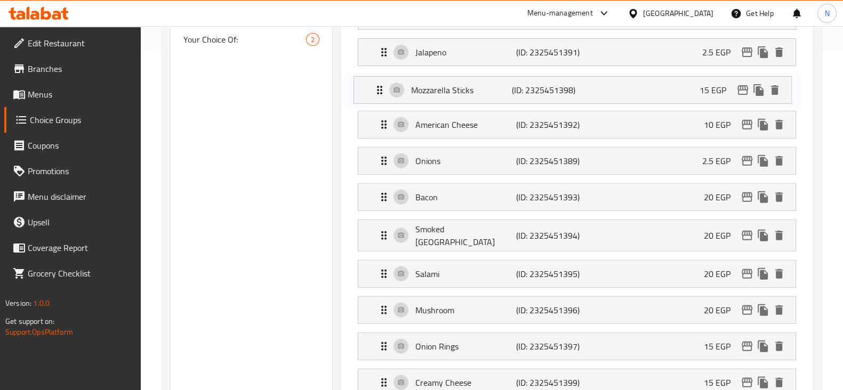
drag, startPoint x: 437, startPoint y: 316, endPoint x: 433, endPoint y: 85, distance: 231.0
click at [433, 85] on nav "Lettuce (ID: 2325451387) 5 EGP Name (En) Lettuce Name (En) Name (Ar) خَسّ Name …" at bounding box center [577, 181] width 456 height 521
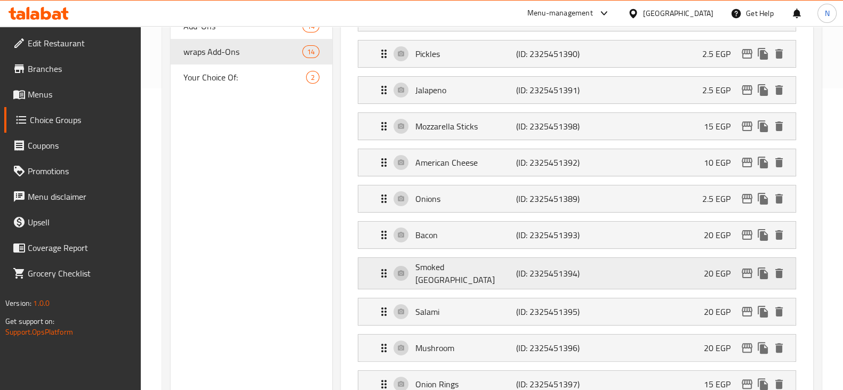
scroll to position [304, 0]
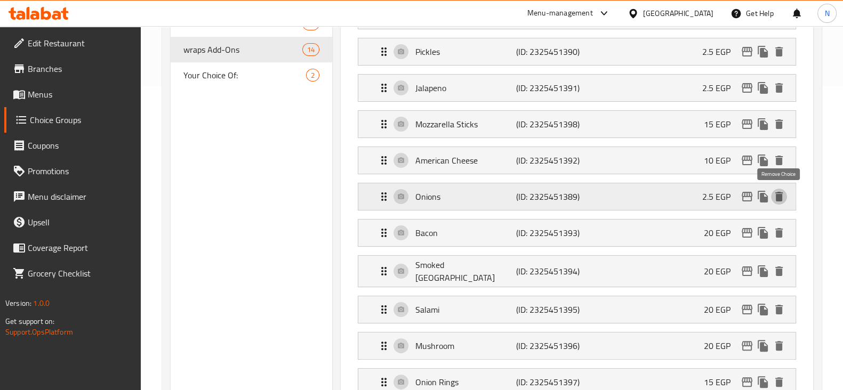
click at [780, 192] on icon "delete" at bounding box center [779, 196] width 13 height 13
click at [778, 196] on icon "delete" at bounding box center [779, 197] width 7 height 10
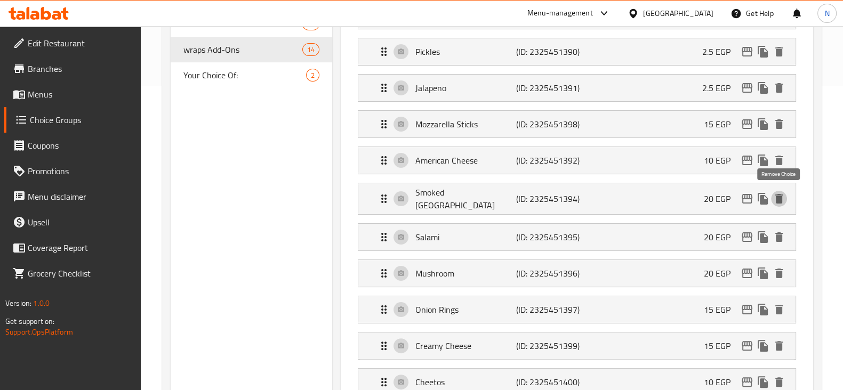
click at [778, 196] on icon "delete" at bounding box center [779, 199] width 7 height 10
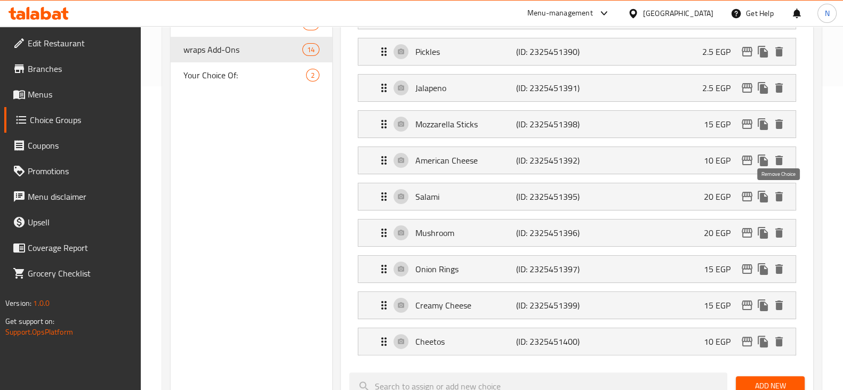
click at [778, 196] on icon "delete" at bounding box center [779, 197] width 7 height 10
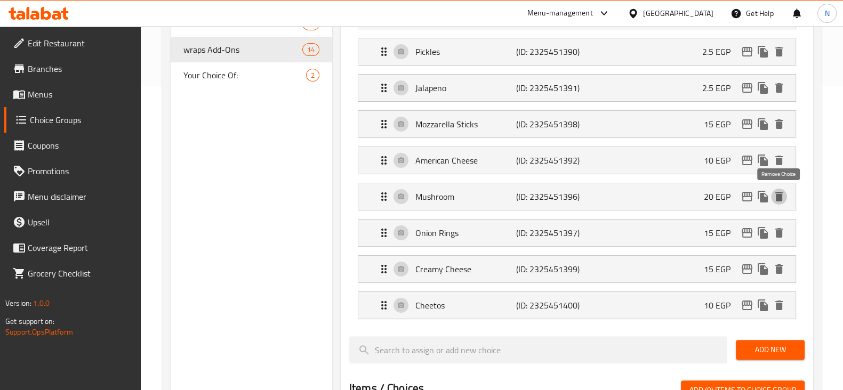
click at [778, 196] on icon "delete" at bounding box center [779, 197] width 7 height 10
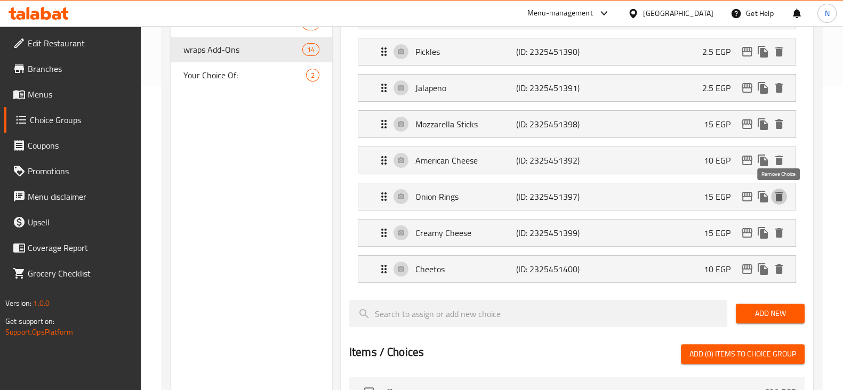
click at [778, 196] on icon "delete" at bounding box center [779, 197] width 7 height 10
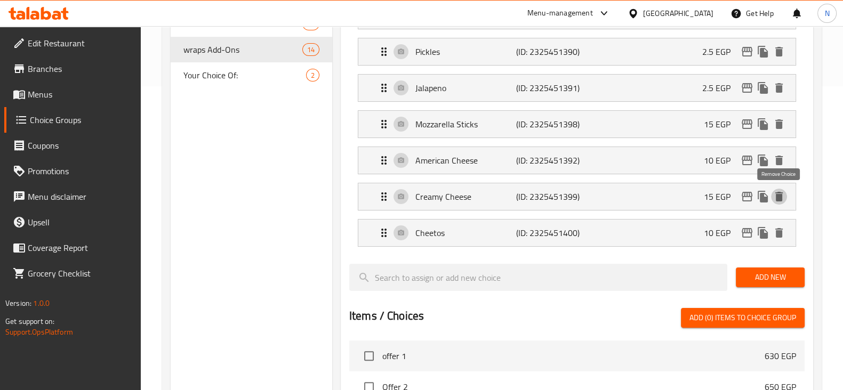
click at [778, 196] on icon "delete" at bounding box center [779, 197] width 7 height 10
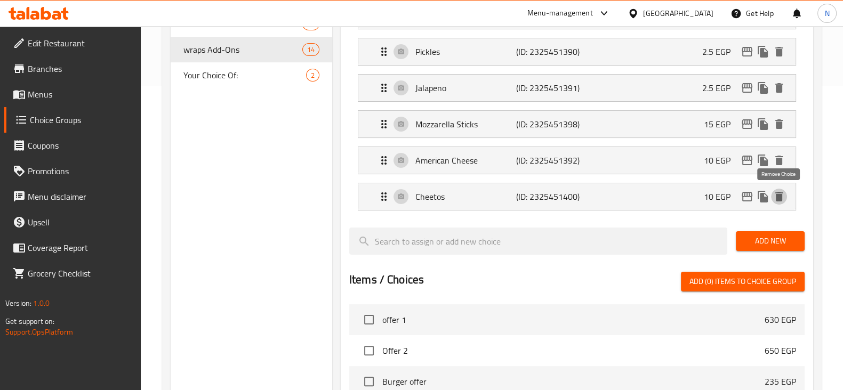
click at [778, 196] on icon "delete" at bounding box center [779, 197] width 7 height 10
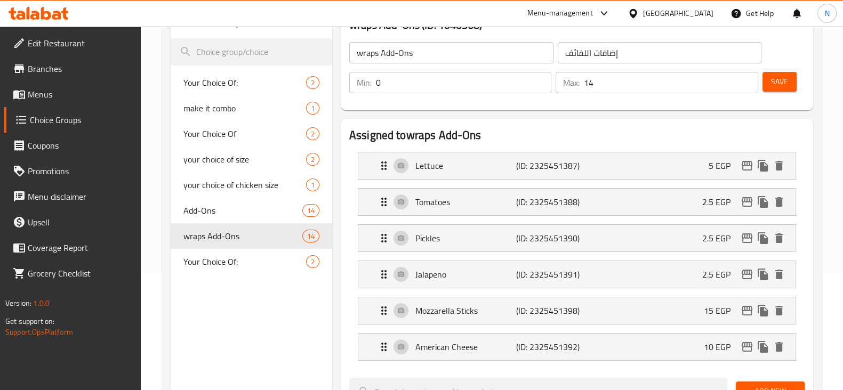
scroll to position [129, 0]
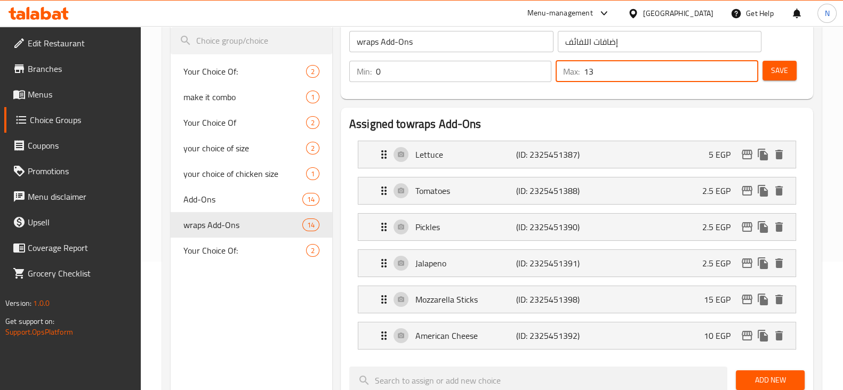
click at [747, 74] on input "13" at bounding box center [671, 71] width 174 height 21
click at [747, 74] on input "12" at bounding box center [671, 71] width 174 height 21
click at [747, 74] on input "11" at bounding box center [671, 71] width 174 height 21
click at [747, 74] on input "10" at bounding box center [671, 71] width 174 height 21
click at [747, 74] on input "9" at bounding box center [671, 71] width 174 height 21
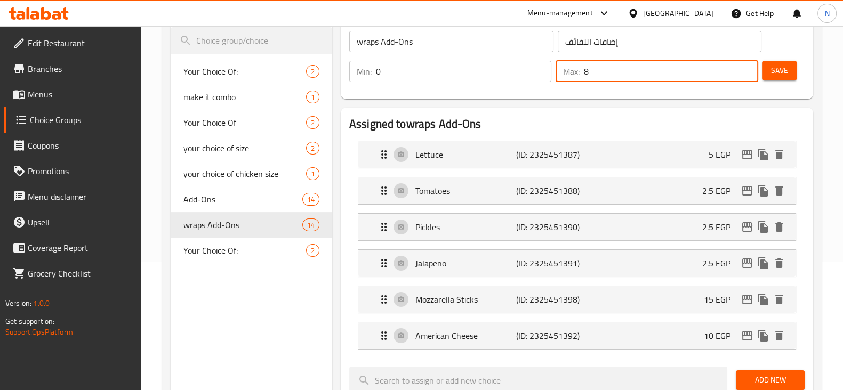
click at [747, 74] on input "8" at bounding box center [671, 71] width 174 height 21
click at [747, 74] on input "7" at bounding box center [671, 71] width 174 height 21
type input "6"
click at [747, 74] on input "6" at bounding box center [671, 71] width 174 height 21
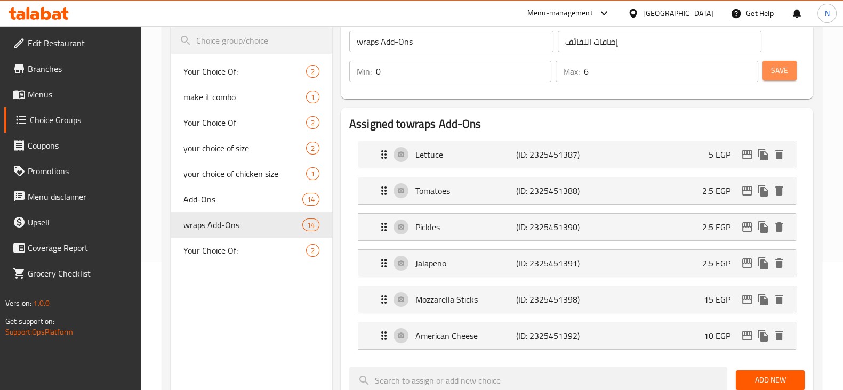
click at [780, 69] on span "Save" at bounding box center [779, 70] width 17 height 13
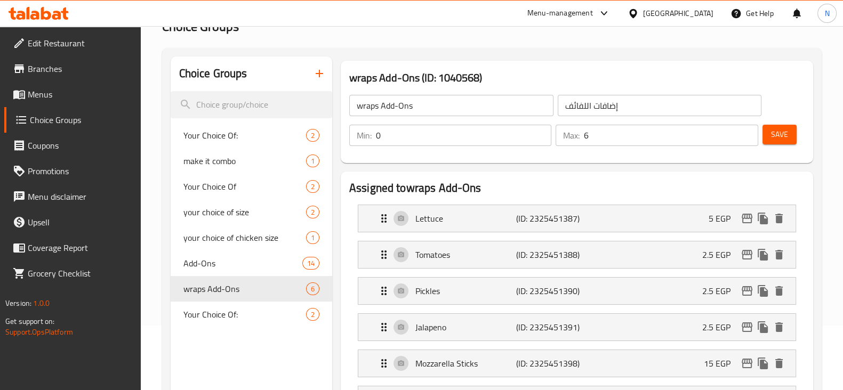
scroll to position [63, 0]
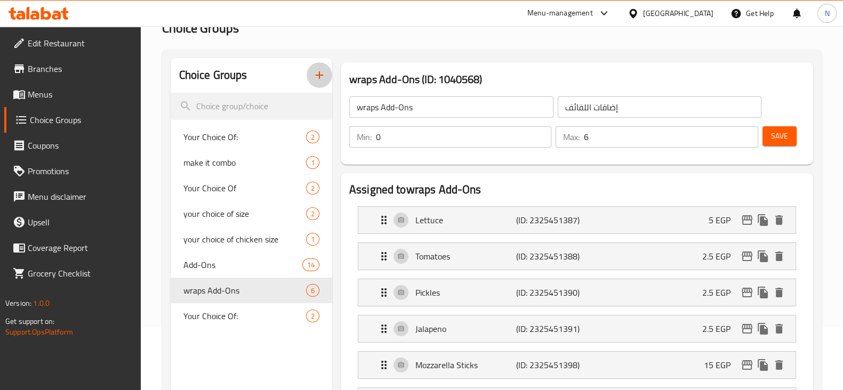
click at [315, 71] on icon "button" at bounding box center [319, 75] width 13 height 13
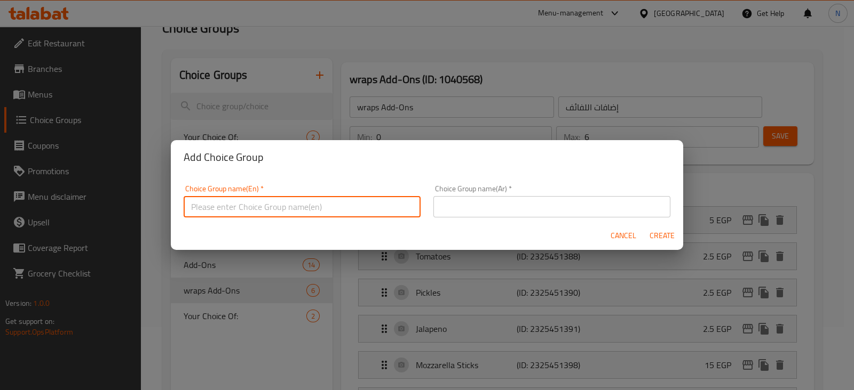
click at [302, 198] on input "text" at bounding box center [302, 206] width 237 height 21
drag, startPoint x: 250, startPoint y: 206, endPoint x: 169, endPoint y: 198, distance: 81.0
click at [169, 198] on div "Add Choice Group Choice Group name(En)   * Fries add-ons Choice Group name(En) …" at bounding box center [427, 195] width 854 height 390
type input "Fries add-ons"
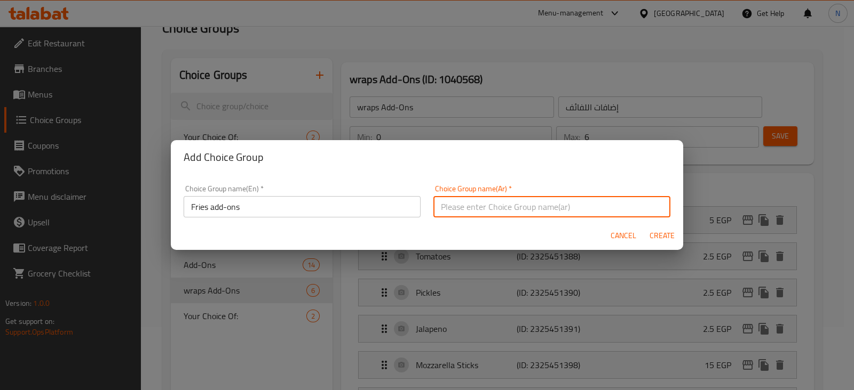
click at [490, 213] on input "text" at bounding box center [551, 206] width 237 height 21
paste input "إضافات البطاطس المقلية"
type input "إضافات البطاطس المقلية"
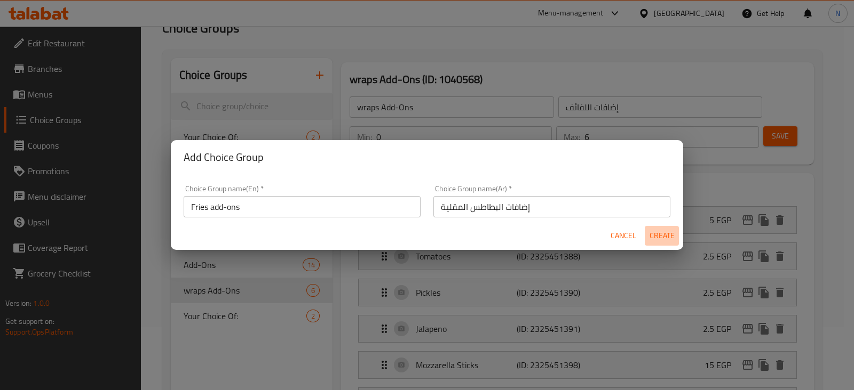
click at [661, 238] on span "Create" at bounding box center [662, 235] width 26 height 13
type input "Fries add-ons"
type input "إضافات البطاطس المقلية"
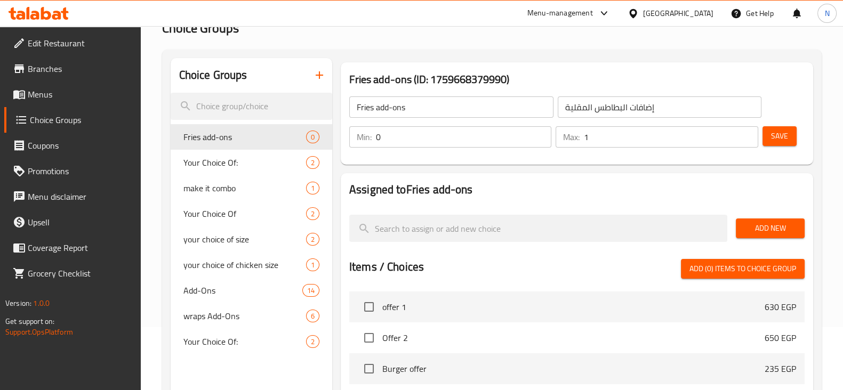
click at [746, 131] on input "1" at bounding box center [671, 136] width 174 height 21
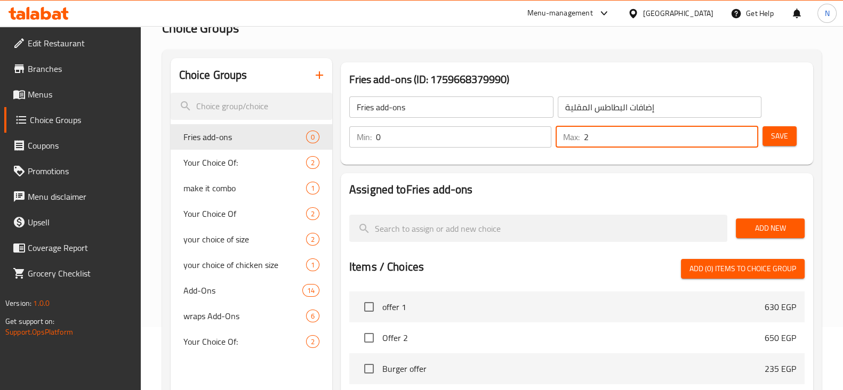
click at [746, 131] on input "2" at bounding box center [671, 136] width 174 height 21
click at [746, 131] on input "3" at bounding box center [671, 136] width 174 height 21
click at [746, 131] on input "4" at bounding box center [671, 136] width 174 height 21
type input "5"
click at [746, 131] on input "5" at bounding box center [671, 136] width 174 height 21
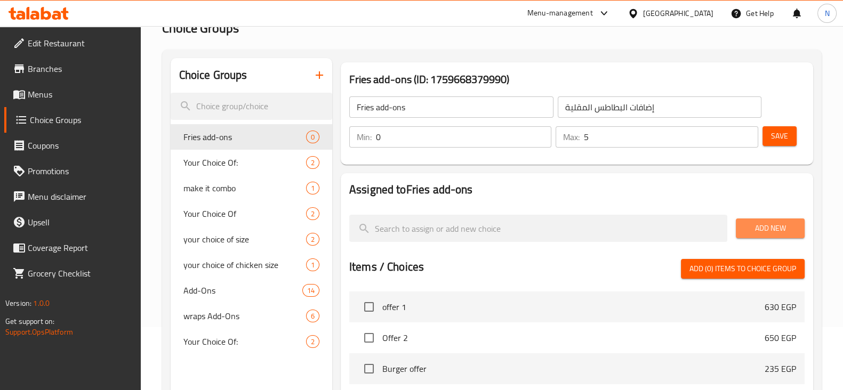
click at [776, 234] on span "Add New" at bounding box center [771, 228] width 52 height 13
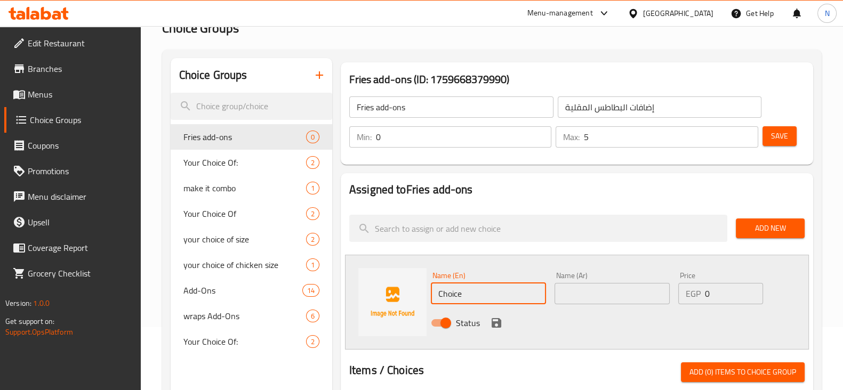
click at [479, 289] on input "Choice" at bounding box center [488, 293] width 115 height 21
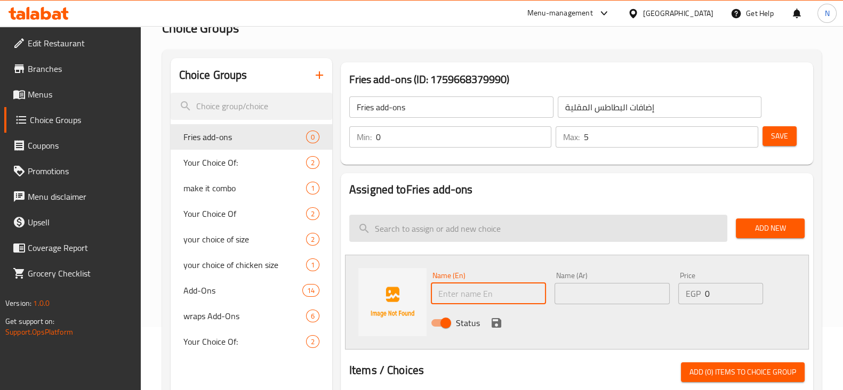
paste input "Pickles"
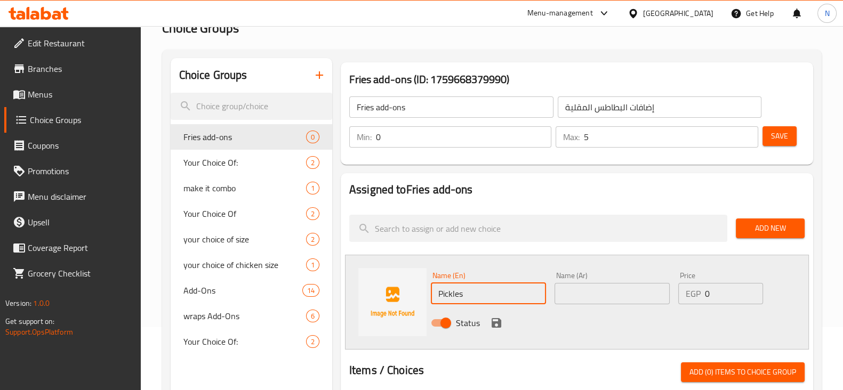
type input "Pickles"
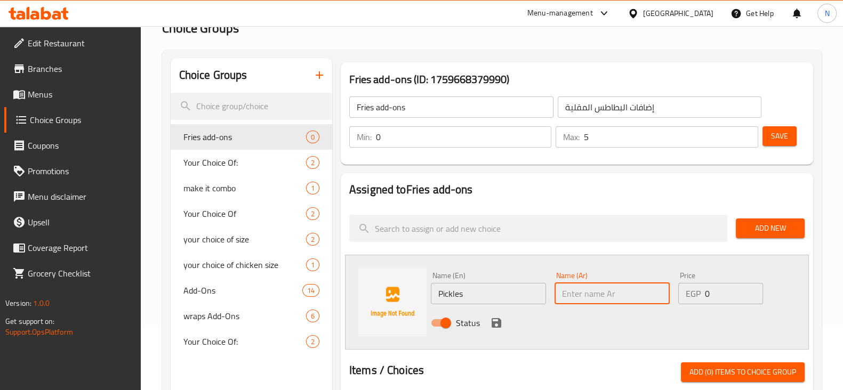
paste input "مخللات"
click at [571, 299] on input "مخللات" at bounding box center [612, 293] width 115 height 21
type input "مخللات"
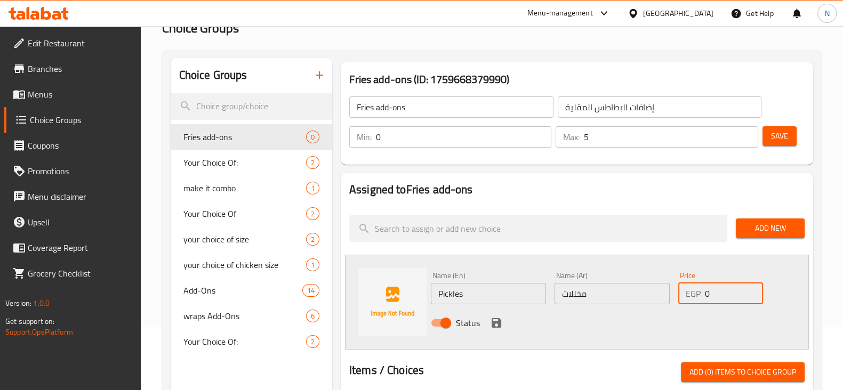
click at [719, 299] on input "0" at bounding box center [734, 293] width 58 height 21
type input "2.5"
click at [491, 320] on icon "save" at bounding box center [496, 323] width 13 height 13
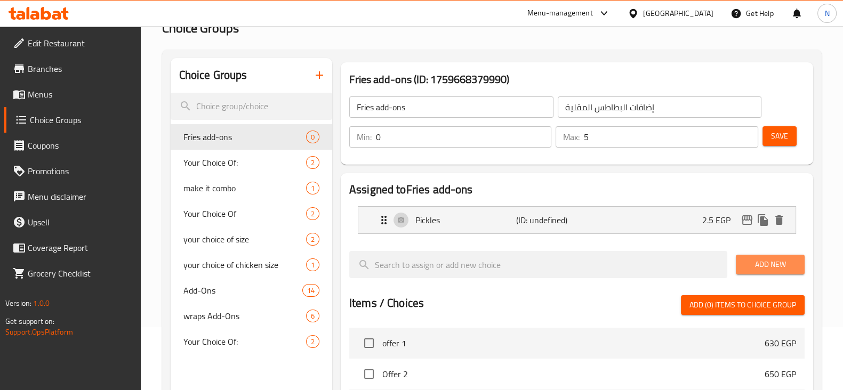
click at [749, 260] on span "Add New" at bounding box center [771, 264] width 52 height 13
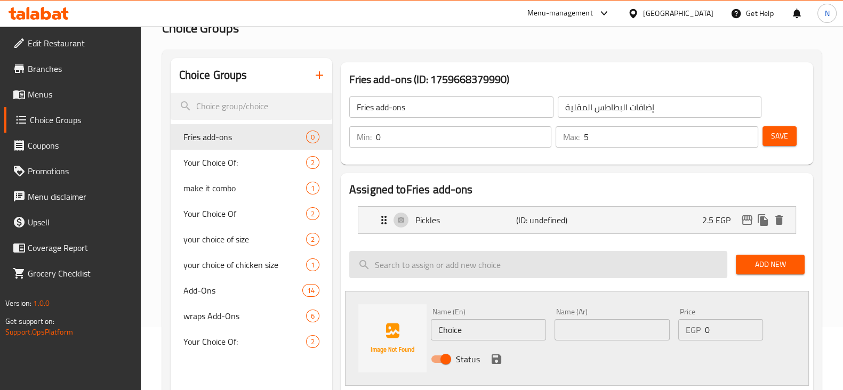
scroll to position [83, 0]
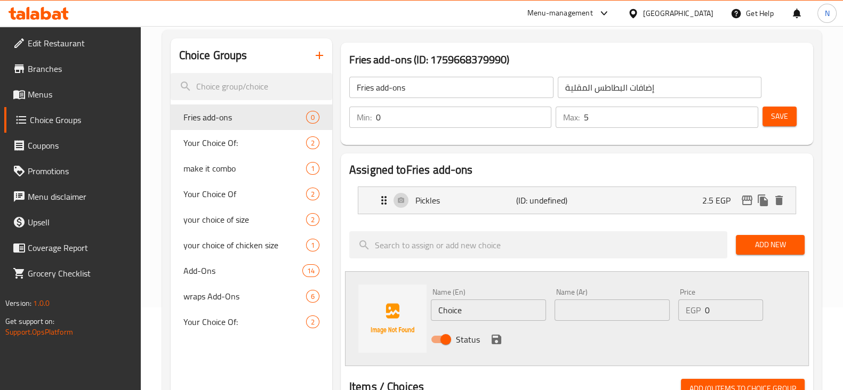
click at [450, 300] on input "Choice" at bounding box center [488, 310] width 115 height 21
paste input "Jalapeno"
type input "Jalapeno"
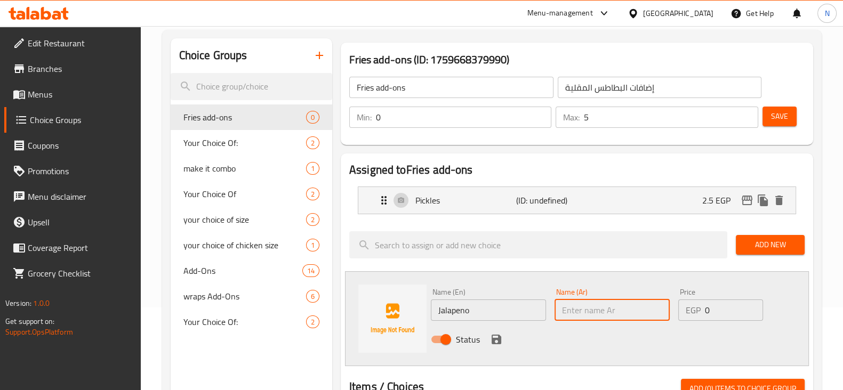
paste input "هالابينو"
click at [615, 310] on input "text" at bounding box center [612, 310] width 115 height 21
type input "هالابينو"
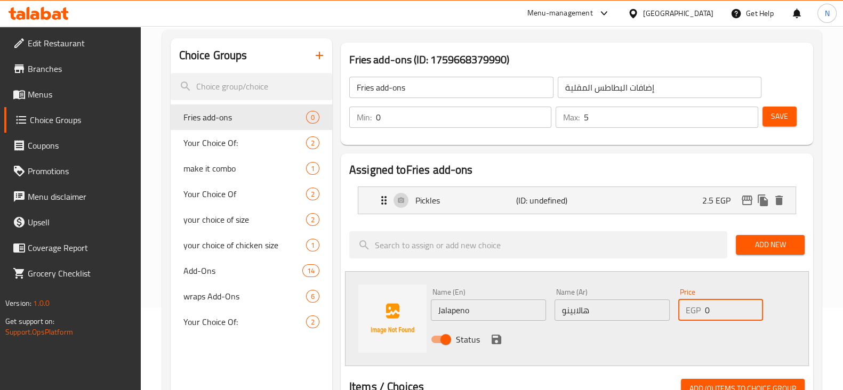
click at [717, 301] on input "0" at bounding box center [734, 310] width 58 height 21
type input "2.5"
click at [499, 337] on icon "save" at bounding box center [497, 340] width 10 height 10
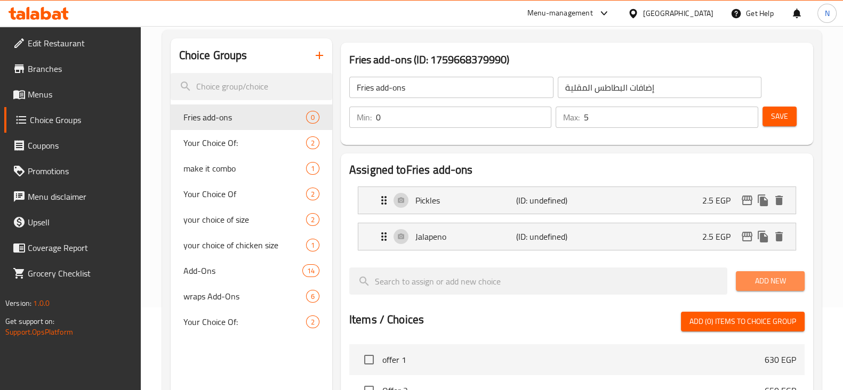
click at [780, 272] on button "Add New" at bounding box center [770, 282] width 69 height 20
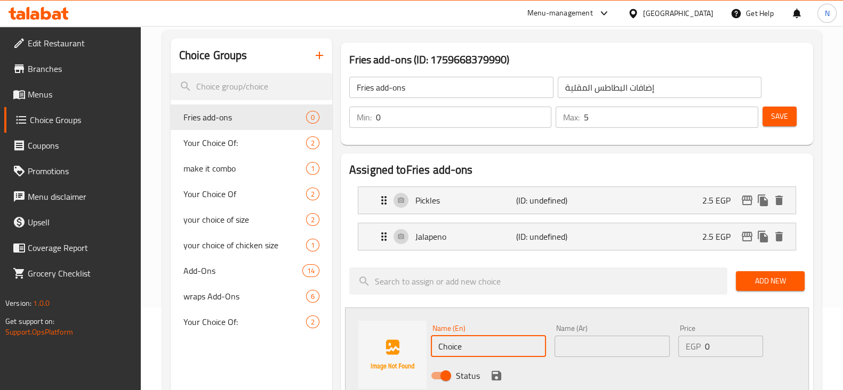
click at [454, 343] on input "Choice" at bounding box center [488, 346] width 115 height 21
paste input "eesy Sau"
type input "Cheesy Sauce"
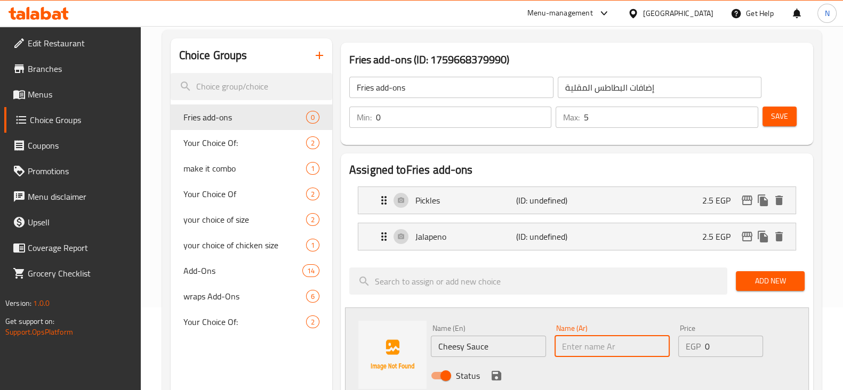
paste input "صلصة الجبن"
click at [572, 341] on input "صلصة الجبن" at bounding box center [612, 346] width 115 height 21
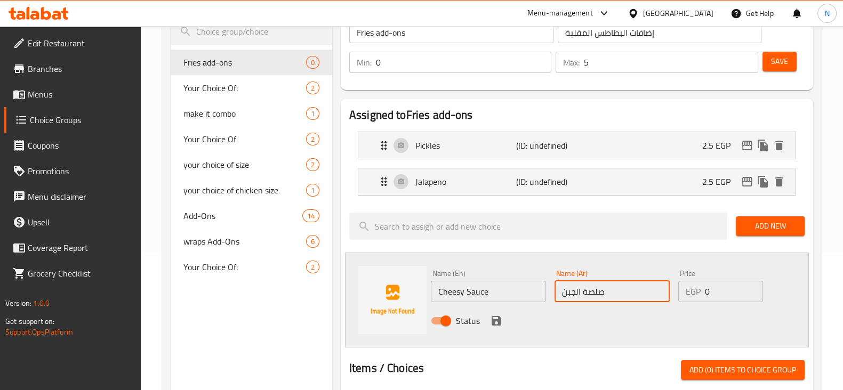
scroll to position [141, 0]
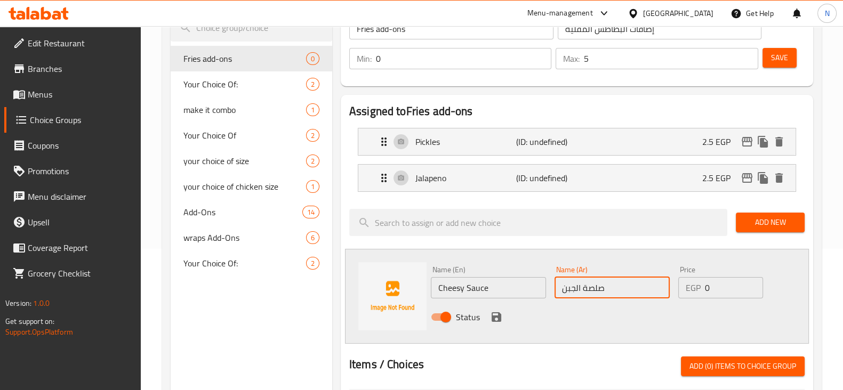
type input "صلصة الجبن"
click at [713, 278] on input "0" at bounding box center [734, 287] width 58 height 21
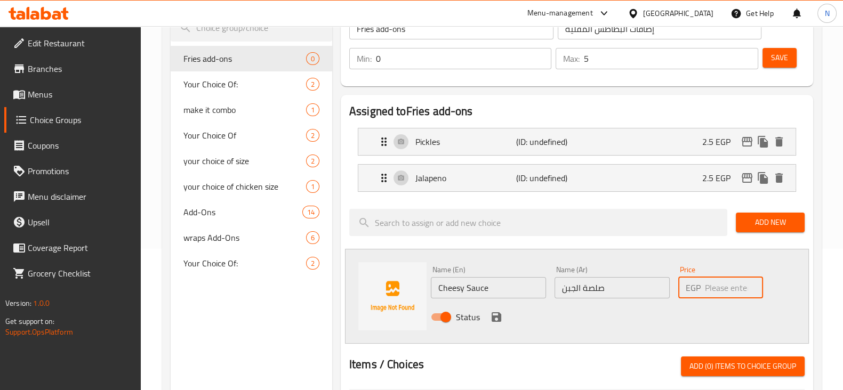
type input "2"
type input "20"
click at [503, 318] on button "save" at bounding box center [497, 317] width 16 height 16
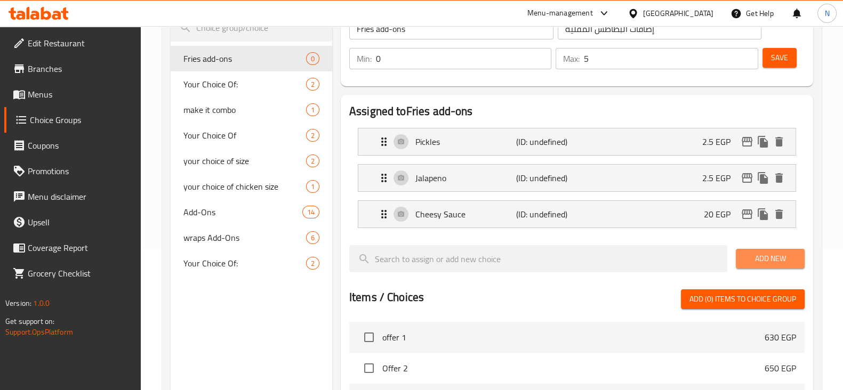
click at [747, 266] on button "Add New" at bounding box center [770, 259] width 69 height 20
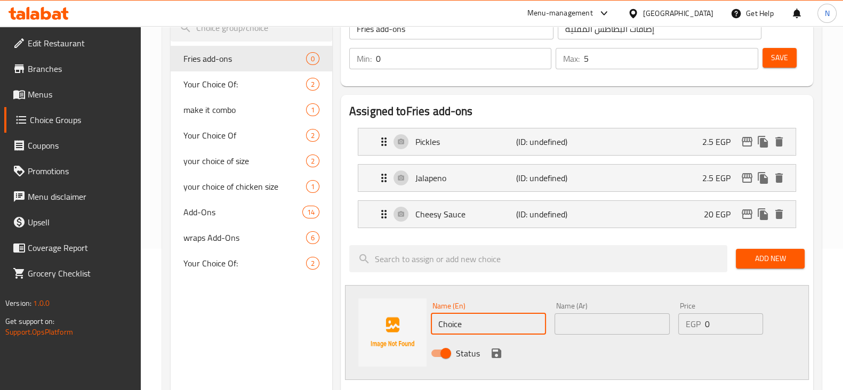
click at [451, 320] on input "Choice" at bounding box center [488, 324] width 115 height 21
paste input "BBQ Sau"
type input "BBQ Sauce"
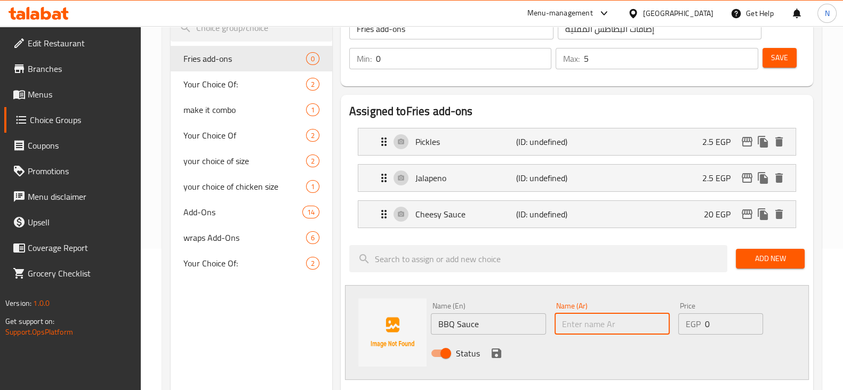
click at [627, 325] on input "text" at bounding box center [612, 324] width 115 height 21
paste input "صوص باربيكيو"
type input "صوص باربيكيو"
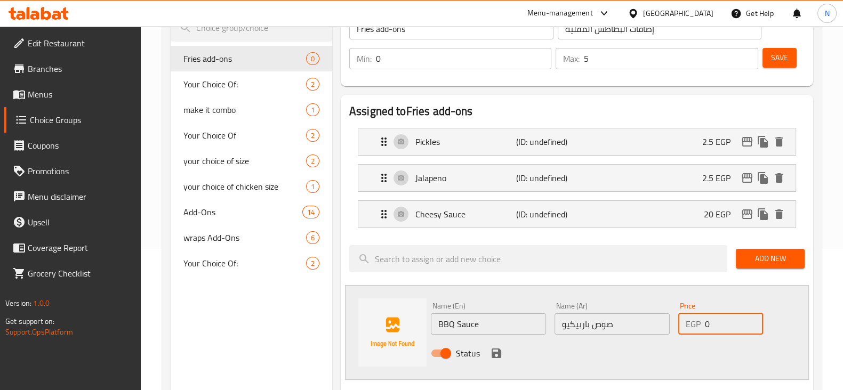
click at [726, 325] on input "0" at bounding box center [734, 324] width 58 height 21
type input "10"
click at [498, 355] on icon "save" at bounding box center [497, 354] width 10 height 10
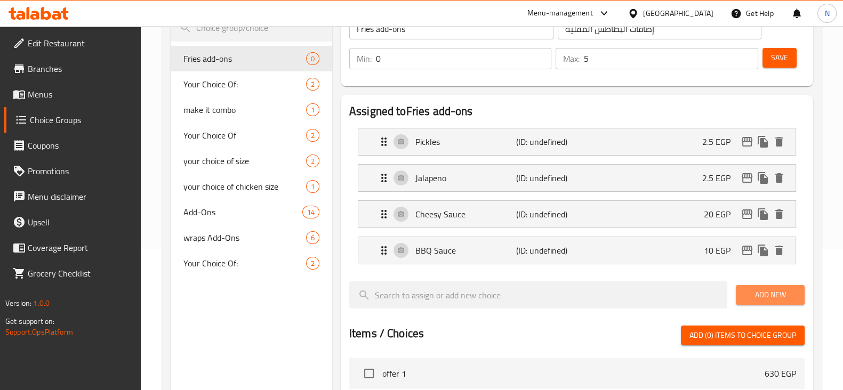
click at [780, 289] on span "Add New" at bounding box center [771, 295] width 52 height 13
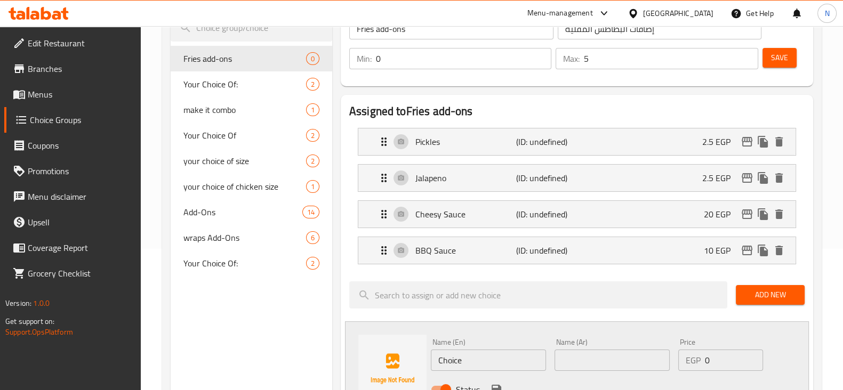
click at [459, 358] on input "Choice" at bounding box center [488, 360] width 115 height 21
paste input "icken Strips"
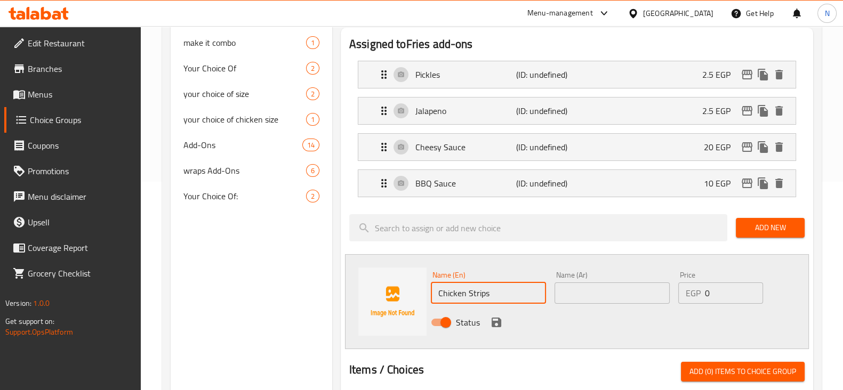
type input "Chicken Strips"
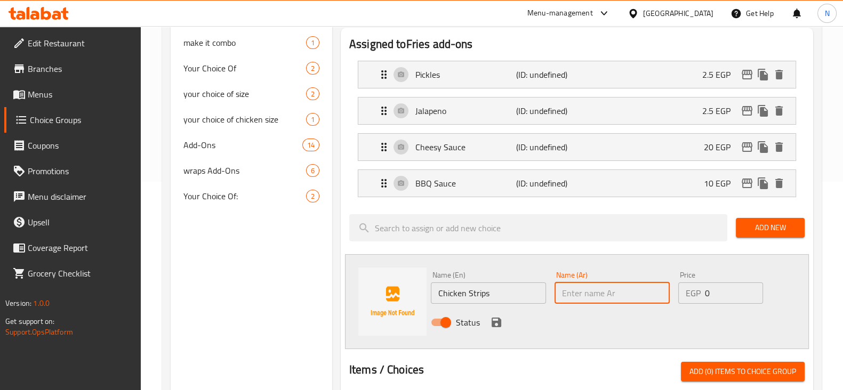
click at [576, 288] on input "text" at bounding box center [612, 293] width 115 height 21
paste input "شرائح الدجاج"
type input "شرائح الدجاج"
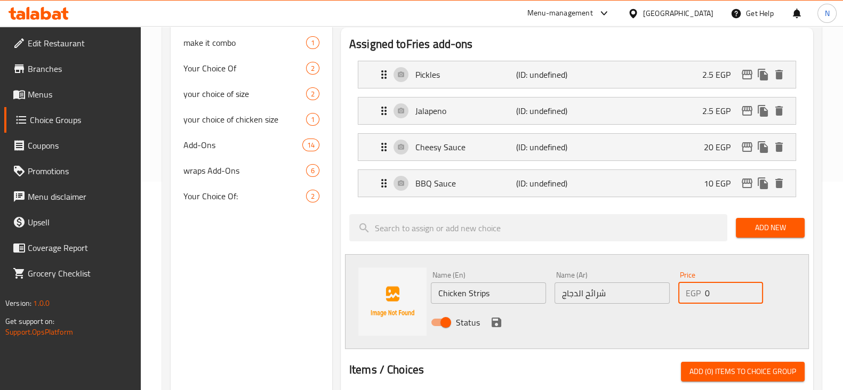
click at [723, 295] on input "0" at bounding box center [734, 293] width 58 height 21
type input "30"
click at [497, 320] on icon "save" at bounding box center [497, 323] width 10 height 10
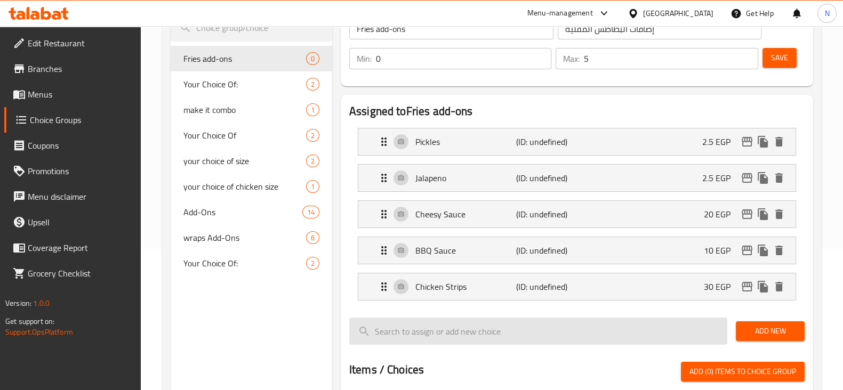
scroll to position [141, 0]
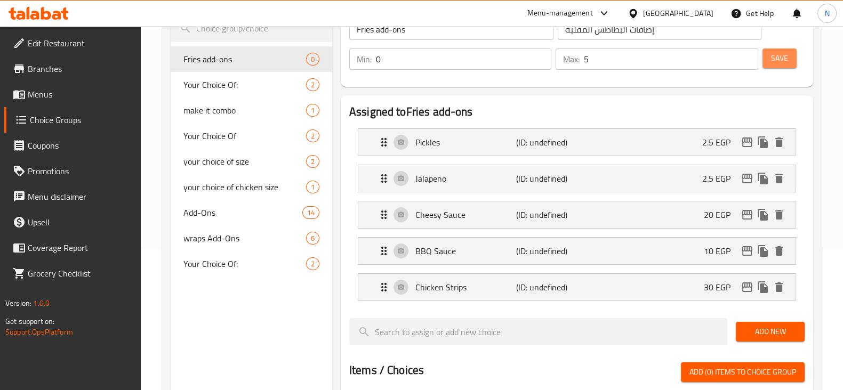
click at [774, 53] on span "Save" at bounding box center [779, 58] width 17 height 13
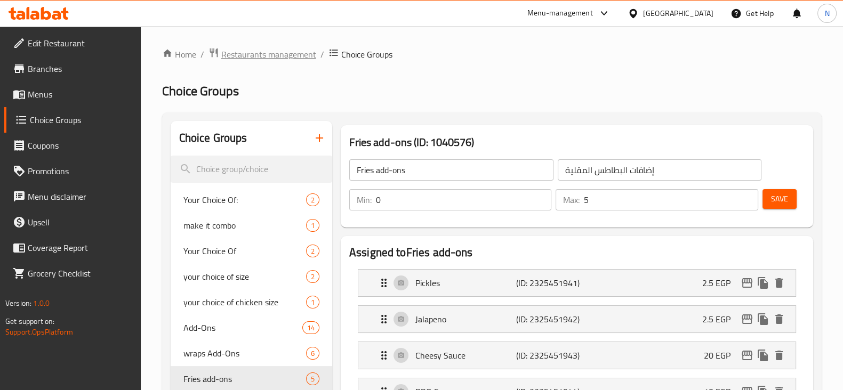
click at [267, 58] on span "Restaurants management" at bounding box center [268, 54] width 95 height 13
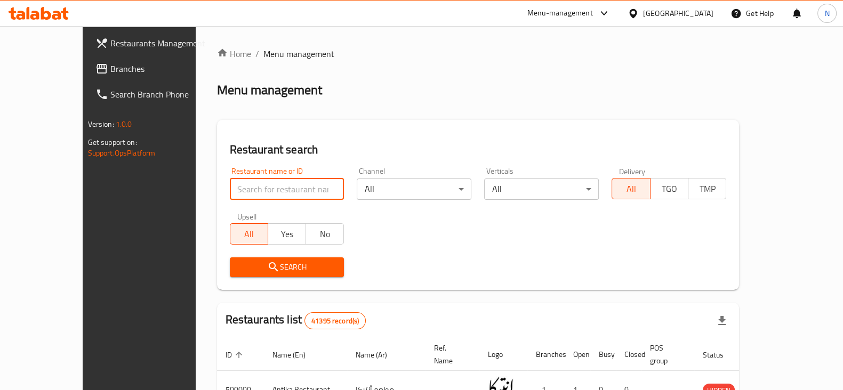
click at [261, 192] on input "search" at bounding box center [287, 189] width 115 height 21
type input "wakwak"
click button "Search" at bounding box center [287, 268] width 115 height 20
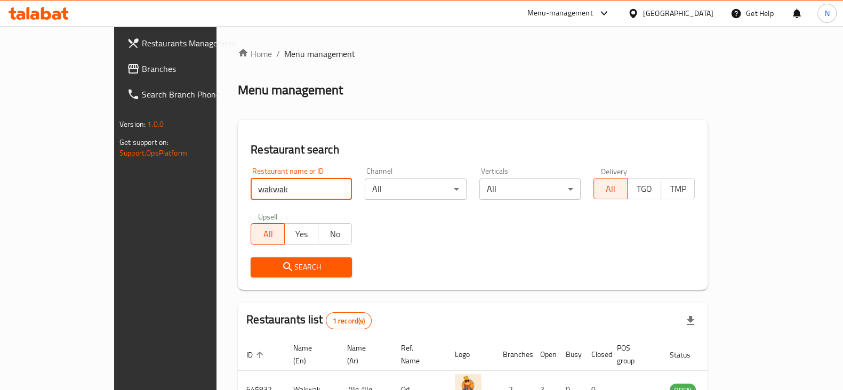
scroll to position [64, 0]
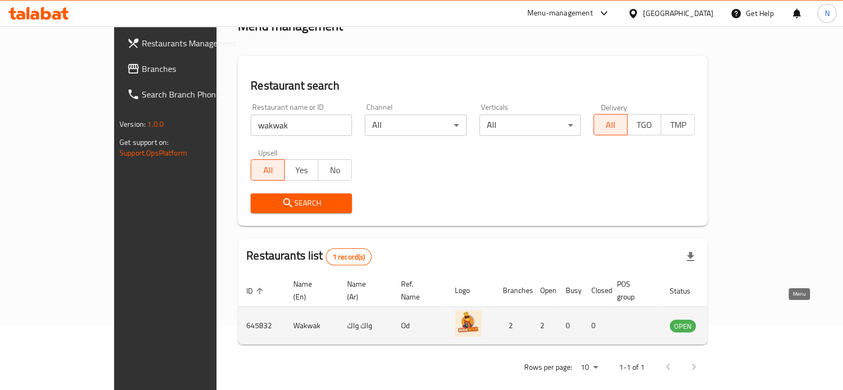
click at [737, 324] on icon "enhanced table" at bounding box center [735, 326] width 4 height 4
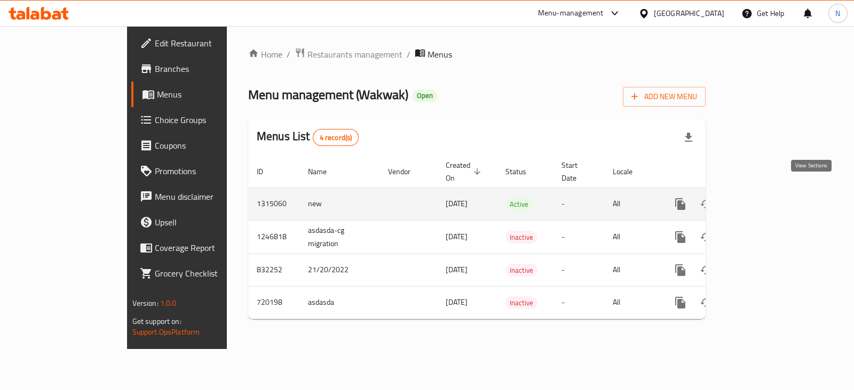
click at [762, 200] on icon "enhanced table" at bounding box center [757, 205] width 10 height 10
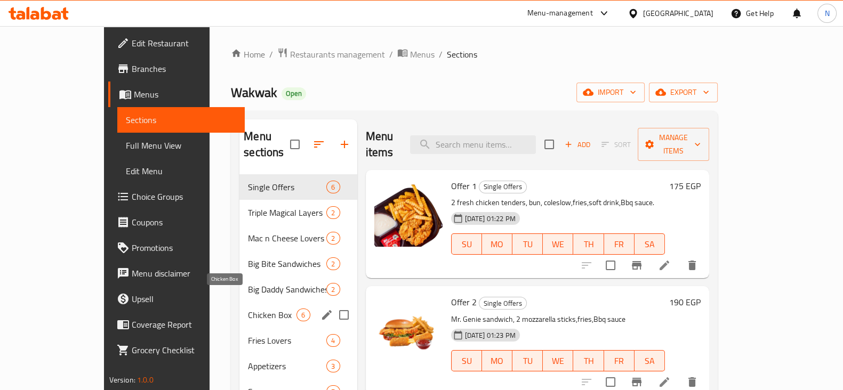
click at [248, 309] on span "Chicken Box" at bounding box center [272, 315] width 49 height 13
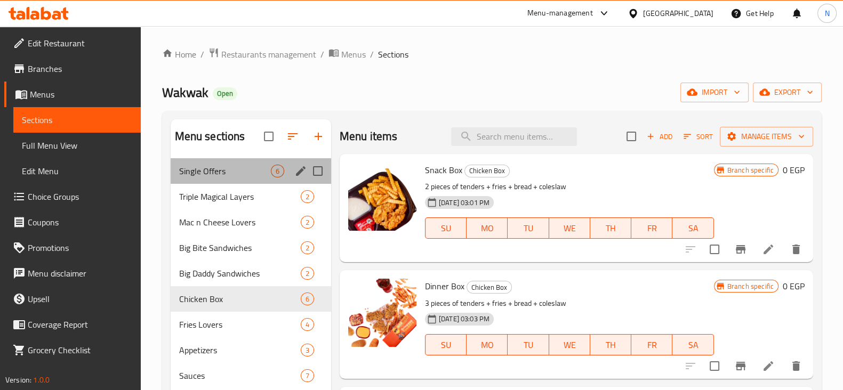
click at [238, 160] on div "Single Offers 6" at bounding box center [251, 171] width 161 height 26
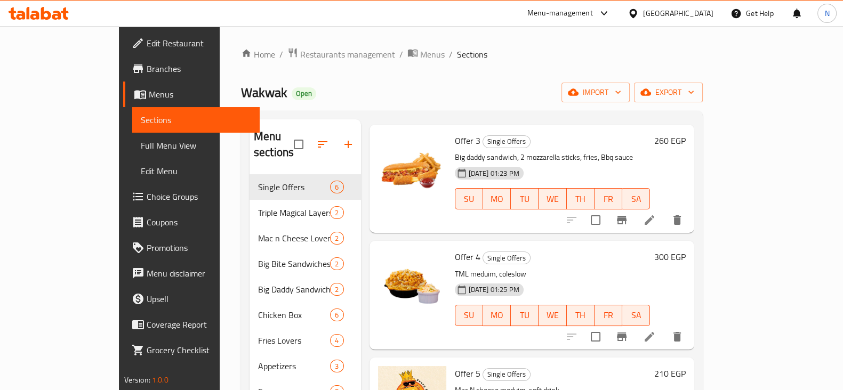
scroll to position [293, 0]
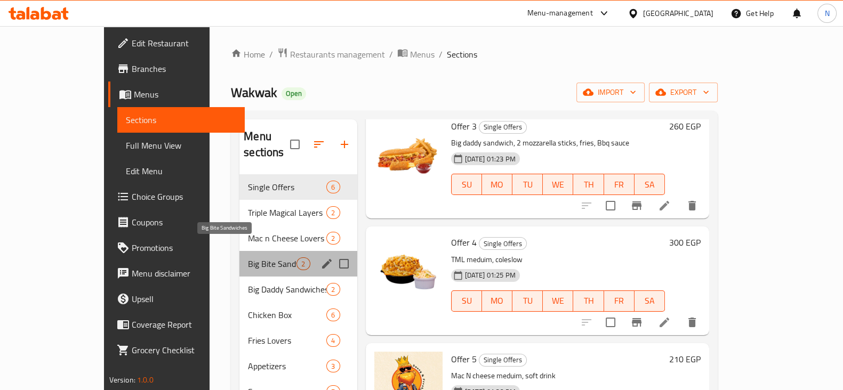
click at [259, 258] on span "Big Bite Sandwiches" at bounding box center [272, 264] width 49 height 13
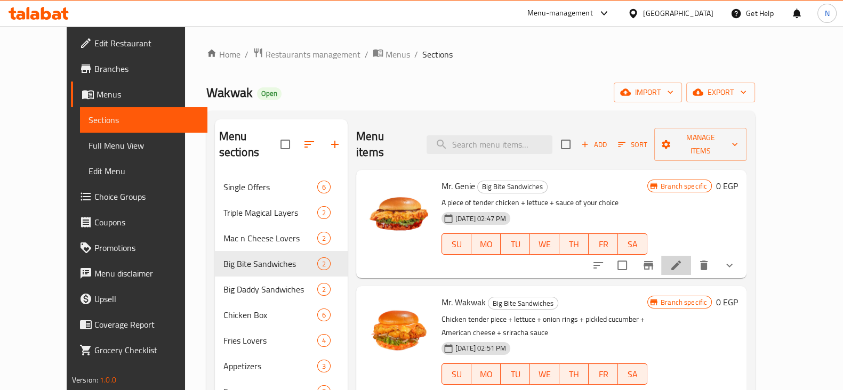
click at [691, 256] on li at bounding box center [676, 265] width 30 height 19
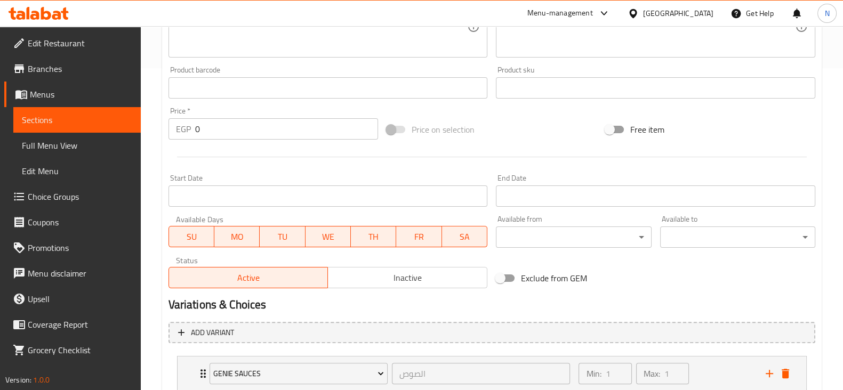
scroll to position [483, 0]
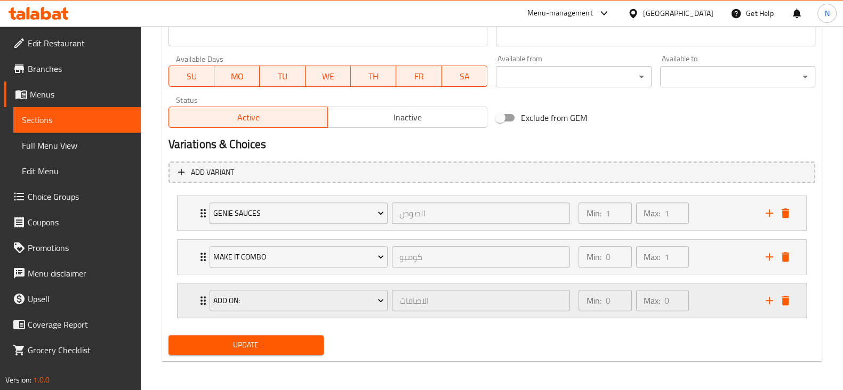
click at [203, 302] on div "Add on: الاضافات ​" at bounding box center [390, 301] width 374 height 34
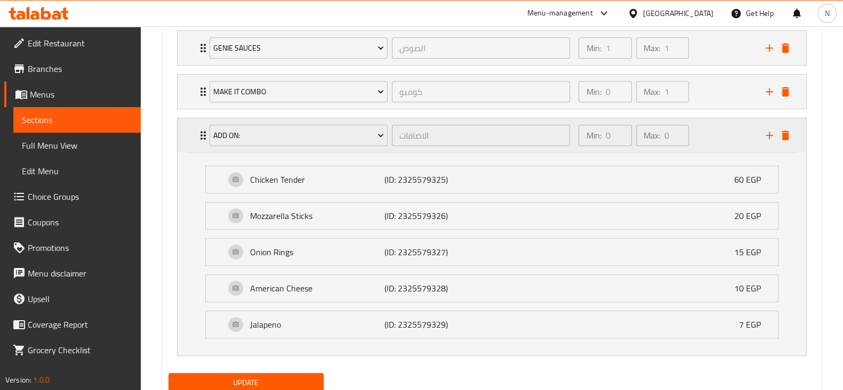
scroll to position [632, 0]
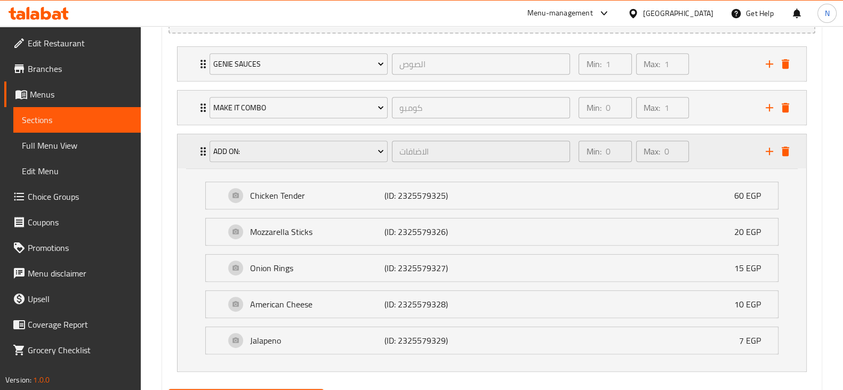
click at [201, 153] on icon "Expand" at bounding box center [203, 151] width 5 height 9
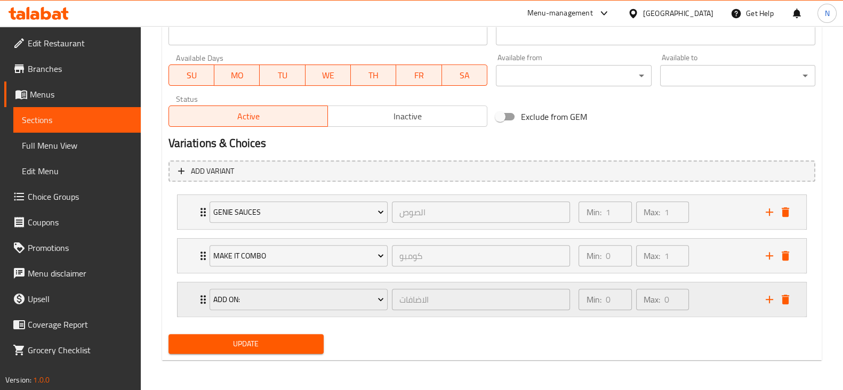
scroll to position [483, 0]
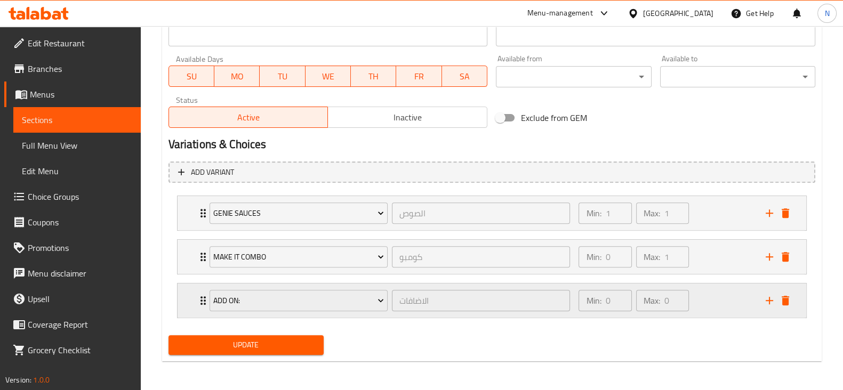
click at [203, 298] on div "Add on: الاضافات ​" at bounding box center [390, 301] width 374 height 34
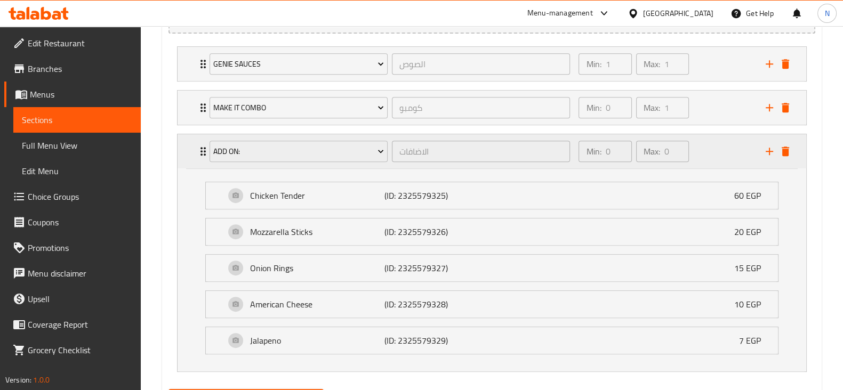
scroll to position [685, 0]
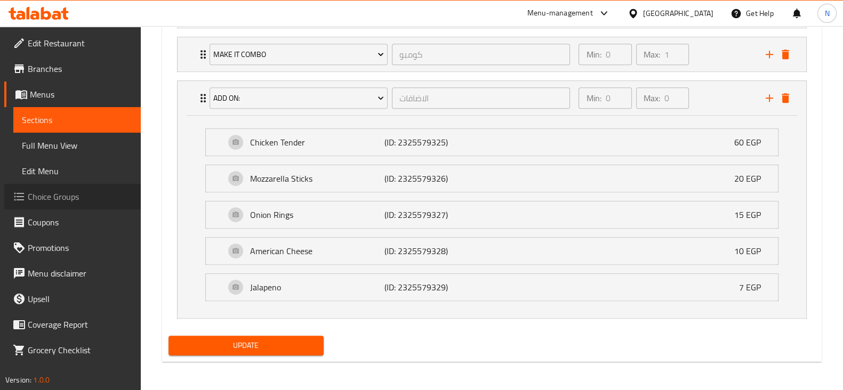
click at [98, 203] on span "Choice Groups" at bounding box center [80, 196] width 105 height 13
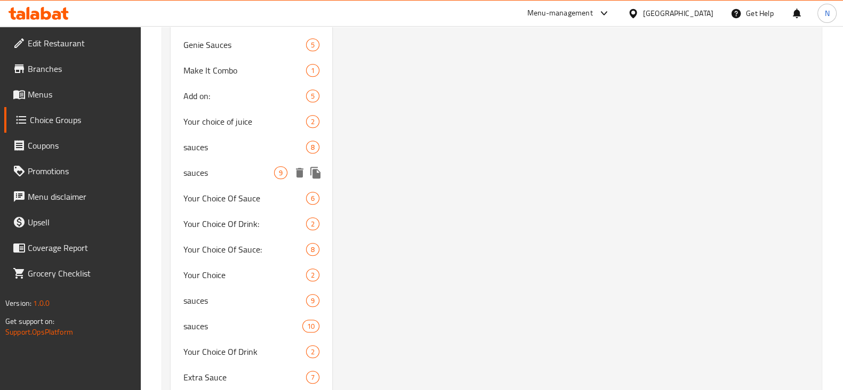
scroll to position [1254, 0]
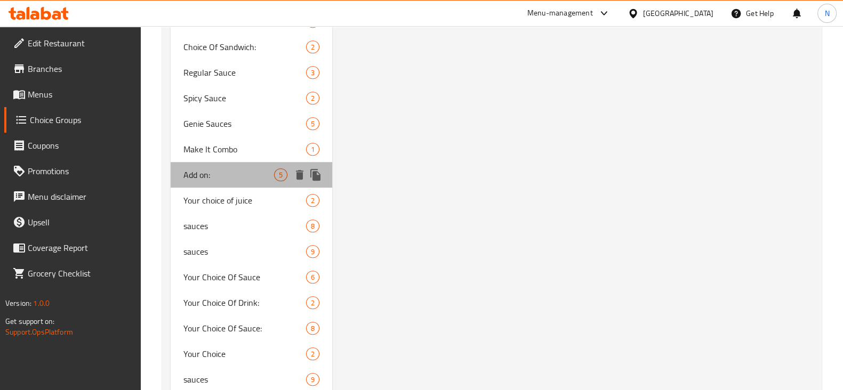
click at [231, 169] on span "Add on:" at bounding box center [229, 175] width 91 height 13
type input "Add on:"
type input "الاضافات"
click at [231, 169] on span "Add on:" at bounding box center [229, 175] width 91 height 13
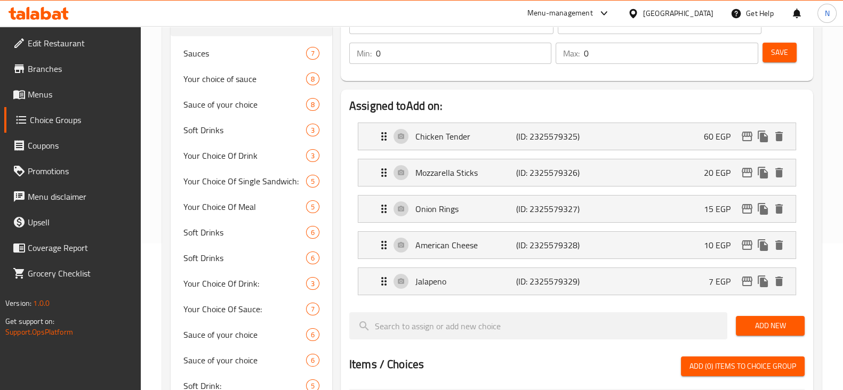
scroll to position [124, 0]
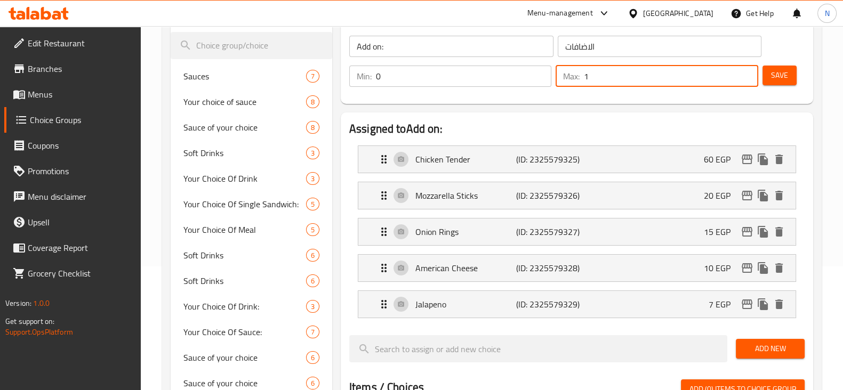
click at [746, 70] on input "1" at bounding box center [671, 76] width 174 height 21
click at [746, 70] on input "2" at bounding box center [671, 76] width 174 height 21
click at [746, 70] on input "3" at bounding box center [671, 76] width 174 height 21
click at [746, 70] on input "4" at bounding box center [671, 76] width 174 height 21
type input "5"
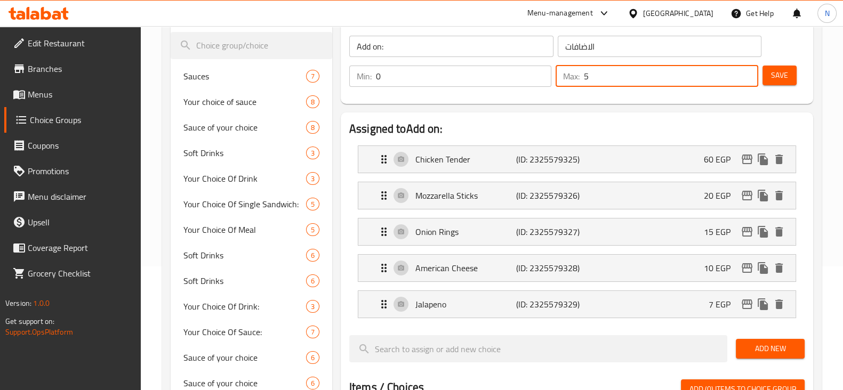
click at [746, 70] on input "5" at bounding box center [671, 76] width 174 height 21
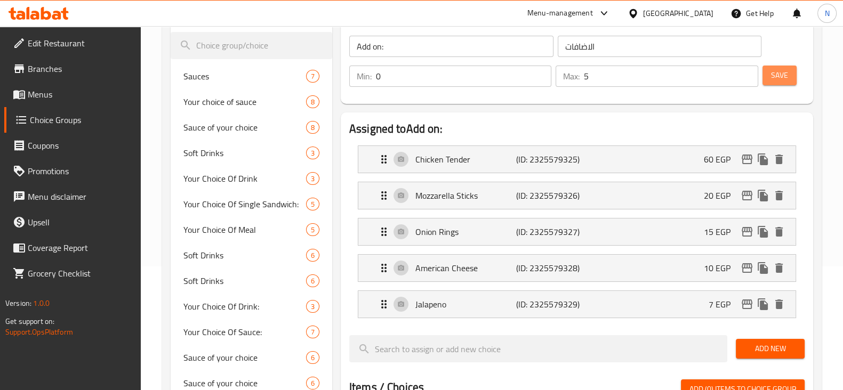
click at [792, 75] on button "Save" at bounding box center [780, 76] width 34 height 20
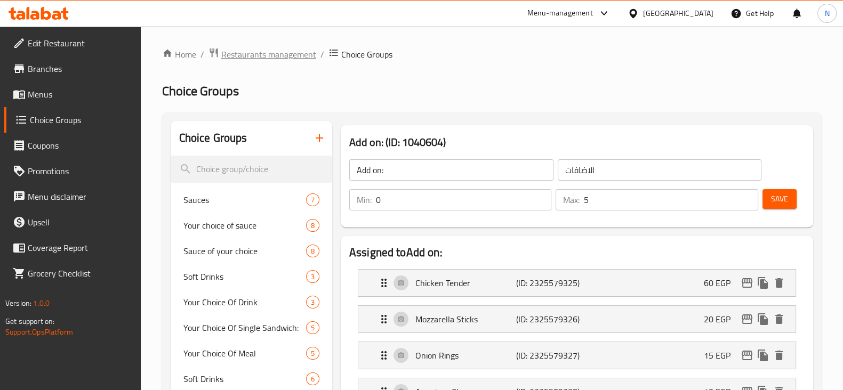
click at [288, 52] on span "Restaurants management" at bounding box center [268, 54] width 95 height 13
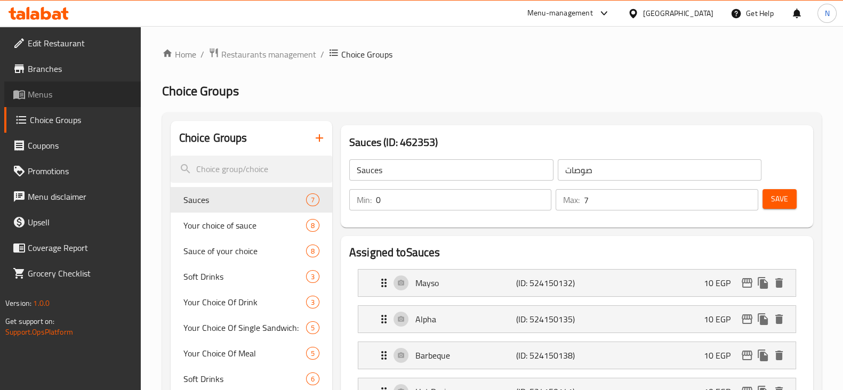
click at [59, 85] on link "Menus" at bounding box center [72, 95] width 137 height 26
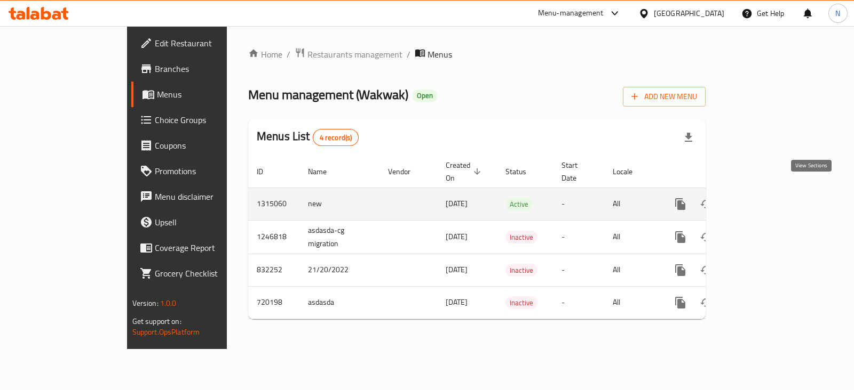
click at [770, 192] on link "enhanced table" at bounding box center [757, 205] width 26 height 26
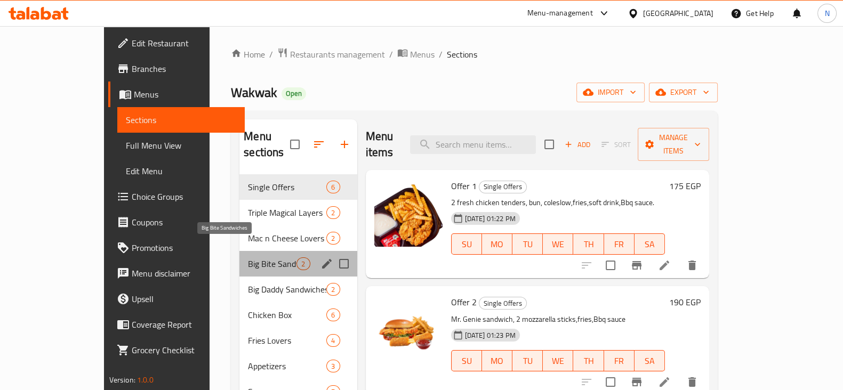
click at [248, 258] on span "Big Bite Sandwiches" at bounding box center [272, 264] width 49 height 13
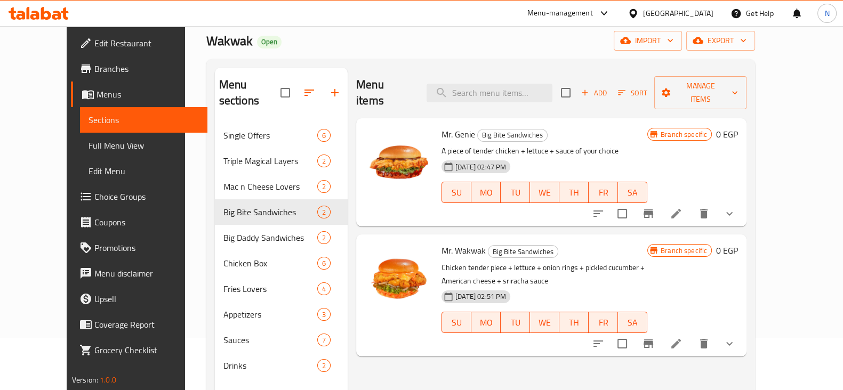
scroll to position [55, 0]
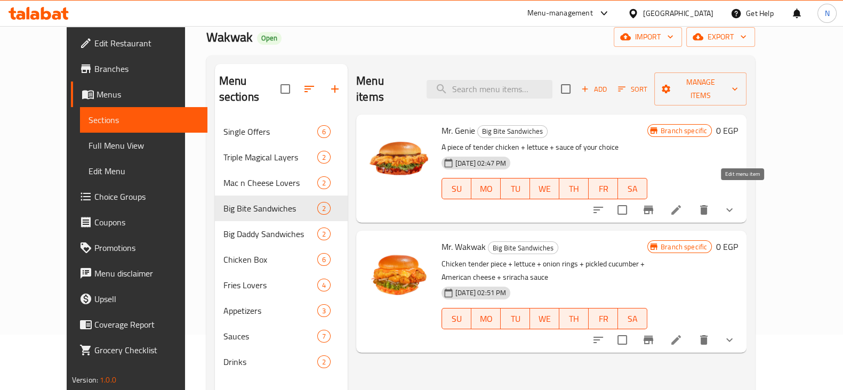
click at [683, 204] on icon at bounding box center [676, 210] width 13 height 13
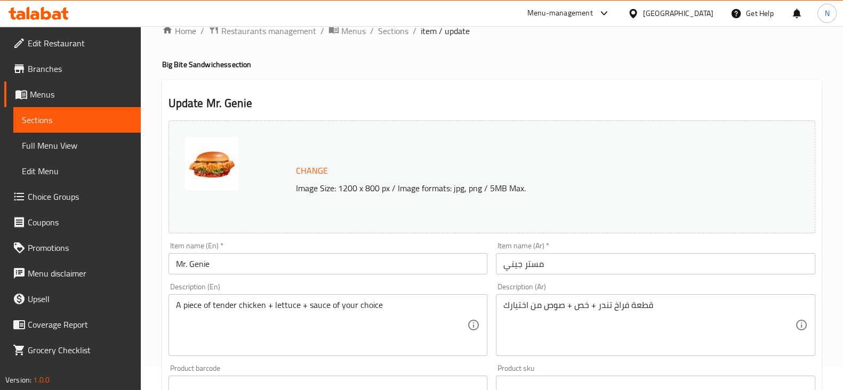
scroll to position [483, 0]
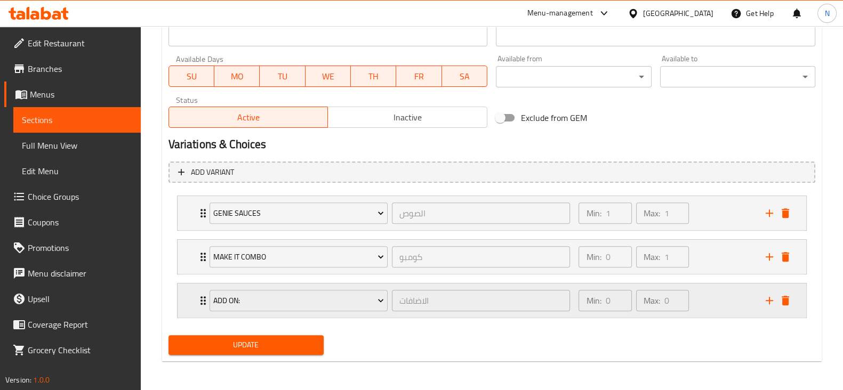
click at [205, 301] on div "Add on: الاضافات ​" at bounding box center [390, 301] width 374 height 34
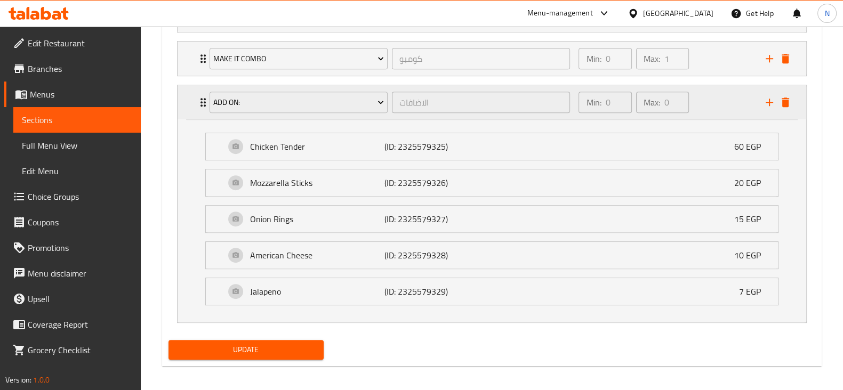
scroll to position [684, 0]
